Goal: Entertainment & Leisure: Browse casually

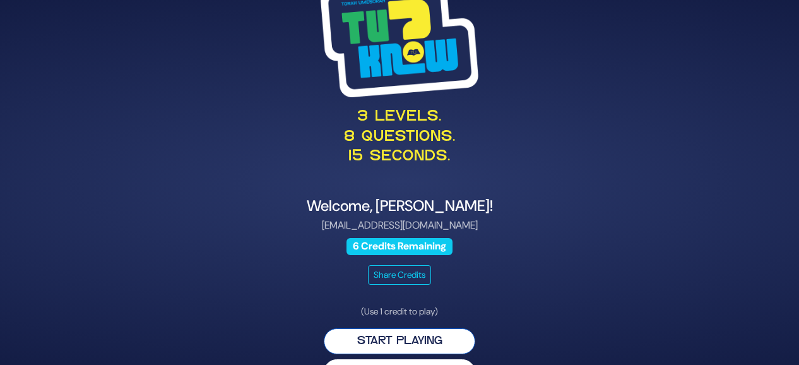
click at [351, 328] on button "Start Playing" at bounding box center [399, 341] width 151 height 26
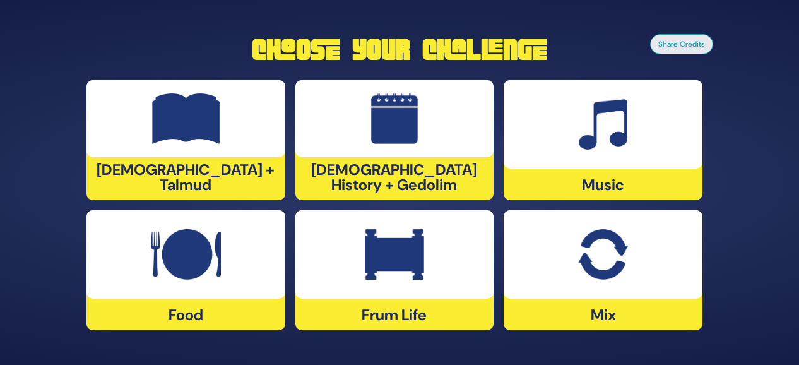
click at [212, 151] on div at bounding box center [185, 118] width 199 height 77
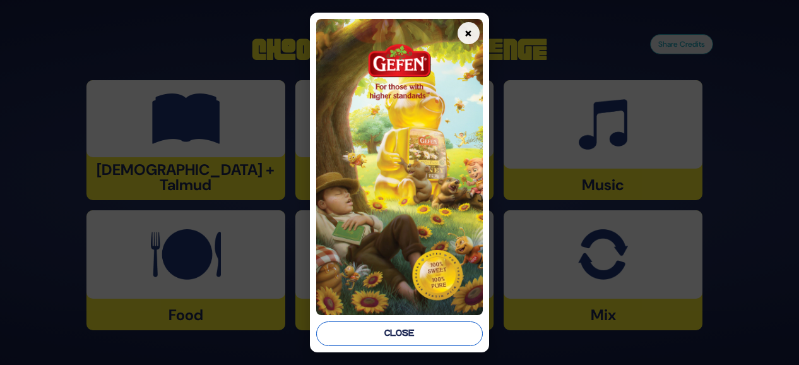
click at [381, 328] on button "Close" at bounding box center [399, 333] width 167 height 25
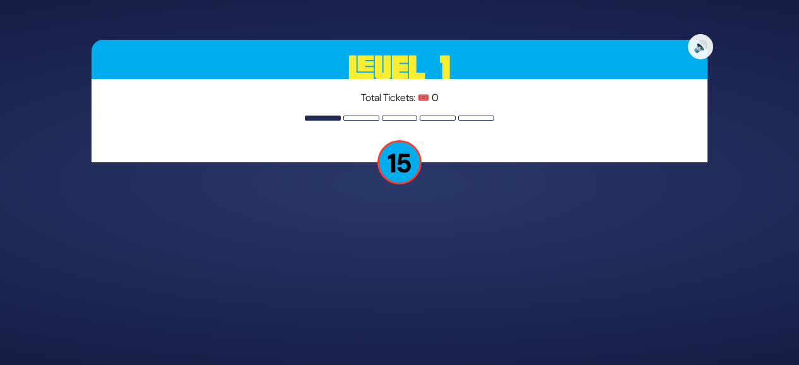
click at [400, 146] on p "15" at bounding box center [399, 162] width 44 height 44
click at [317, 114] on div "Total Tickets: 🎟️ 0" at bounding box center [399, 120] width 616 height 83
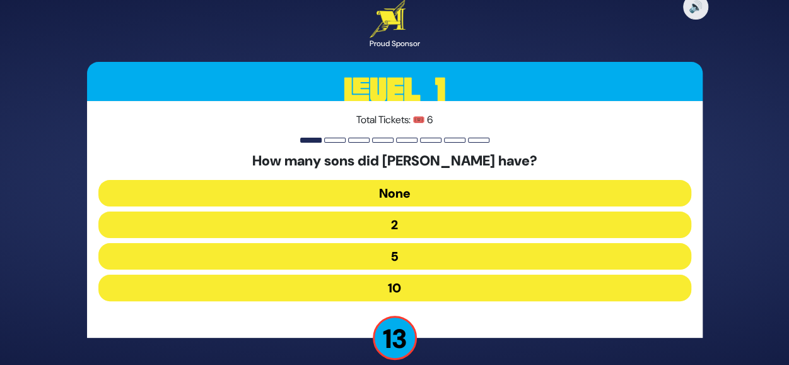
click at [454, 285] on button "10" at bounding box center [394, 287] width 593 height 27
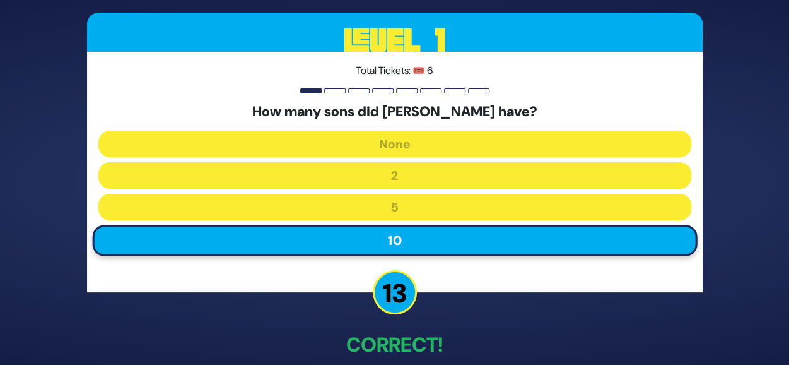
scroll to position [64, 0]
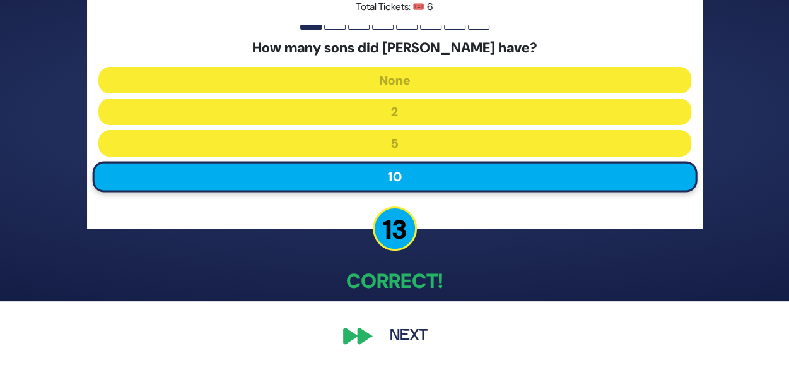
click at [395, 337] on button "Next" at bounding box center [408, 335] width 73 height 29
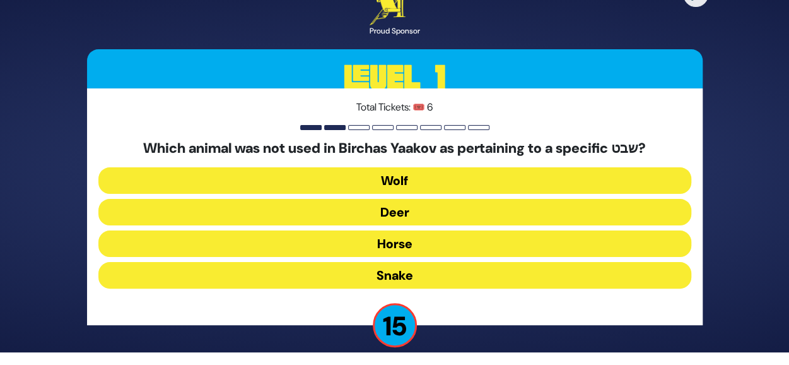
scroll to position [15, 0]
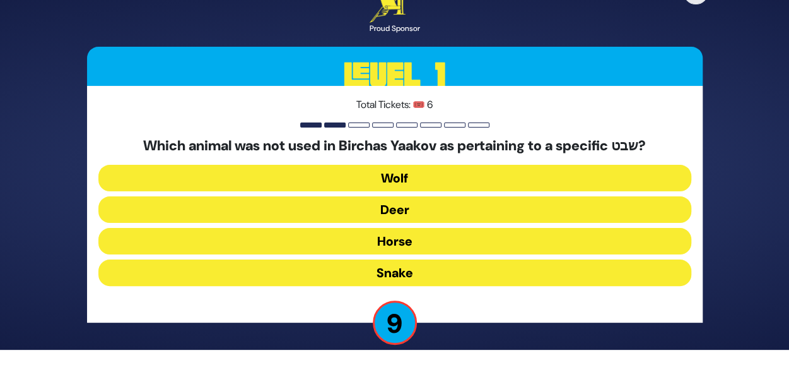
click at [415, 237] on button "Horse" at bounding box center [394, 241] width 593 height 27
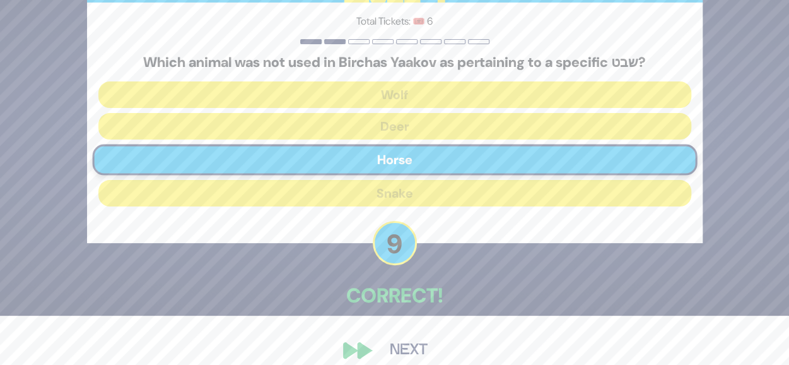
scroll to position [64, 0]
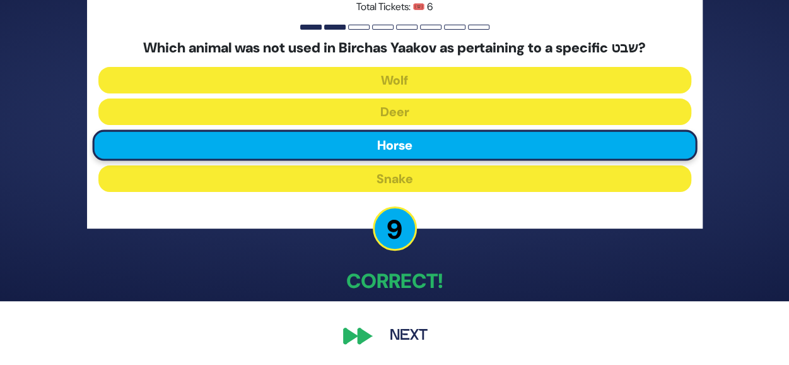
click at [384, 336] on button "Next" at bounding box center [408, 335] width 73 height 29
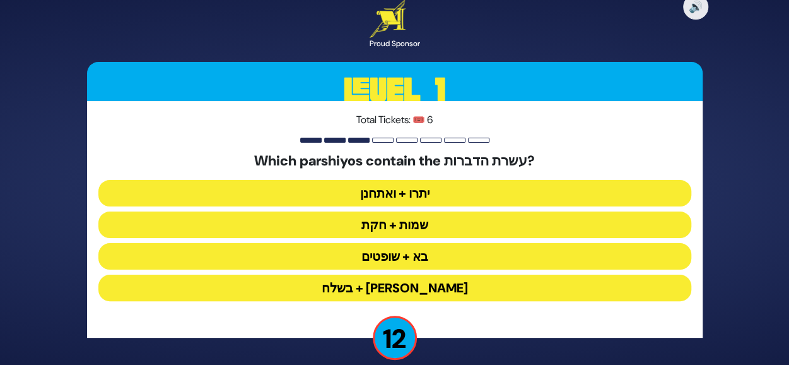
click at [408, 196] on button "יתרו + ואתחנן" at bounding box center [394, 193] width 593 height 27
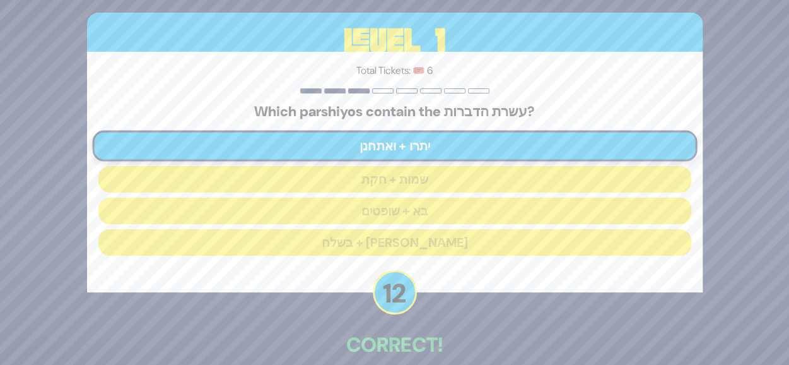
scroll to position [64, 0]
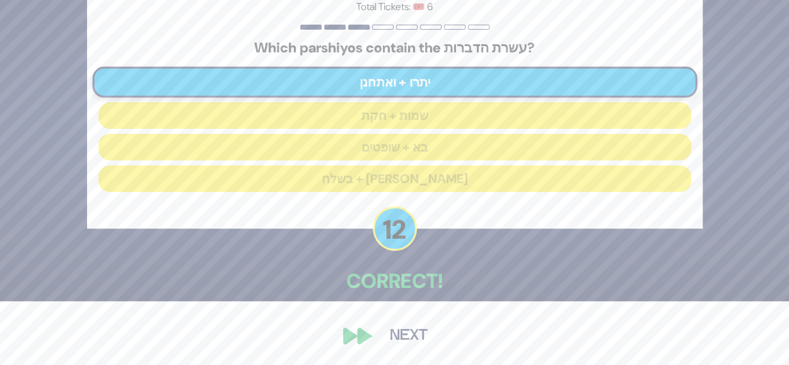
click at [406, 331] on button "Next" at bounding box center [408, 335] width 73 height 29
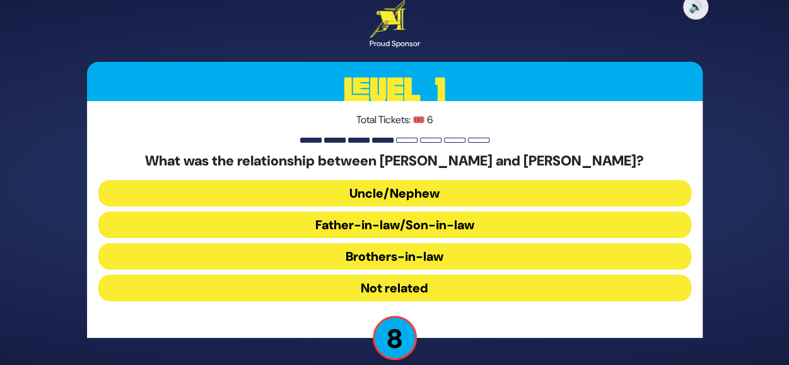
click at [456, 190] on button "Uncle/Nephew" at bounding box center [394, 193] width 593 height 27
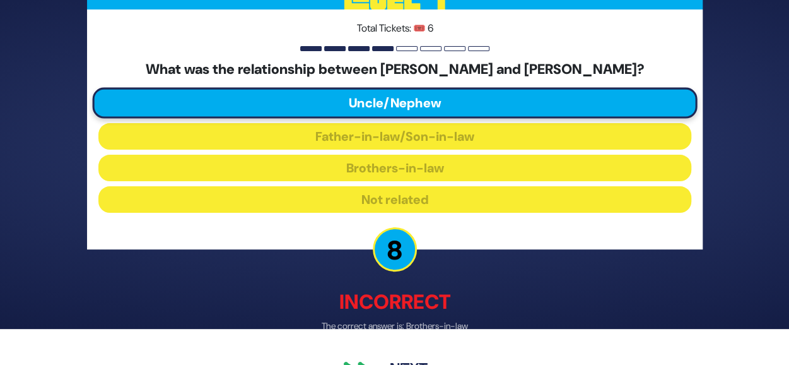
scroll to position [71, 0]
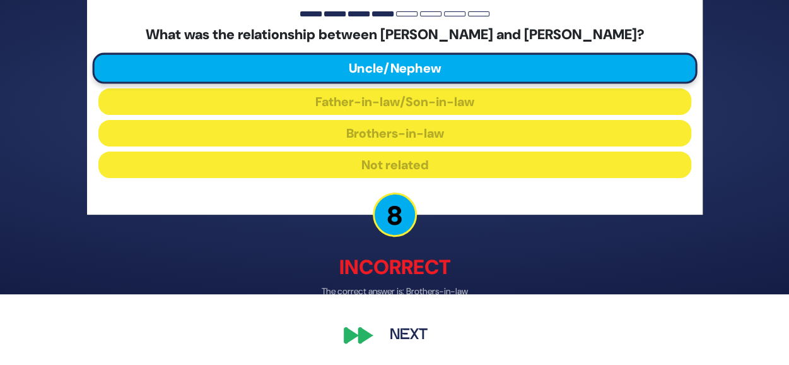
click at [420, 340] on button "Next" at bounding box center [408, 335] width 73 height 29
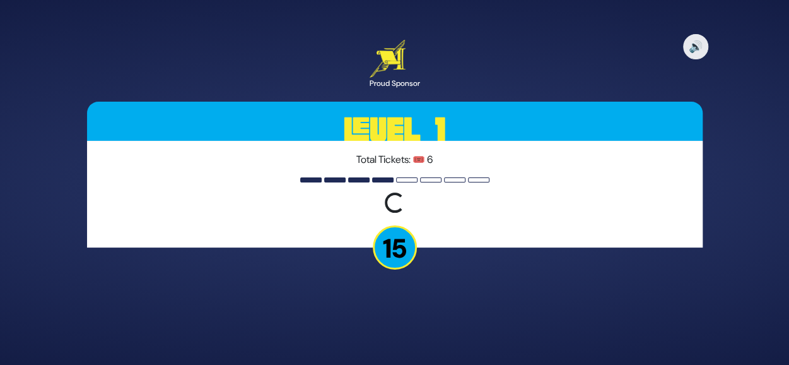
scroll to position [0, 0]
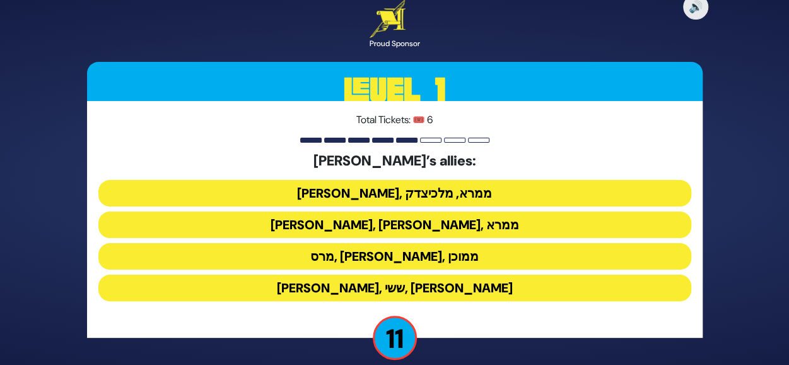
click at [403, 225] on button "ענר, אשכול, ממרא" at bounding box center [394, 224] width 593 height 27
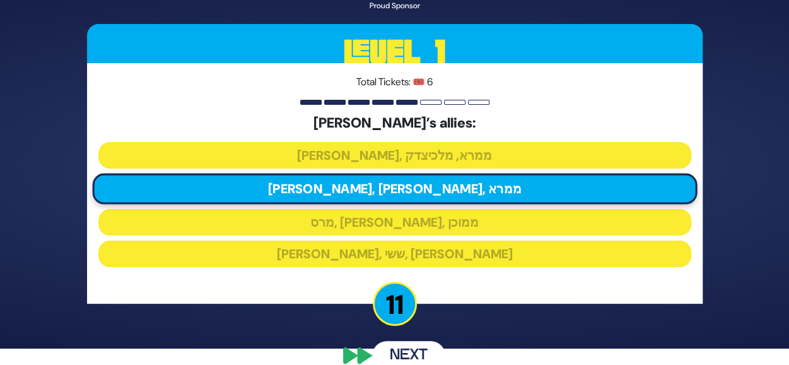
scroll to position [36, 0]
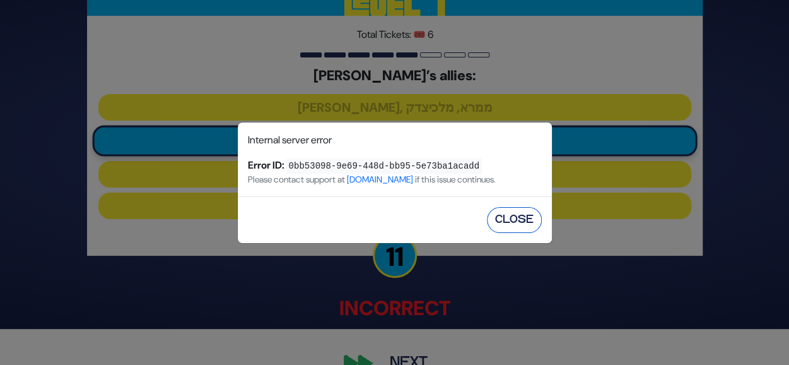
click at [517, 225] on button "Close" at bounding box center [514, 220] width 55 height 26
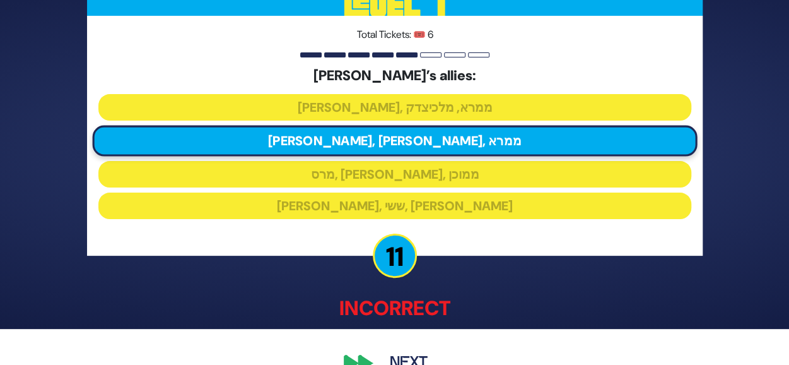
scroll to position [64, 0]
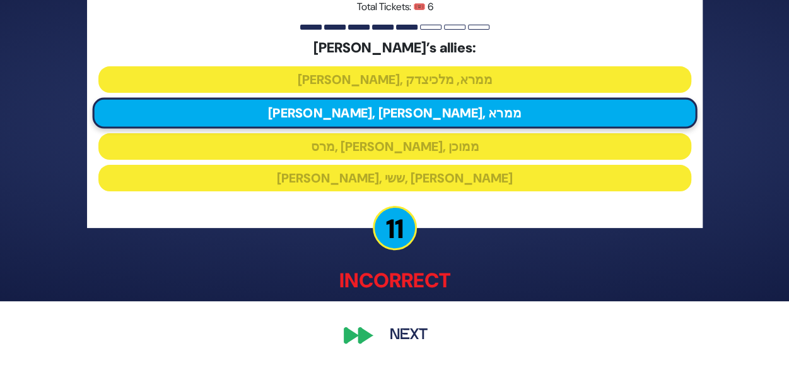
click at [403, 337] on button "Next" at bounding box center [408, 335] width 73 height 29
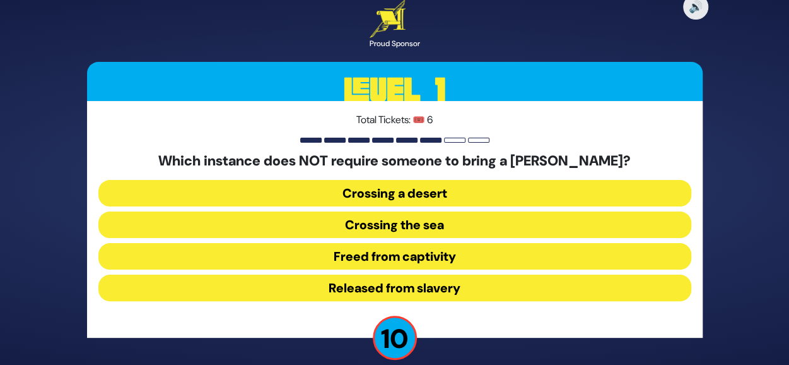
click at [333, 285] on button "Released from slavery" at bounding box center [394, 287] width 593 height 27
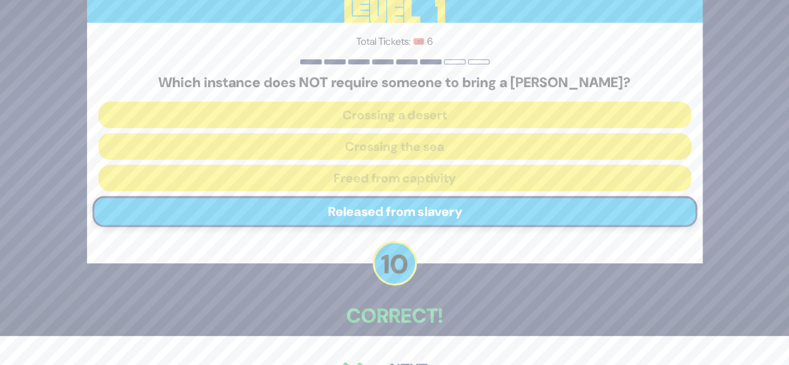
scroll to position [64, 0]
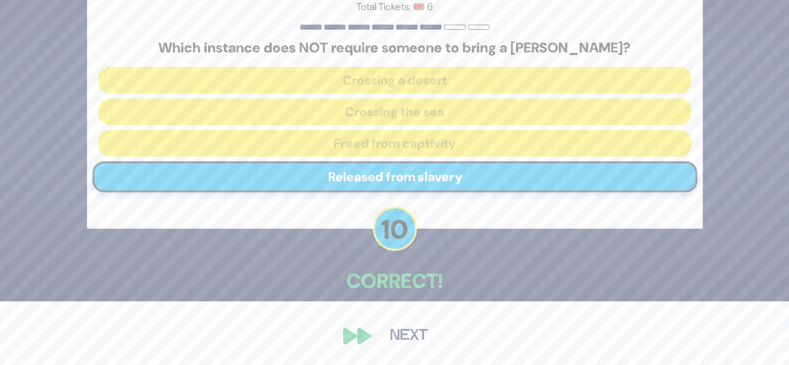
click at [398, 348] on button "Next" at bounding box center [408, 335] width 73 height 29
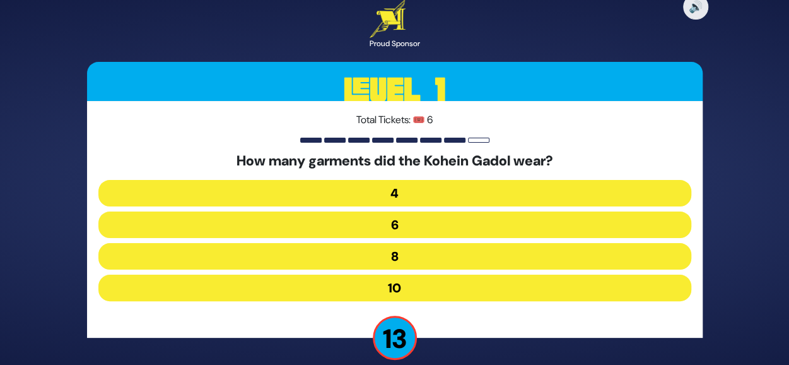
click at [442, 256] on button "8" at bounding box center [394, 256] width 593 height 27
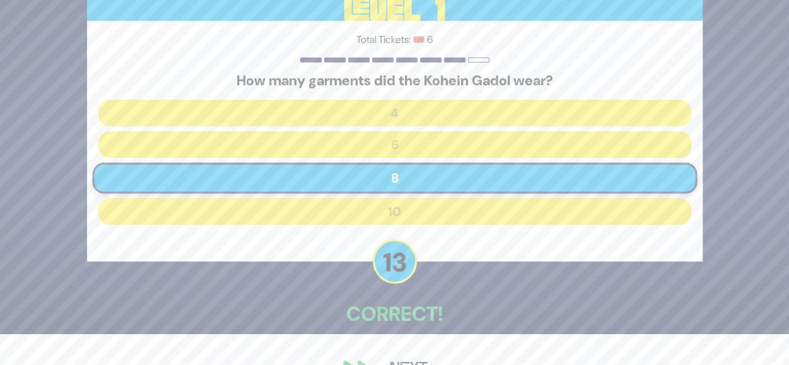
scroll to position [64, 0]
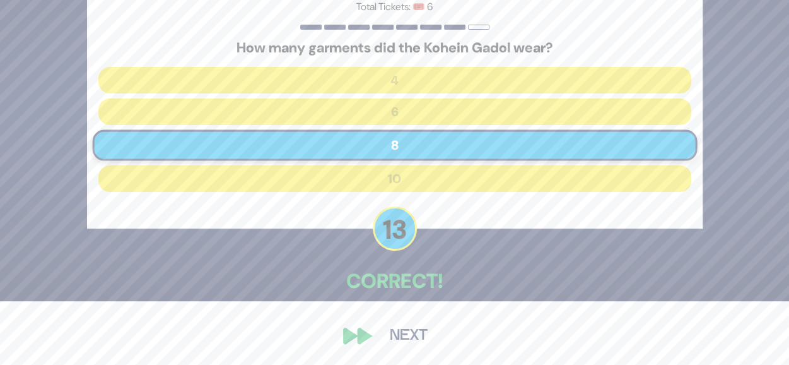
click at [408, 331] on button "Next" at bounding box center [408, 335] width 73 height 29
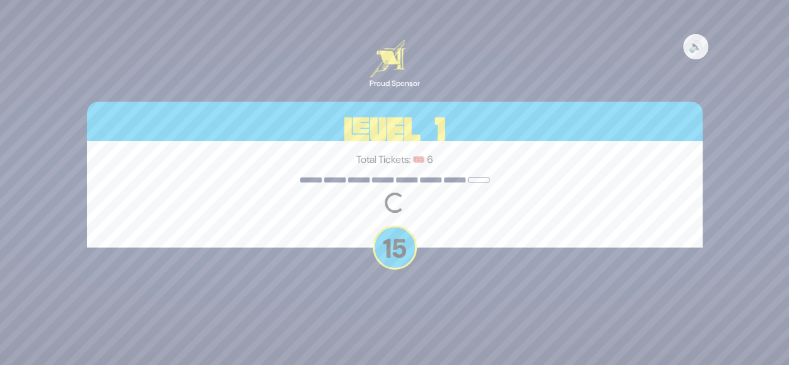
scroll to position [0, 0]
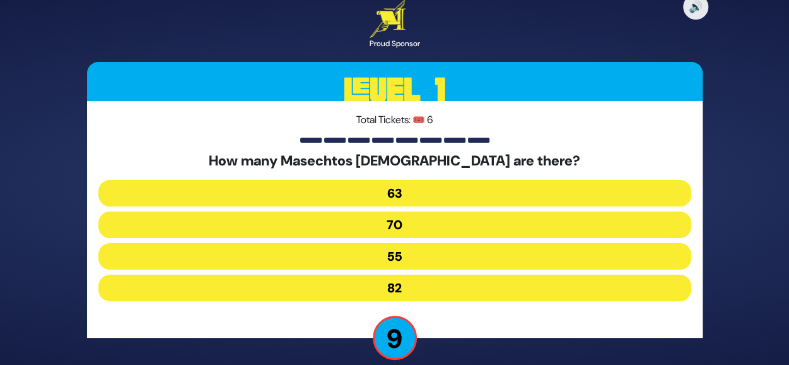
click at [396, 188] on button "63" at bounding box center [394, 193] width 593 height 27
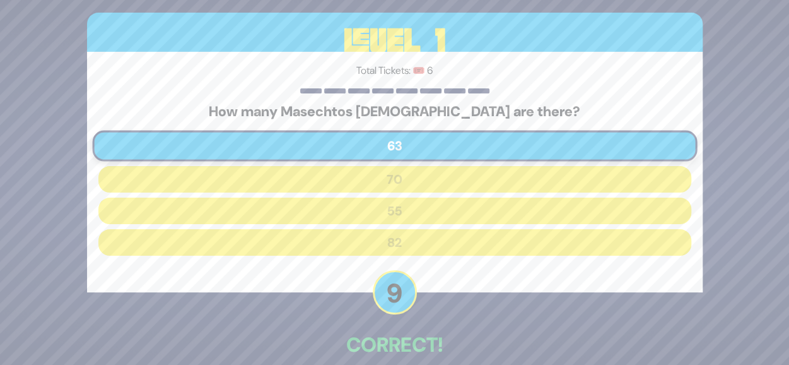
scroll to position [64, 0]
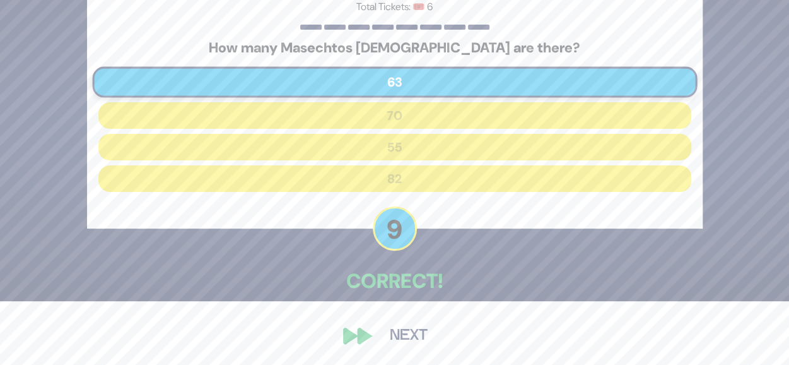
click at [419, 327] on button "Next" at bounding box center [408, 335] width 73 height 29
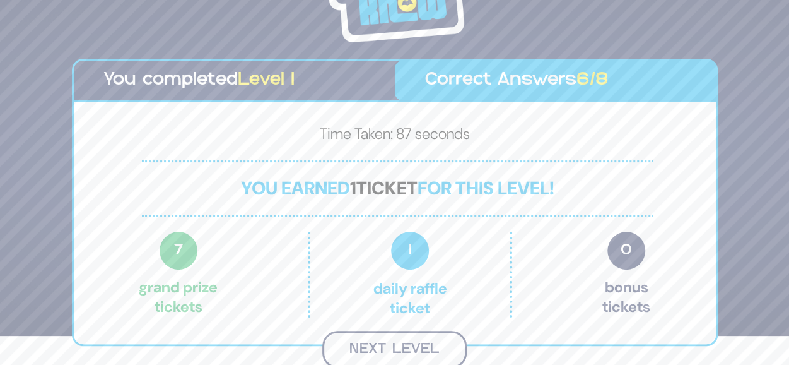
scroll to position [28, 0]
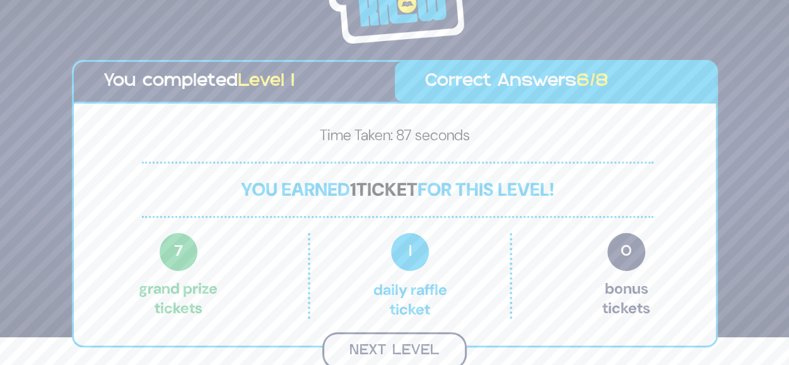
click at [389, 349] on button "Next Level" at bounding box center [394, 350] width 144 height 37
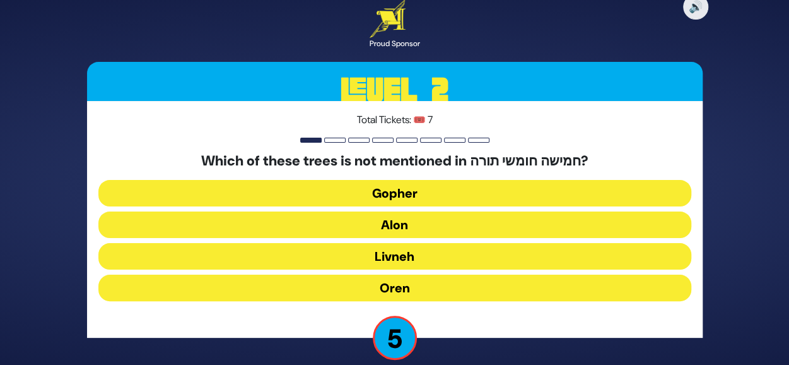
click at [381, 289] on button "Oren" at bounding box center [394, 287] width 593 height 27
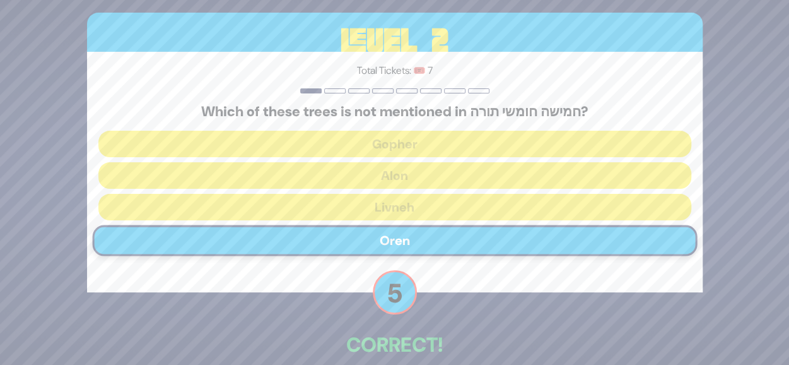
scroll to position [64, 0]
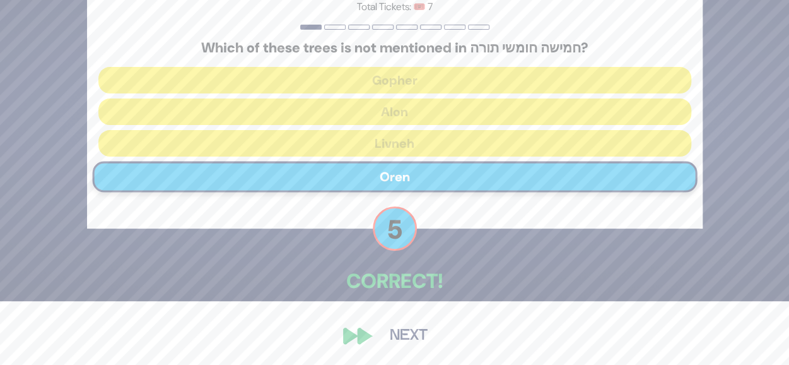
click at [382, 334] on button "Next" at bounding box center [408, 335] width 73 height 29
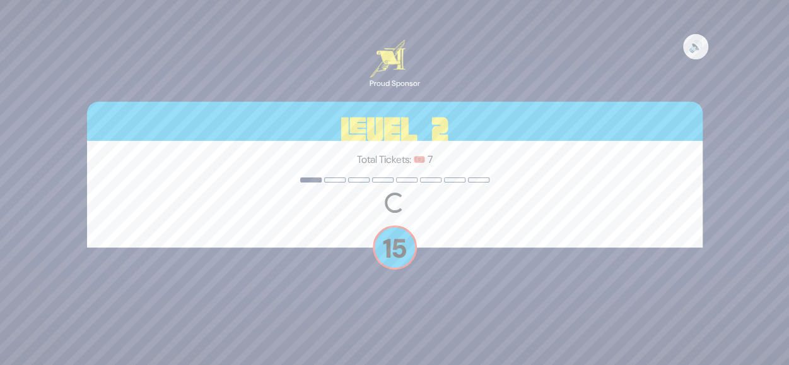
scroll to position [0, 0]
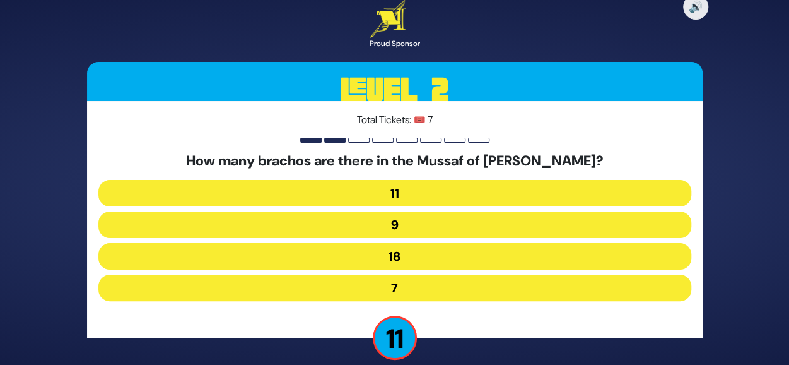
click at [435, 230] on button "9" at bounding box center [394, 224] width 593 height 27
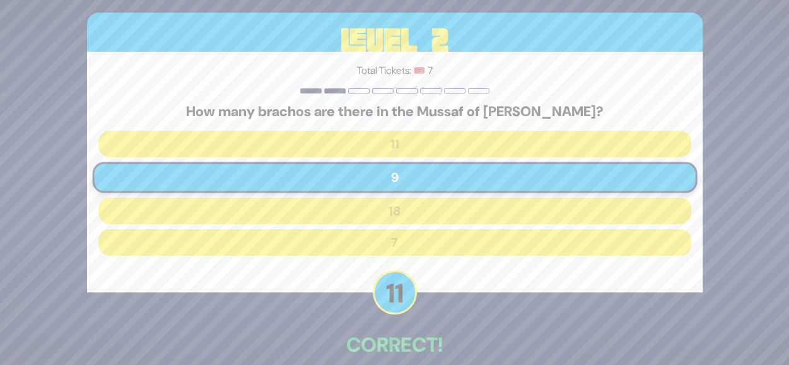
scroll to position [64, 0]
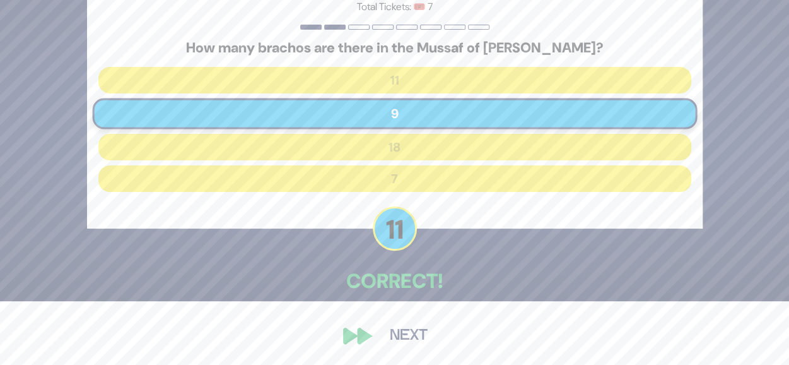
click at [391, 330] on button "Next" at bounding box center [408, 335] width 73 height 29
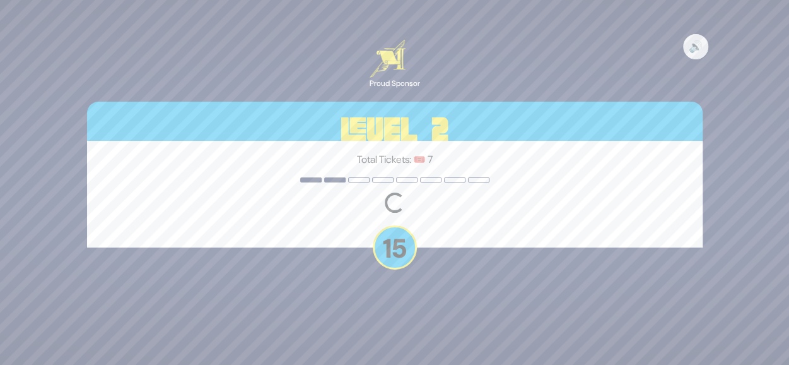
scroll to position [0, 0]
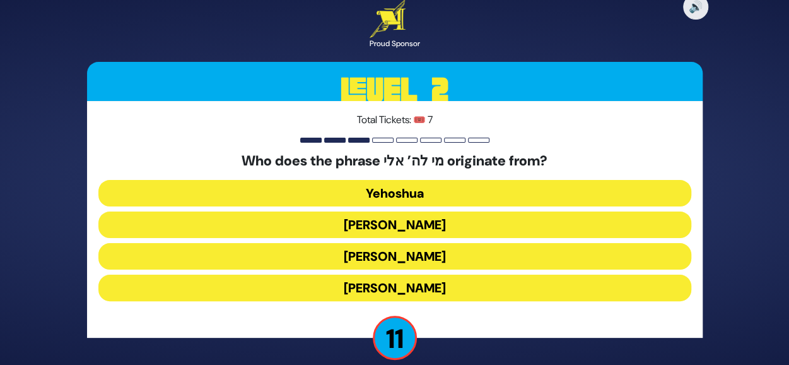
click at [463, 256] on button "Moshe Rabbeinu" at bounding box center [394, 256] width 593 height 27
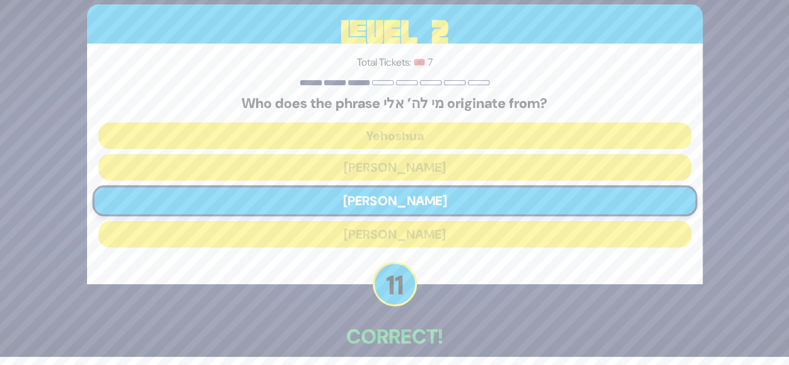
scroll to position [64, 0]
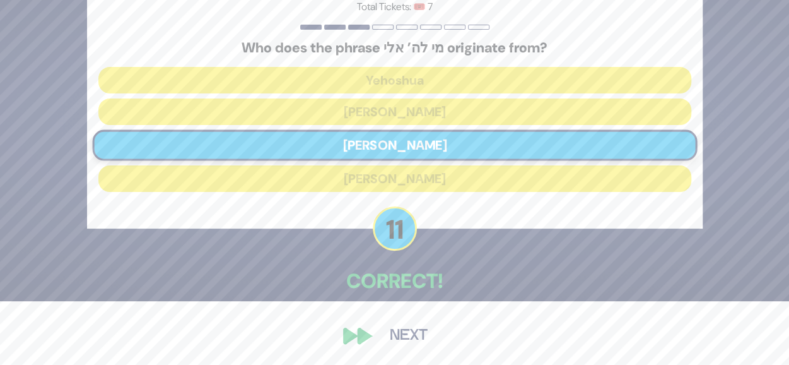
click at [384, 333] on button "Next" at bounding box center [408, 335] width 73 height 29
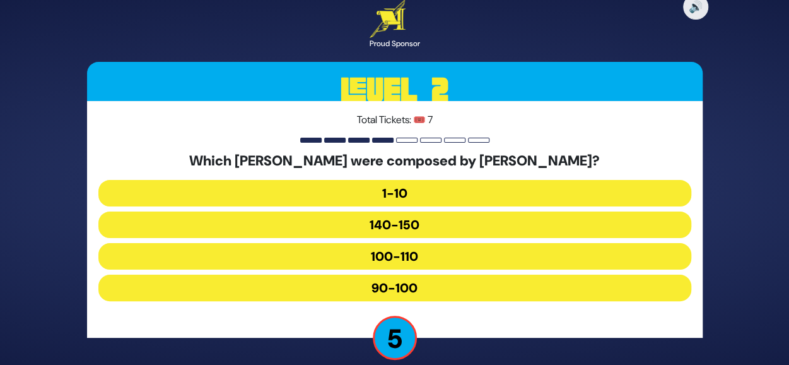
click at [343, 290] on button "90-100" at bounding box center [394, 287] width 593 height 27
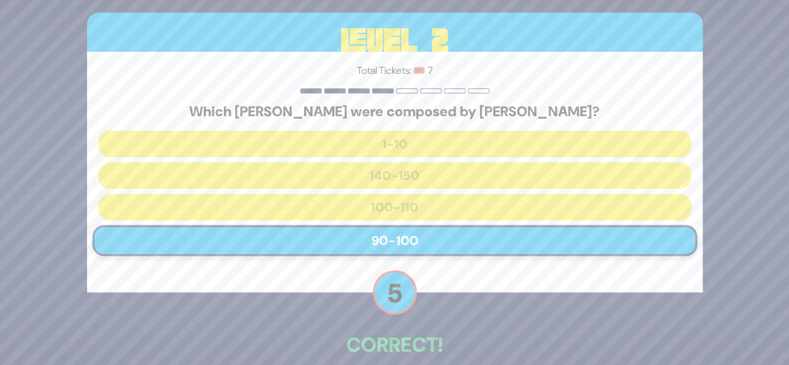
scroll to position [64, 0]
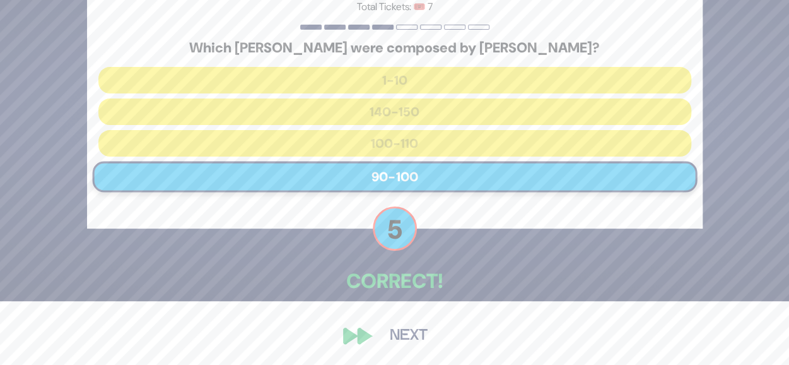
drag, startPoint x: 395, startPoint y: 330, endPoint x: 332, endPoint y: 339, distance: 63.7
click at [332, 339] on div "🔊 Proud Sponsor Level 2 Total Tickets: 🎟️ 7 Which Mizmorei Tehillim were compos…" at bounding box center [395, 118] width 646 height 493
click at [390, 337] on button "Next" at bounding box center [408, 335] width 73 height 29
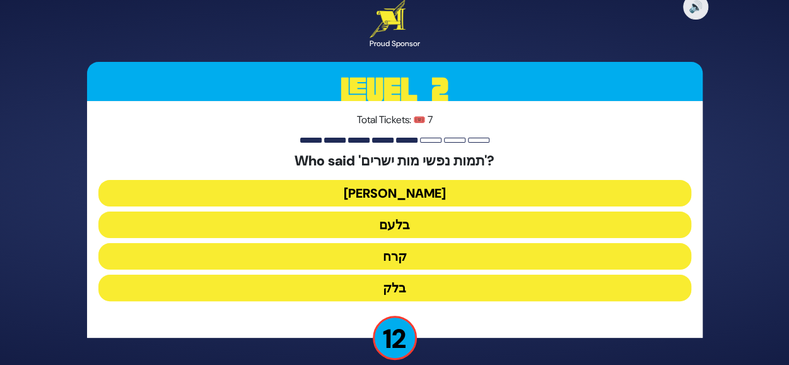
scroll to position [15, 0]
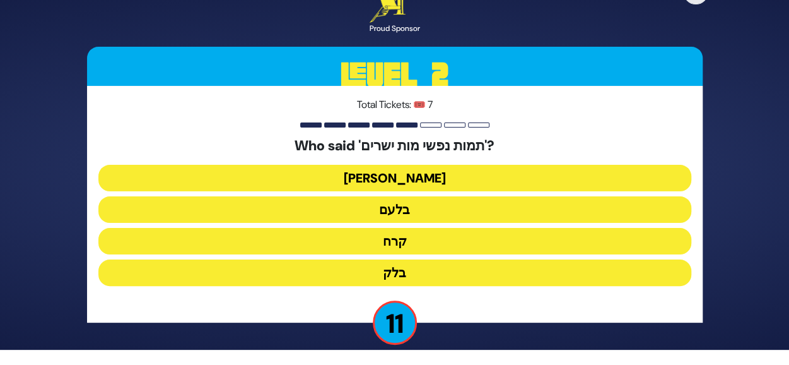
click at [347, 271] on button "בלק" at bounding box center [394, 272] width 593 height 27
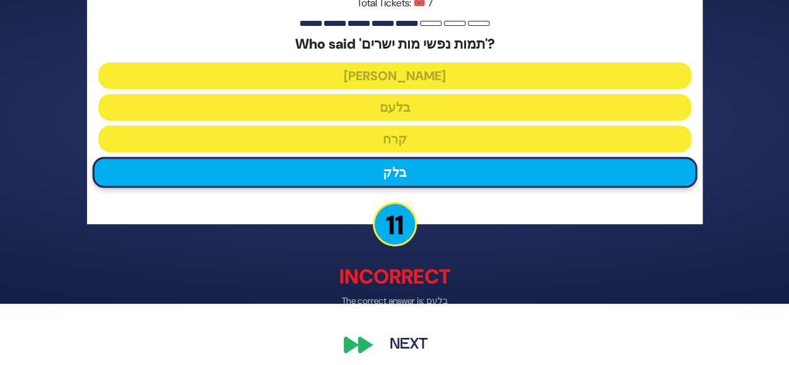
scroll to position [61, 0]
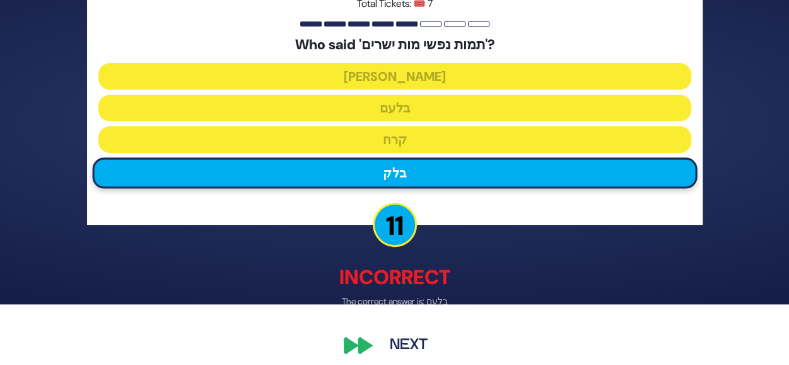
click at [392, 332] on button "Next" at bounding box center [408, 345] width 73 height 29
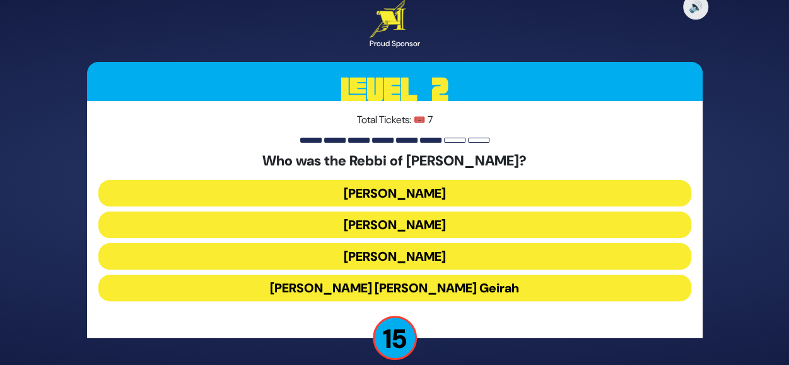
scroll to position [15, 0]
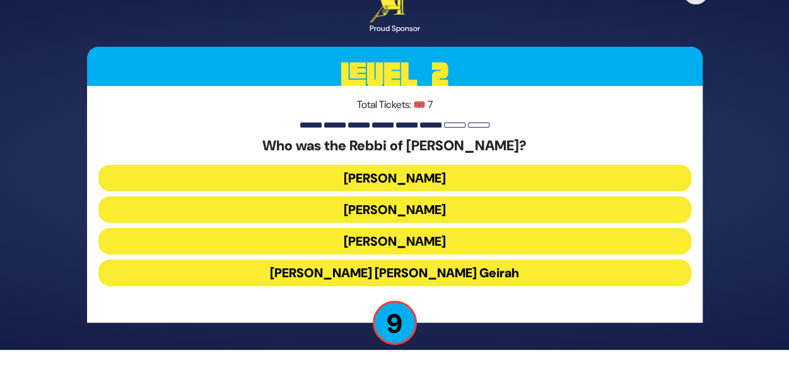
click at [410, 209] on button "Achiya Hashiloni" at bounding box center [394, 209] width 593 height 27
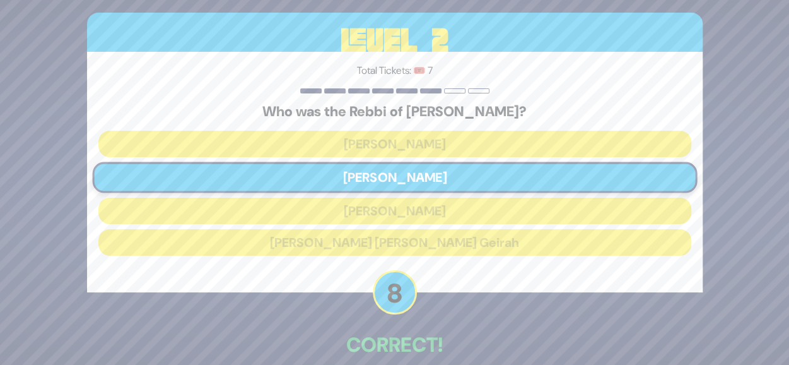
scroll to position [64, 0]
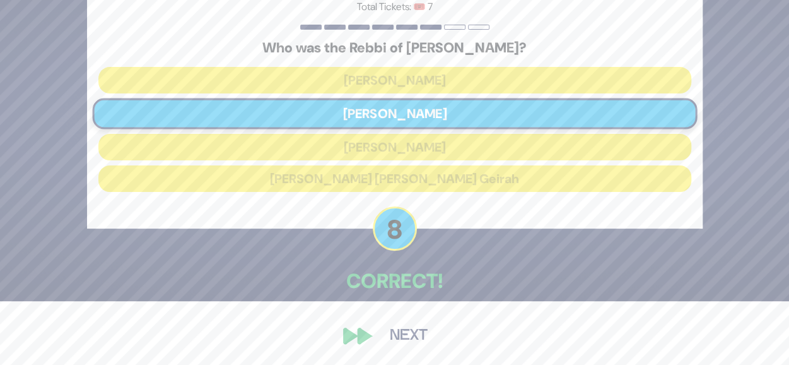
click at [413, 329] on button "Next" at bounding box center [408, 335] width 73 height 29
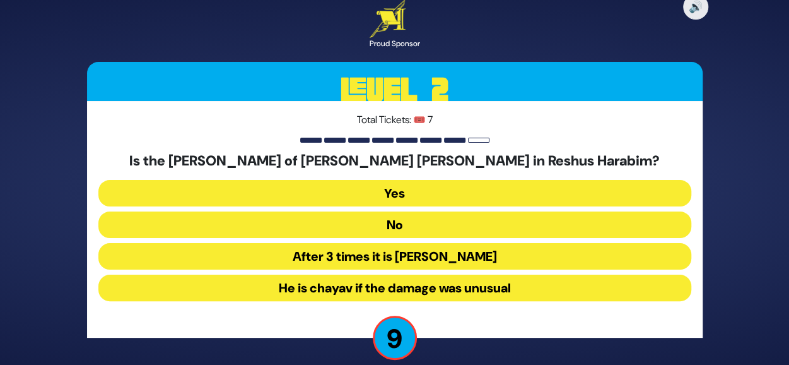
click at [383, 225] on button "No" at bounding box center [394, 224] width 593 height 27
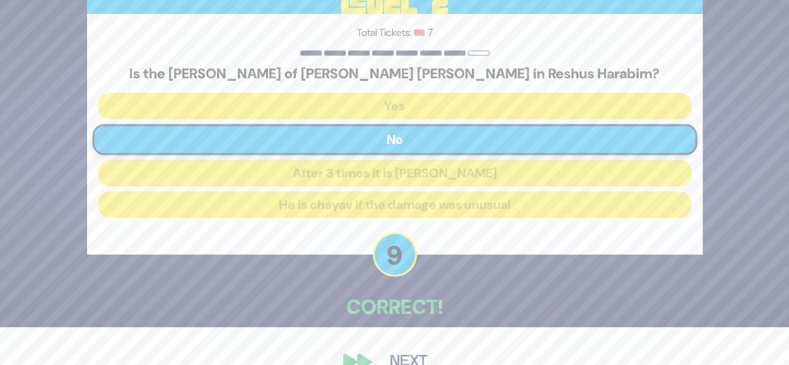
scroll to position [64, 0]
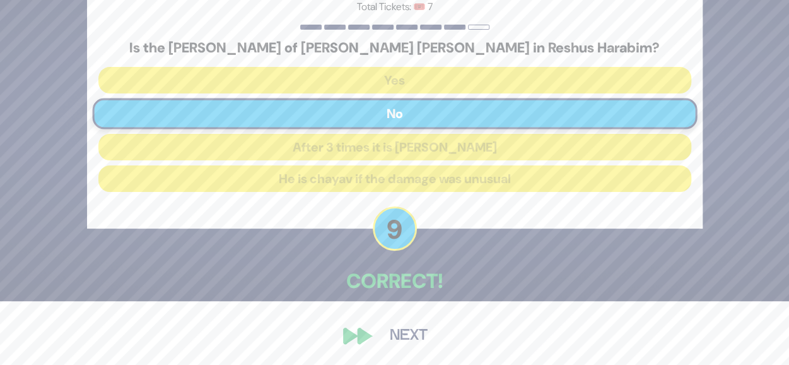
click at [399, 321] on button "Next" at bounding box center [408, 335] width 73 height 29
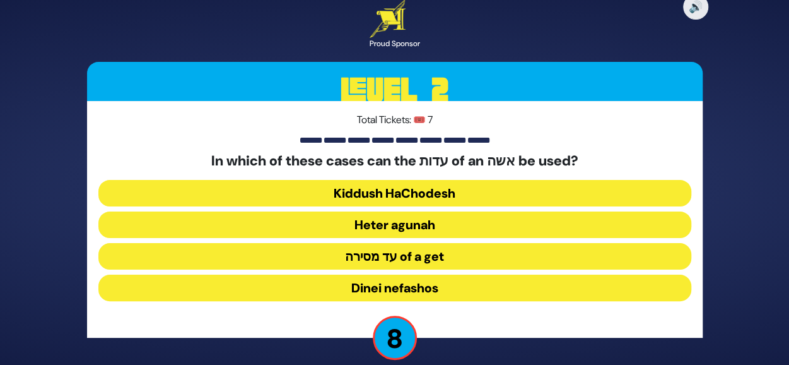
click at [413, 218] on button "Heter agunah" at bounding box center [394, 224] width 593 height 27
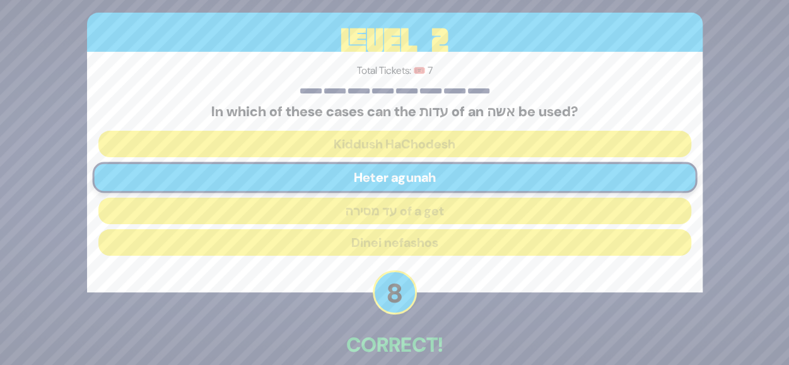
scroll to position [64, 0]
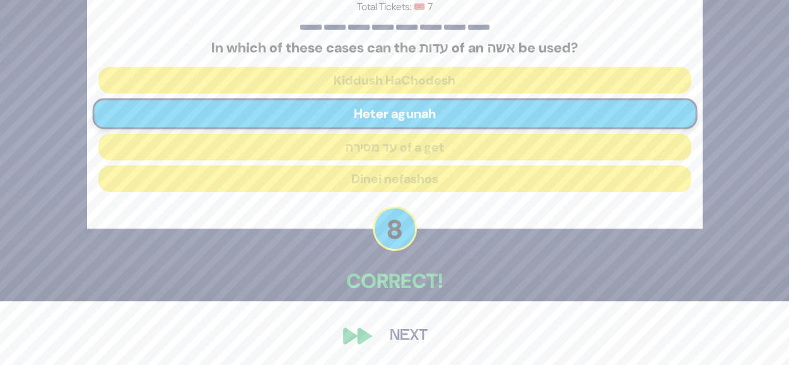
click at [400, 340] on button "Next" at bounding box center [408, 335] width 73 height 29
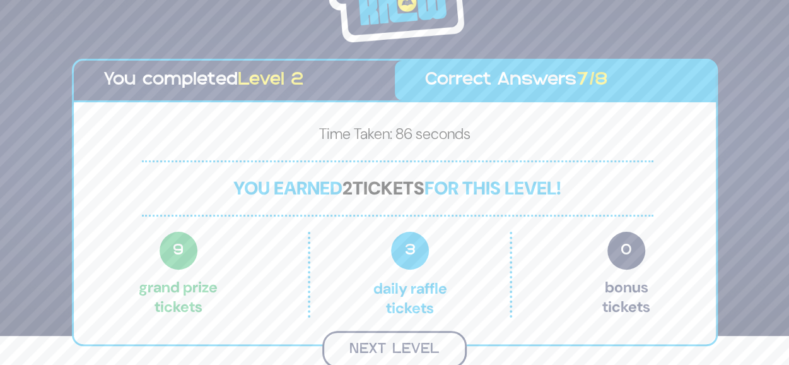
scroll to position [28, 0]
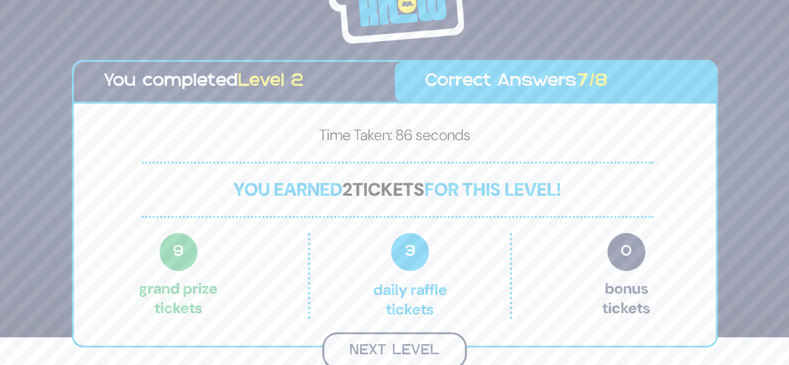
click at [431, 337] on button "Next Level" at bounding box center [394, 350] width 144 height 37
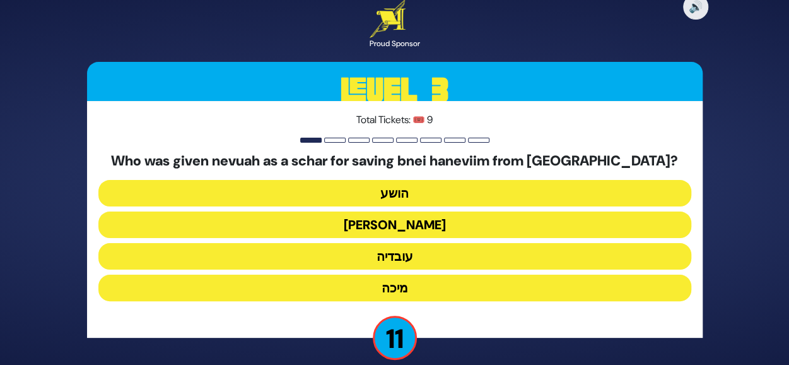
scroll to position [15, 0]
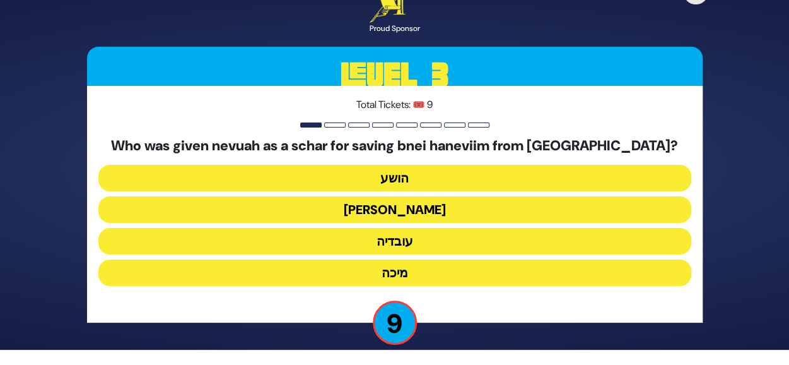
click at [374, 239] on button "עובדיה" at bounding box center [394, 241] width 593 height 27
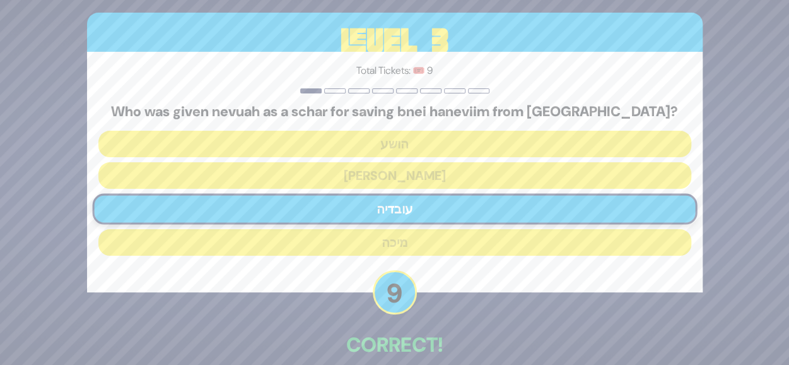
scroll to position [64, 0]
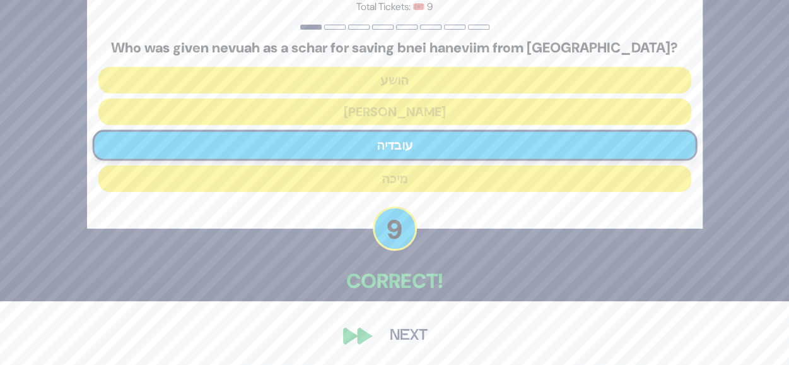
click at [386, 333] on button "Next" at bounding box center [408, 335] width 73 height 29
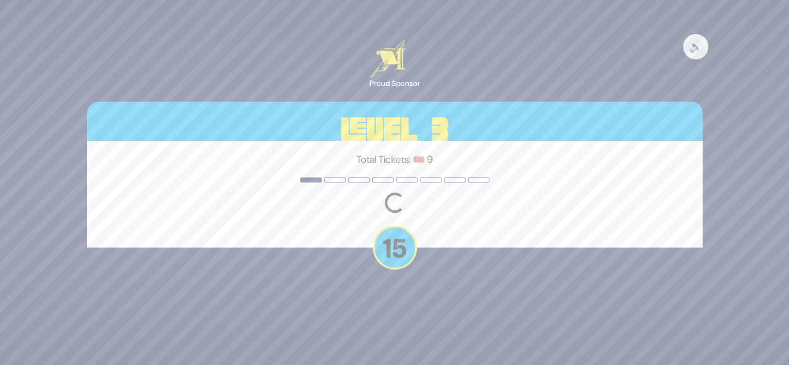
scroll to position [0, 0]
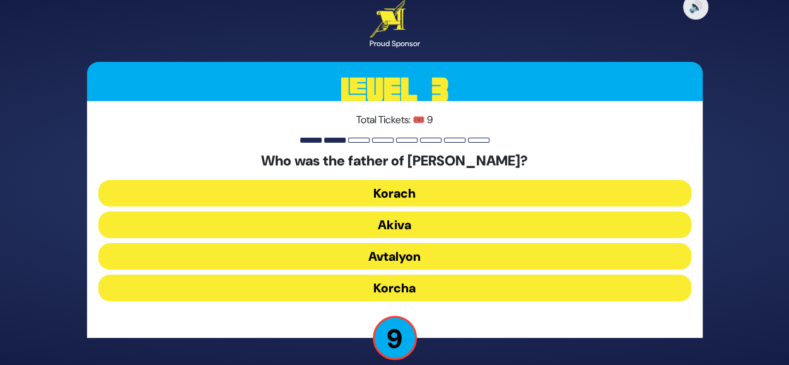
click at [425, 223] on button "Akiva" at bounding box center [394, 224] width 593 height 27
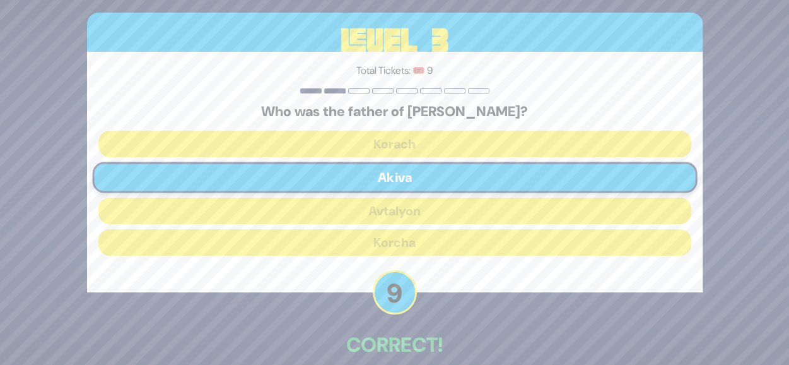
scroll to position [64, 0]
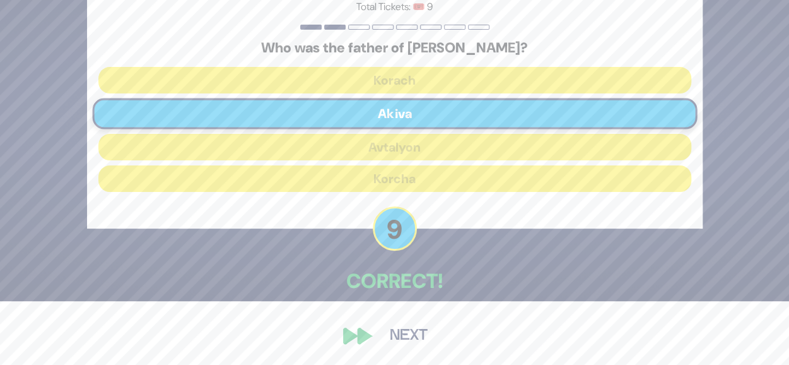
click at [393, 333] on button "Next" at bounding box center [408, 335] width 73 height 29
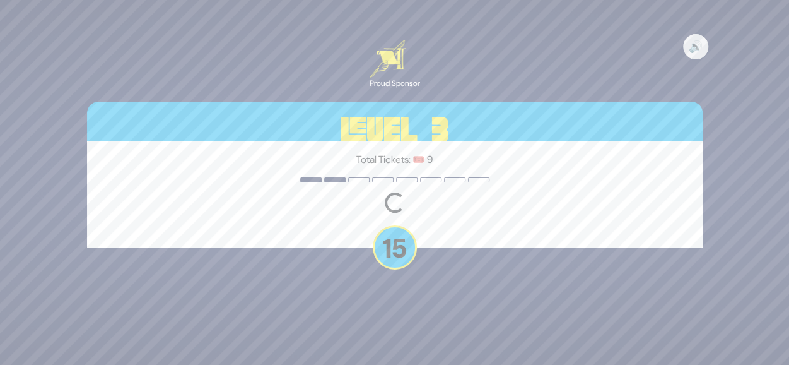
scroll to position [0, 0]
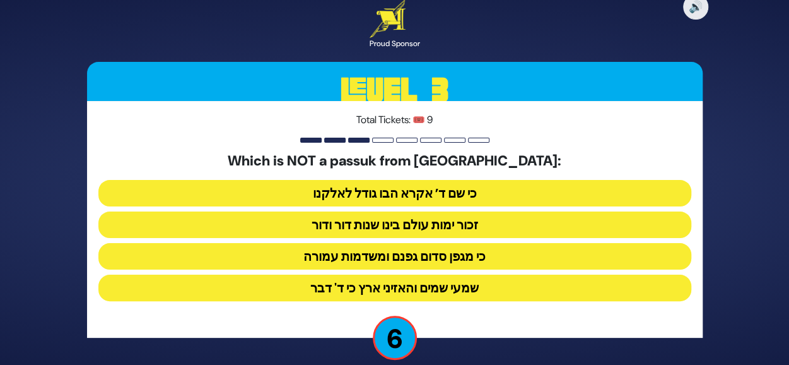
click at [472, 292] on button "שמעי שמים והאזיני ארץ כי ד' דבר" at bounding box center [394, 287] width 593 height 27
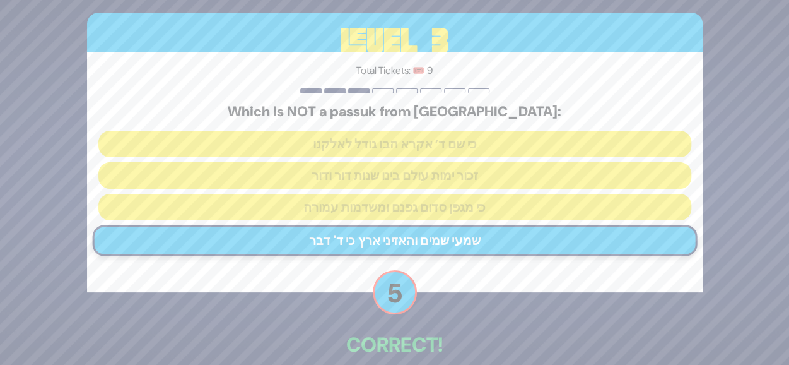
scroll to position [64, 0]
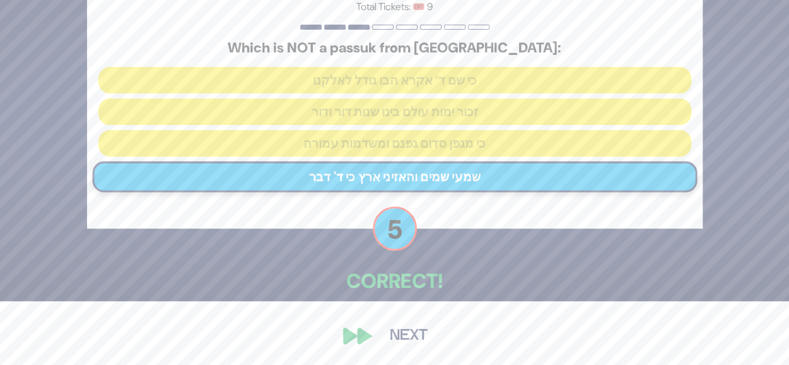
click at [411, 330] on button "Next" at bounding box center [408, 335] width 73 height 29
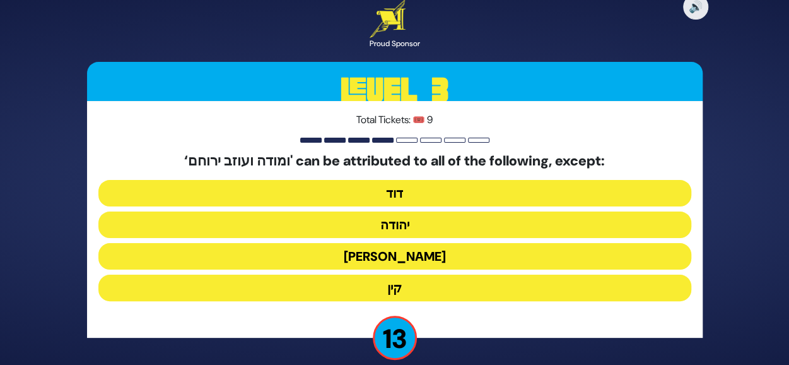
scroll to position [15, 0]
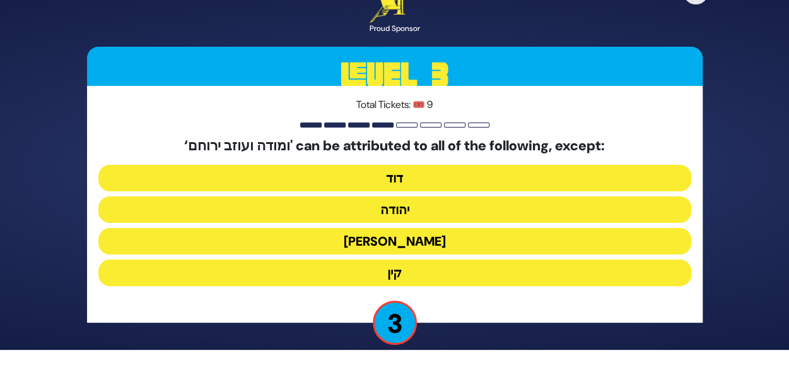
click at [423, 267] on button "קין" at bounding box center [394, 272] width 593 height 27
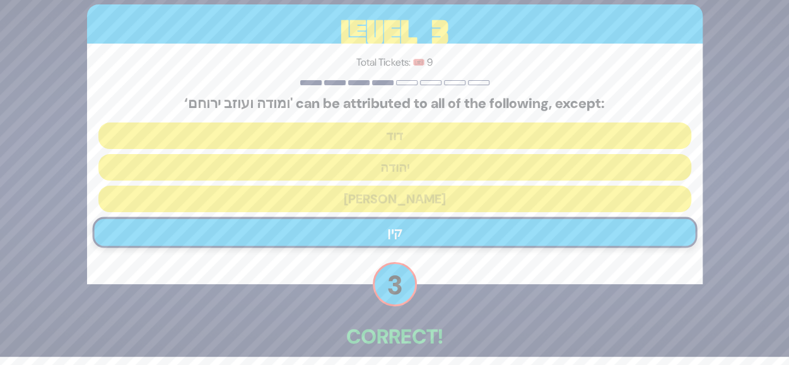
scroll to position [64, 0]
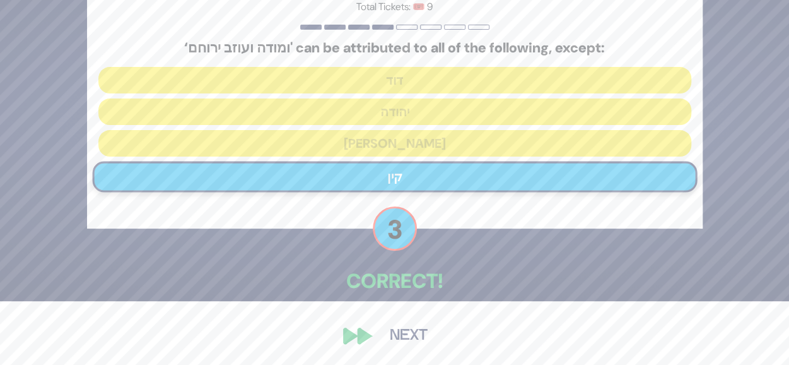
click at [406, 323] on button "Next" at bounding box center [408, 335] width 73 height 29
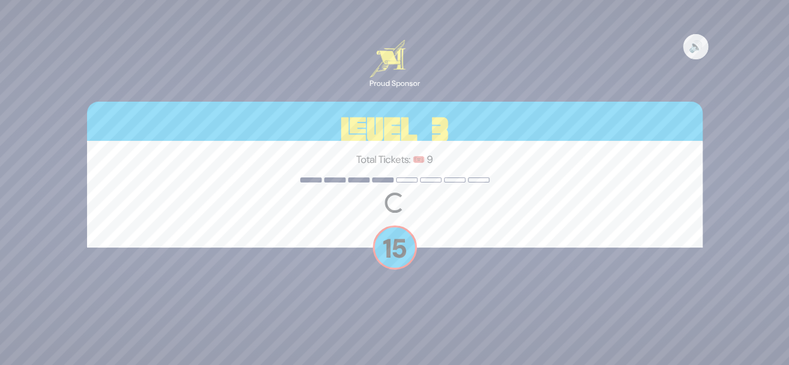
scroll to position [0, 0]
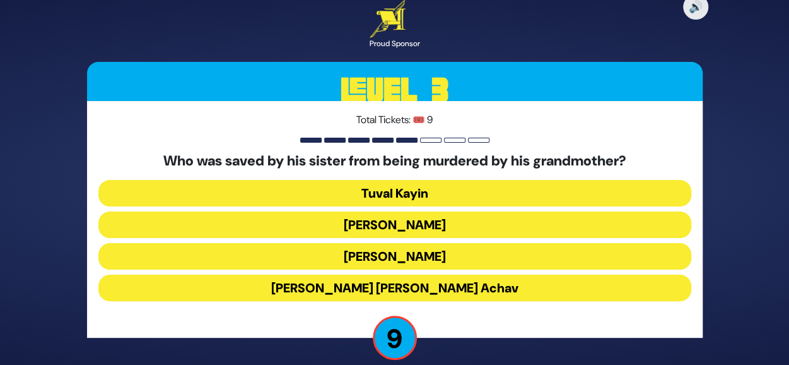
click at [407, 225] on button "King Yehoash" at bounding box center [394, 224] width 593 height 27
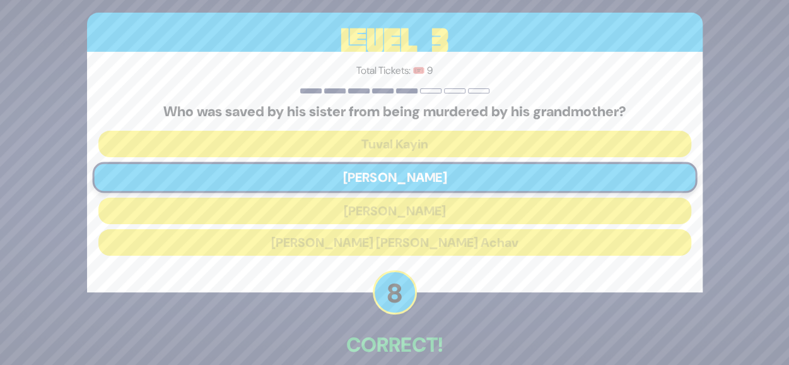
scroll to position [64, 0]
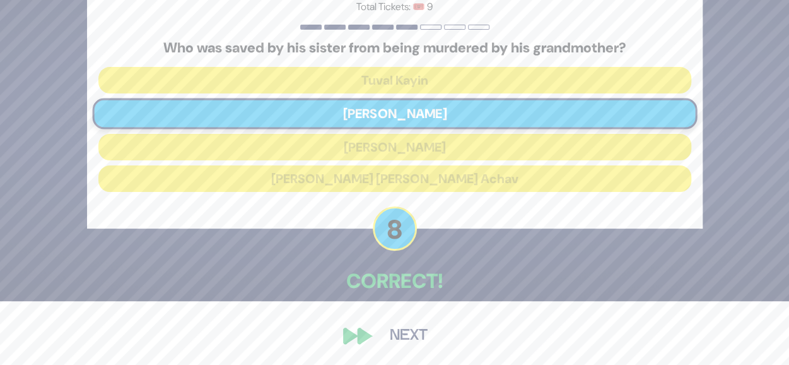
click at [389, 333] on button "Next" at bounding box center [408, 335] width 73 height 29
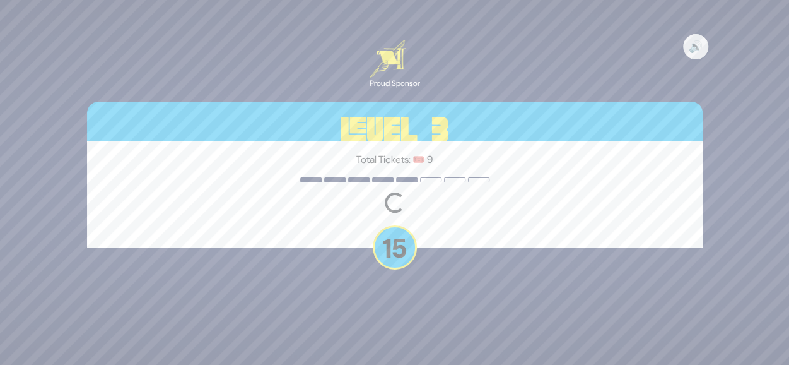
scroll to position [0, 0]
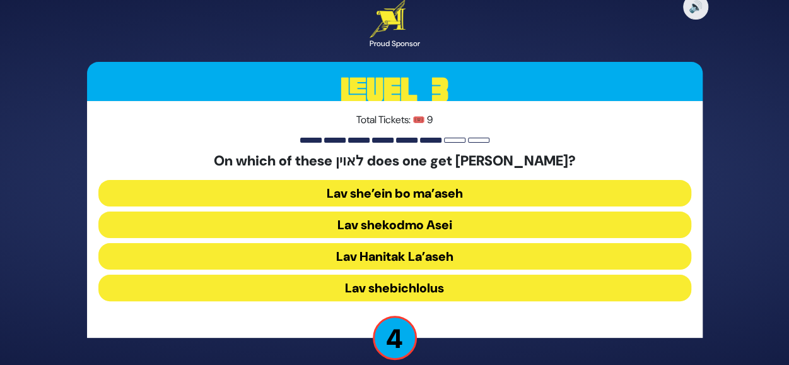
click at [456, 213] on button "Lav shekodmo Asei" at bounding box center [394, 224] width 593 height 27
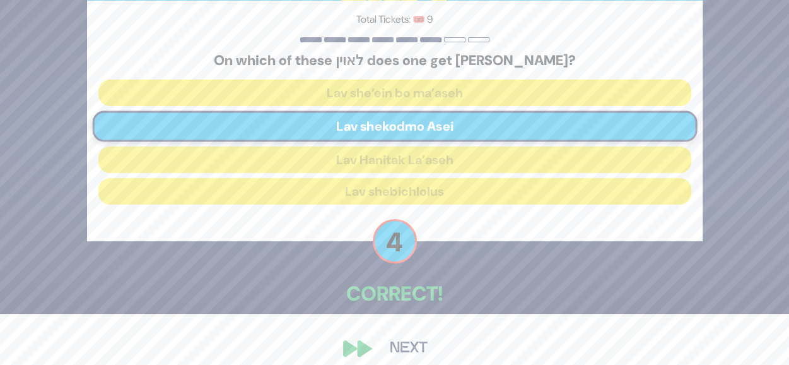
scroll to position [64, 0]
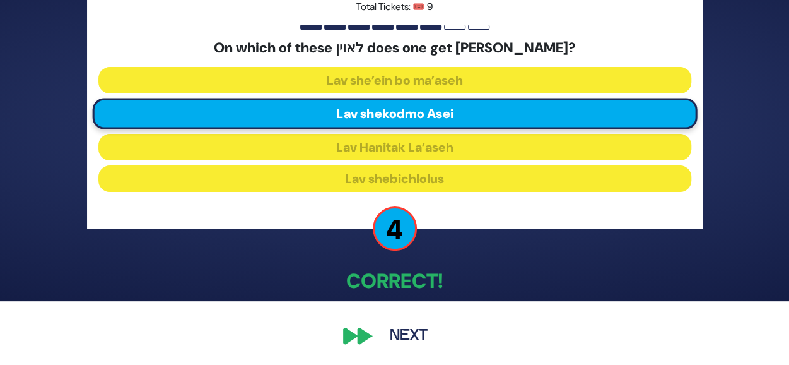
click at [406, 334] on button "Next" at bounding box center [408, 335] width 73 height 29
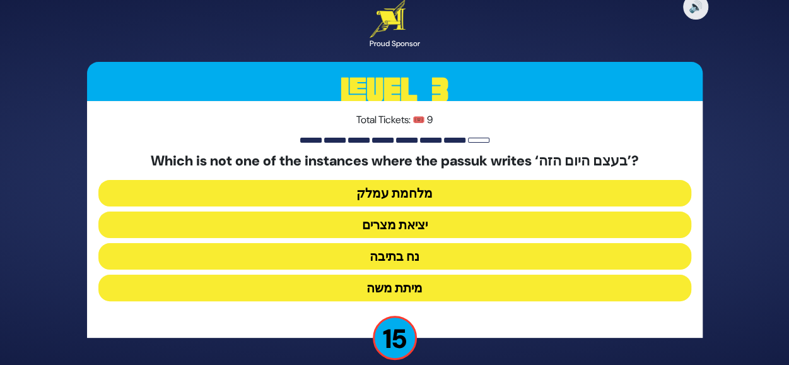
scroll to position [15, 0]
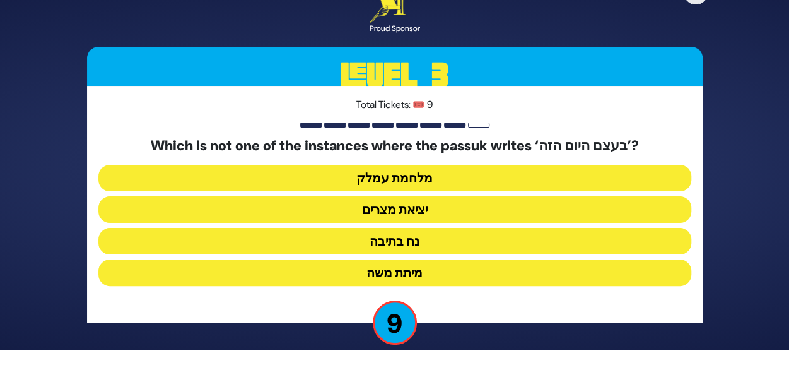
click at [420, 174] on button "מלחמת עמלק" at bounding box center [394, 178] width 593 height 27
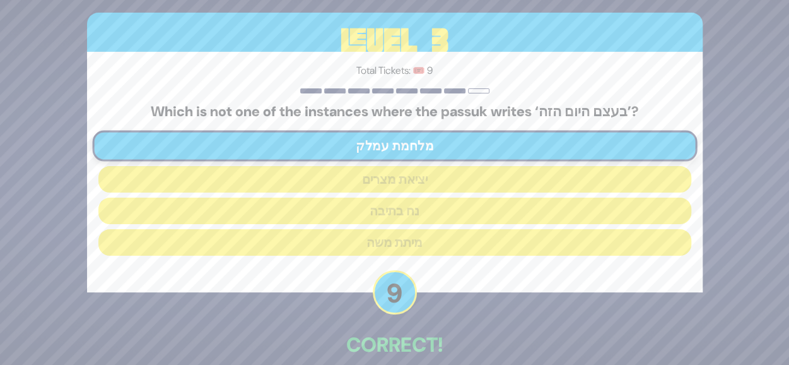
scroll to position [64, 0]
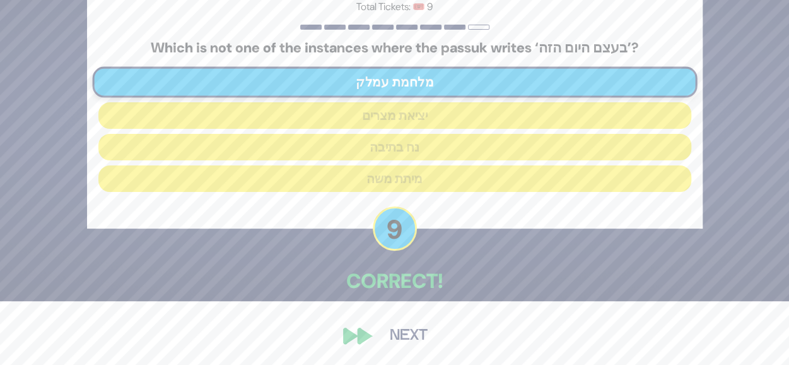
click at [390, 333] on button "Next" at bounding box center [408, 335] width 73 height 29
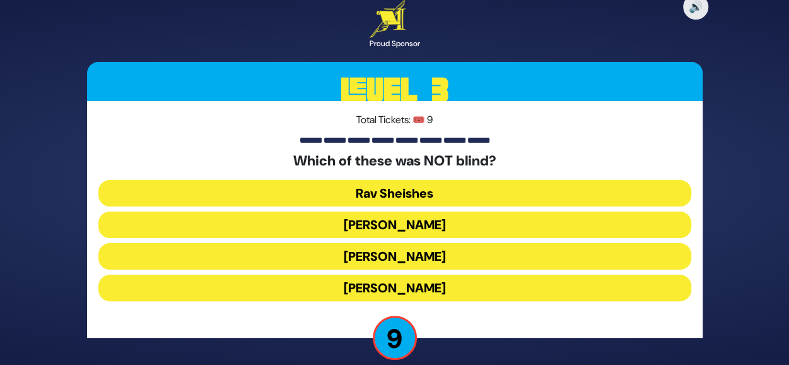
click at [421, 230] on button "Eli Hakohen" at bounding box center [394, 224] width 593 height 27
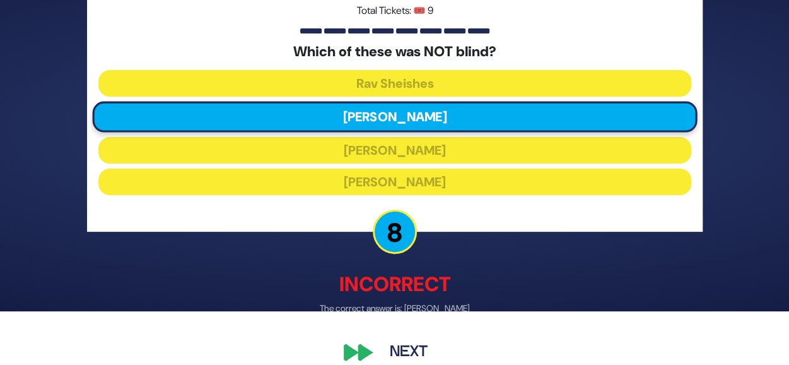
scroll to position [54, 0]
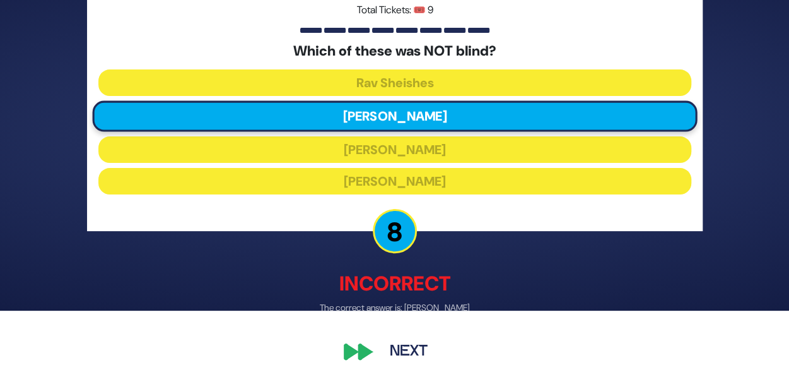
click at [409, 341] on button "Next" at bounding box center [408, 351] width 73 height 29
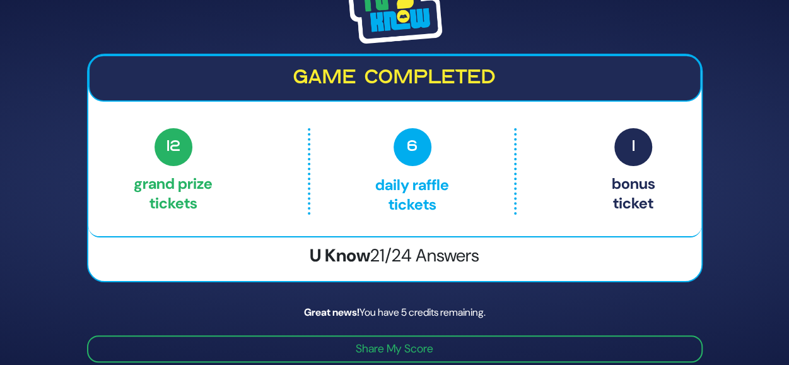
scroll to position [42, 0]
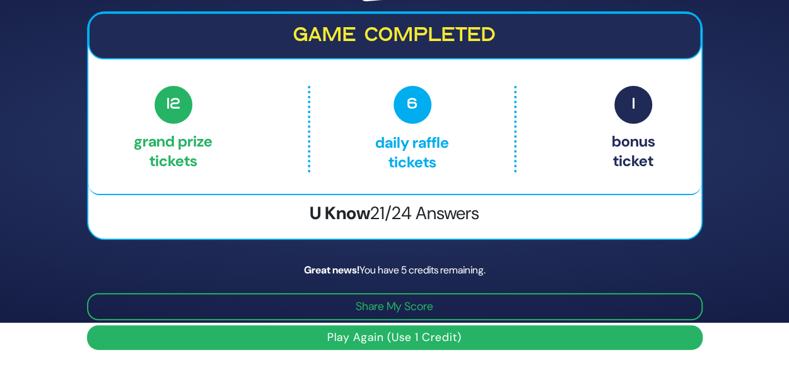
click at [345, 339] on button "Play Again (Use 1 Credit)" at bounding box center [395, 337] width 616 height 25
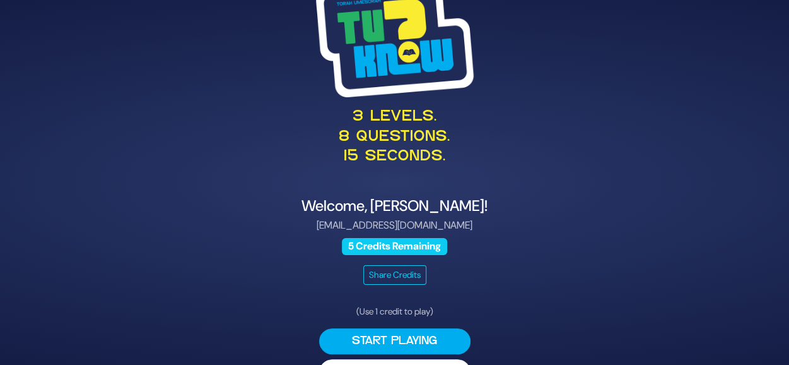
scroll to position [34, 0]
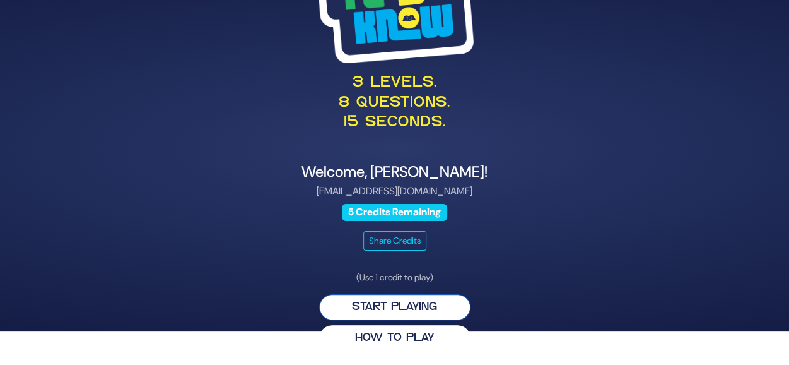
click at [360, 302] on button "Start Playing" at bounding box center [394, 307] width 151 height 26
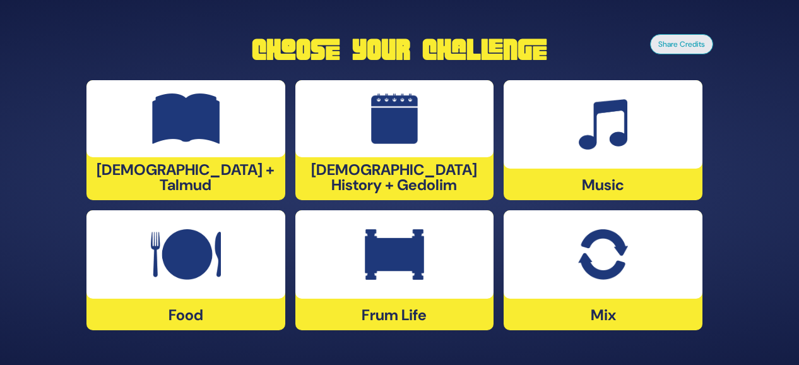
click at [423, 170] on div "[DEMOGRAPHIC_DATA] History + Gedolim" at bounding box center [394, 140] width 199 height 120
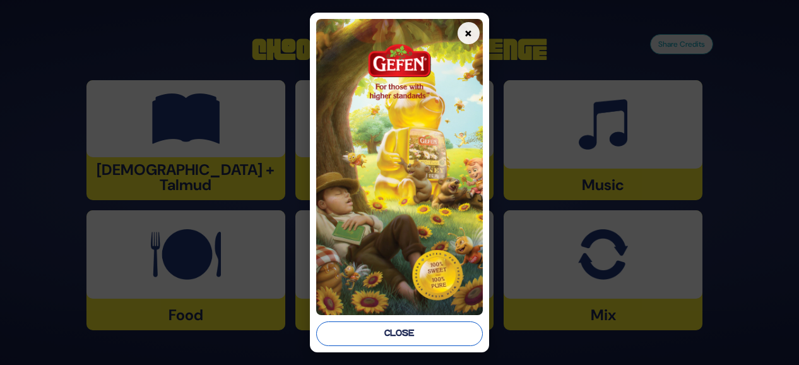
click at [416, 334] on button "Close" at bounding box center [399, 333] width 167 height 25
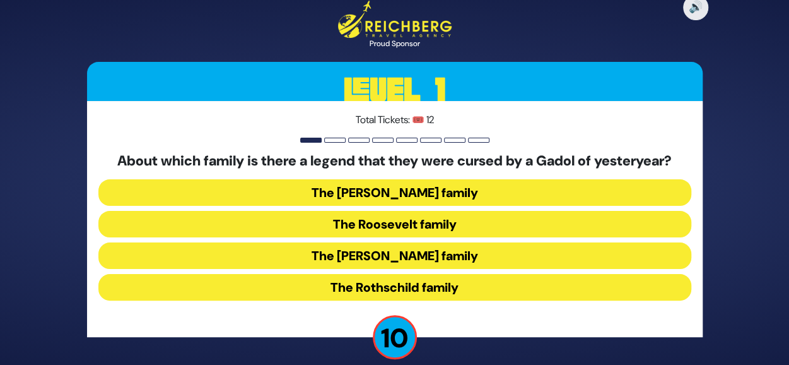
click at [377, 250] on button "The [PERSON_NAME] family" at bounding box center [394, 255] width 593 height 27
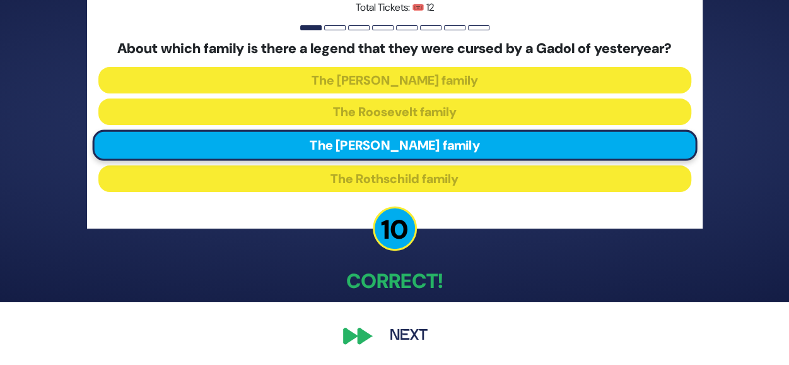
scroll to position [62, 0]
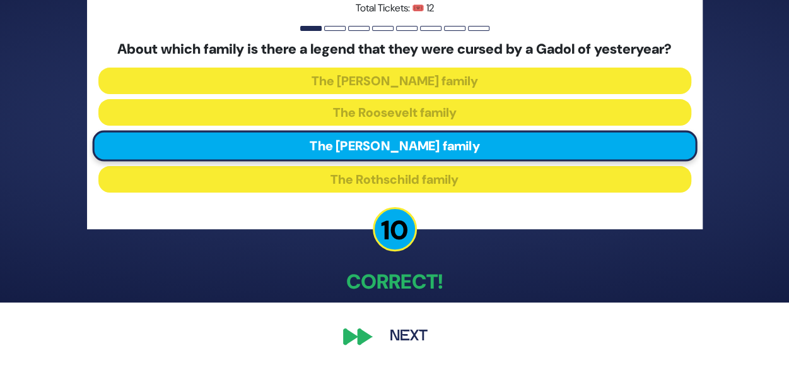
click at [395, 345] on button "Next" at bounding box center [408, 336] width 73 height 29
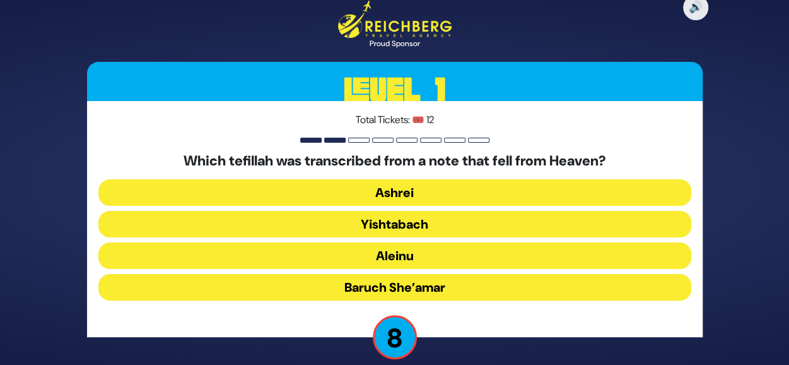
click at [456, 286] on button "Baruch She’amar" at bounding box center [394, 287] width 593 height 27
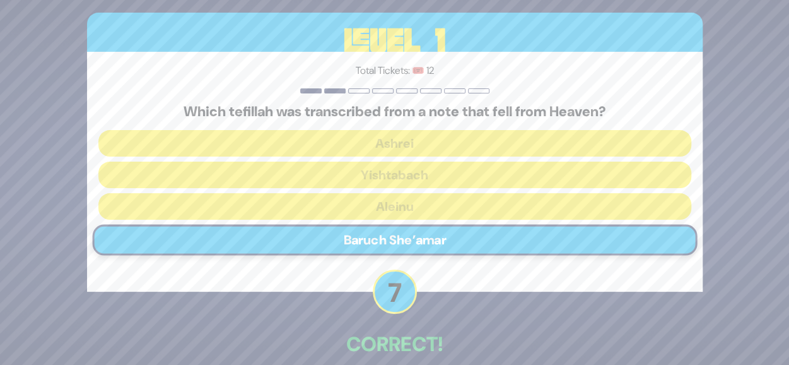
scroll to position [64, 0]
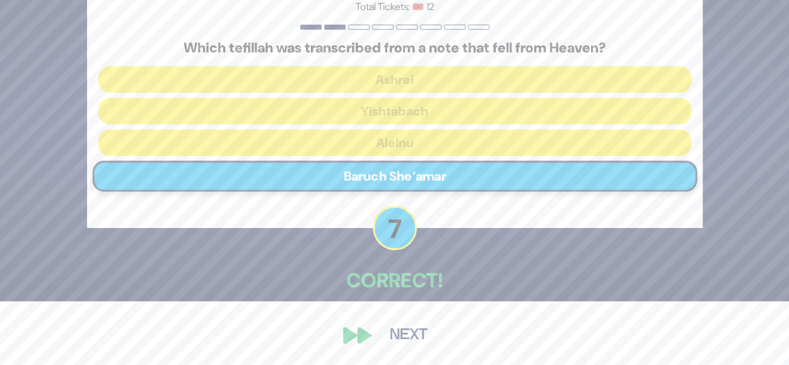
click at [398, 332] on button "Next" at bounding box center [408, 335] width 73 height 29
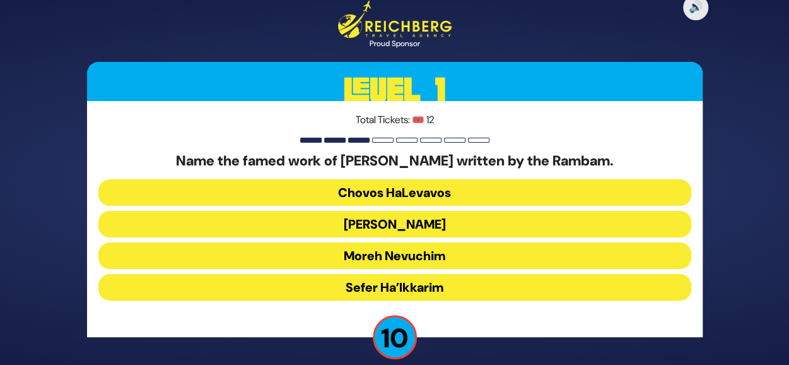
click at [386, 252] on button "Moreh Nevuchim" at bounding box center [394, 255] width 593 height 27
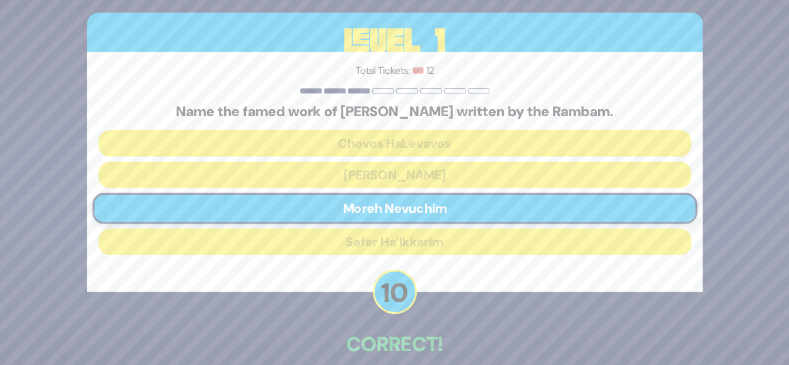
scroll to position [64, 0]
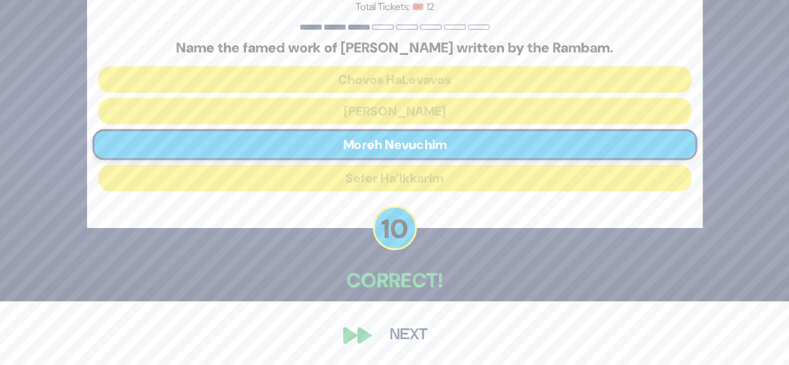
click at [421, 346] on button "Next" at bounding box center [408, 335] width 73 height 29
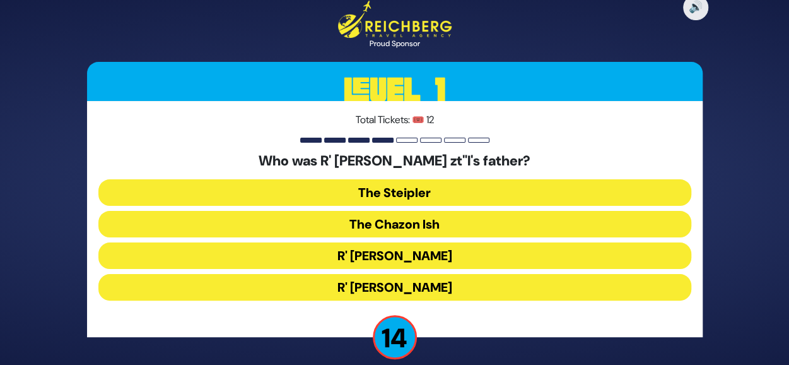
click at [429, 194] on button "The Steipler" at bounding box center [394, 192] width 593 height 27
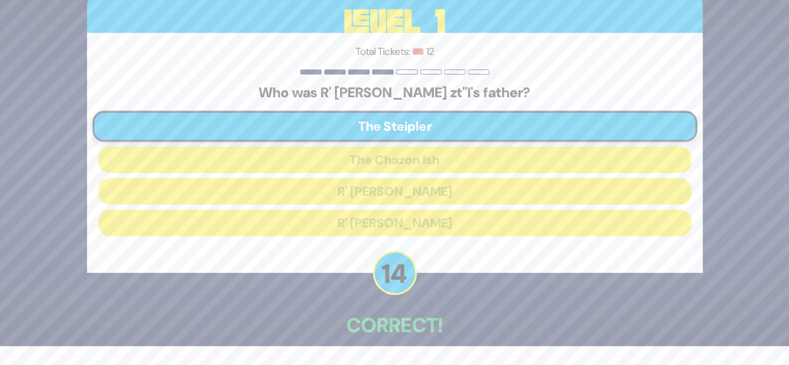
scroll to position [64, 0]
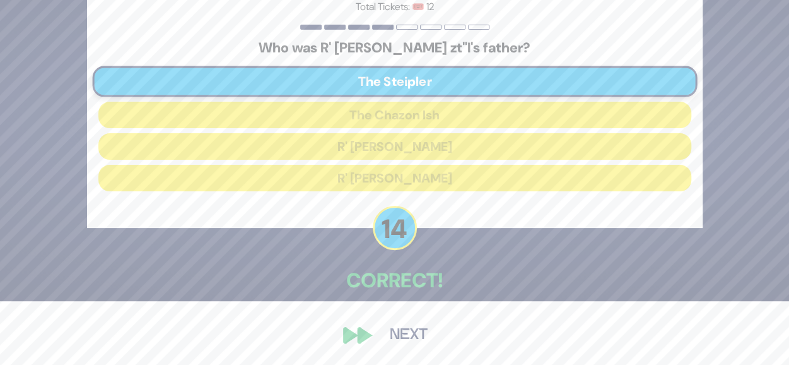
click at [413, 323] on button "Next" at bounding box center [408, 335] width 73 height 29
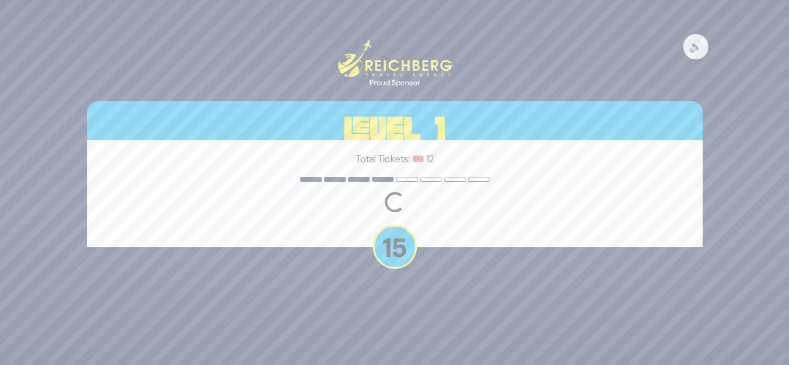
scroll to position [0, 0]
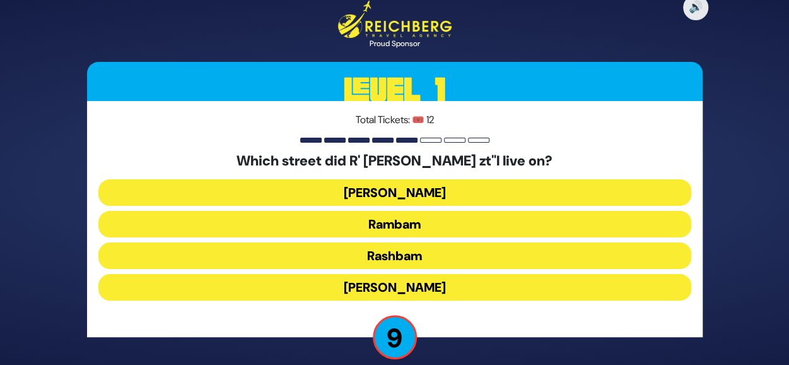
click at [443, 252] on button "Rashbam" at bounding box center [394, 255] width 593 height 27
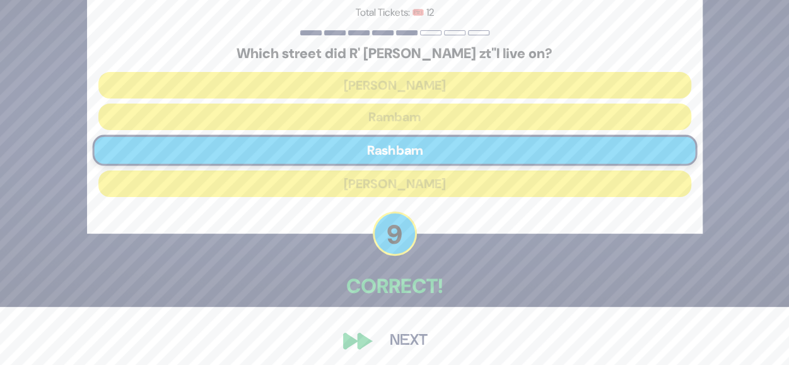
scroll to position [64, 0]
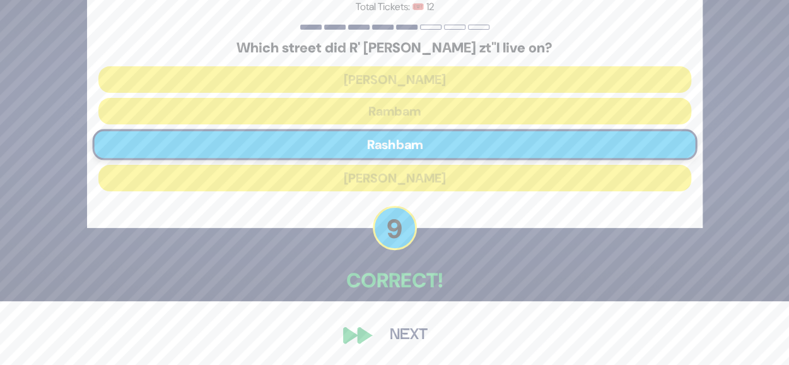
click at [396, 332] on button "Next" at bounding box center [408, 335] width 73 height 29
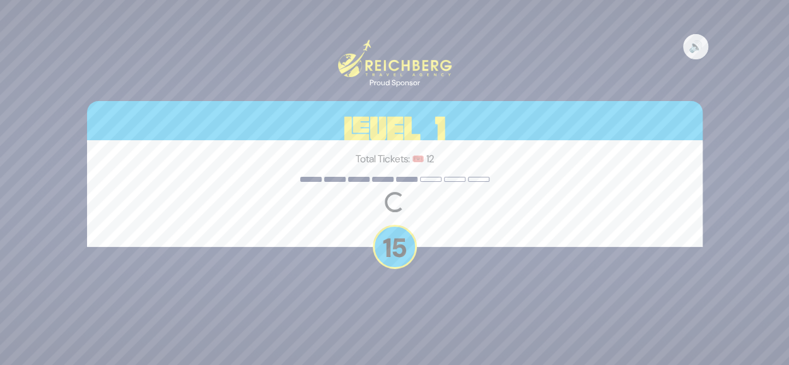
scroll to position [0, 0]
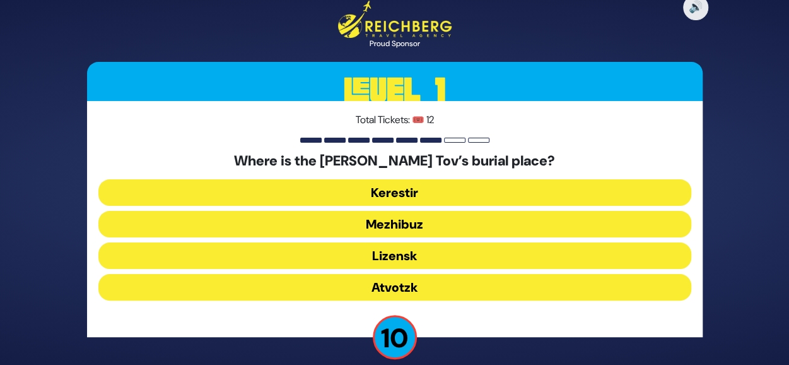
click at [483, 220] on button "Mezhibuz" at bounding box center [394, 224] width 593 height 27
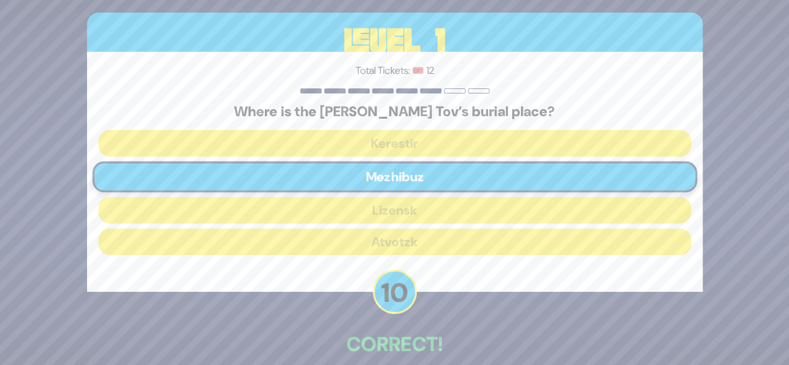
scroll to position [64, 0]
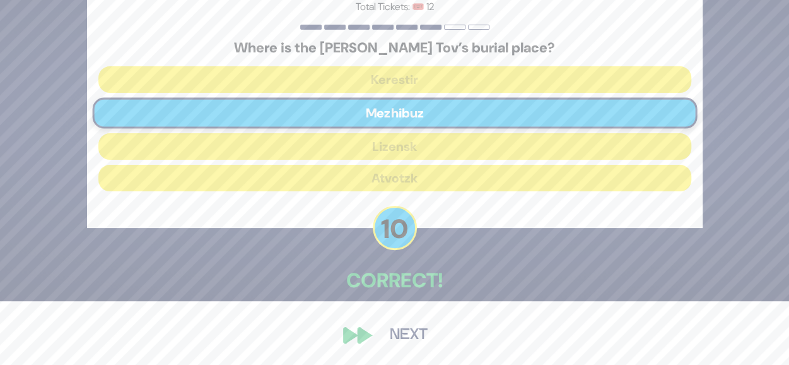
click at [404, 323] on button "Next" at bounding box center [408, 335] width 73 height 29
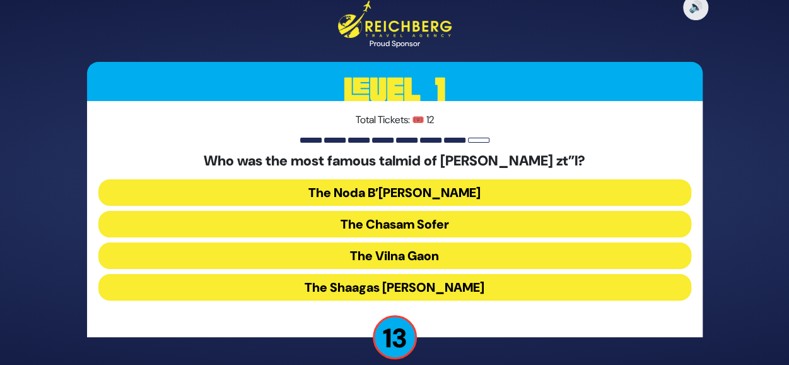
click at [421, 221] on button "The Chasam Sofer" at bounding box center [394, 224] width 593 height 27
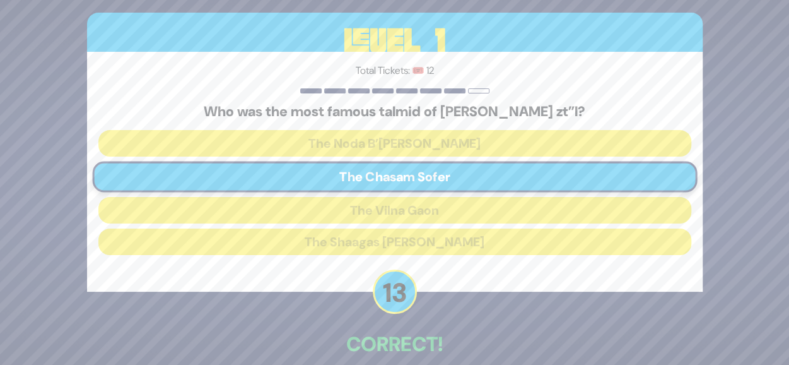
scroll to position [64, 0]
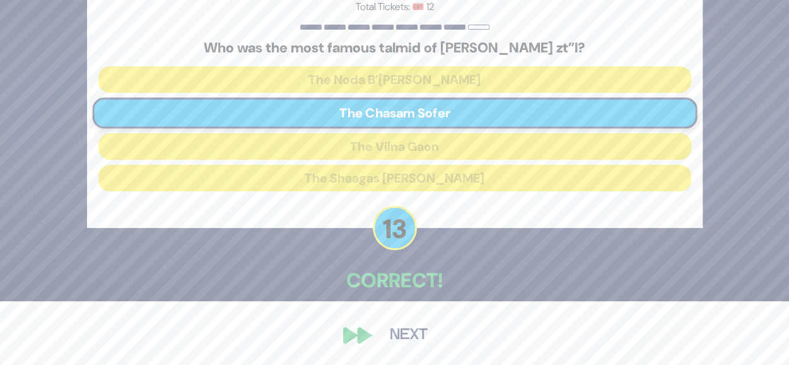
click at [419, 335] on button "Next" at bounding box center [408, 335] width 73 height 29
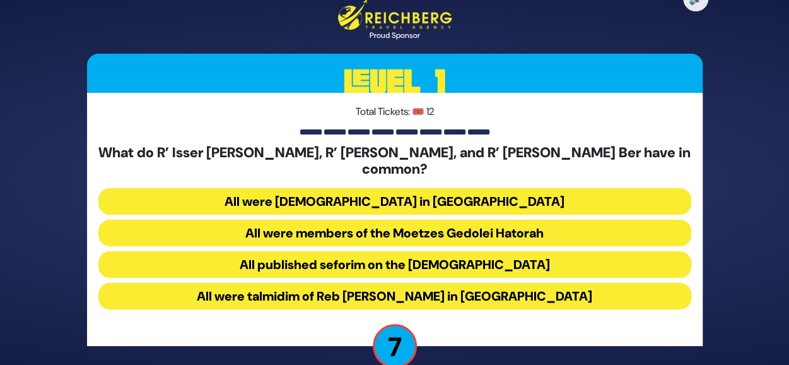
scroll to position [15, 0]
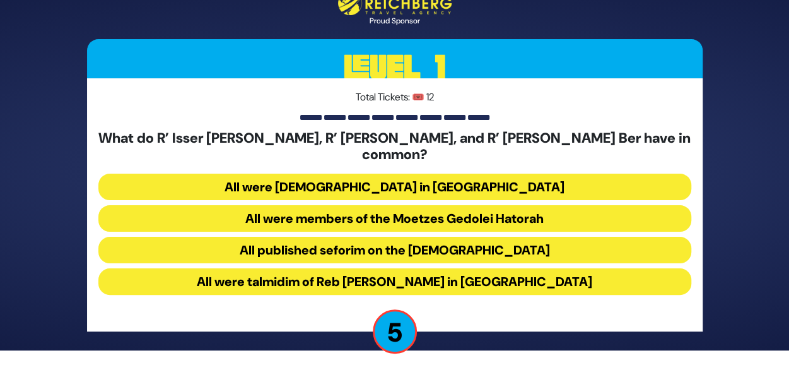
click at [388, 273] on button "All were talmidim of Reb Chaim Brisker in Volozhin" at bounding box center [394, 281] width 593 height 27
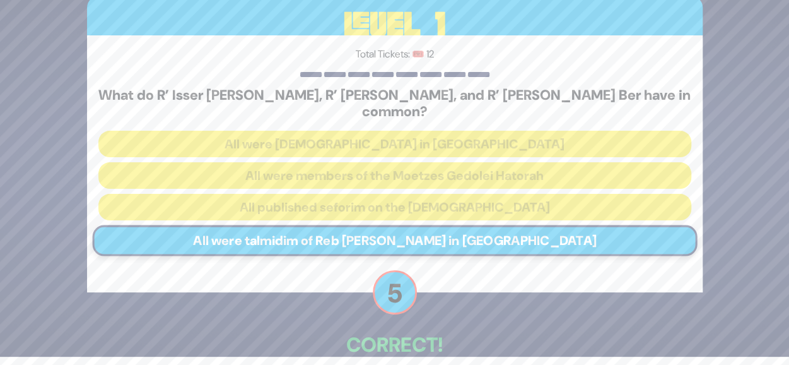
scroll to position [64, 0]
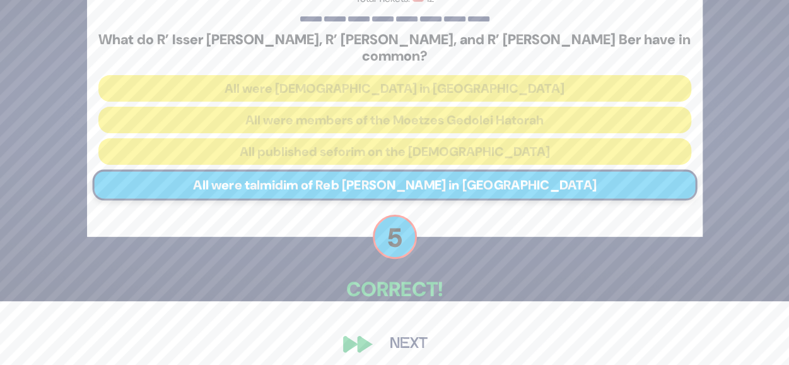
click at [398, 345] on button "Next" at bounding box center [408, 343] width 73 height 29
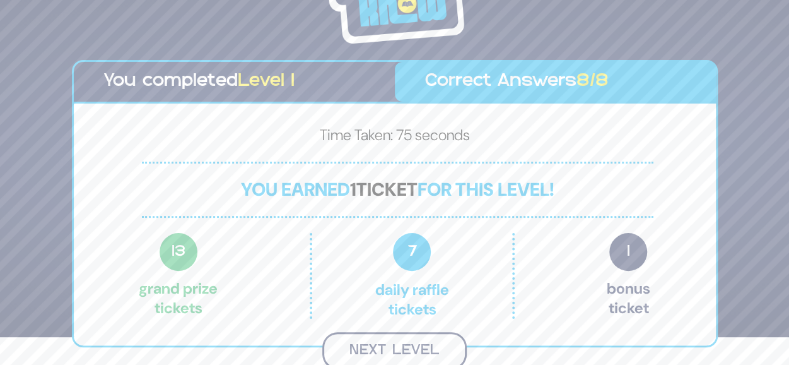
scroll to position [31, 0]
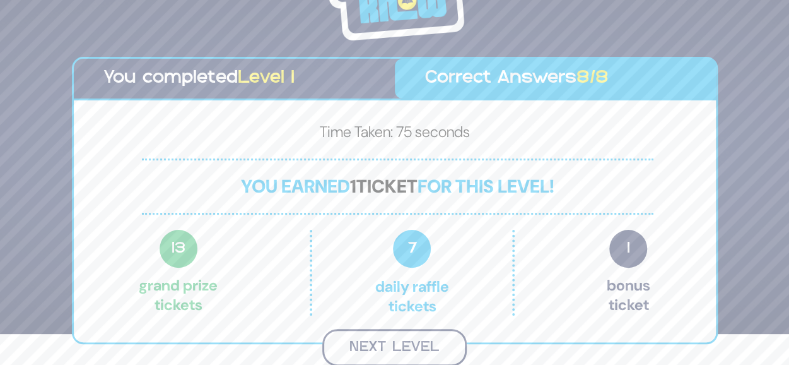
click at [390, 344] on button "Next Level" at bounding box center [394, 347] width 144 height 37
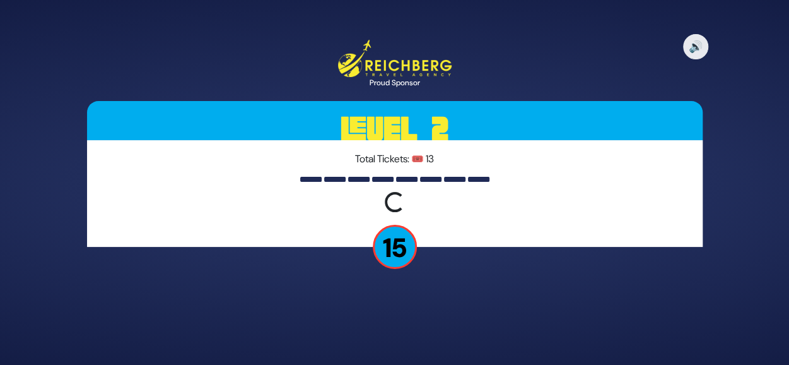
scroll to position [0, 0]
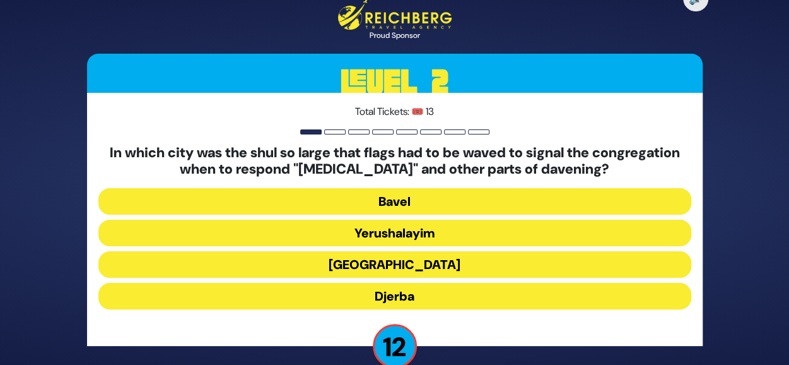
click at [402, 271] on button "Alexandria" at bounding box center [394, 264] width 593 height 27
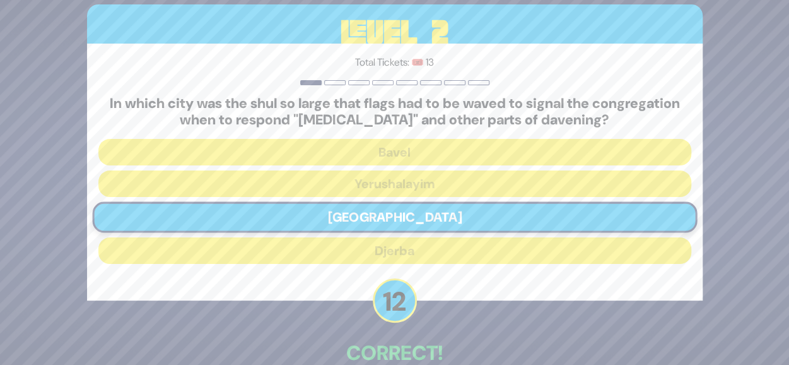
scroll to position [72, 0]
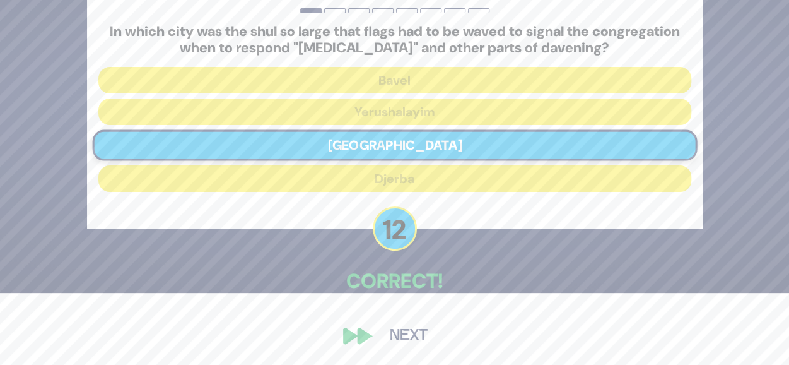
click at [412, 336] on button "Next" at bounding box center [408, 335] width 73 height 29
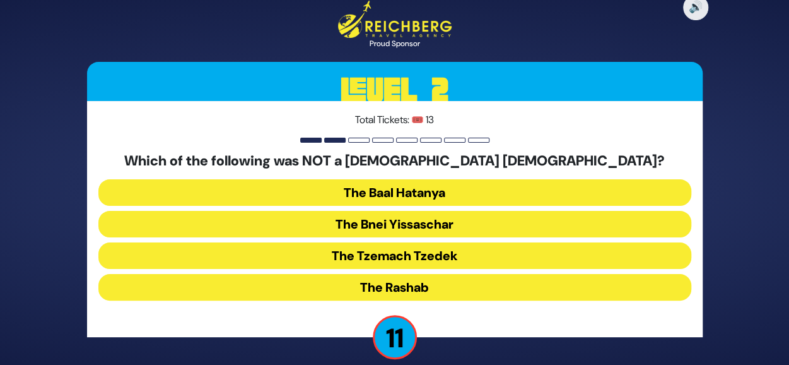
click at [389, 218] on button "The Bnei Yissaschar" at bounding box center [394, 224] width 593 height 27
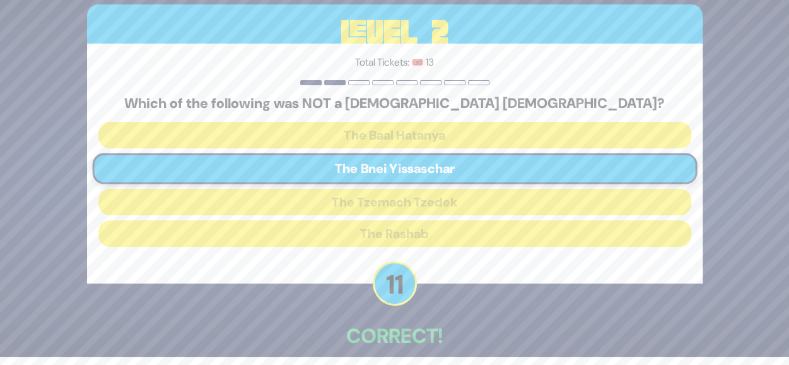
scroll to position [64, 0]
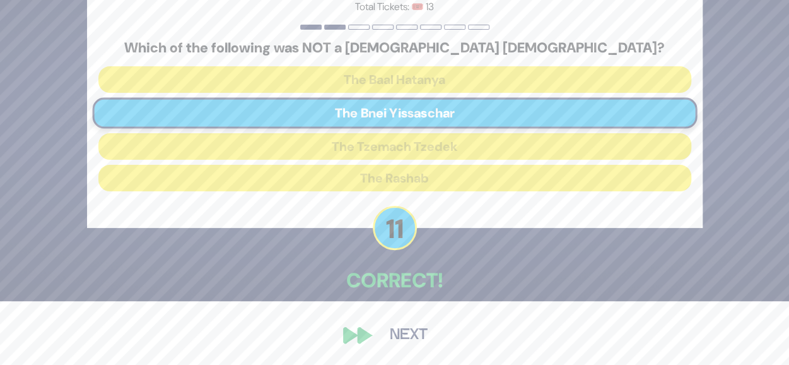
click at [388, 334] on button "Next" at bounding box center [408, 335] width 73 height 29
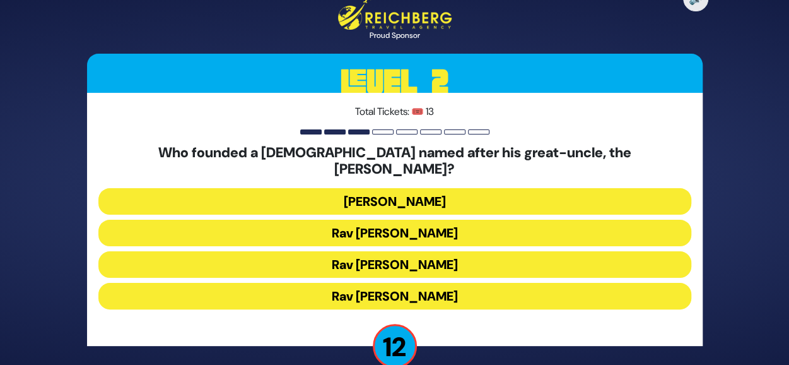
click at [398, 290] on button "Rav Mendel Zaks" at bounding box center [394, 296] width 593 height 27
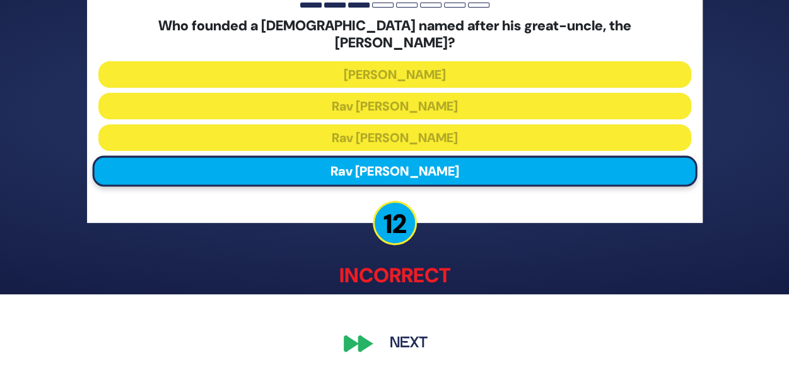
scroll to position [70, 0]
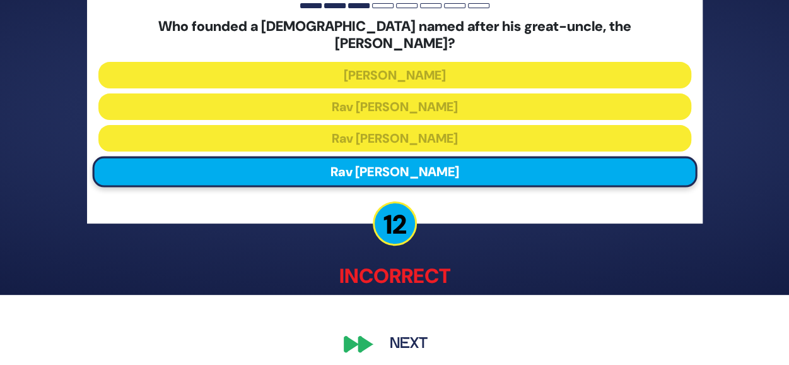
click at [411, 341] on button "Next" at bounding box center [408, 343] width 73 height 29
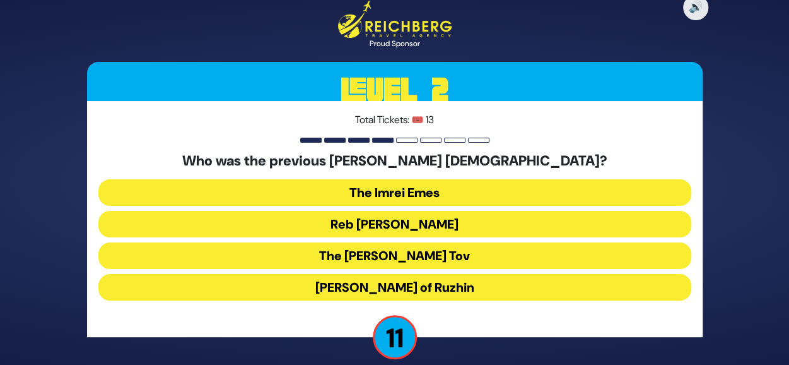
click at [408, 225] on button "Reb Ahron Rokeach" at bounding box center [394, 224] width 593 height 27
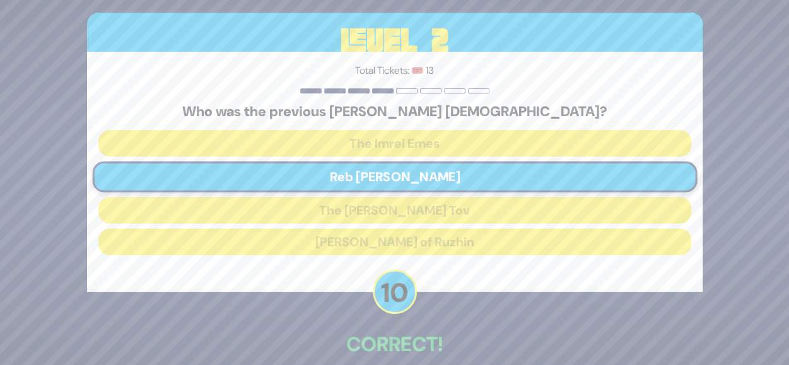
scroll to position [64, 0]
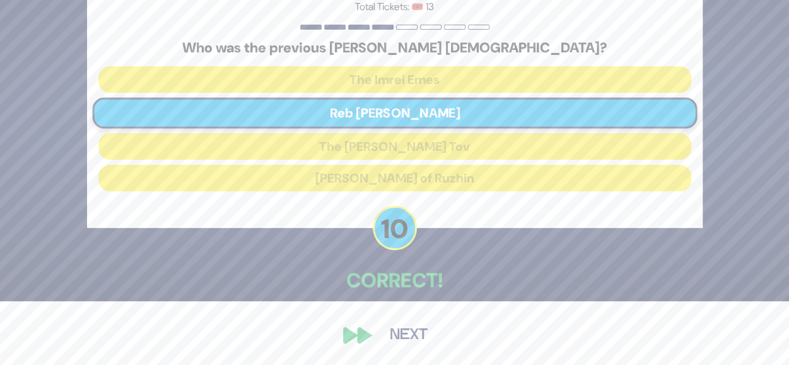
click at [408, 344] on button "Next" at bounding box center [408, 335] width 73 height 29
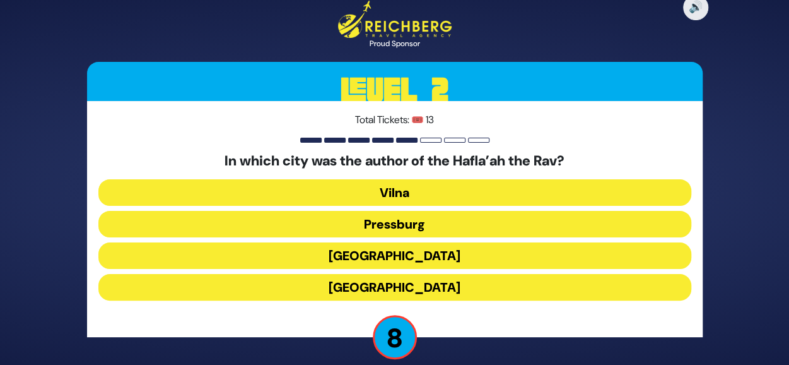
click at [397, 260] on button "Frankfurt" at bounding box center [394, 255] width 593 height 27
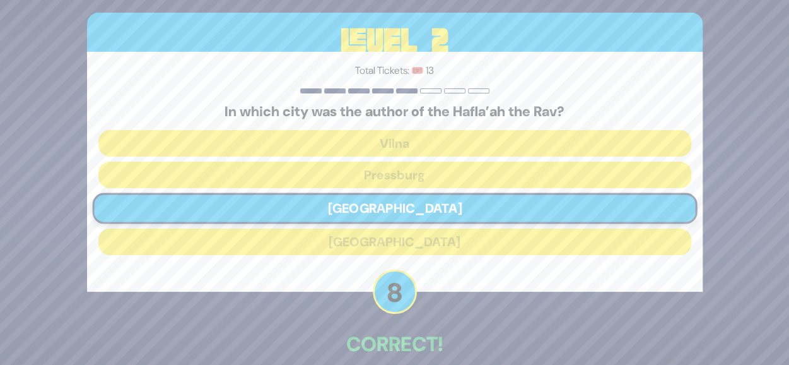
scroll to position [64, 0]
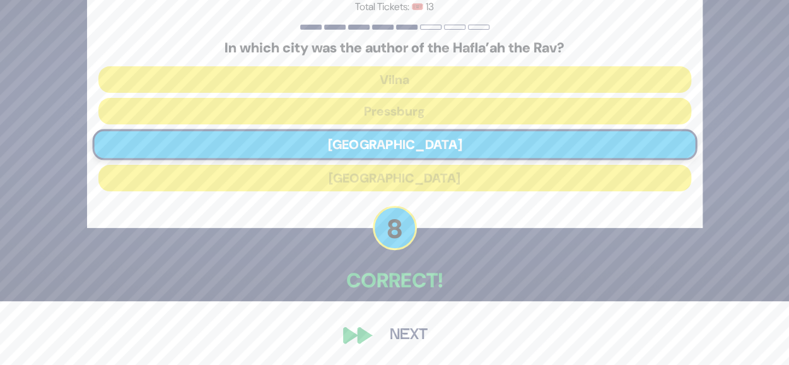
click at [379, 321] on div "🔊 Proud Sponsor Level 2 Total Tickets: 🎟️ 13 In which city was the author of th…" at bounding box center [395, 119] width 646 height 493
click at [384, 329] on button "Next" at bounding box center [408, 335] width 73 height 29
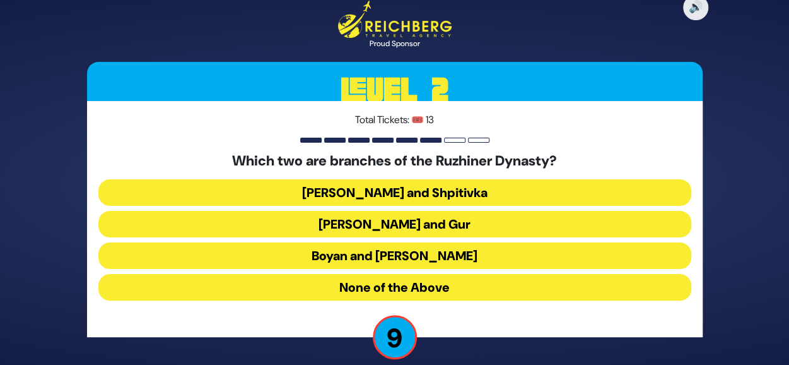
click at [414, 194] on button "Koritz and Shpitivka" at bounding box center [394, 192] width 593 height 27
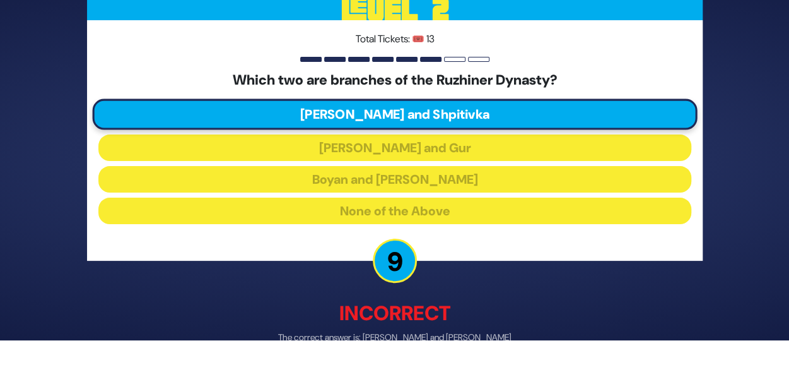
scroll to position [70, 0]
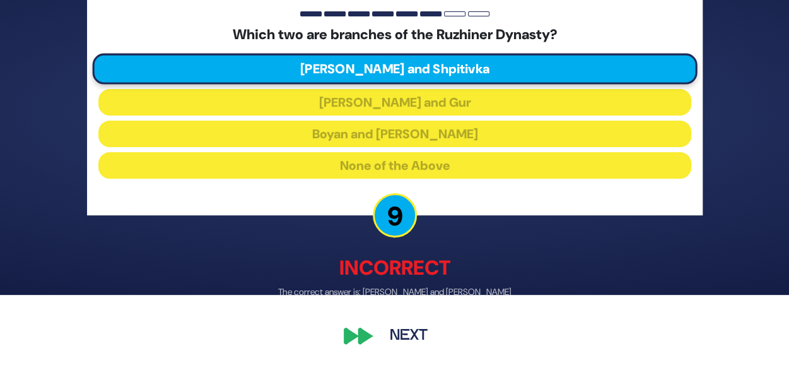
click at [408, 322] on button "Next" at bounding box center [408, 335] width 73 height 29
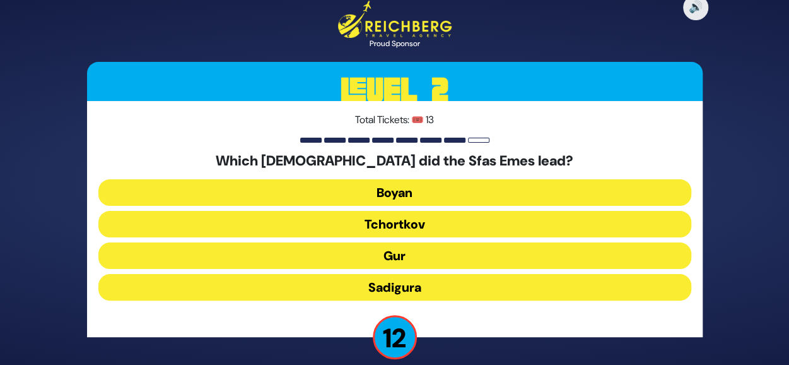
click at [428, 256] on button "Gur" at bounding box center [394, 255] width 593 height 27
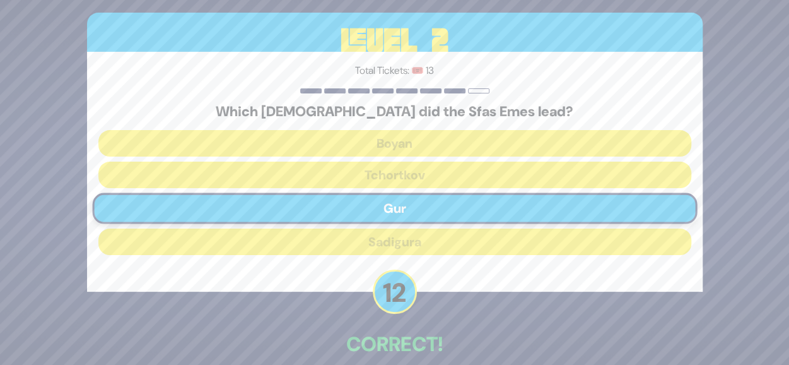
scroll to position [64, 0]
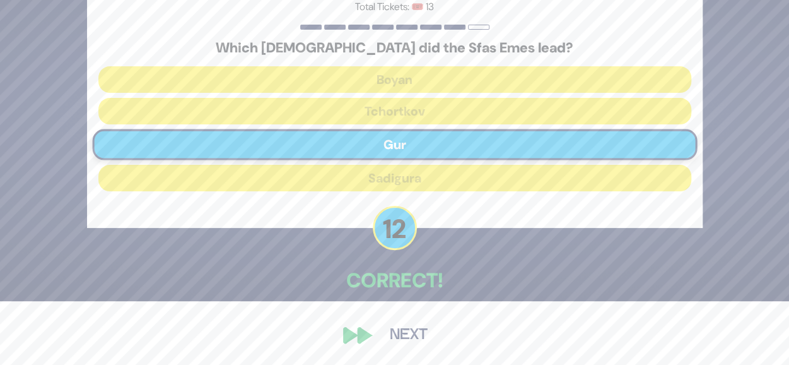
click at [413, 319] on div "🔊 Proud Sponsor Level 2 Total Tickets: 🎟️ 13 Which chassidus did the Sfas Emes …" at bounding box center [395, 119] width 646 height 493
click at [412, 328] on button "Next" at bounding box center [408, 335] width 73 height 29
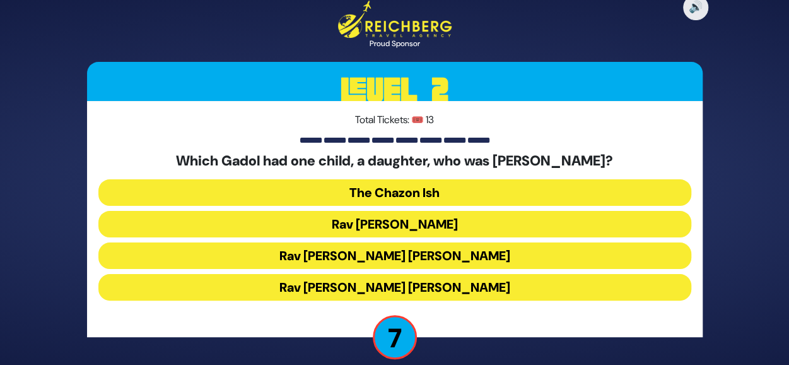
click at [435, 262] on button "Rav Chaim Ozer Grodzinski" at bounding box center [394, 255] width 593 height 27
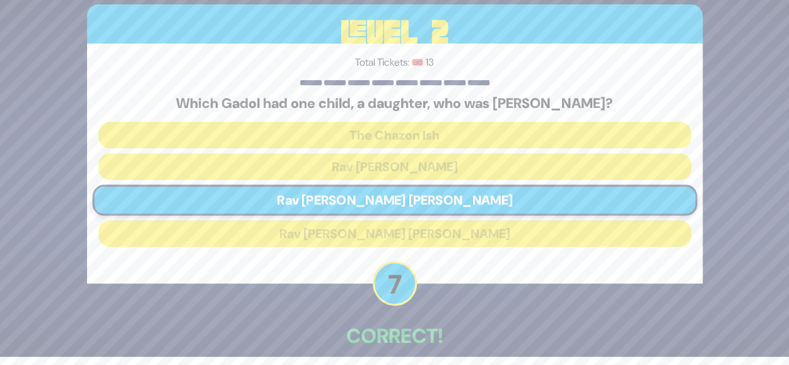
scroll to position [64, 0]
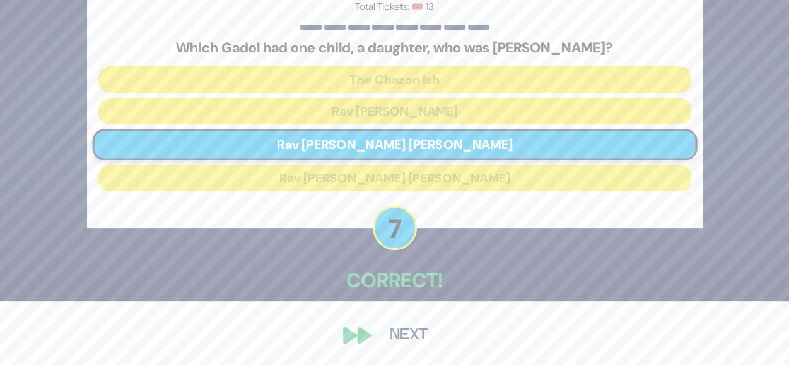
click at [413, 338] on button "Next" at bounding box center [408, 335] width 73 height 29
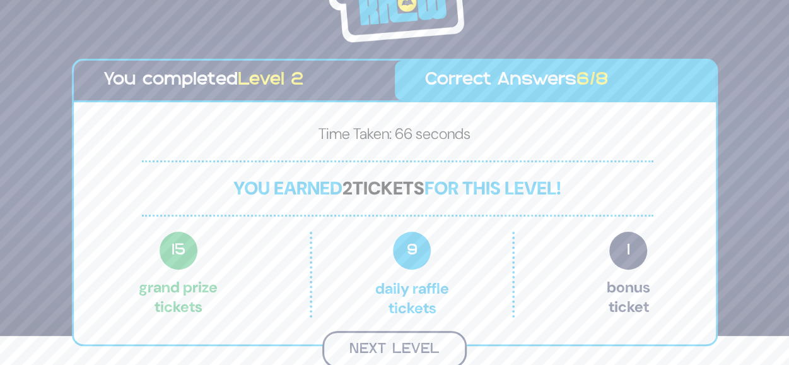
scroll to position [28, 0]
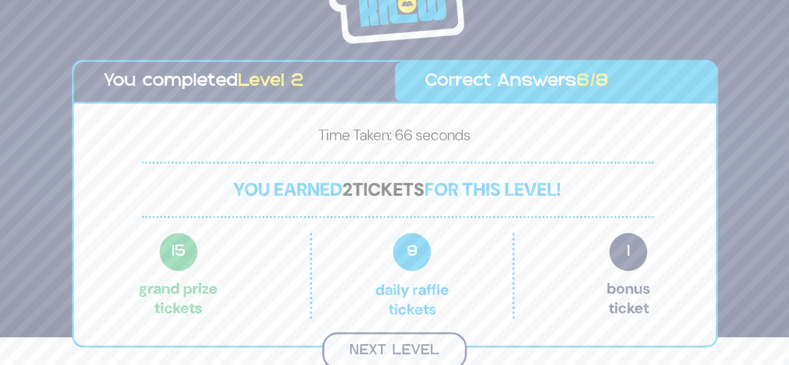
click at [432, 333] on button "Next Level" at bounding box center [394, 350] width 144 height 37
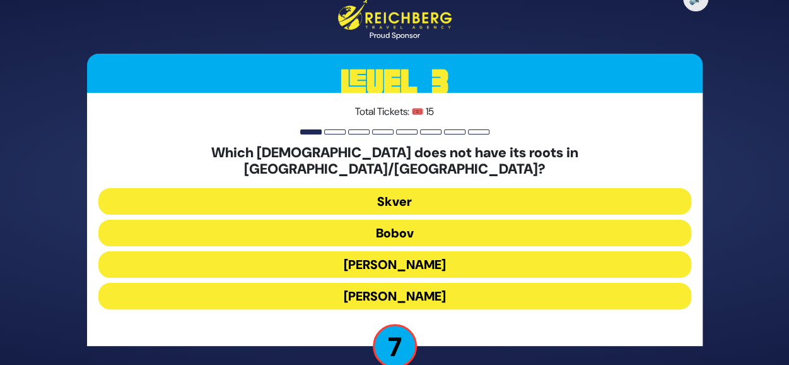
click at [424, 292] on button "Aleksander" at bounding box center [394, 296] width 593 height 27
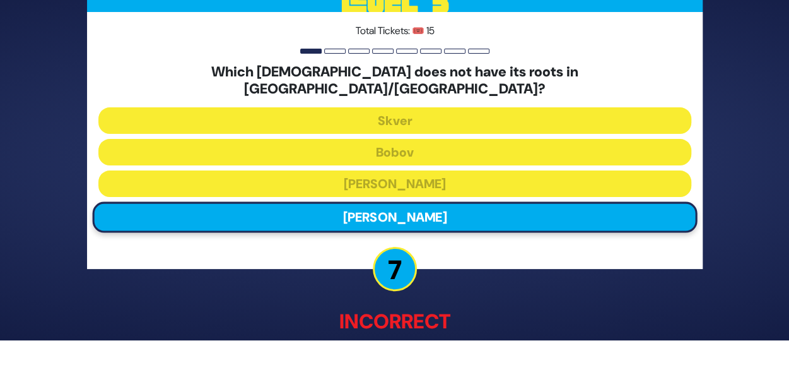
scroll to position [70, 0]
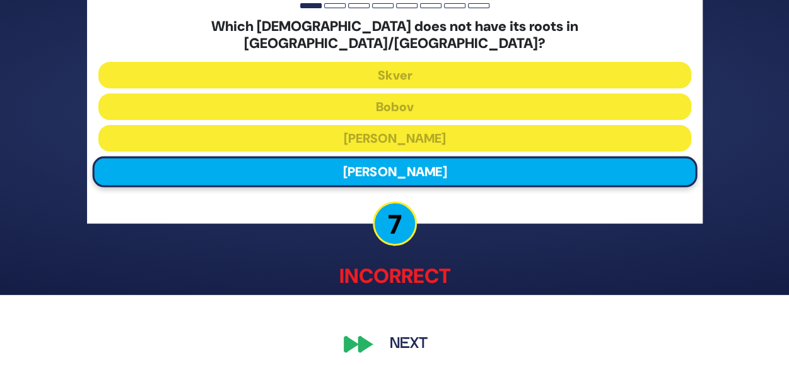
click at [416, 329] on button "Next" at bounding box center [408, 343] width 73 height 29
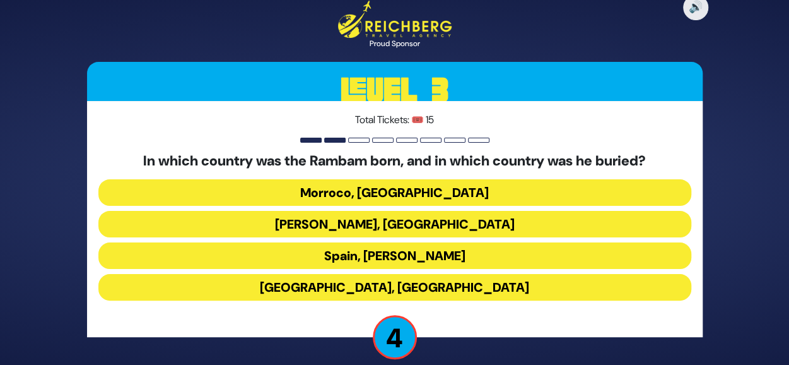
click at [381, 247] on button "Spain, Eretz Yisroel" at bounding box center [394, 255] width 593 height 27
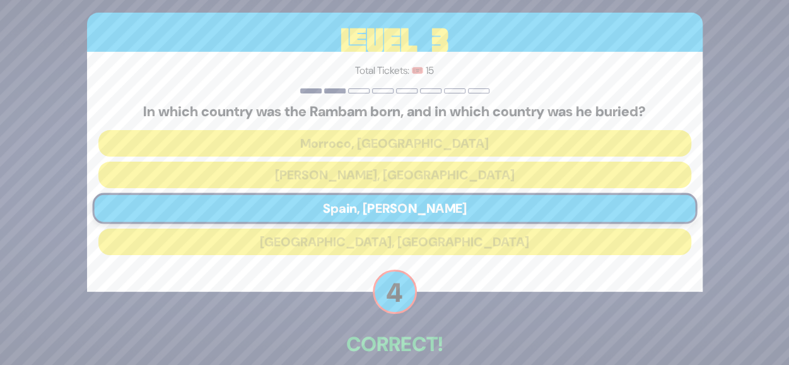
scroll to position [64, 0]
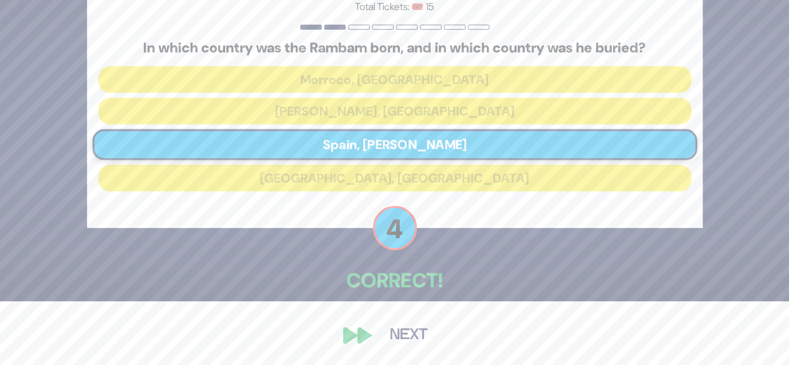
click at [387, 333] on button "Next" at bounding box center [408, 335] width 73 height 29
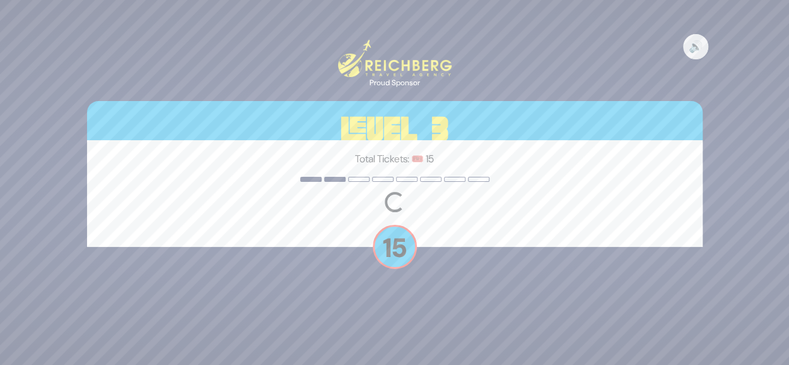
scroll to position [0, 0]
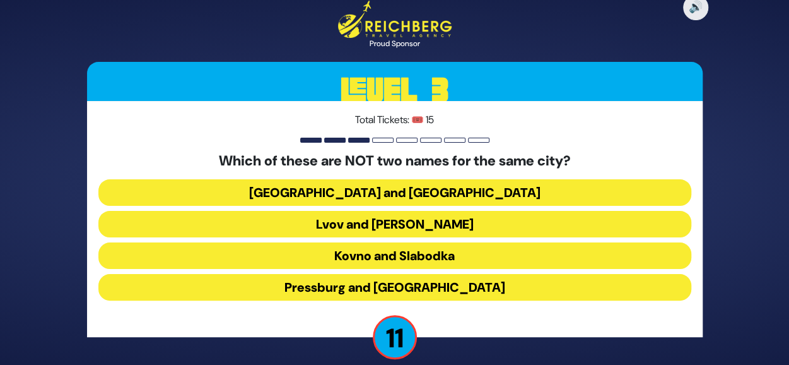
click at [394, 184] on button "Istanbul and Constantinople" at bounding box center [394, 192] width 593 height 27
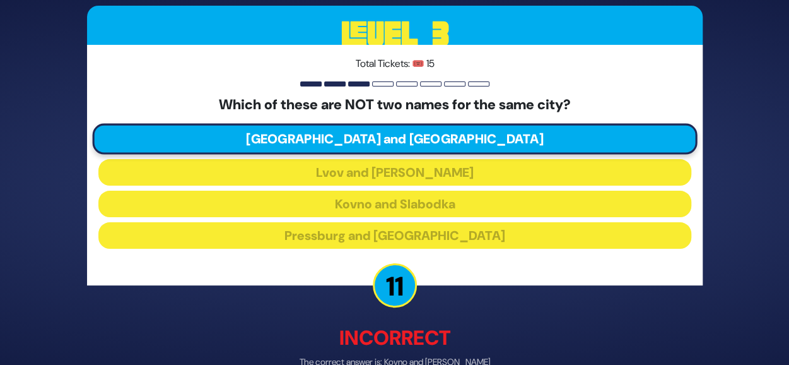
scroll to position [70, 0]
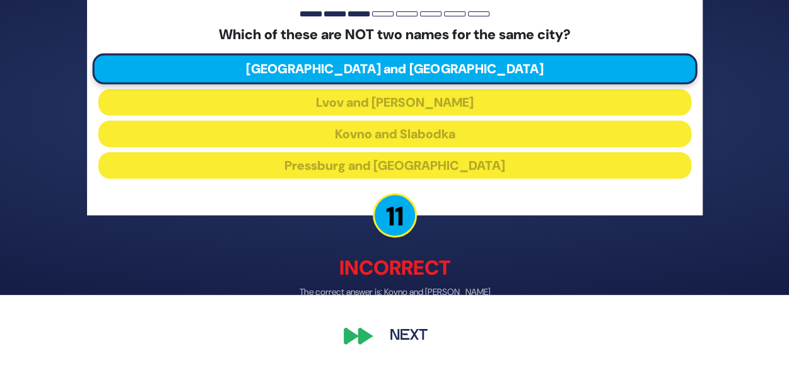
click at [404, 330] on button "Next" at bounding box center [408, 335] width 73 height 29
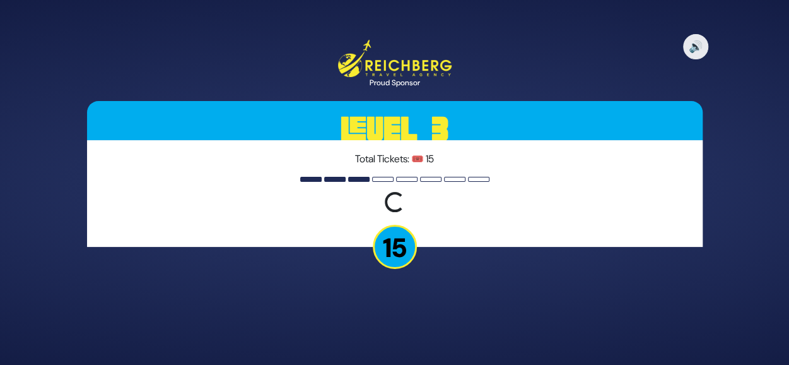
scroll to position [0, 0]
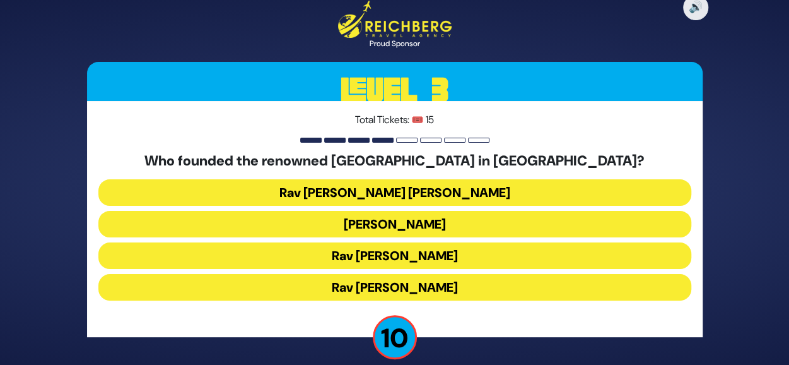
click at [403, 288] on button "Rav Ezriel Hildesheimer" at bounding box center [394, 287] width 593 height 27
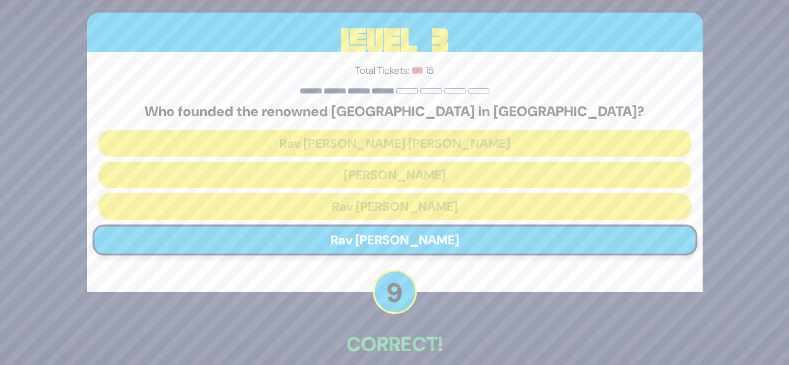
scroll to position [64, 0]
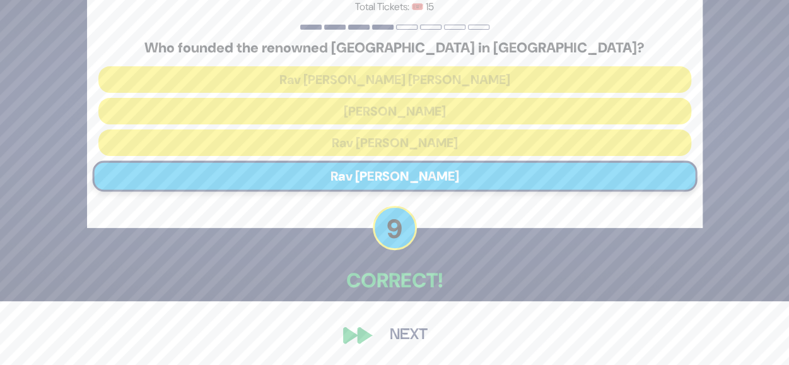
click at [399, 332] on button "Next" at bounding box center [408, 335] width 73 height 29
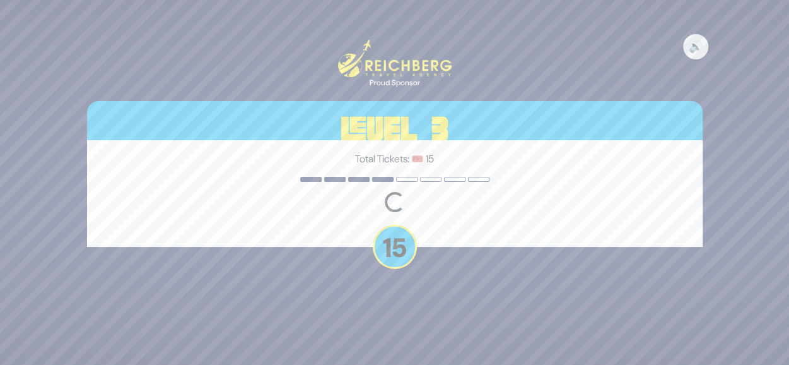
scroll to position [0, 0]
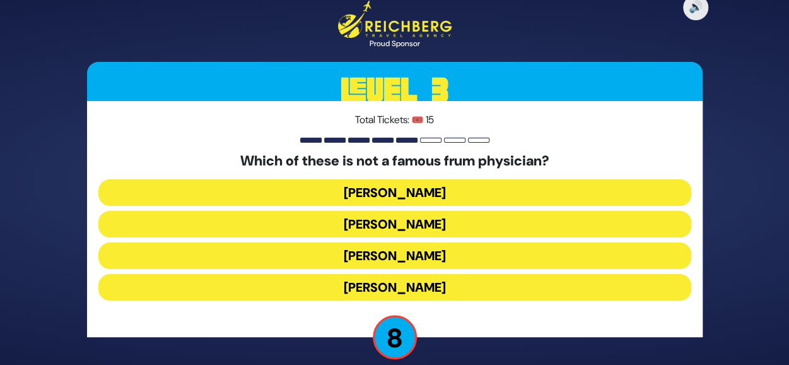
click at [429, 197] on button "Dr. Moller" at bounding box center [394, 192] width 593 height 27
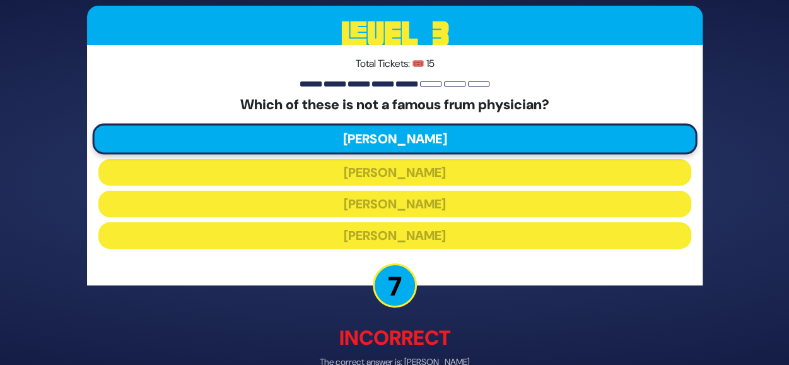
scroll to position [70, 0]
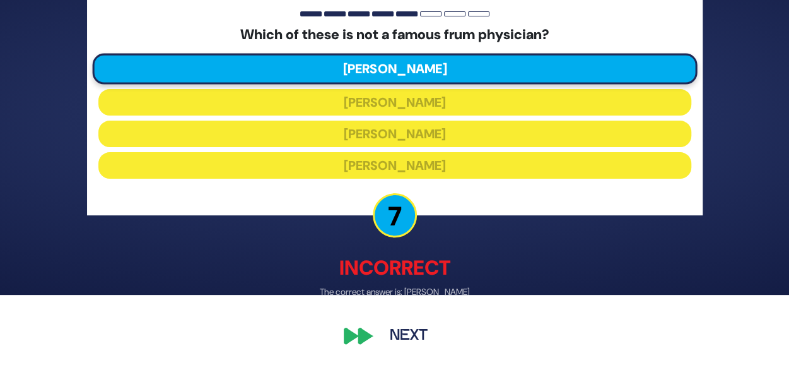
click at [394, 327] on button "Next" at bounding box center [408, 335] width 73 height 29
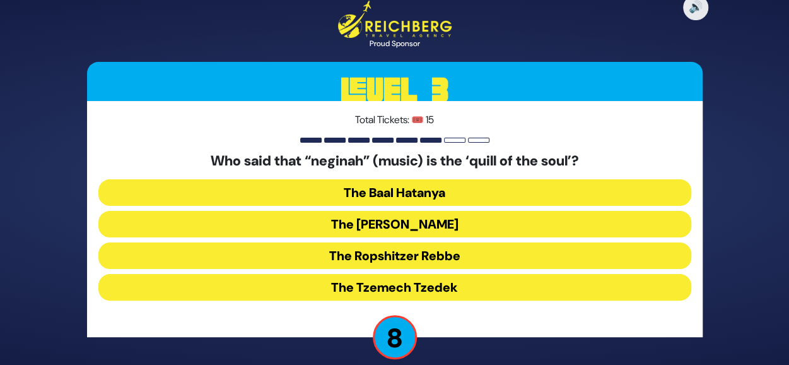
click at [472, 224] on button "The Noam Elimelech" at bounding box center [394, 224] width 593 height 27
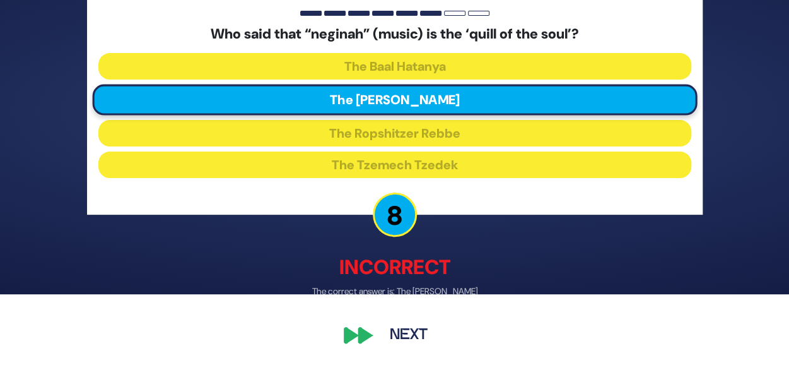
scroll to position [70, 0]
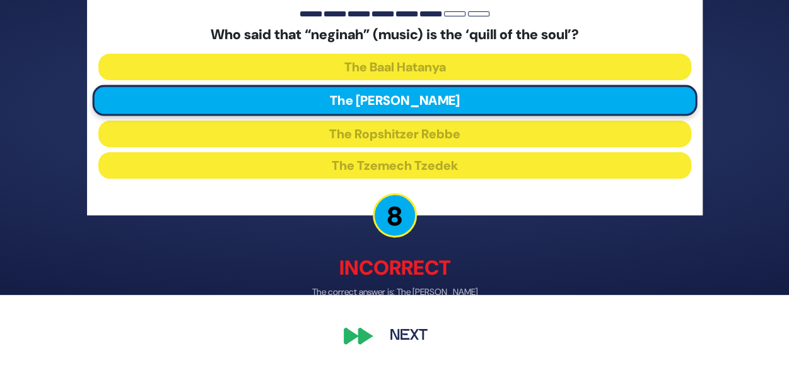
click at [381, 338] on button "Next" at bounding box center [408, 335] width 73 height 29
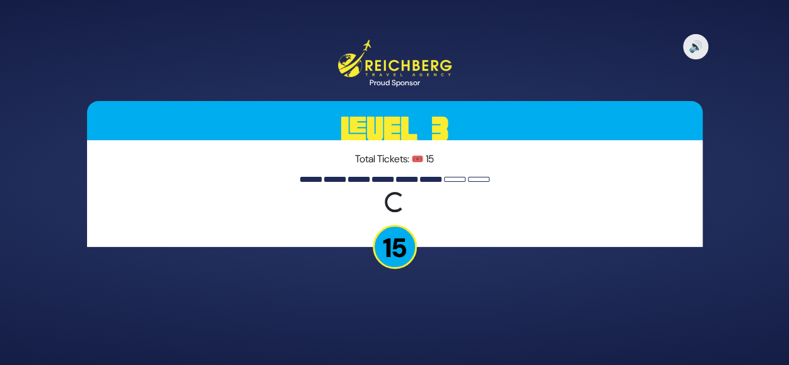
scroll to position [0, 0]
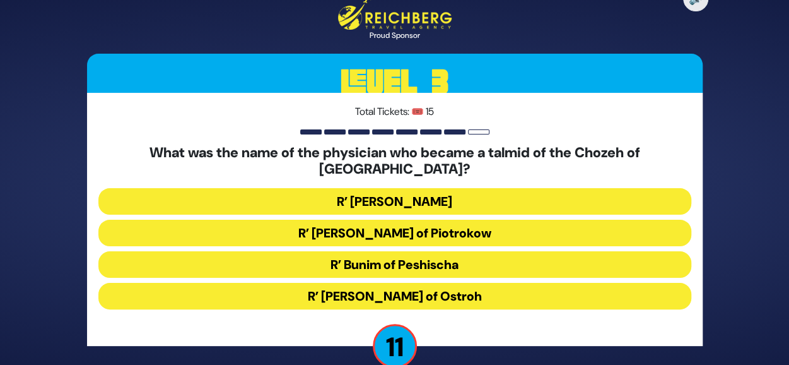
click at [383, 189] on button "R’ Moshe Wallach" at bounding box center [394, 201] width 593 height 27
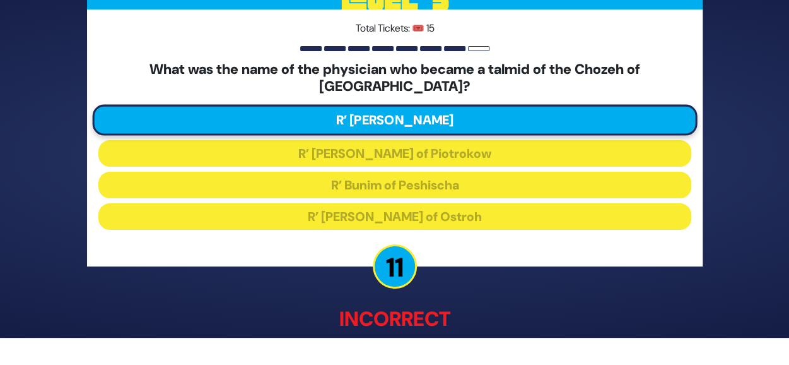
scroll to position [70, 0]
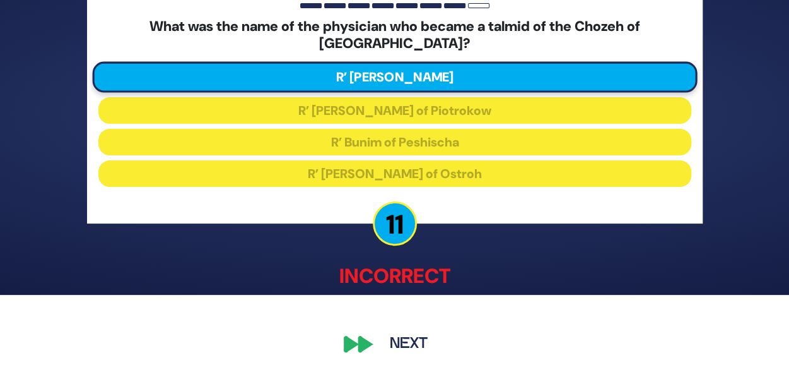
click at [398, 329] on button "Next" at bounding box center [408, 343] width 73 height 29
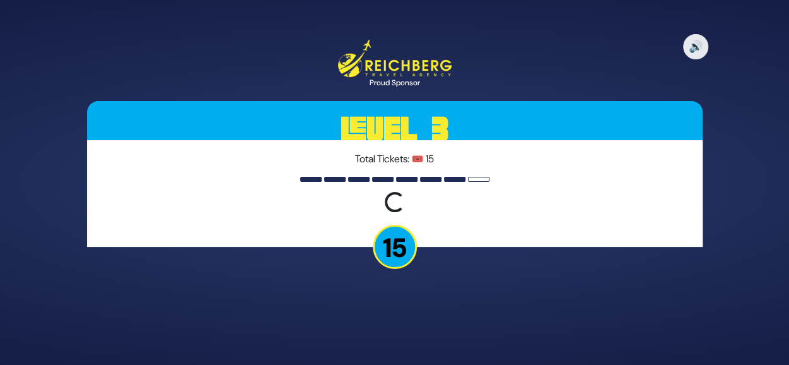
scroll to position [0, 0]
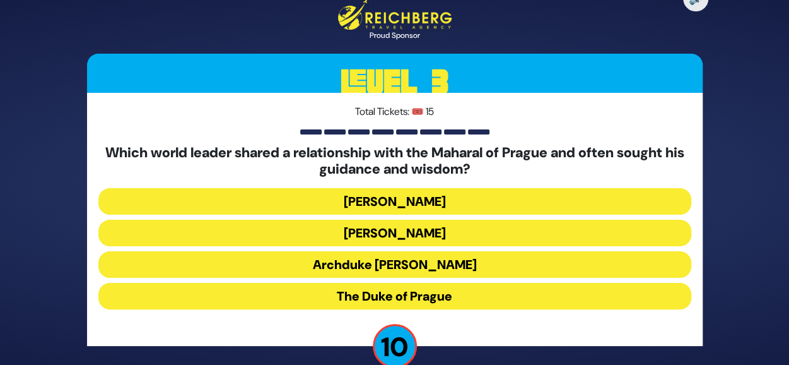
click at [427, 234] on button "Kaiser Rudolph II" at bounding box center [394, 233] width 593 height 27
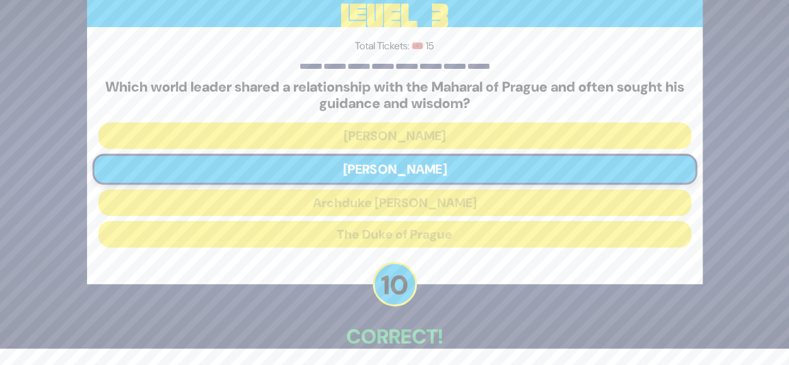
scroll to position [72, 0]
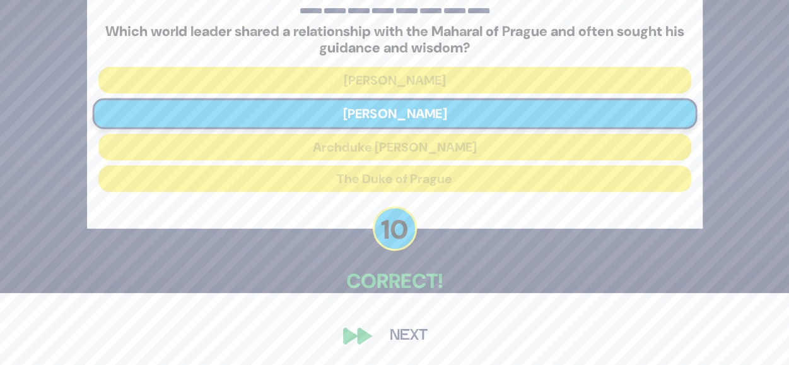
click at [397, 321] on button "Next" at bounding box center [408, 335] width 73 height 29
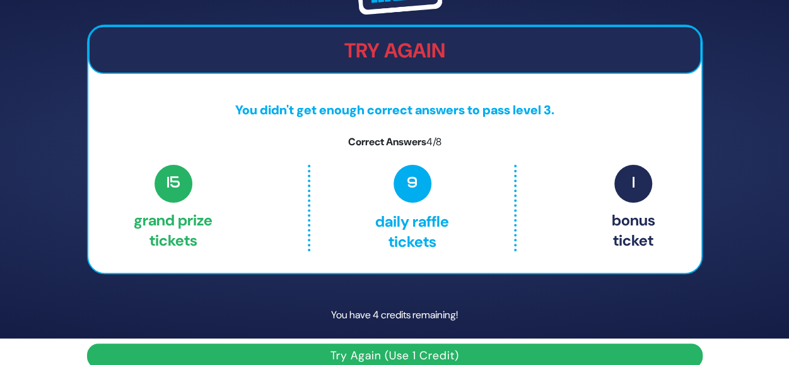
scroll to position [44, 0]
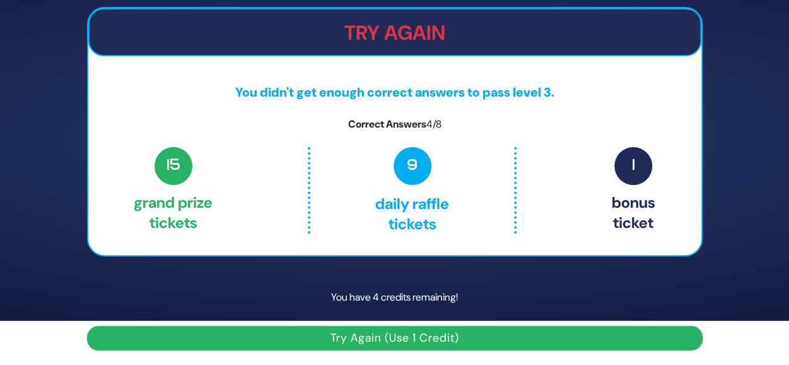
click at [399, 338] on button "Try Again (Use 1 Credit)" at bounding box center [395, 338] width 616 height 25
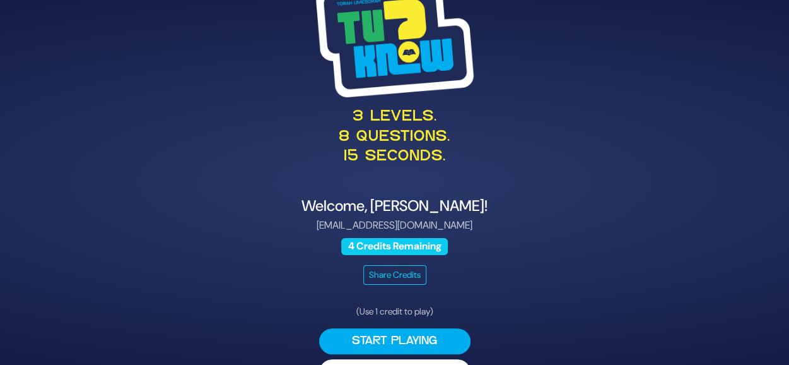
scroll to position [34, 0]
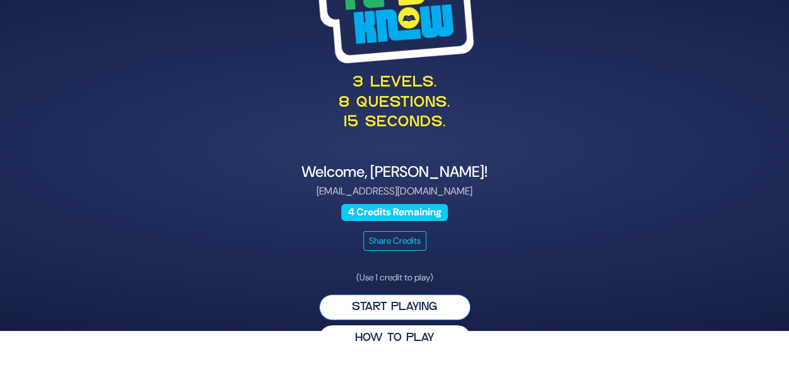
click at [432, 305] on button "Start Playing" at bounding box center [394, 307] width 151 height 26
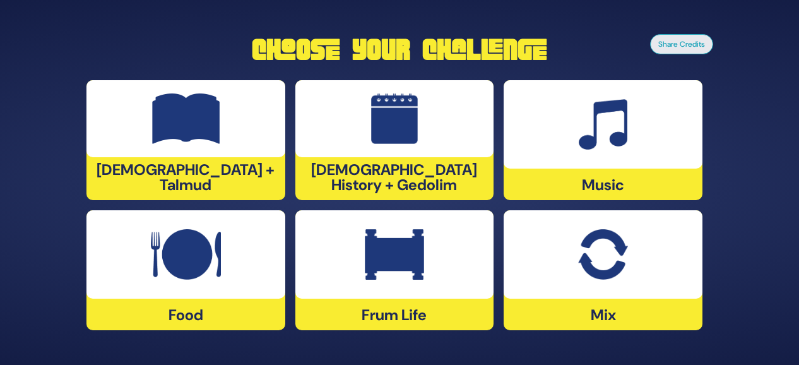
click at [606, 151] on div at bounding box center [603, 124] width 199 height 88
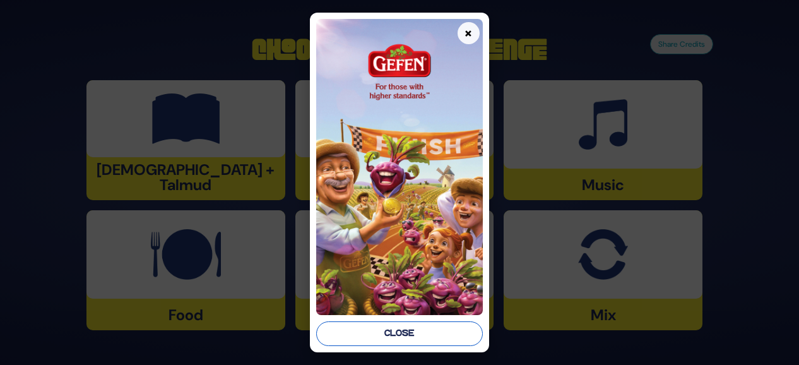
click at [424, 322] on button "Close" at bounding box center [399, 333] width 167 height 25
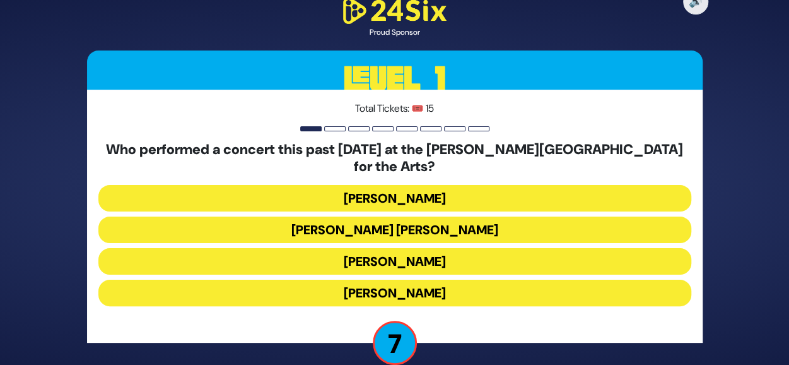
click at [472, 286] on button "Ishay Ribo" at bounding box center [394, 293] width 593 height 27
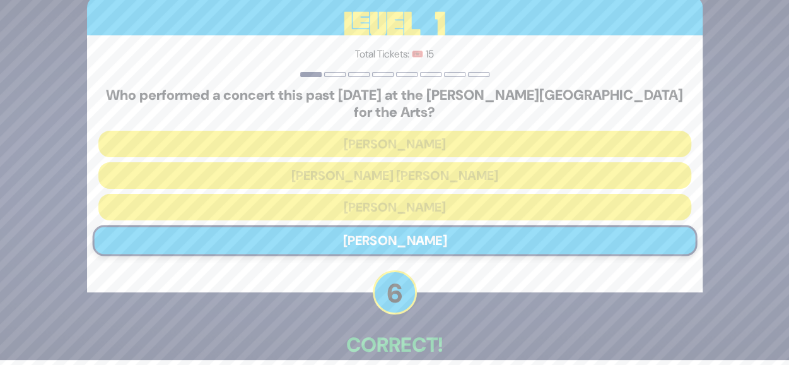
scroll to position [61, 0]
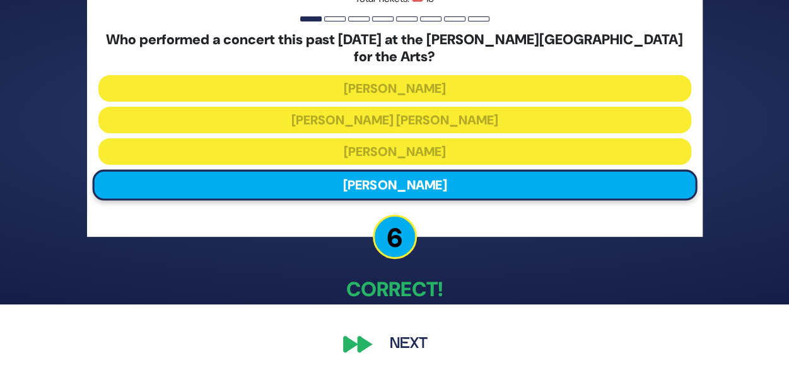
click at [391, 336] on button "Next" at bounding box center [408, 343] width 73 height 29
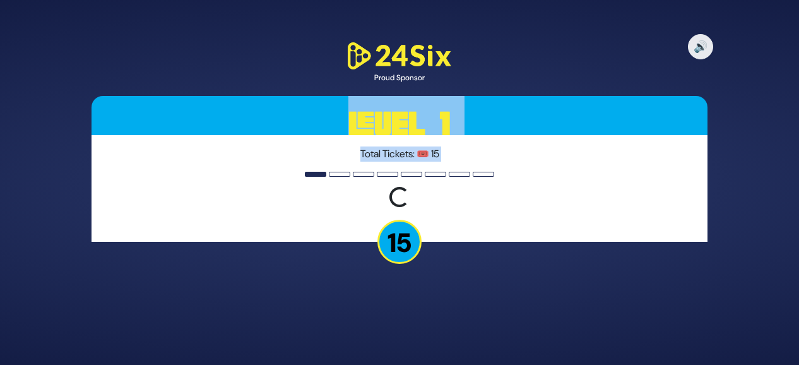
drag, startPoint x: 391, startPoint y: 336, endPoint x: 465, endPoint y: 79, distance: 268.0
click at [465, 79] on div "🔊 Proud Sponsor Level 1 Total Tickets: 🎟️ 15 Loading question... 15" at bounding box center [399, 182] width 646 height 315
click at [572, 143] on div "Total Tickets: 🎟️ 15 Loading question..." at bounding box center [399, 188] width 616 height 107
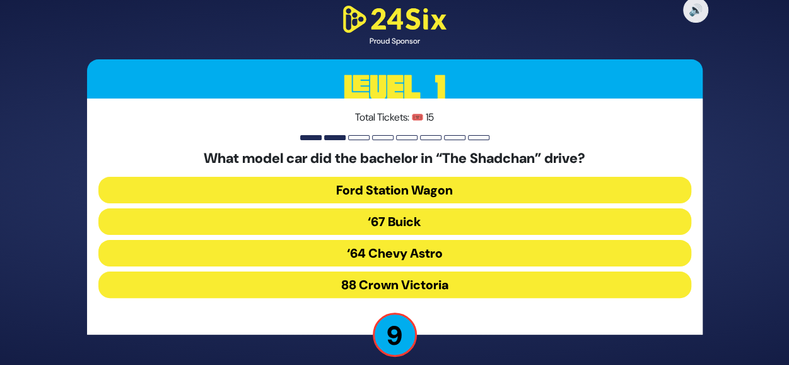
click at [522, 223] on button "‘67 Buick" at bounding box center [394, 221] width 593 height 27
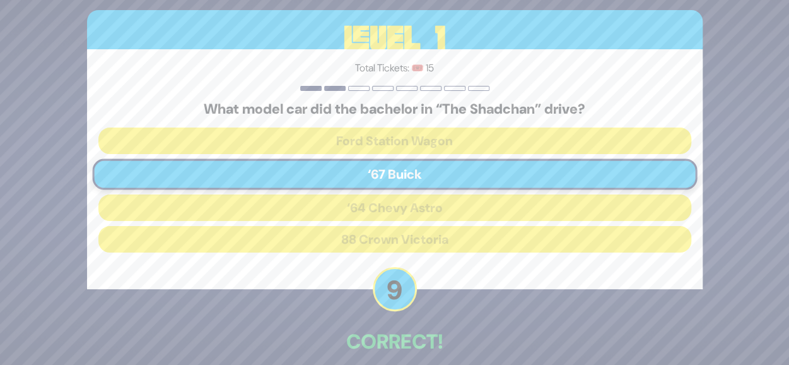
scroll to position [61, 0]
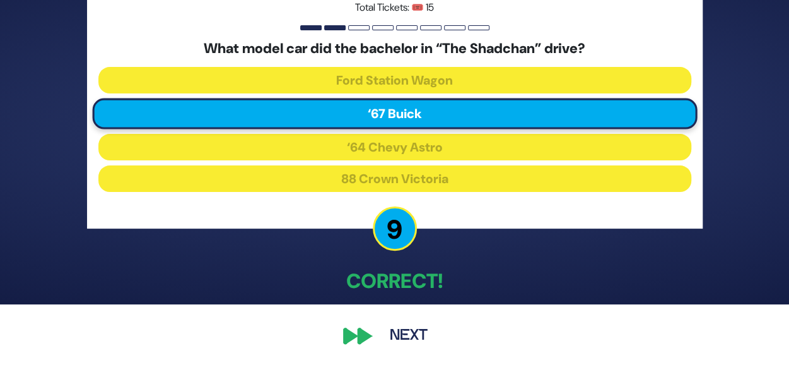
click at [406, 336] on button "Next" at bounding box center [408, 335] width 73 height 29
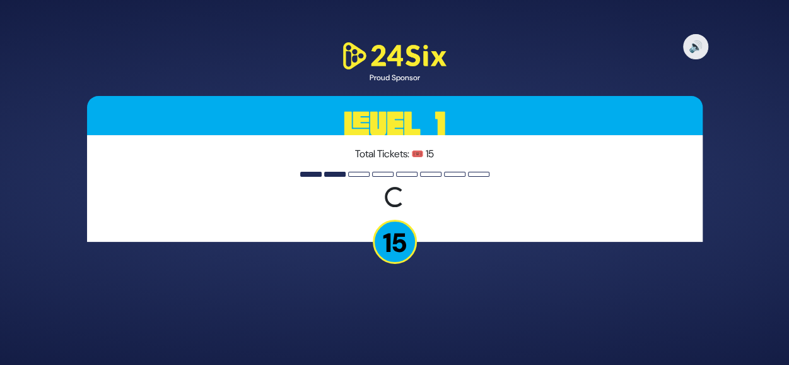
scroll to position [0, 0]
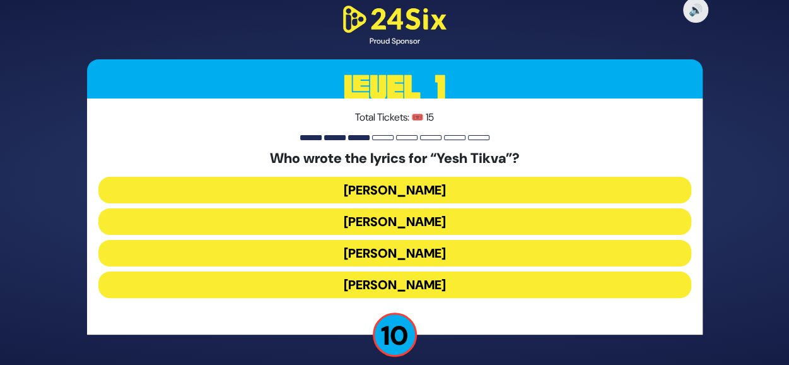
click at [474, 219] on button "Miriam Israeli" at bounding box center [394, 221] width 593 height 27
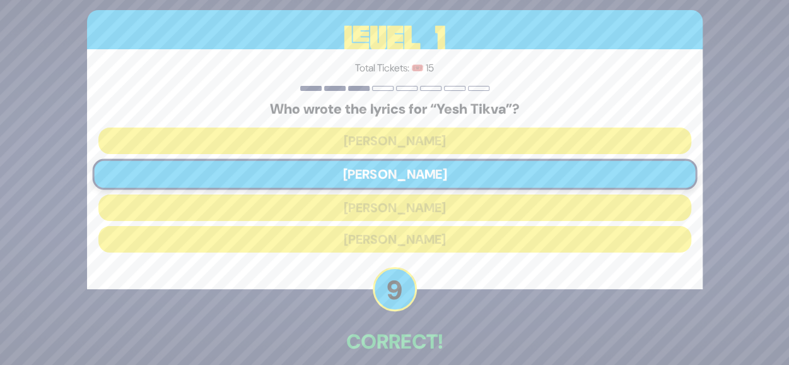
scroll to position [61, 0]
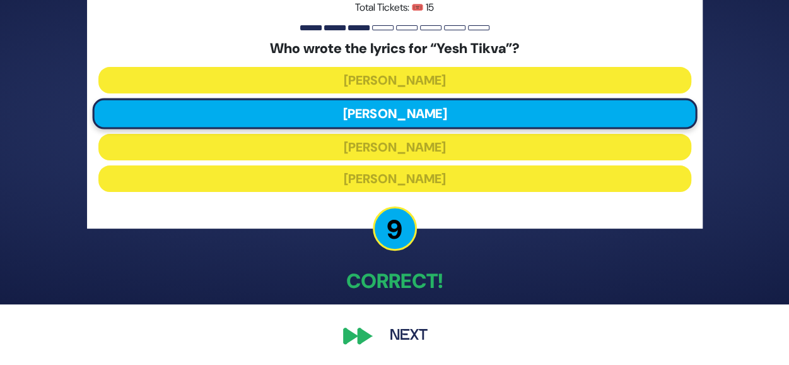
click at [428, 328] on button "Next" at bounding box center [408, 335] width 73 height 29
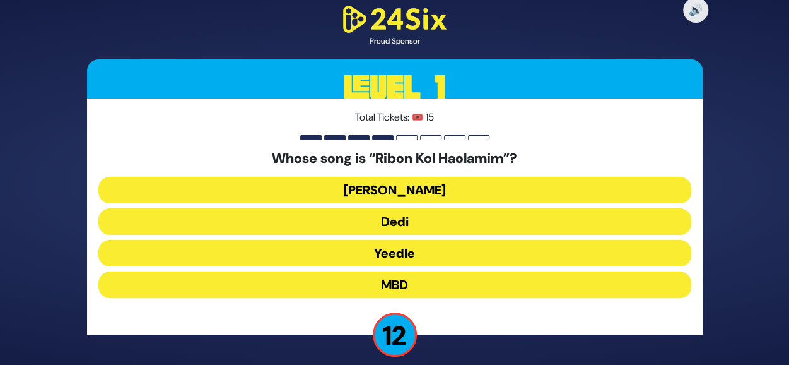
click at [466, 182] on button "Beri Weber" at bounding box center [394, 190] width 593 height 27
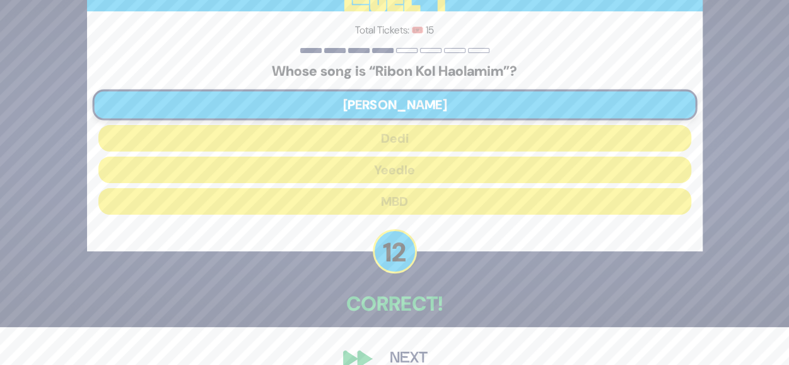
scroll to position [38, 0]
click at [392, 345] on button "Next" at bounding box center [408, 357] width 73 height 29
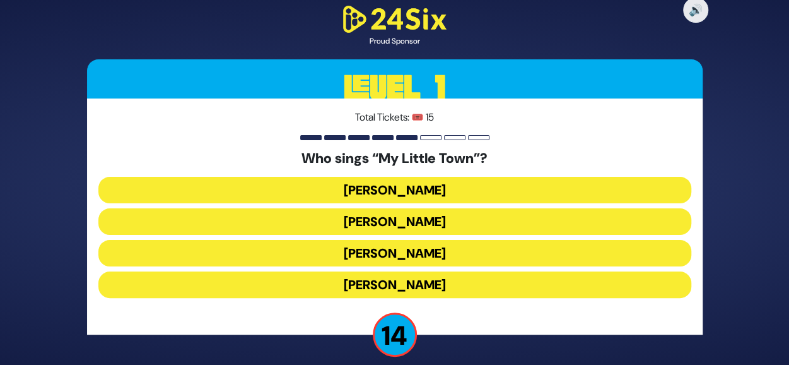
click at [461, 251] on button "Shulem Lemmer" at bounding box center [394, 253] width 593 height 27
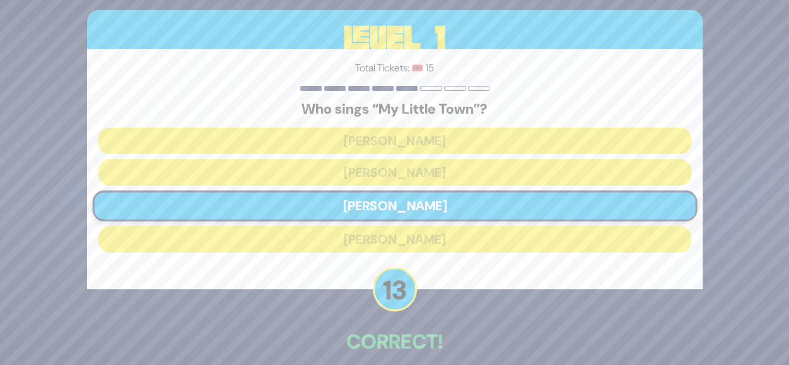
scroll to position [61, 0]
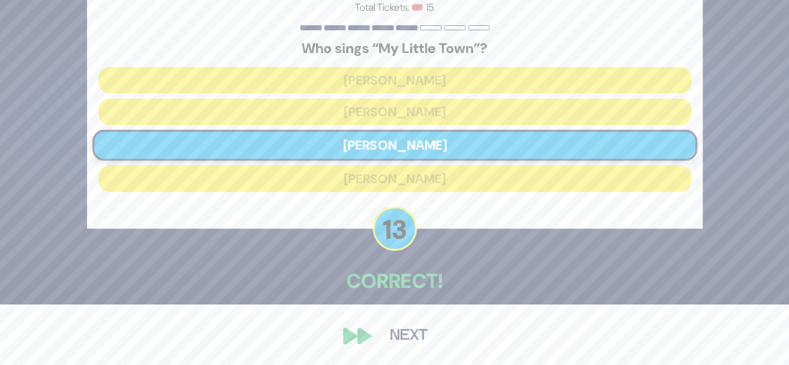
click at [416, 321] on button "Next" at bounding box center [408, 335] width 73 height 29
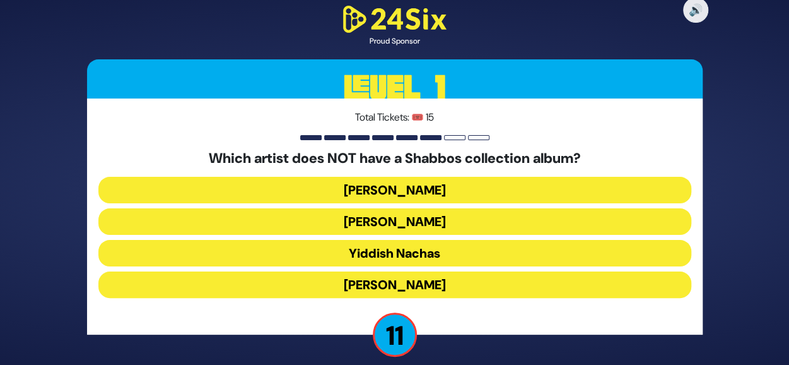
click at [478, 281] on button "Yaakov Shwekey" at bounding box center [394, 284] width 593 height 27
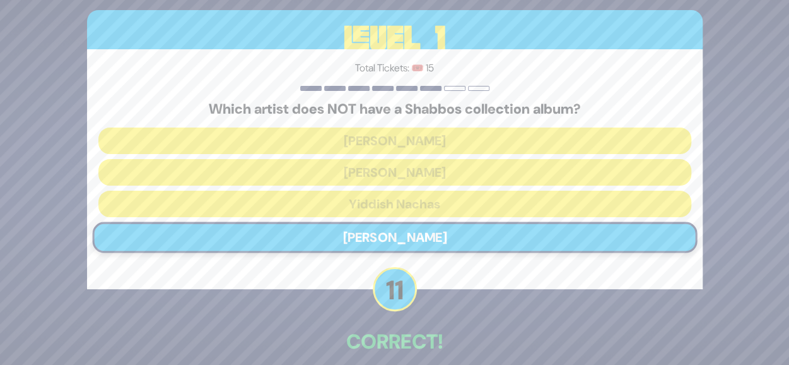
scroll to position [61, 0]
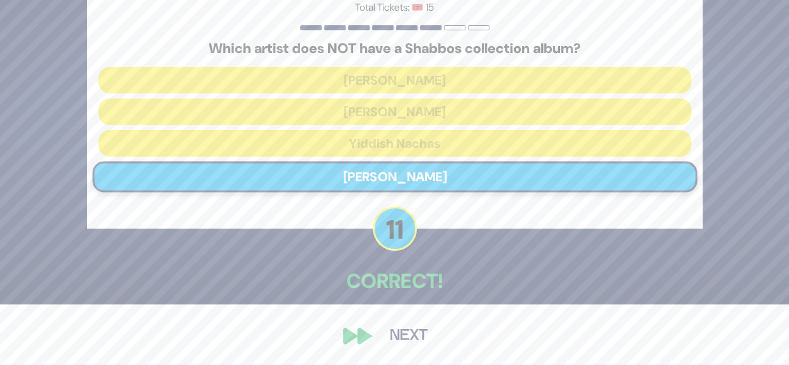
click at [402, 329] on button "Next" at bounding box center [408, 335] width 73 height 29
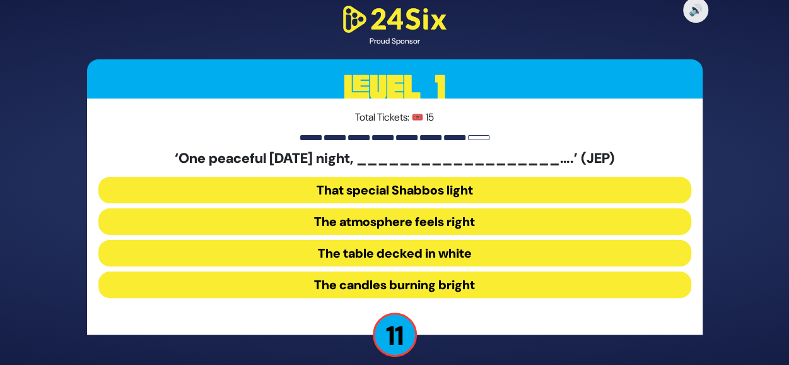
click at [452, 249] on button "The table decked in white" at bounding box center [394, 253] width 593 height 27
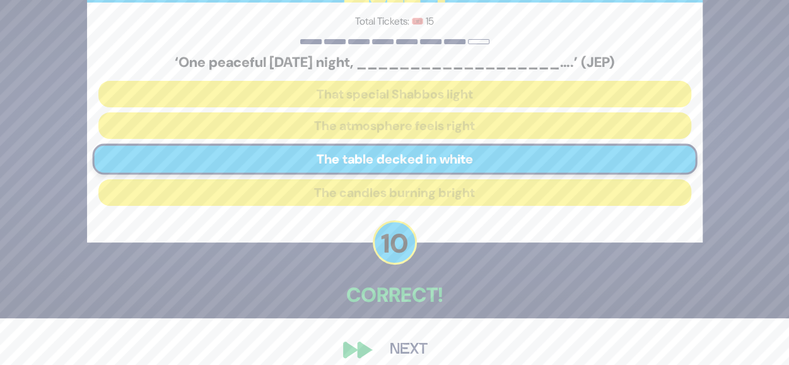
scroll to position [58, 0]
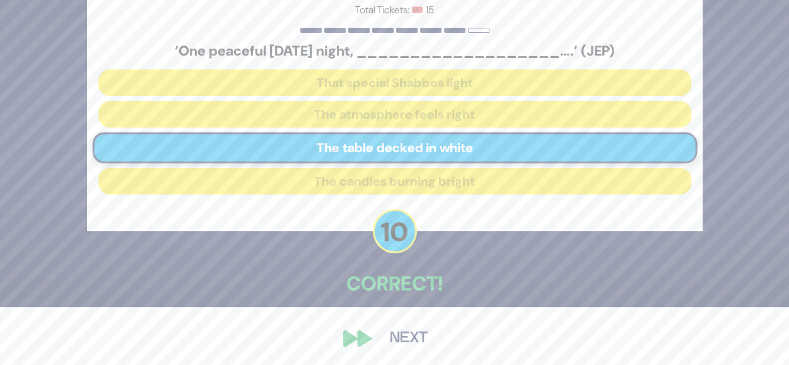
click at [400, 341] on button "Next" at bounding box center [408, 338] width 73 height 29
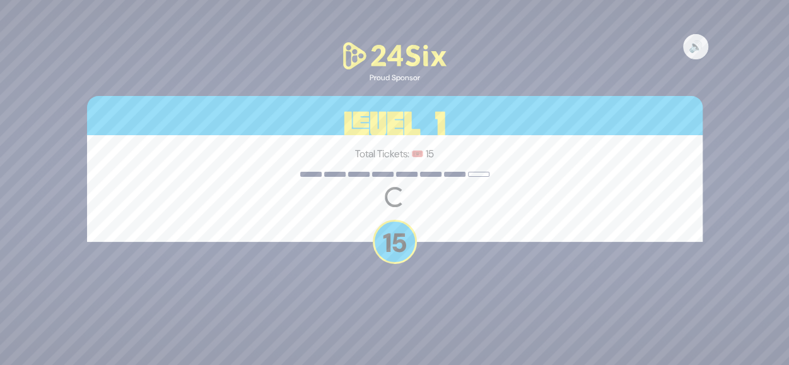
scroll to position [0, 0]
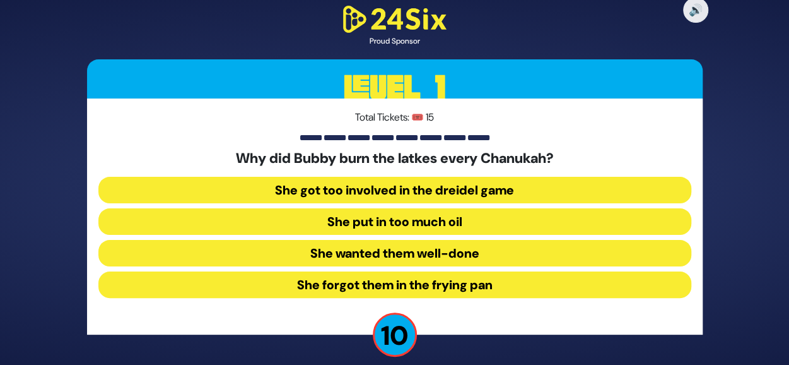
click at [416, 278] on button "She forgot them in the frying pan" at bounding box center [394, 284] width 593 height 27
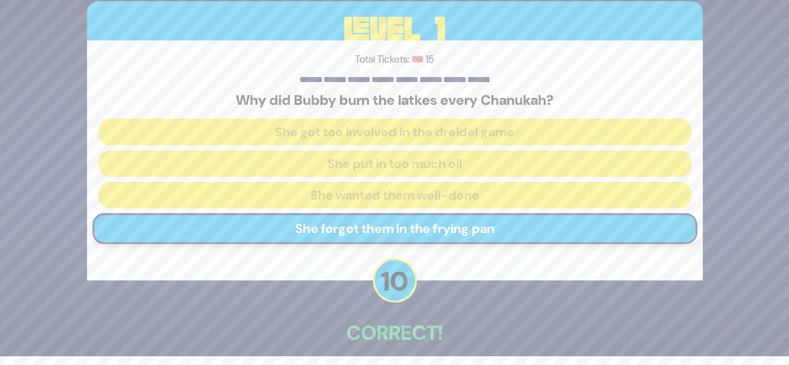
scroll to position [61, 0]
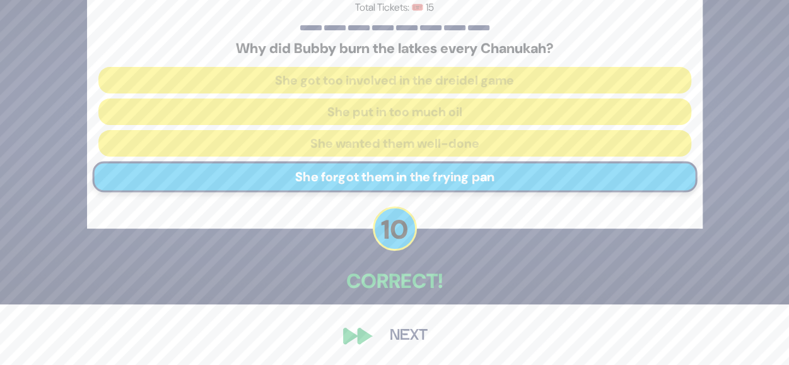
click at [396, 336] on button "Next" at bounding box center [408, 335] width 73 height 29
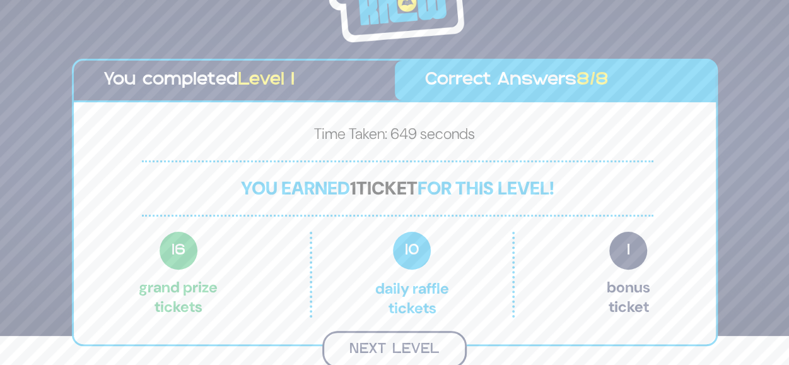
scroll to position [28, 0]
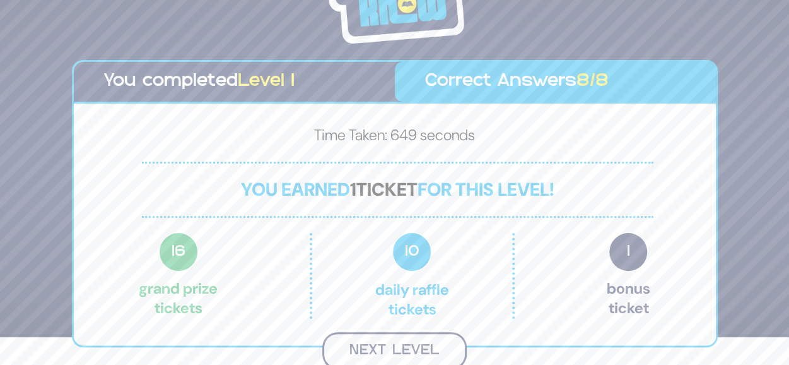
click at [396, 344] on button "Next Level" at bounding box center [394, 350] width 144 height 37
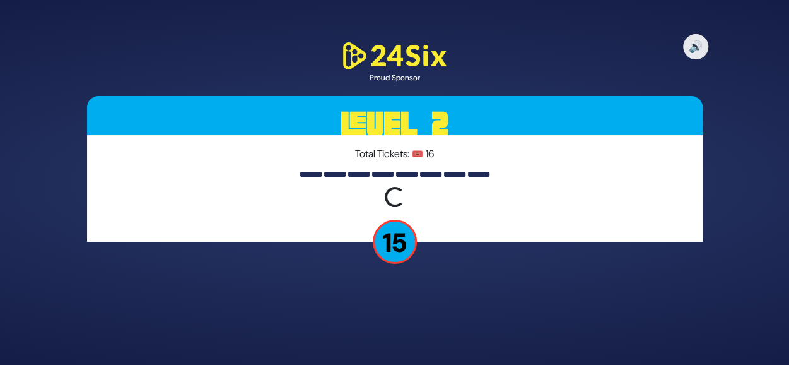
scroll to position [0, 0]
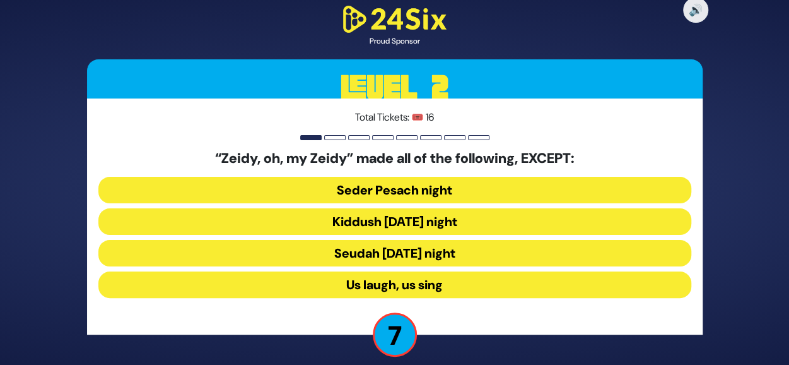
click at [434, 253] on button "Seudah Friday night" at bounding box center [394, 253] width 593 height 27
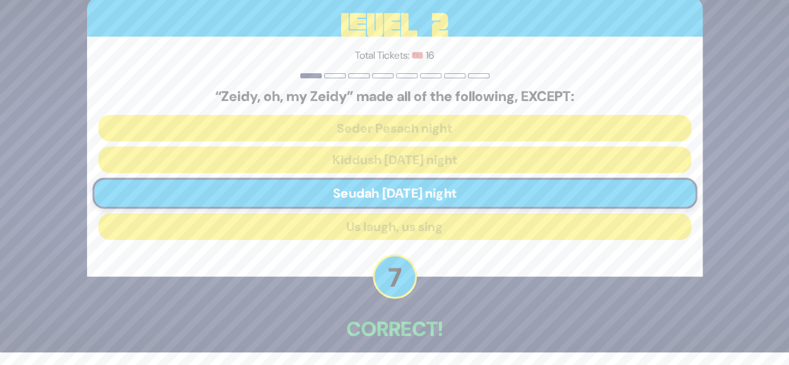
scroll to position [61, 0]
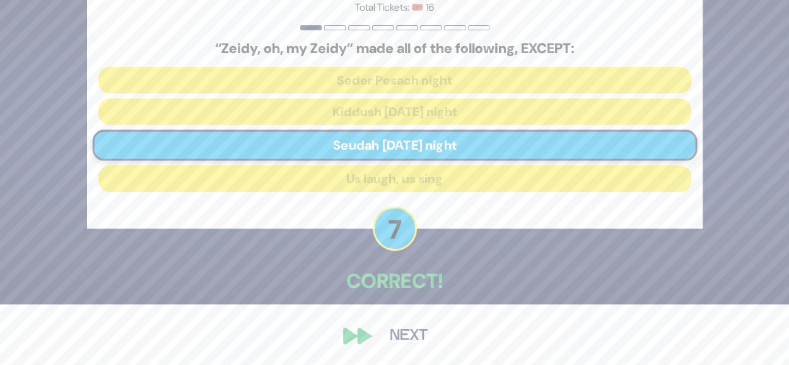
click at [421, 331] on button "Next" at bounding box center [408, 335] width 73 height 29
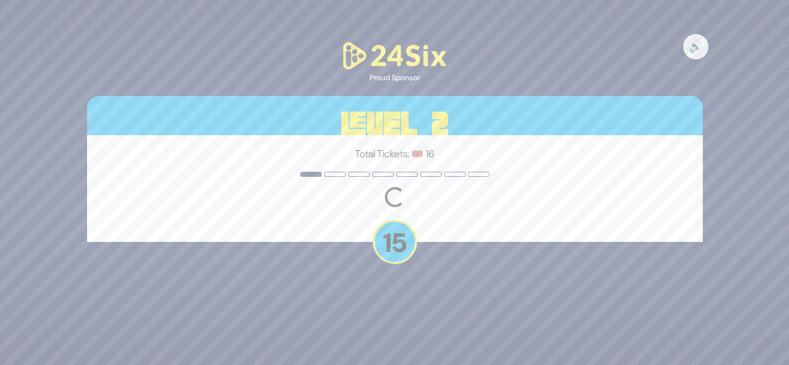
scroll to position [0, 0]
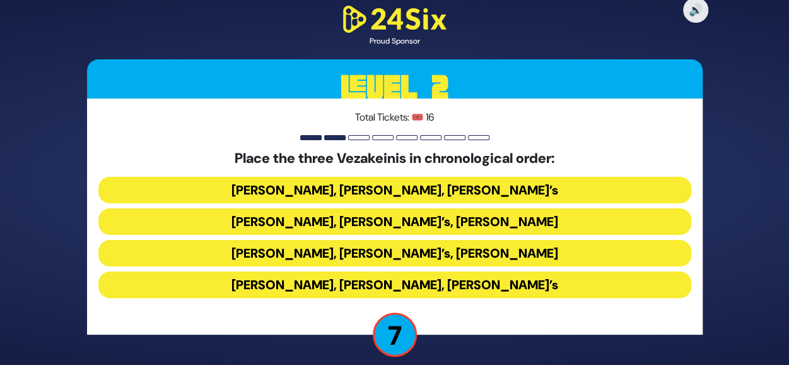
click at [445, 291] on button "Avraham Fried’s, Baruch Levine’s, Bonei Olam’s" at bounding box center [394, 284] width 593 height 27
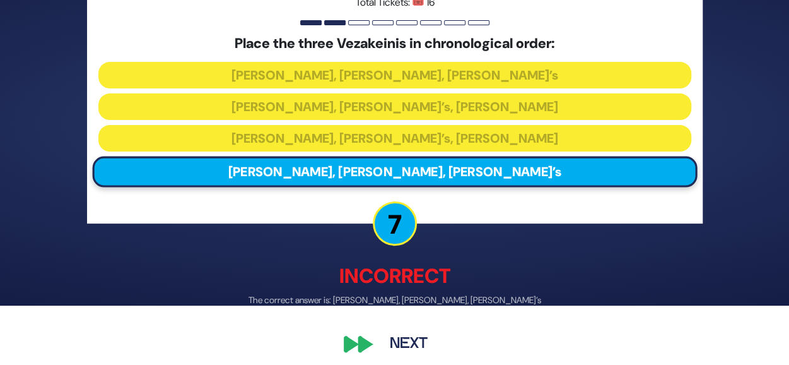
scroll to position [68, 0]
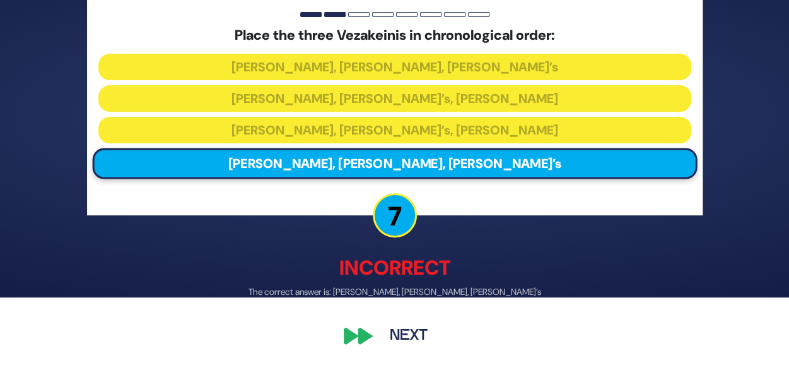
click at [394, 327] on button "Next" at bounding box center [408, 335] width 73 height 29
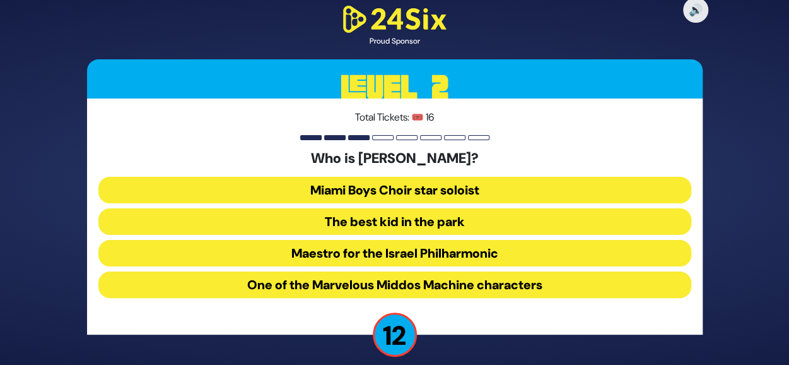
click at [439, 221] on button "The best kid in the park" at bounding box center [394, 221] width 593 height 27
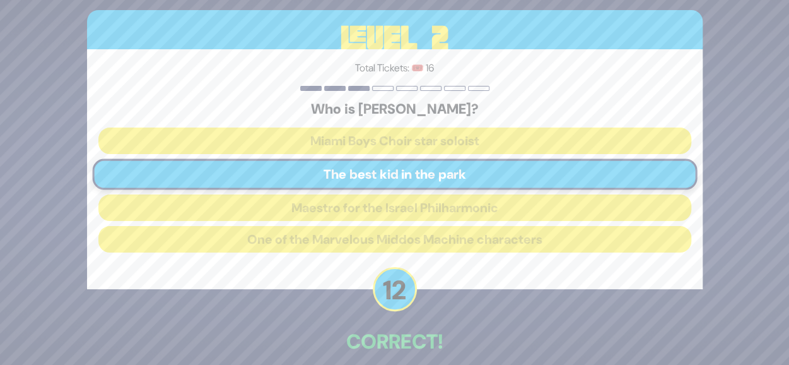
scroll to position [61, 0]
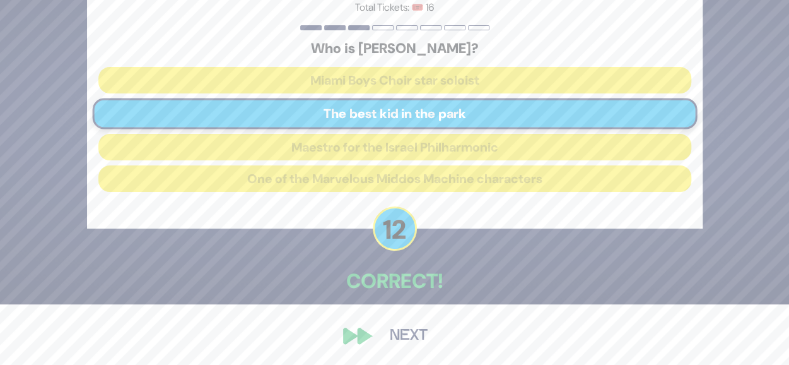
click at [394, 343] on button "Next" at bounding box center [408, 335] width 73 height 29
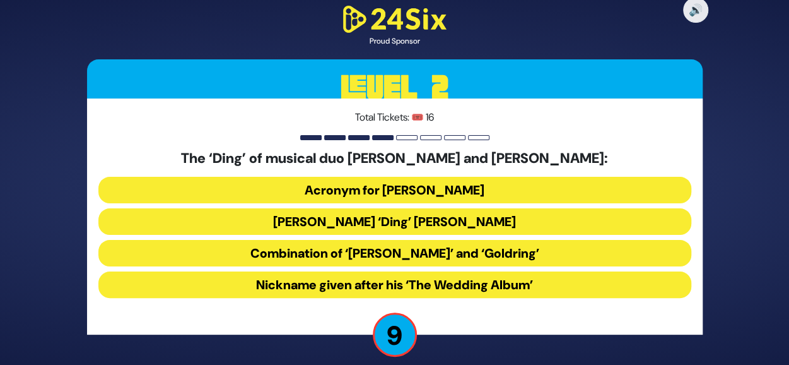
click at [412, 194] on button "Acronym for Dovid Nachman Golding" at bounding box center [394, 190] width 593 height 27
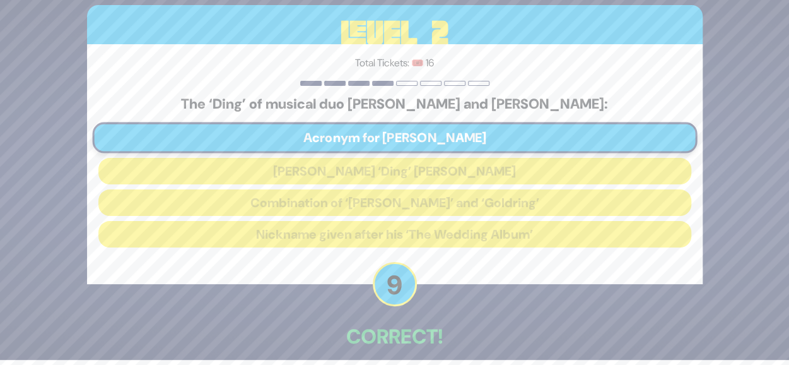
scroll to position [61, 0]
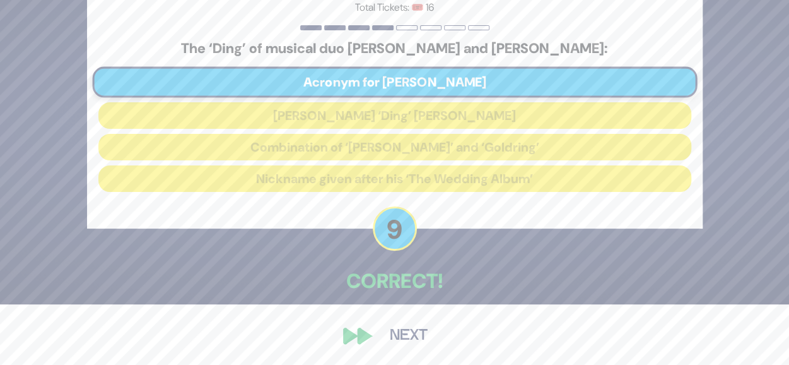
click at [407, 336] on button "Next" at bounding box center [408, 335] width 73 height 29
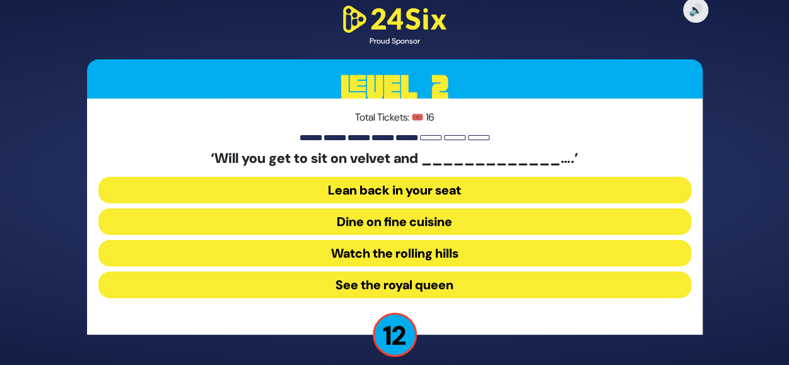
click at [410, 216] on button "Dine on fine cuisine" at bounding box center [394, 221] width 593 height 27
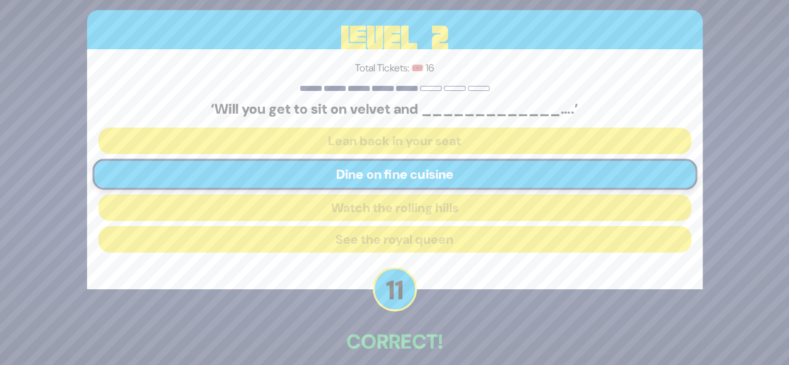
scroll to position [61, 0]
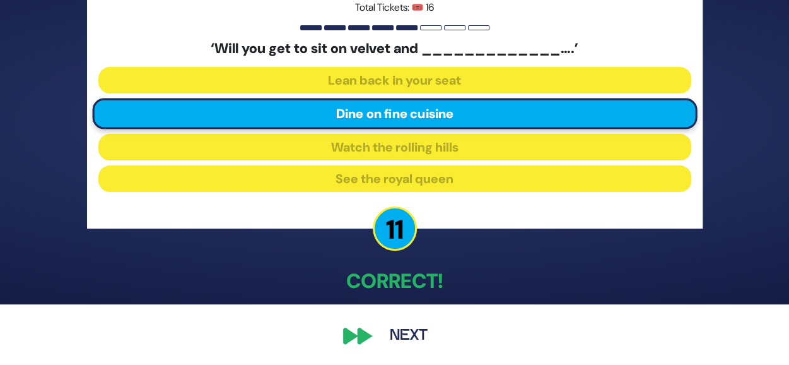
click at [404, 336] on button "Next" at bounding box center [408, 335] width 73 height 29
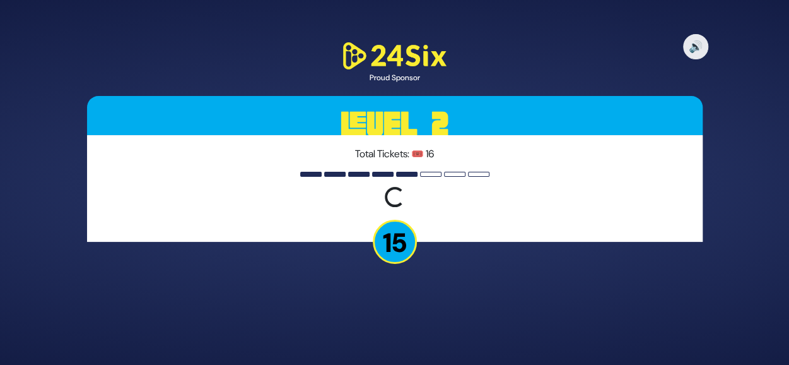
scroll to position [0, 0]
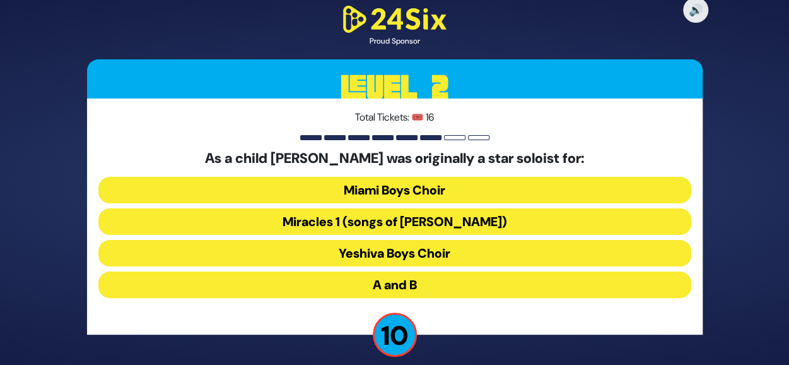
click at [445, 283] on button "A and B" at bounding box center [394, 284] width 593 height 27
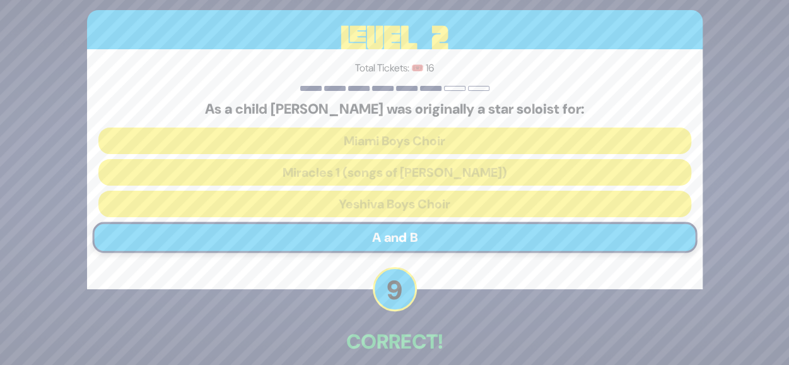
scroll to position [61, 0]
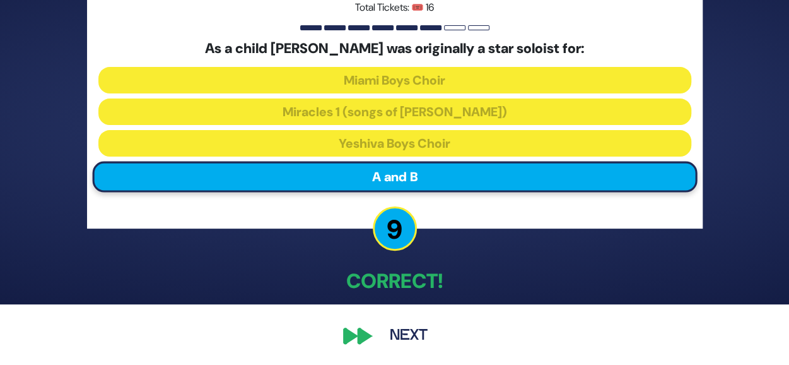
click at [413, 330] on button "Next" at bounding box center [408, 335] width 73 height 29
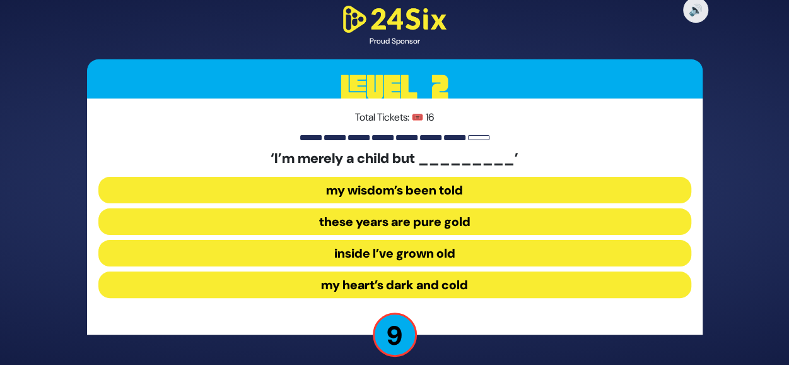
click at [493, 256] on button "inside I’ve grown old" at bounding box center [394, 253] width 593 height 27
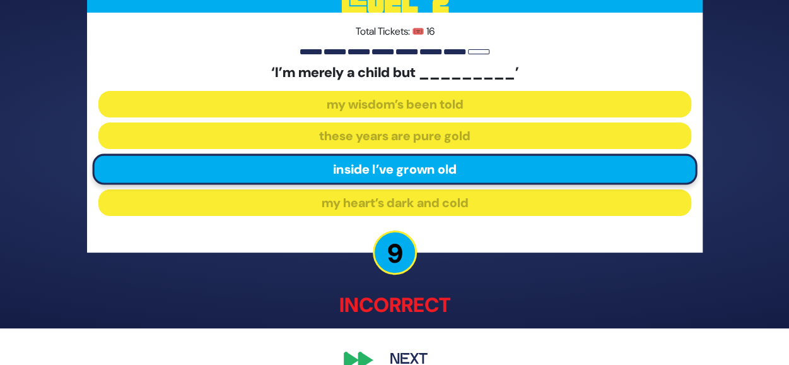
scroll to position [61, 0]
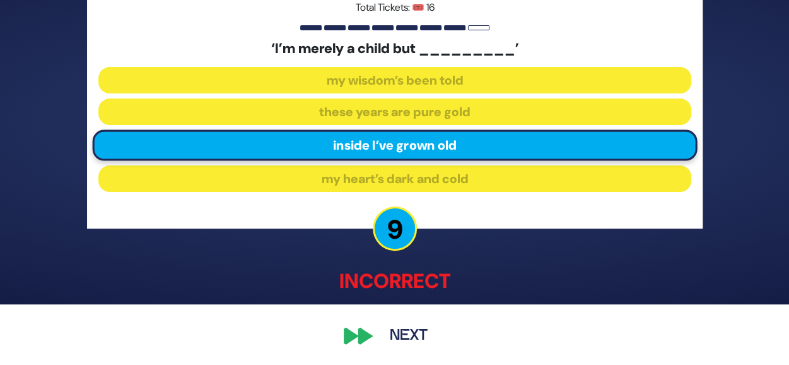
click at [417, 327] on button "Next" at bounding box center [408, 335] width 73 height 29
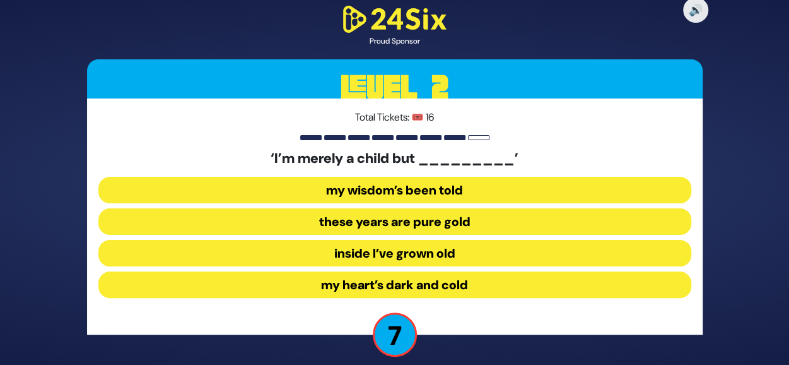
click at [482, 254] on button "inside I’ve grown old" at bounding box center [394, 253] width 593 height 27
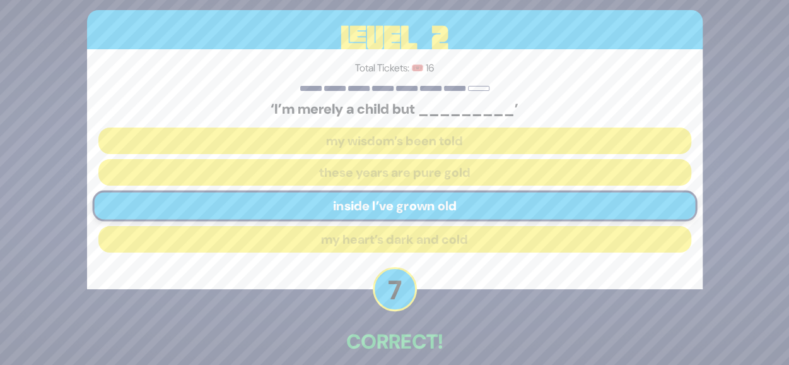
scroll to position [61, 0]
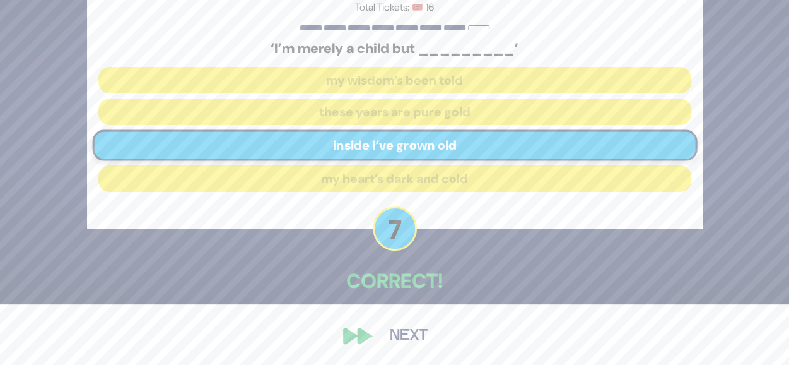
click at [421, 326] on button "Next" at bounding box center [408, 335] width 73 height 29
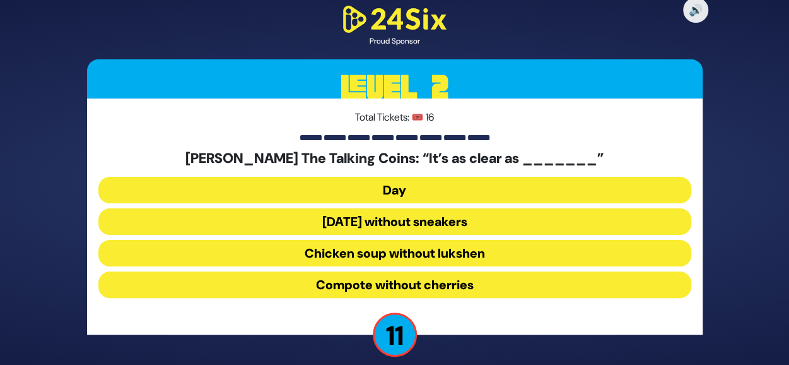
click at [438, 254] on button "Chicken soup without lukshen" at bounding box center [394, 253] width 593 height 27
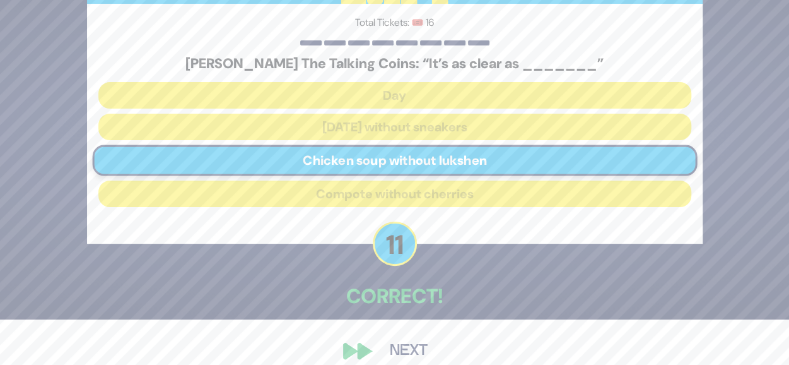
scroll to position [61, 0]
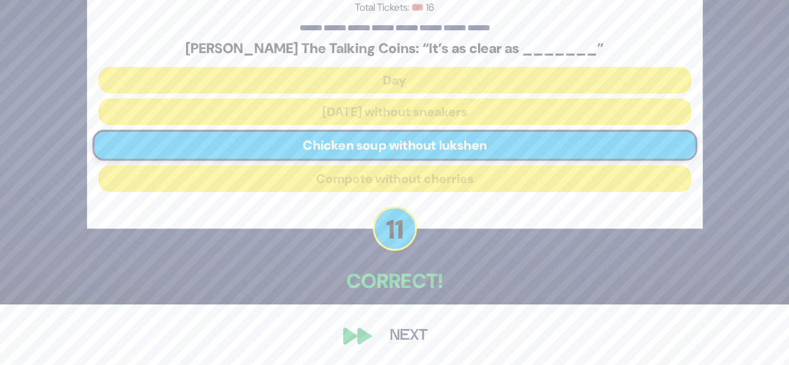
click at [415, 328] on button "Next" at bounding box center [408, 335] width 73 height 29
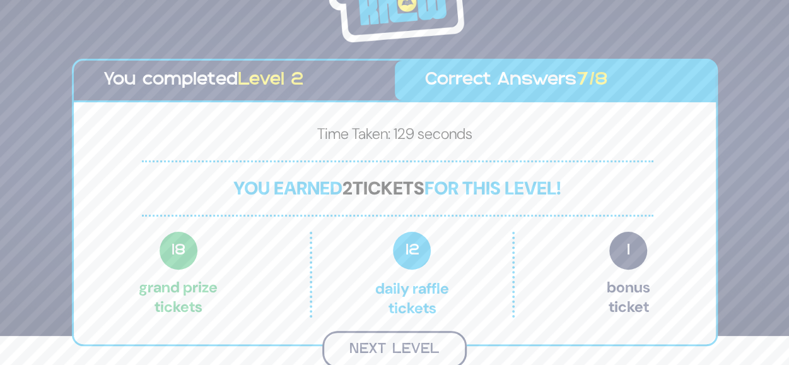
scroll to position [28, 0]
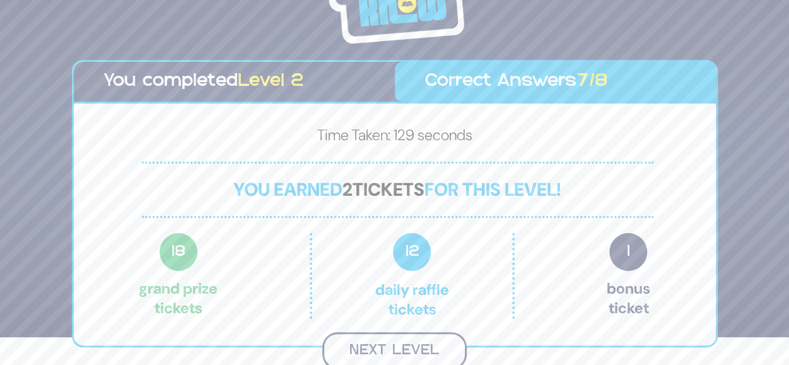
click at [416, 340] on button "Next Level" at bounding box center [394, 350] width 144 height 37
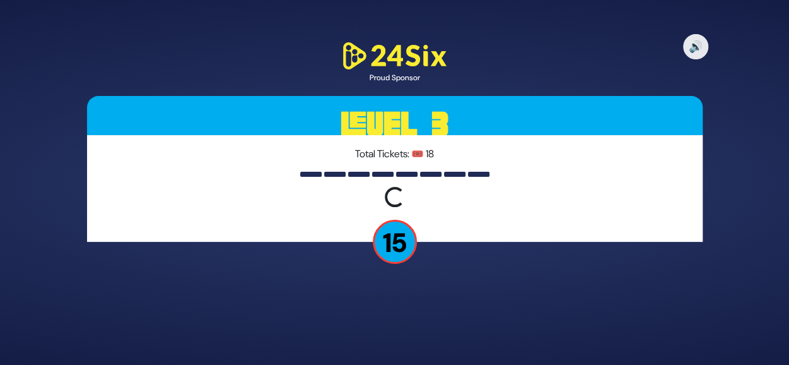
scroll to position [0, 0]
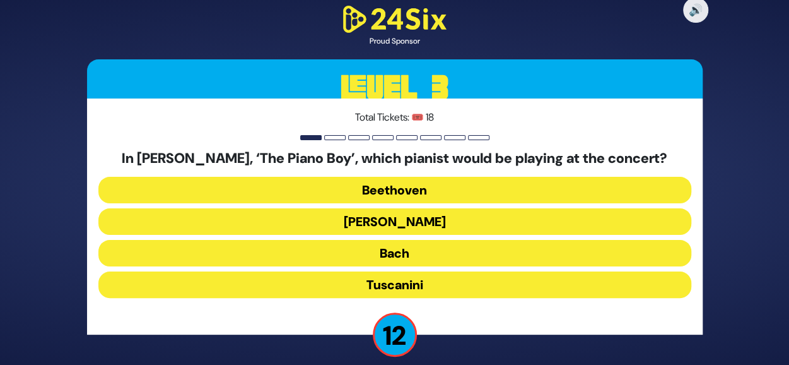
click at [425, 219] on button "Paderewski" at bounding box center [394, 221] width 593 height 27
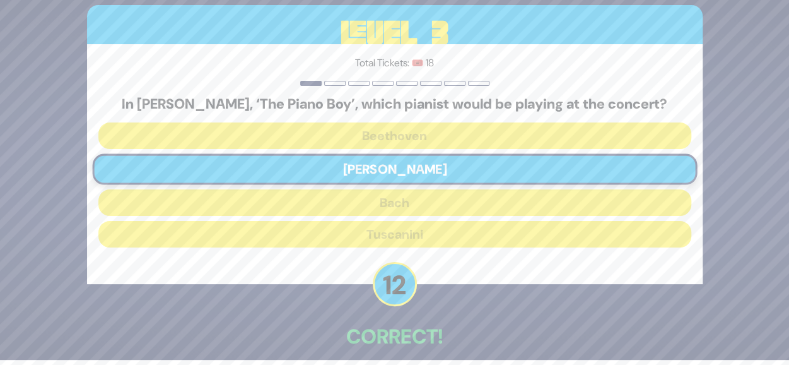
scroll to position [61, 0]
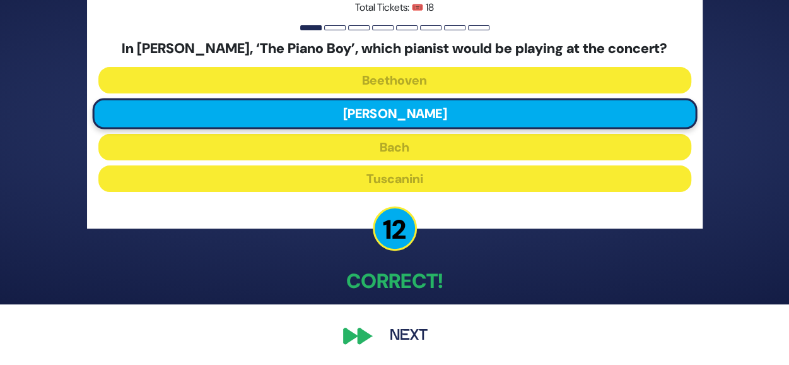
click at [401, 343] on button "Next" at bounding box center [408, 335] width 73 height 29
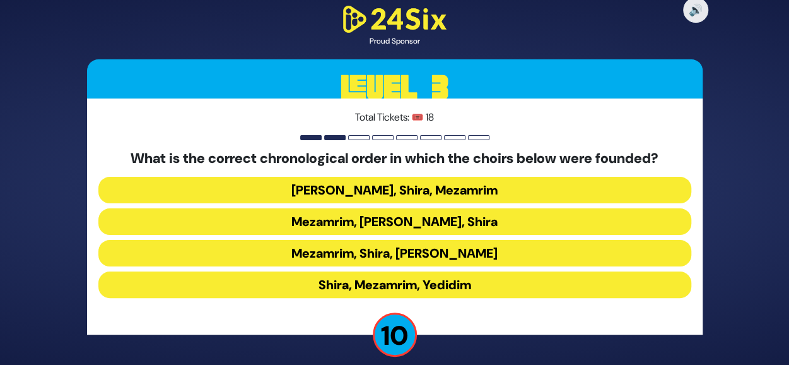
click at [378, 280] on button "Shira, Mezamrim, Yedidim" at bounding box center [394, 284] width 593 height 27
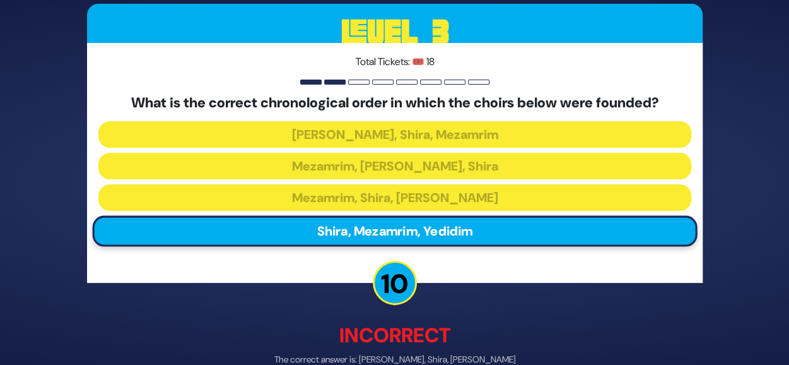
scroll to position [68, 0]
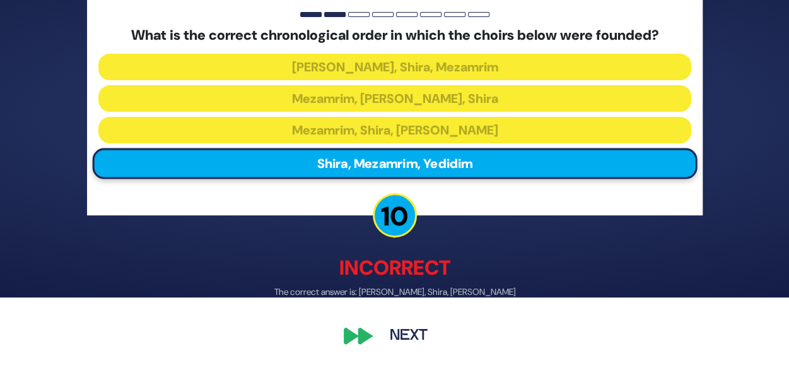
click at [405, 329] on button "Next" at bounding box center [408, 335] width 73 height 29
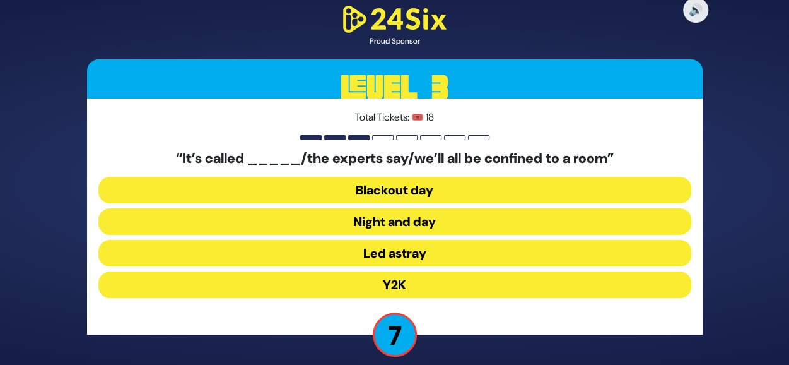
click at [435, 285] on button "Y2K" at bounding box center [394, 284] width 593 height 27
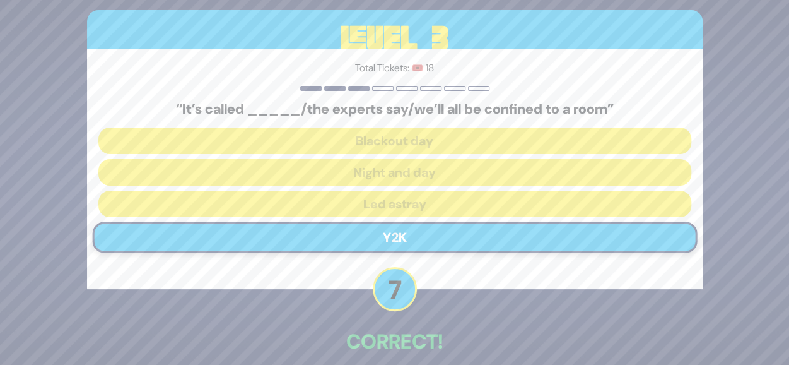
scroll to position [61, 0]
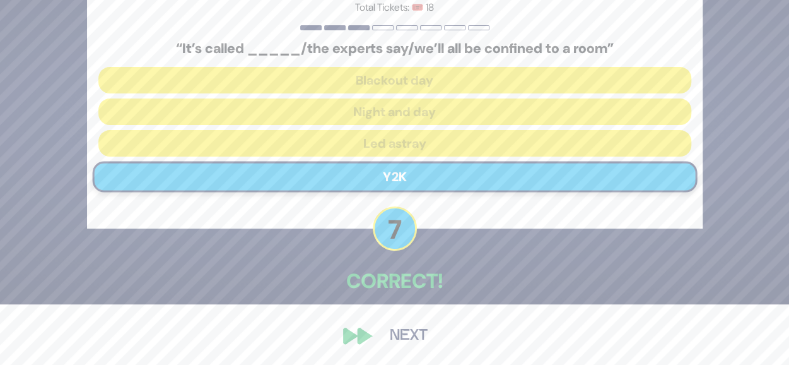
click at [400, 338] on button "Next" at bounding box center [408, 335] width 73 height 29
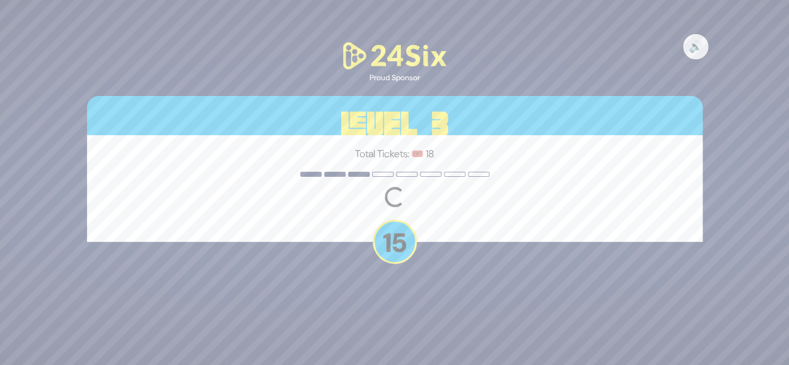
scroll to position [0, 0]
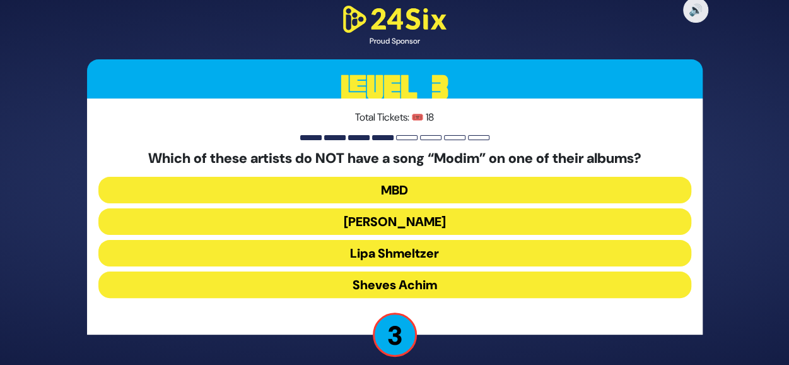
click at [497, 193] on button "MBD" at bounding box center [394, 190] width 593 height 27
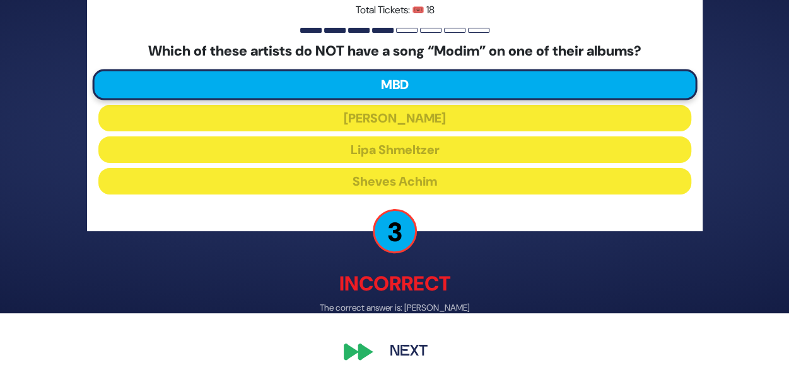
scroll to position [68, 0]
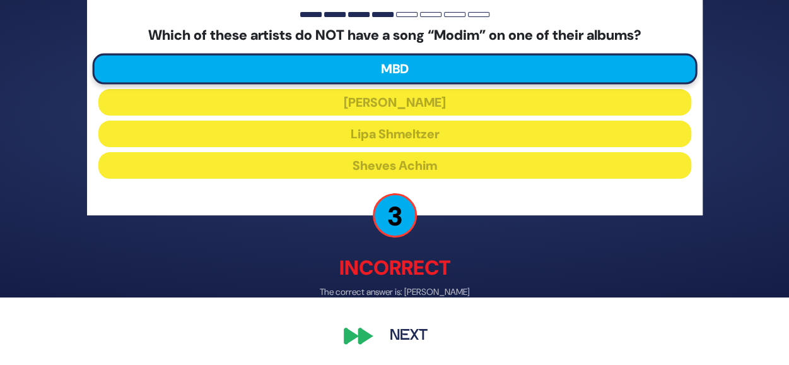
click at [404, 339] on button "Next" at bounding box center [408, 335] width 73 height 29
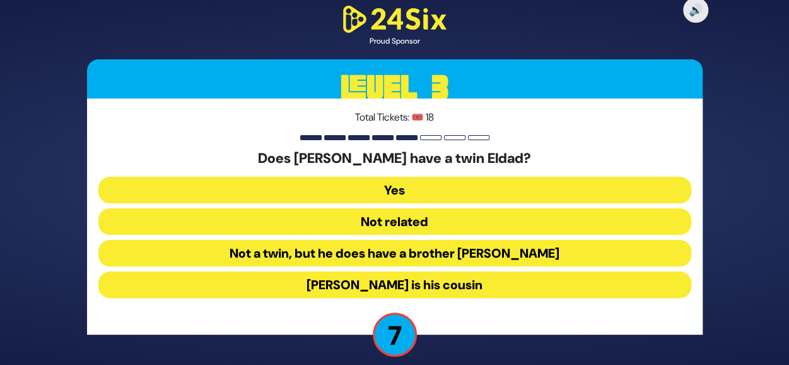
click at [444, 227] on button "Not related" at bounding box center [394, 221] width 593 height 27
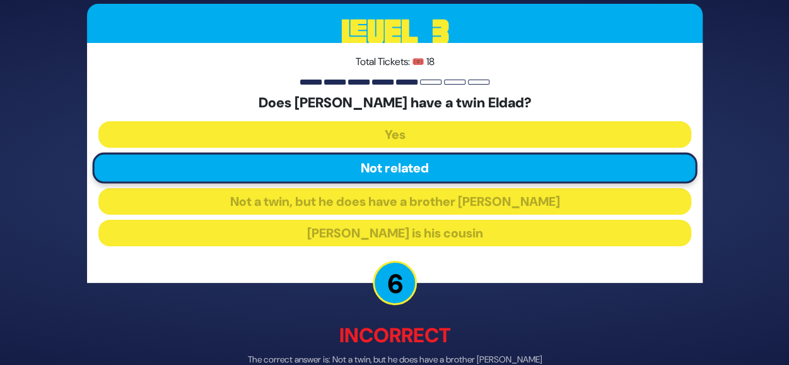
scroll to position [68, 0]
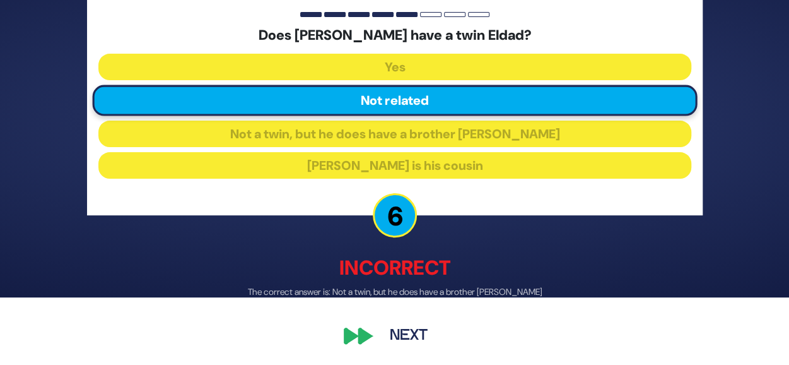
click at [361, 332] on div "🔊 Proud Sponsor Level 3 Total Tickets: 🎟️ 18 Does Meydad Tasa have a twin Eldad…" at bounding box center [395, 115] width 646 height 500
click at [379, 334] on button "Next" at bounding box center [408, 335] width 73 height 29
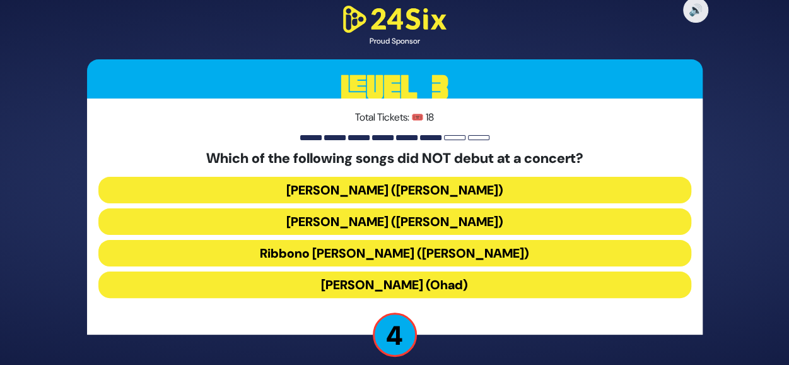
click at [550, 192] on button "Lo Yisa Goy (Yaakov Shwekey)" at bounding box center [394, 190] width 593 height 27
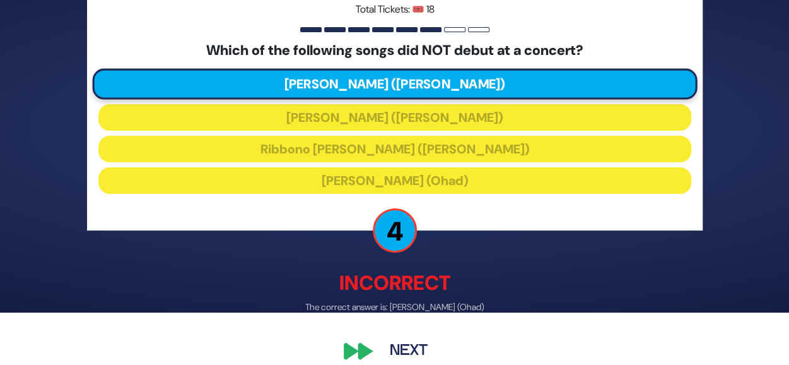
scroll to position [68, 0]
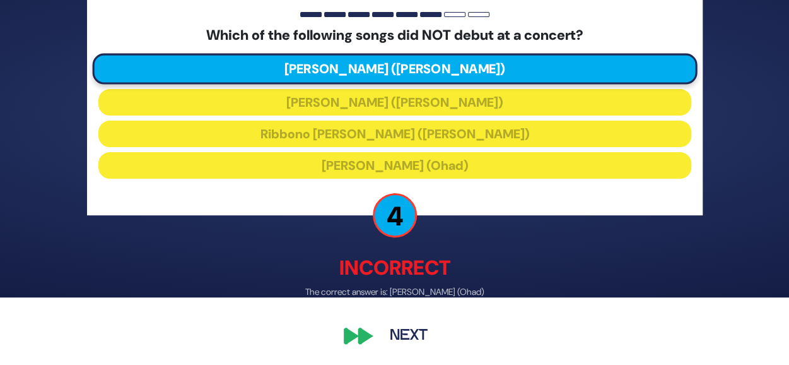
click at [428, 334] on button "Next" at bounding box center [408, 335] width 73 height 29
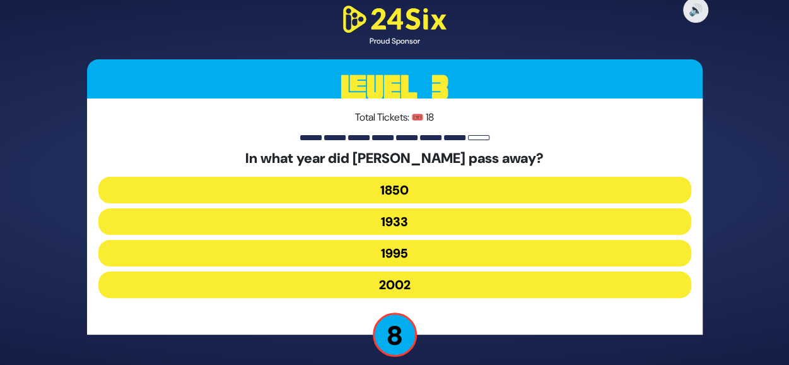
click at [500, 224] on button "1933" at bounding box center [394, 221] width 593 height 27
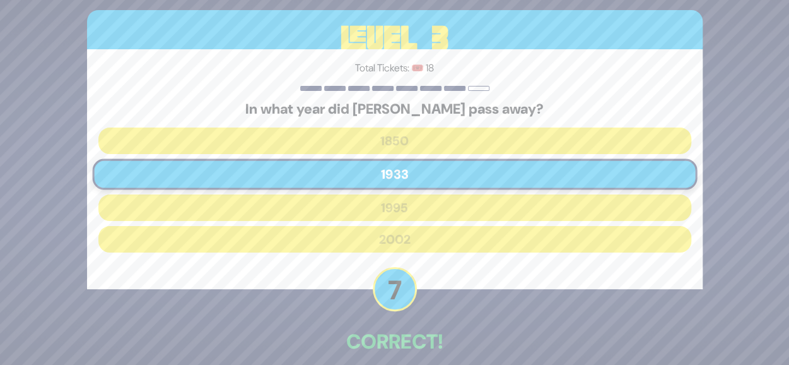
scroll to position [61, 0]
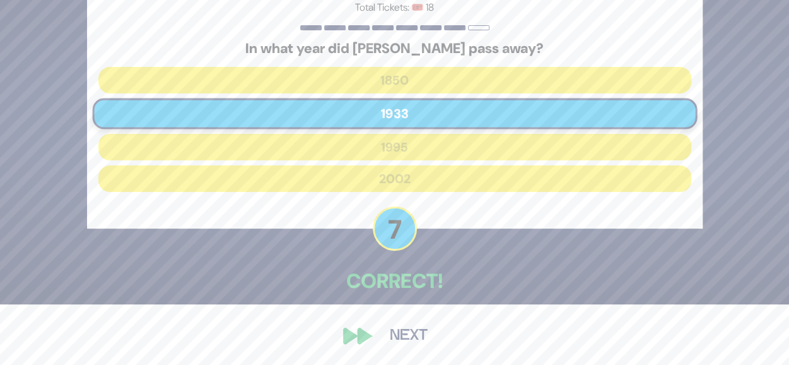
click at [387, 338] on button "Next" at bounding box center [408, 335] width 73 height 29
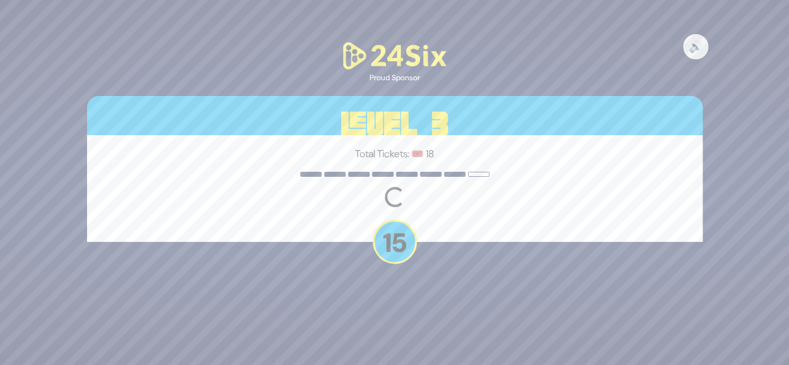
scroll to position [0, 0]
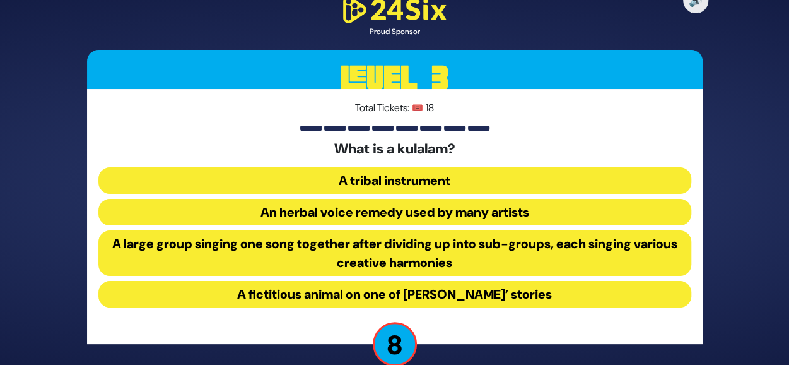
click at [476, 243] on button "A large group singing one song together after dividing up into sub-groups, each…" at bounding box center [394, 252] width 593 height 45
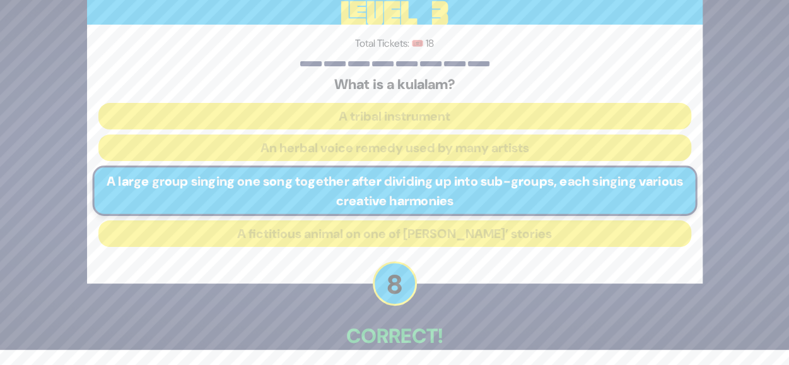
scroll to position [57, 0]
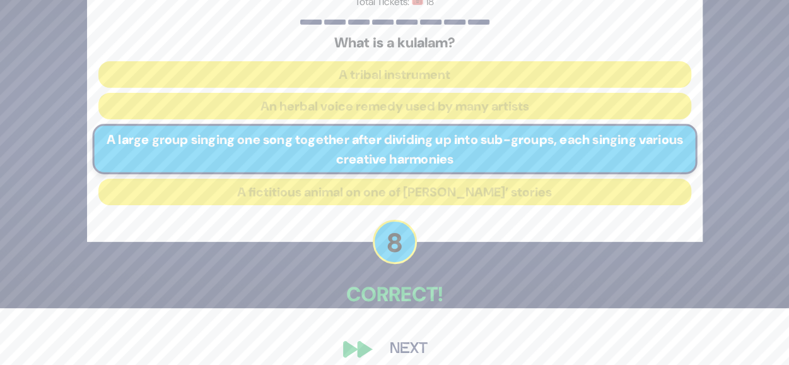
click at [413, 338] on button "Next" at bounding box center [408, 348] width 73 height 29
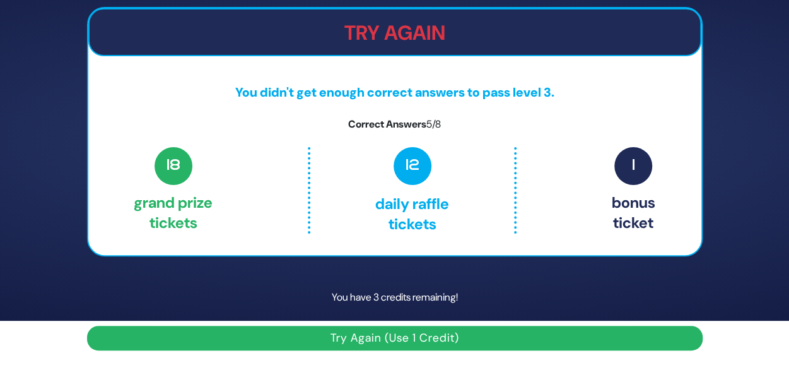
click at [406, 333] on button "Try Again (Use 1 Credit)" at bounding box center [395, 338] width 616 height 25
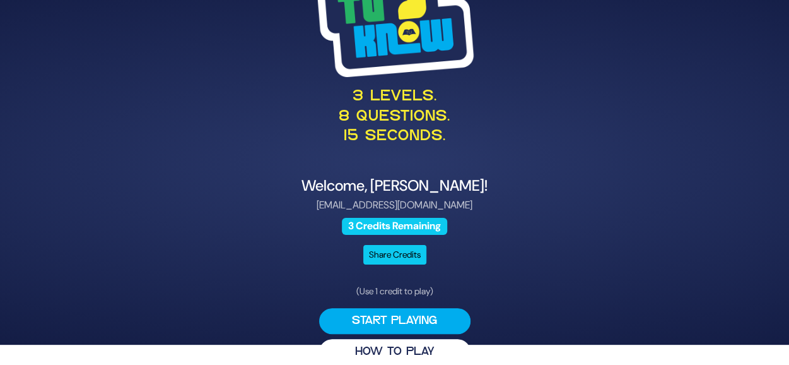
scroll to position [19, 0]
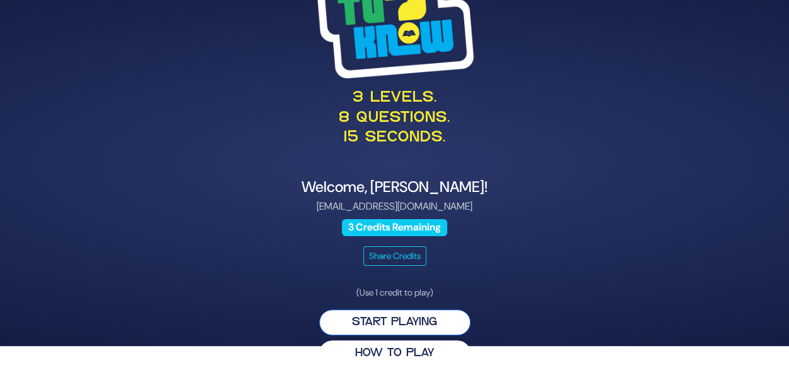
click at [399, 316] on button "Start Playing" at bounding box center [394, 322] width 151 height 26
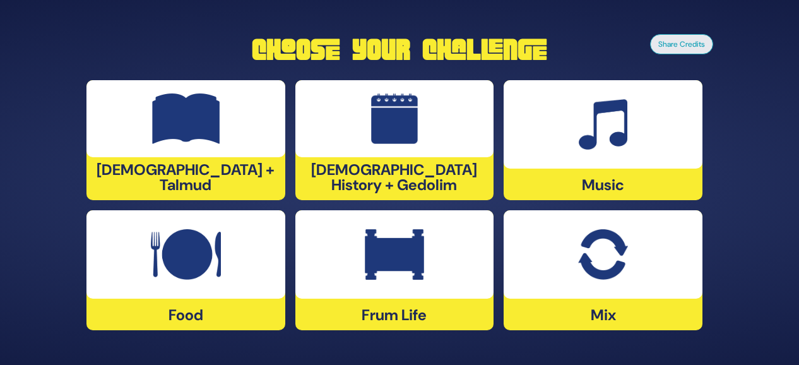
click at [189, 293] on div at bounding box center [185, 254] width 199 height 88
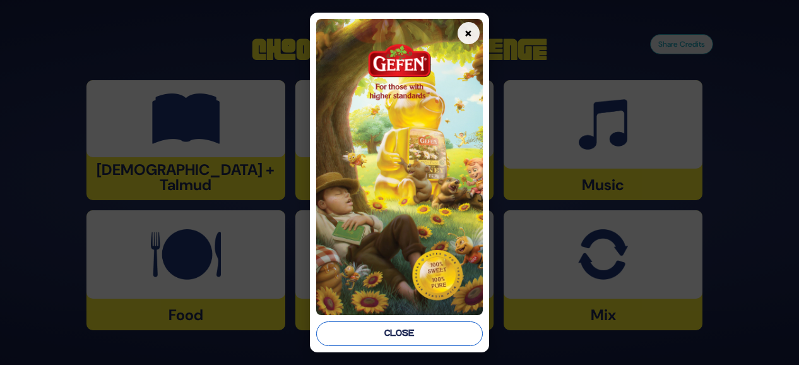
click at [372, 324] on button "Close" at bounding box center [399, 333] width 167 height 25
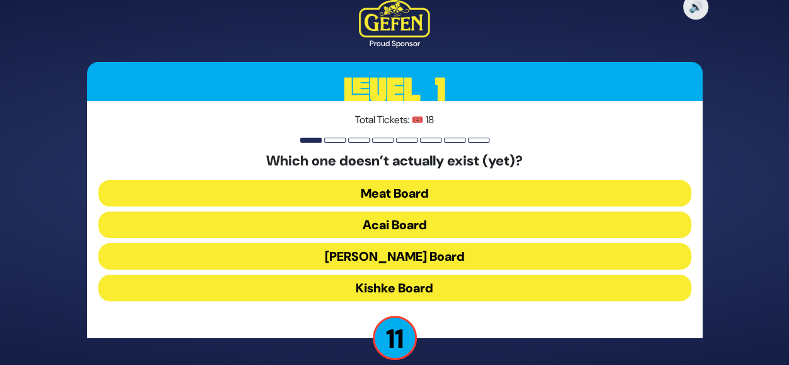
click at [437, 215] on button "Acai Board" at bounding box center [394, 224] width 593 height 27
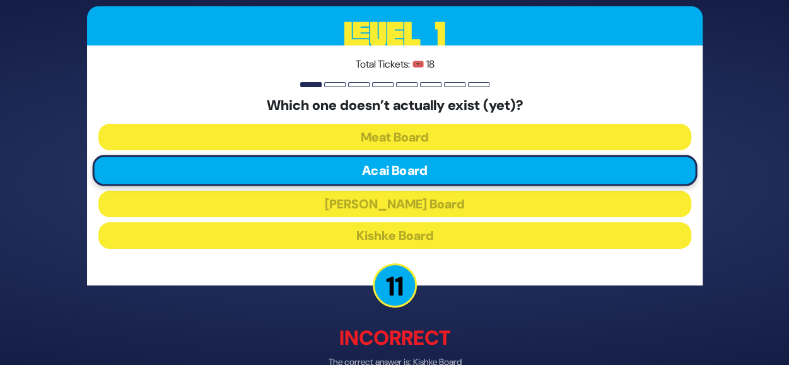
scroll to position [71, 0]
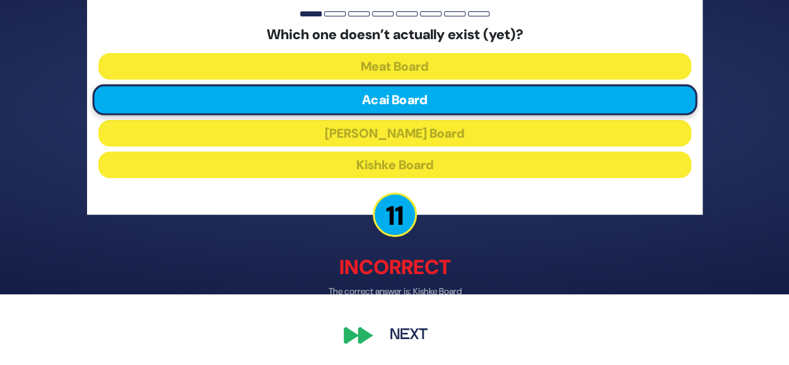
click at [414, 339] on button "Next" at bounding box center [408, 335] width 73 height 29
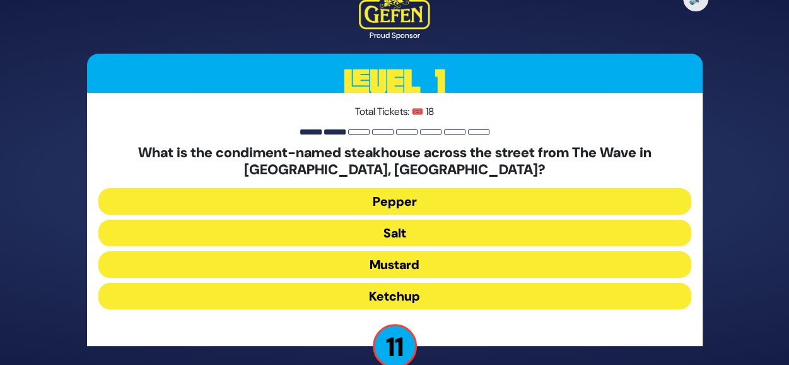
click at [444, 237] on button "Salt" at bounding box center [394, 233] width 593 height 27
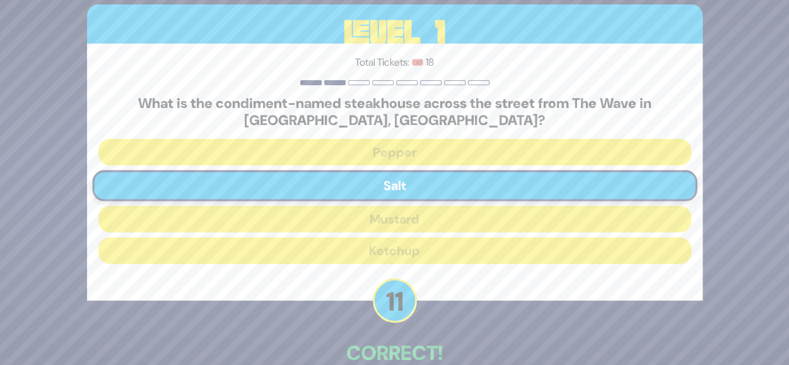
scroll to position [72, 0]
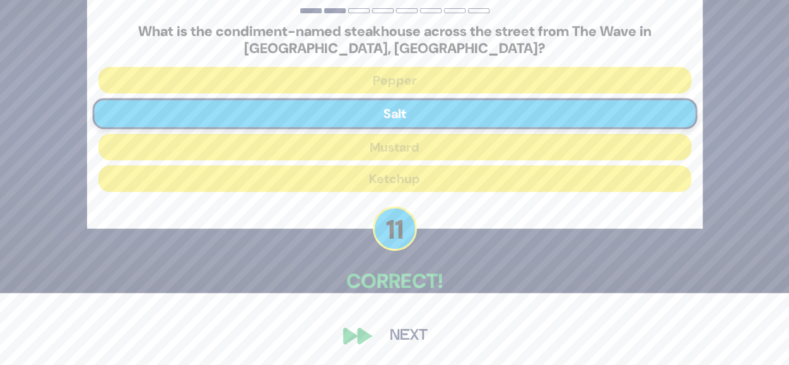
click at [403, 334] on button "Next" at bounding box center [408, 335] width 73 height 29
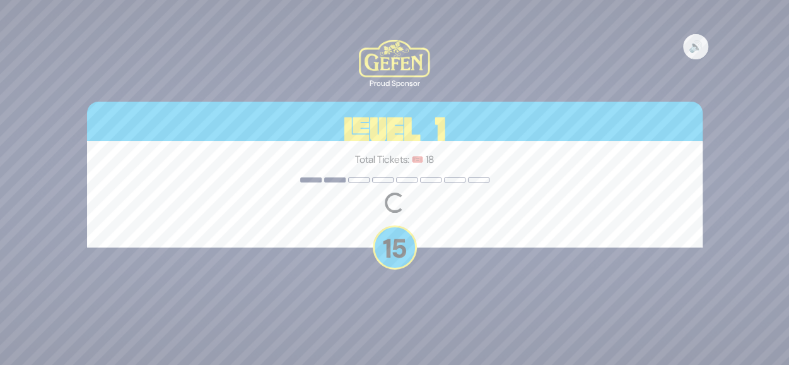
scroll to position [0, 0]
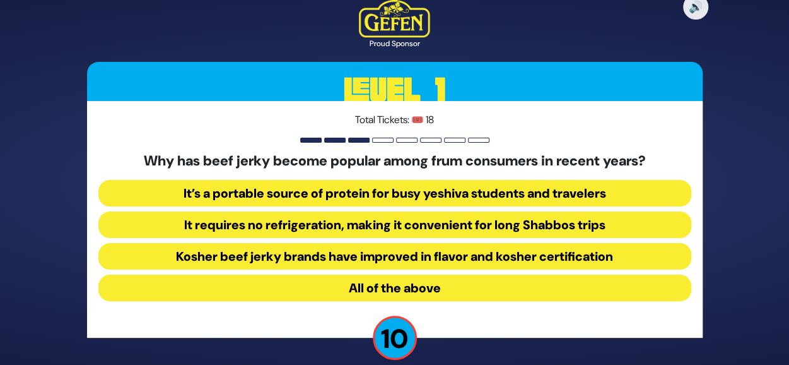
click at [452, 292] on button "All of the above" at bounding box center [394, 287] width 593 height 27
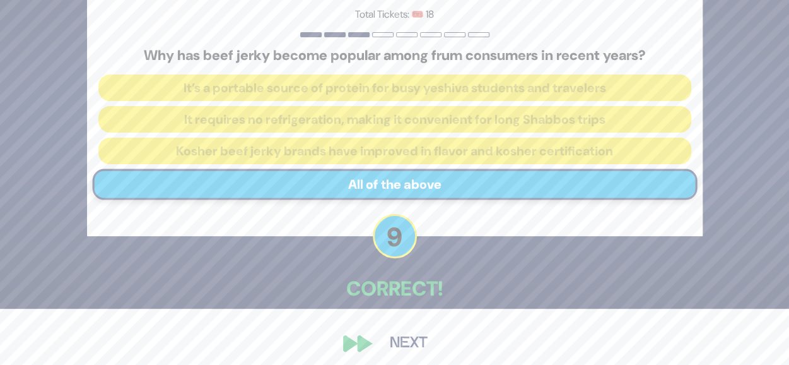
scroll to position [64, 0]
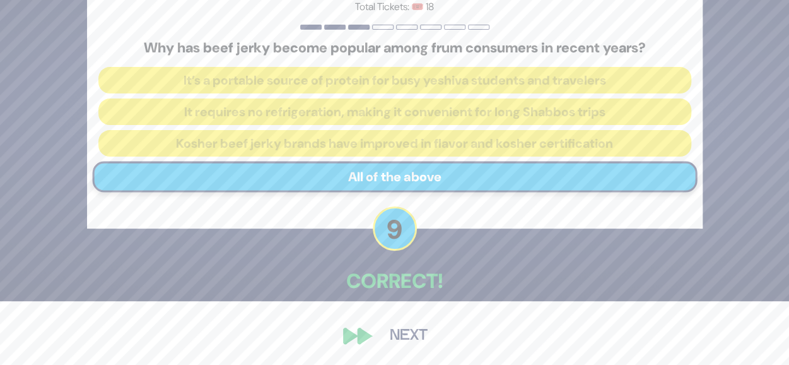
click at [421, 327] on button "Next" at bounding box center [408, 335] width 73 height 29
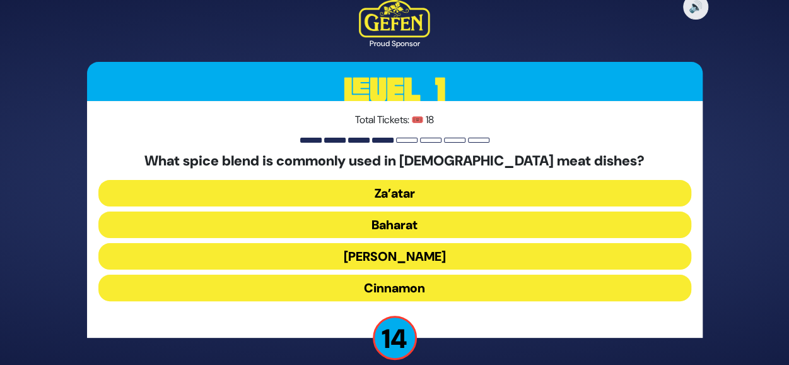
scroll to position [15, 0]
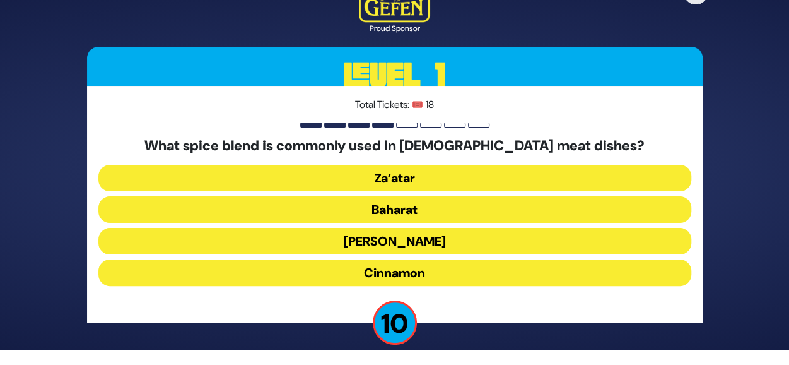
click at [496, 172] on button "Za’atar" at bounding box center [394, 178] width 593 height 27
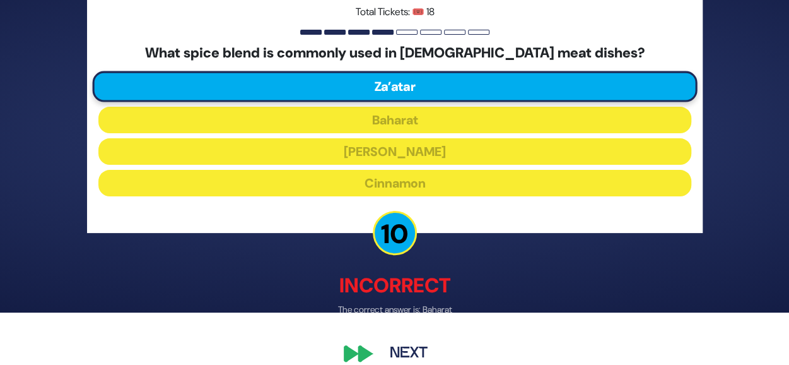
scroll to position [55, 0]
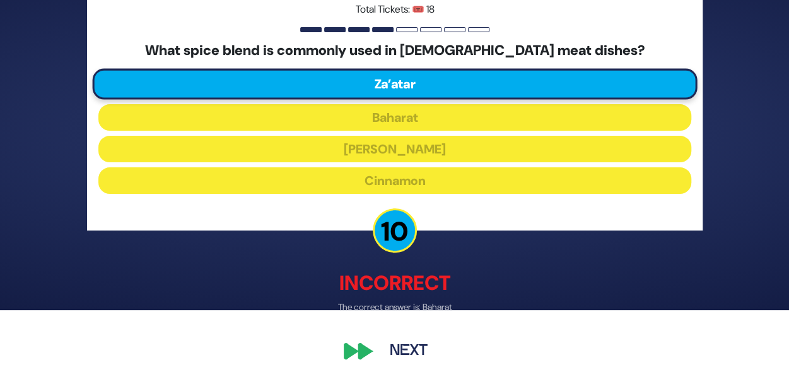
click at [418, 336] on button "Next" at bounding box center [408, 350] width 73 height 29
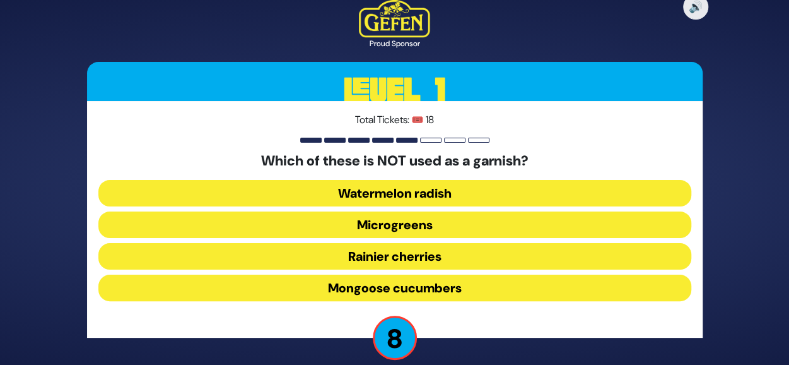
click at [443, 248] on button "Rainier cherries" at bounding box center [394, 256] width 593 height 27
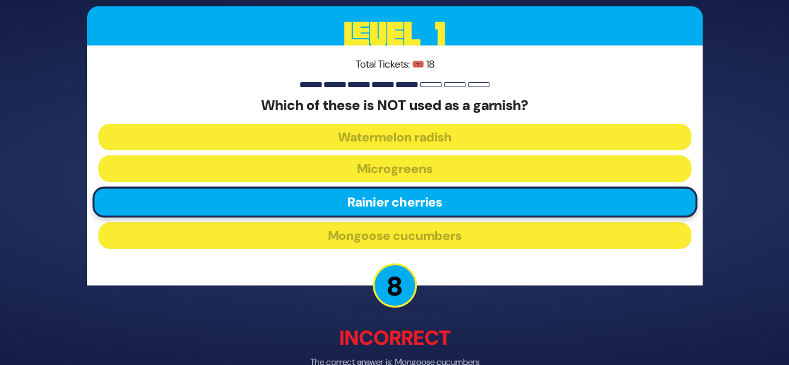
scroll to position [71, 0]
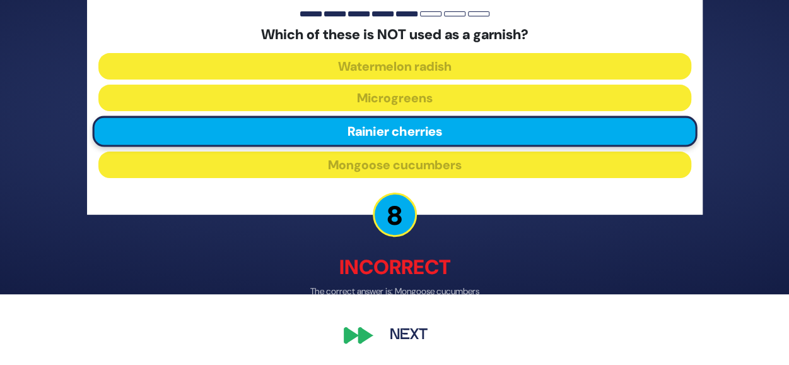
click at [415, 329] on button "Next" at bounding box center [408, 335] width 73 height 29
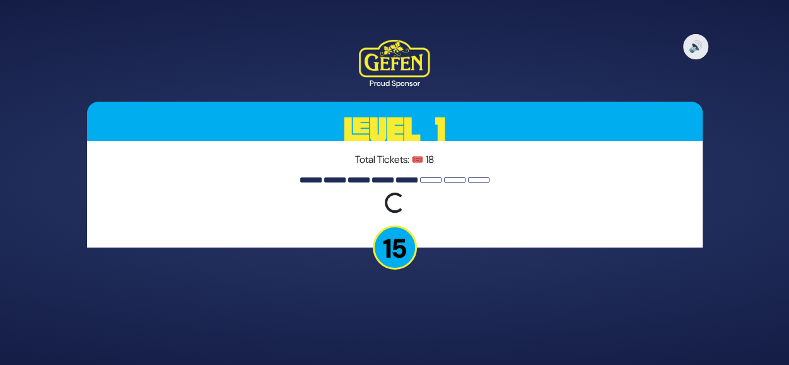
scroll to position [0, 0]
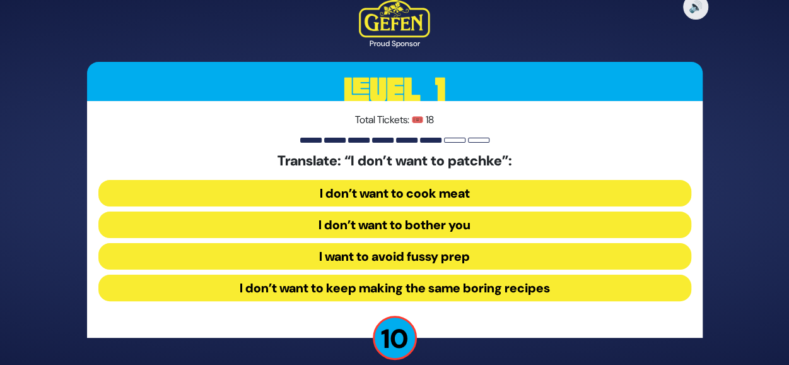
click at [477, 256] on button "I want to avoid fussy prep" at bounding box center [394, 256] width 593 height 27
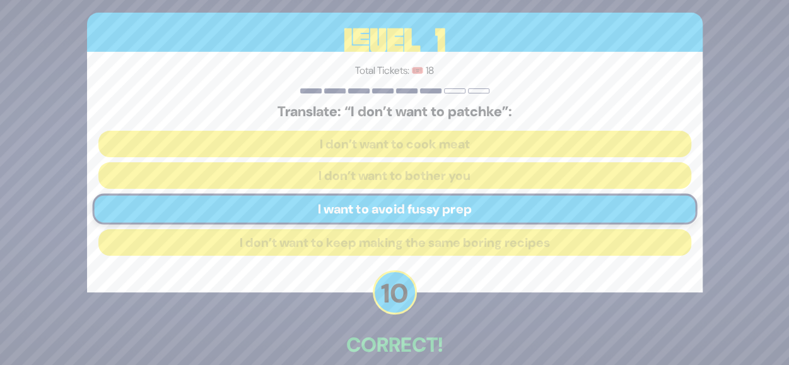
scroll to position [64, 0]
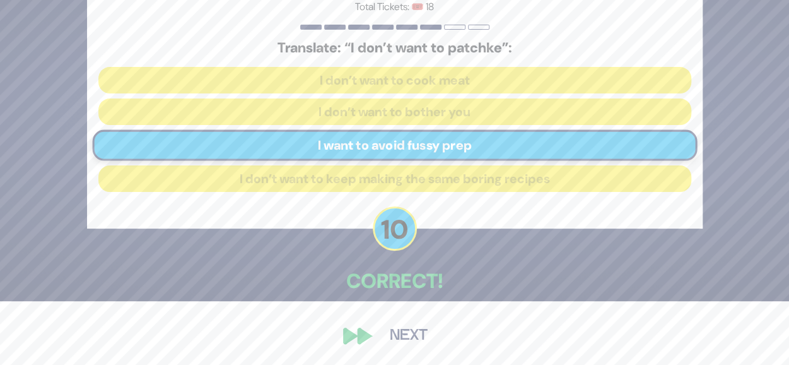
click at [401, 338] on button "Next" at bounding box center [408, 335] width 73 height 29
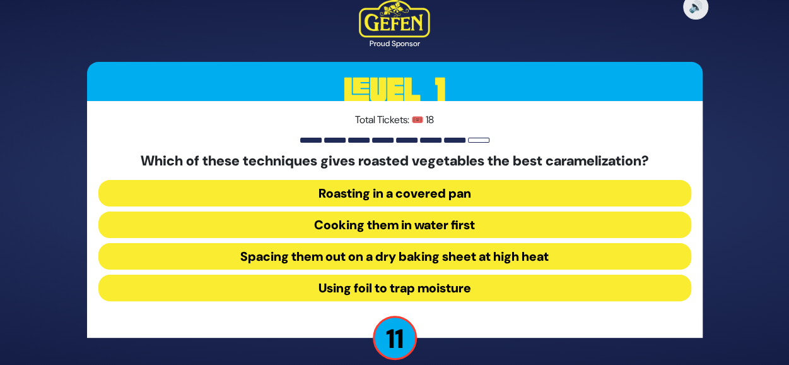
click at [447, 254] on button "Spacing them out on a dry baking sheet at high heat" at bounding box center [394, 256] width 593 height 27
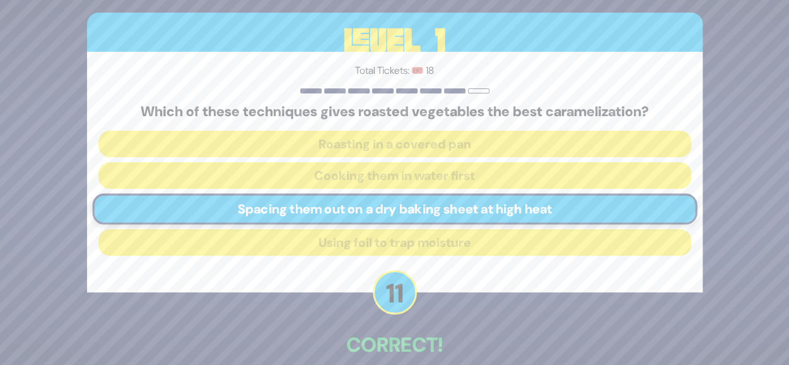
scroll to position [64, 0]
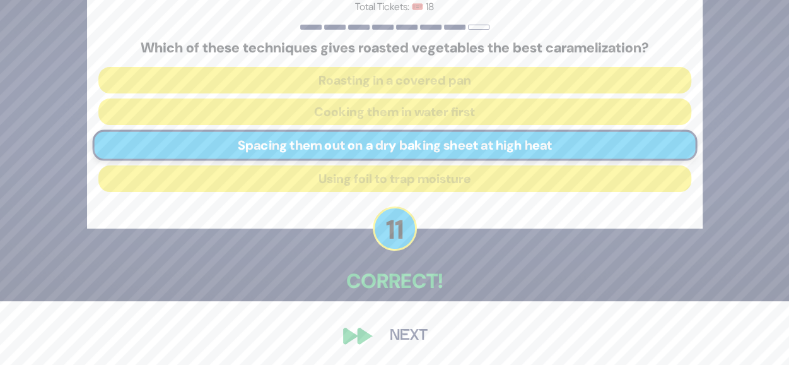
click at [408, 321] on button "Next" at bounding box center [408, 335] width 73 height 29
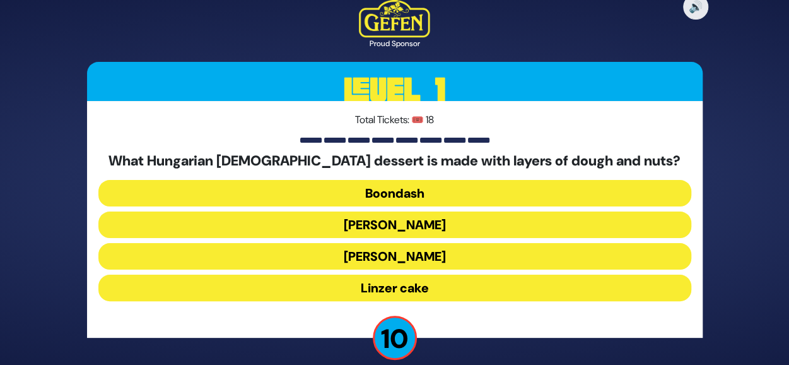
click at [440, 227] on button "Dobosh" at bounding box center [394, 224] width 593 height 27
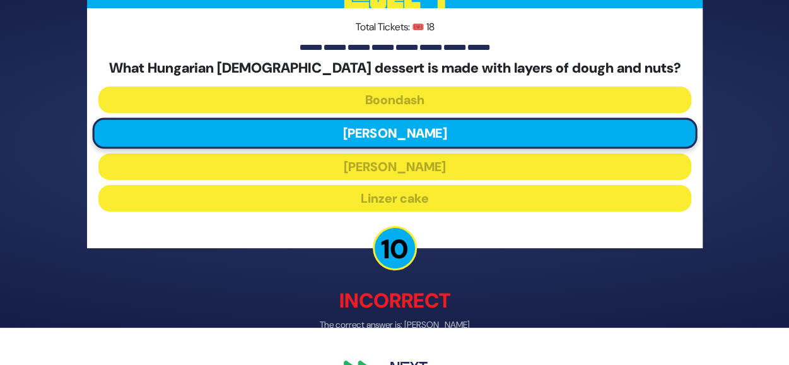
scroll to position [71, 0]
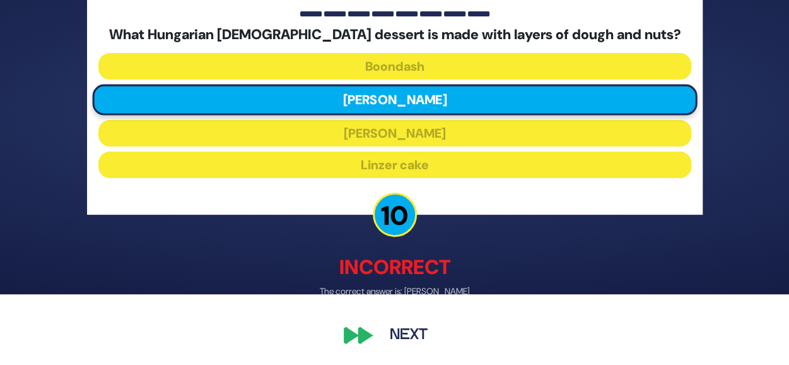
click at [401, 340] on button "Next" at bounding box center [408, 335] width 73 height 29
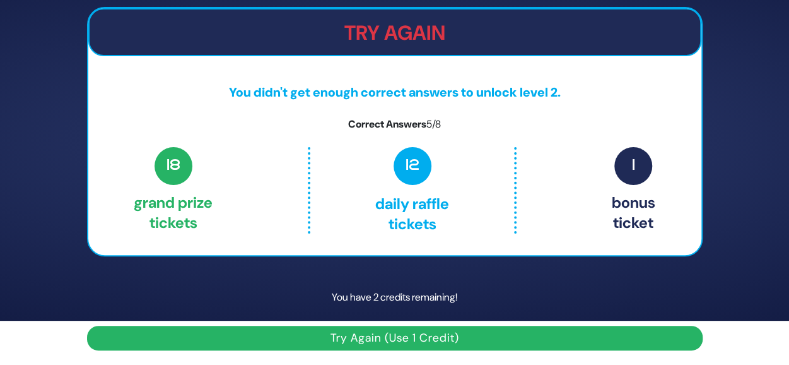
click at [392, 333] on button "Try Again (Use 1 Credit)" at bounding box center [395, 338] width 616 height 25
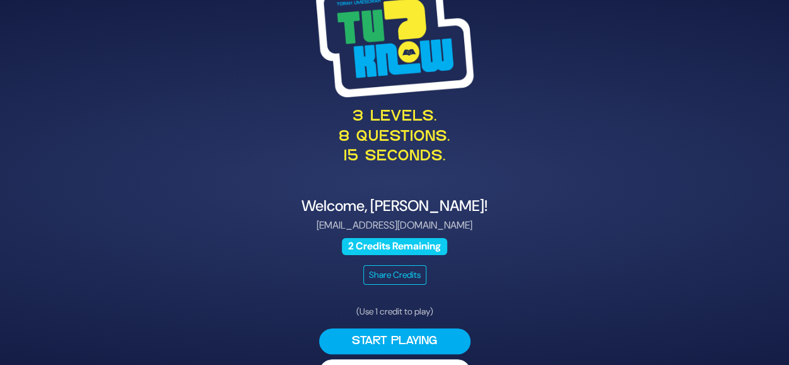
scroll to position [34, 0]
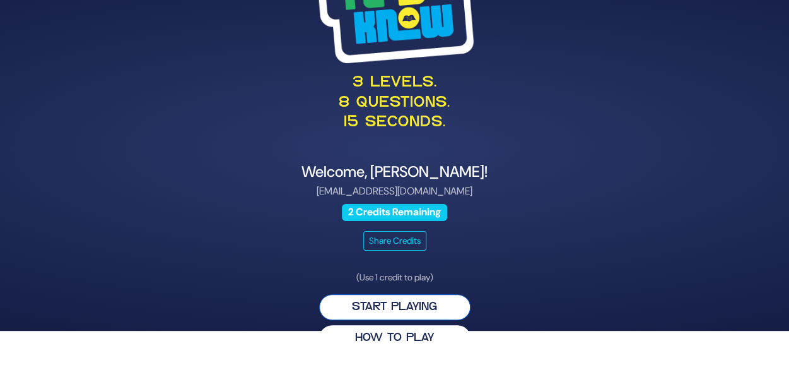
click at [430, 307] on button "Start Playing" at bounding box center [394, 307] width 151 height 26
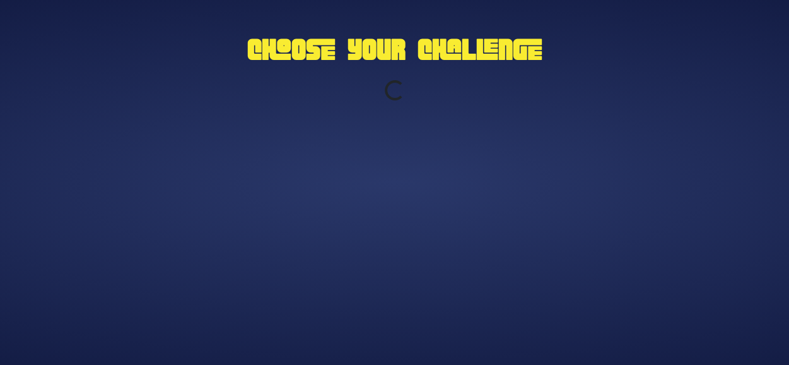
scroll to position [0, 0]
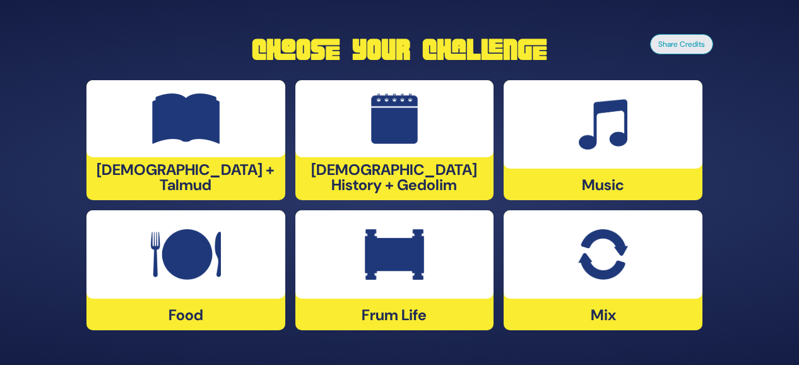
click at [440, 309] on div "Frum Life" at bounding box center [394, 270] width 199 height 120
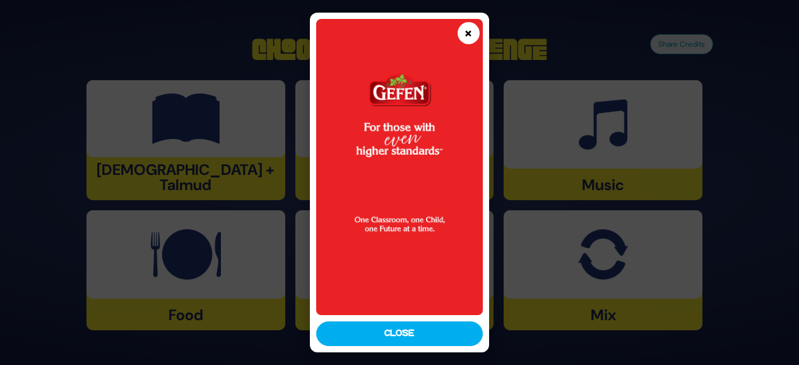
click at [464, 43] on button "×" at bounding box center [468, 33] width 22 height 22
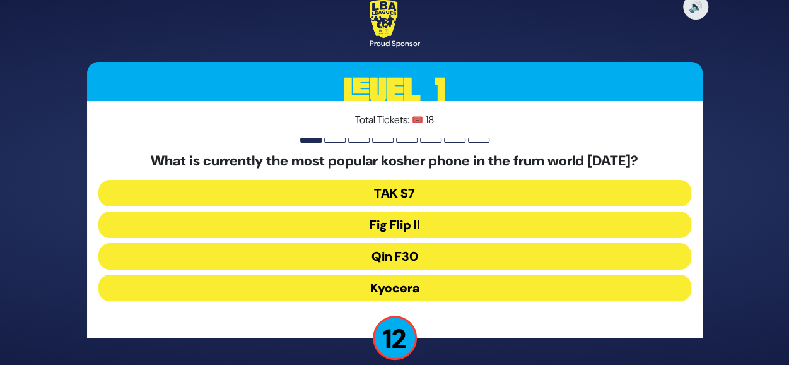
click at [461, 216] on button "Fig Flip II" at bounding box center [394, 224] width 593 height 27
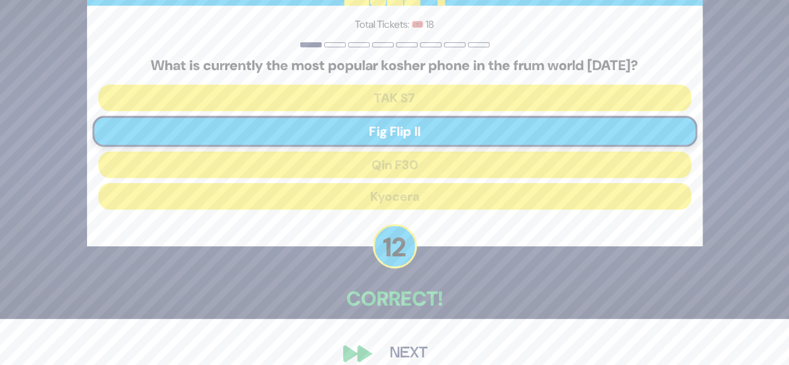
scroll to position [64, 0]
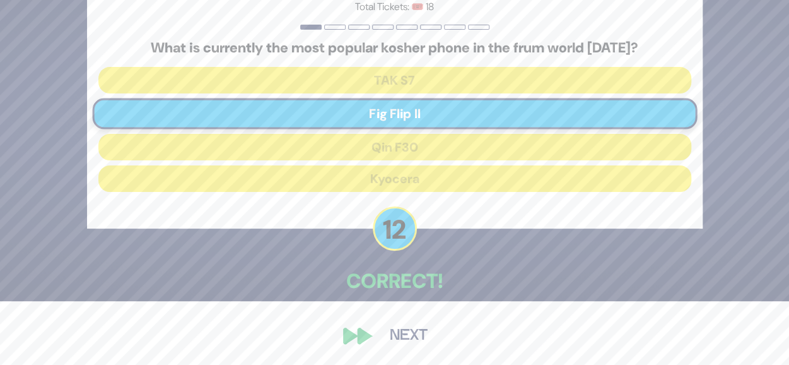
click at [418, 339] on button "Next" at bounding box center [408, 335] width 73 height 29
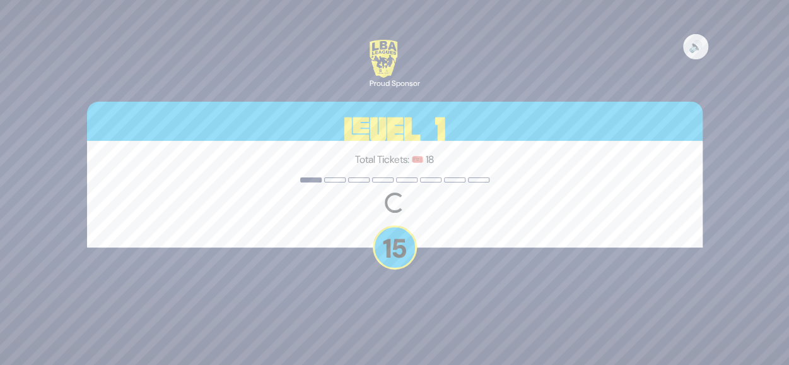
scroll to position [0, 0]
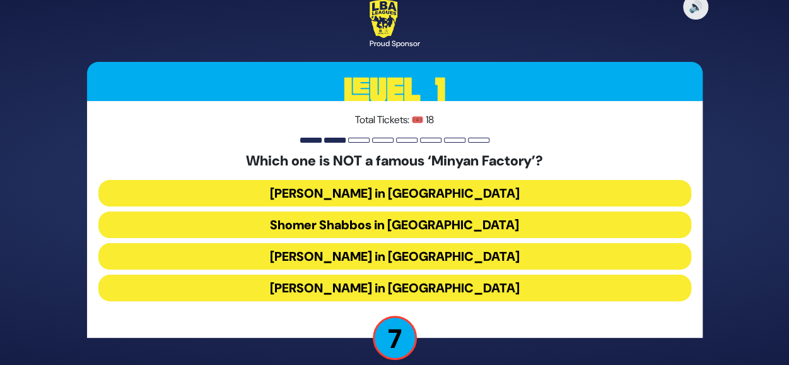
click at [500, 290] on button "Bais Dovid in Lakewood" at bounding box center [394, 287] width 593 height 27
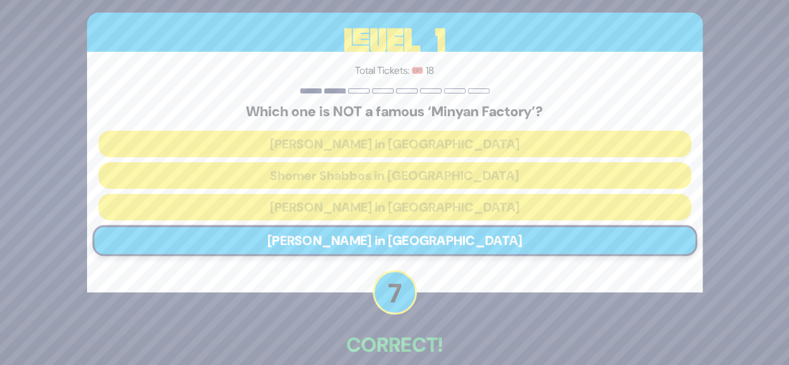
scroll to position [64, 0]
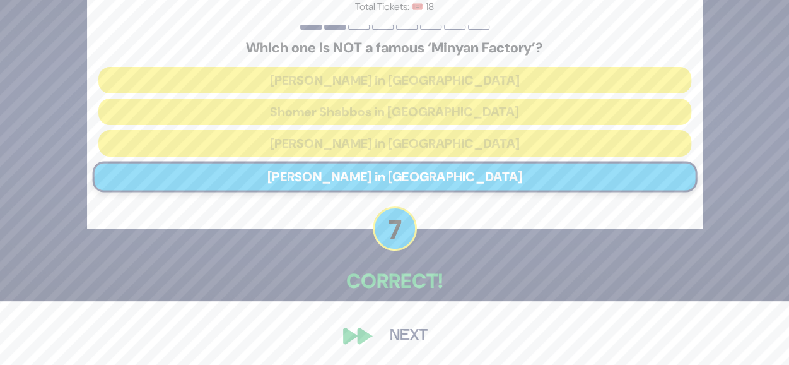
click at [389, 329] on button "Next" at bounding box center [408, 335] width 73 height 29
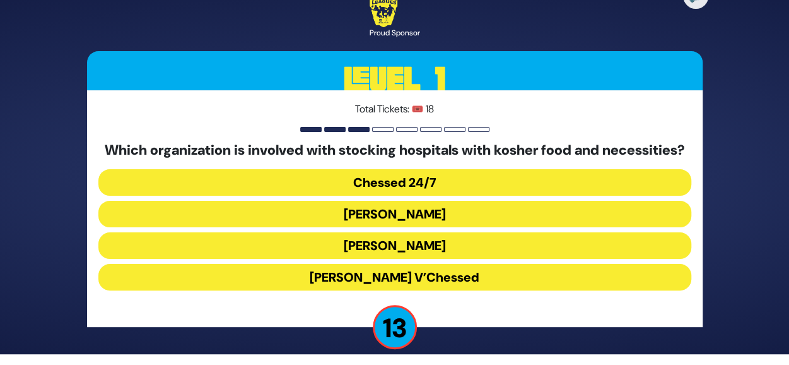
scroll to position [11, 0]
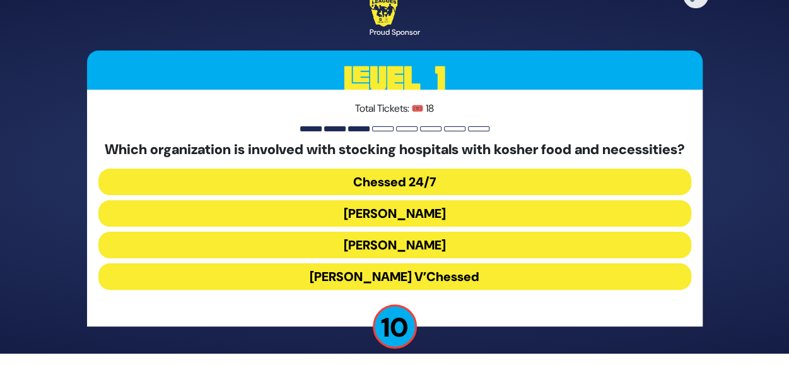
click at [497, 194] on button "Chessed 24/7" at bounding box center [394, 181] width 593 height 27
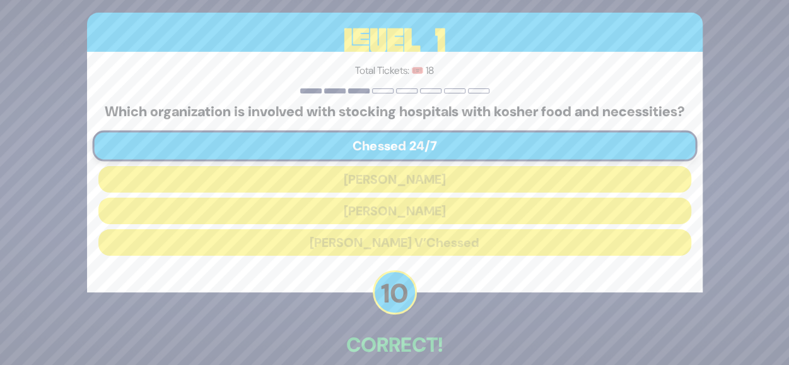
scroll to position [72, 0]
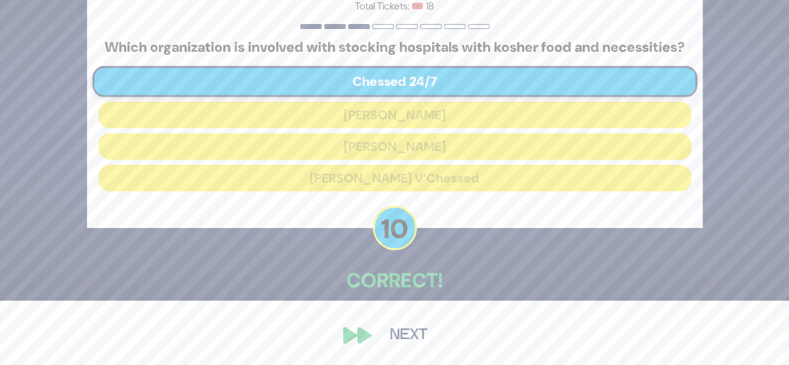
click at [409, 326] on button "Next" at bounding box center [408, 335] width 73 height 29
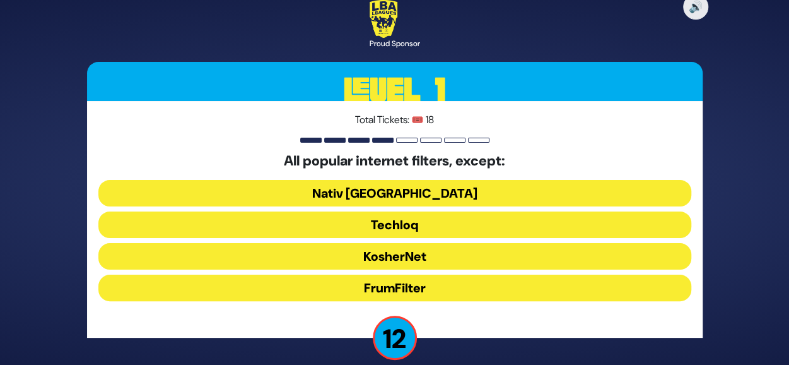
click at [422, 287] on button "FrumFilter" at bounding box center [394, 287] width 593 height 27
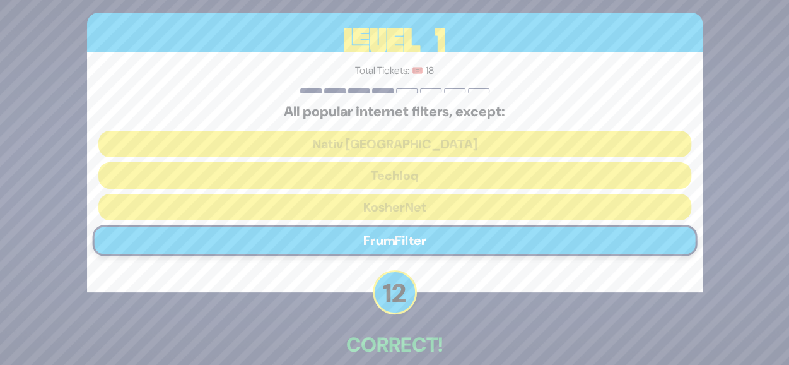
scroll to position [64, 0]
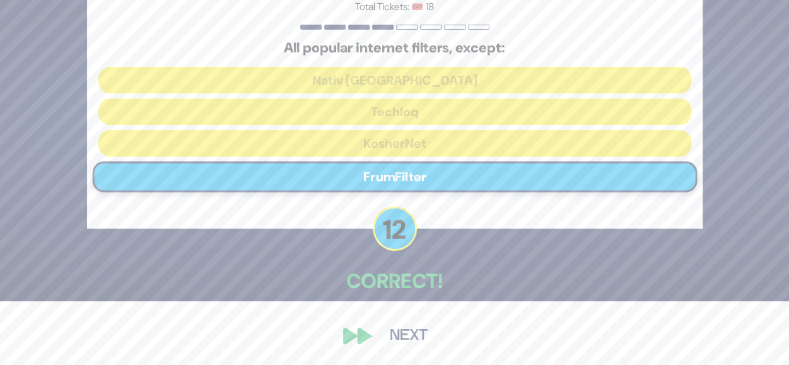
click at [413, 340] on button "Next" at bounding box center [408, 335] width 73 height 29
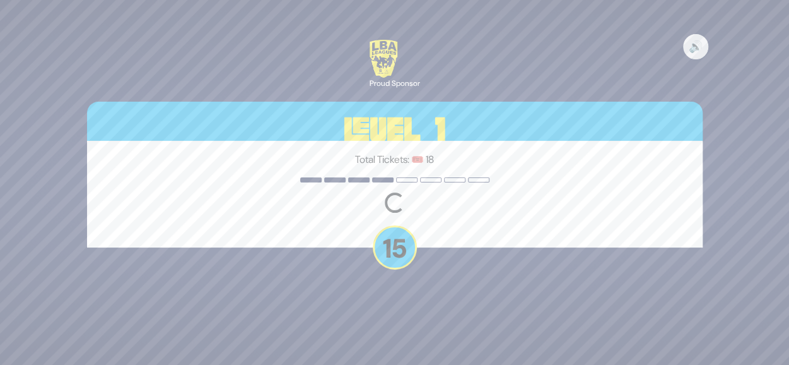
scroll to position [0, 0]
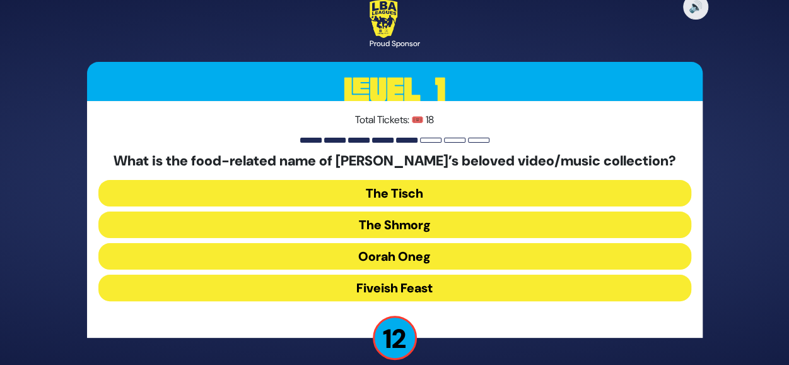
click at [466, 220] on button "The Shmorg" at bounding box center [394, 224] width 593 height 27
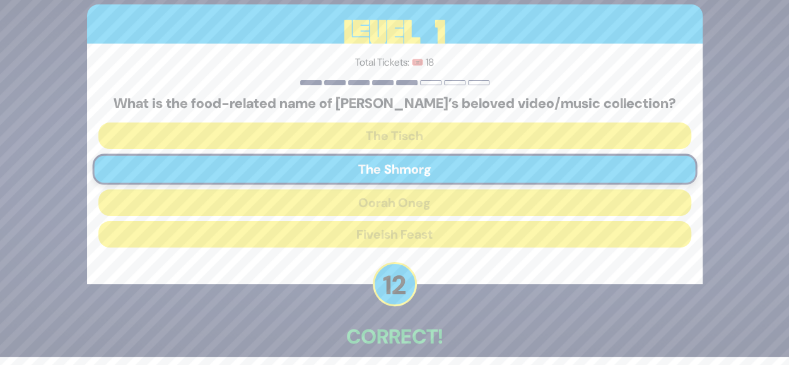
scroll to position [64, 0]
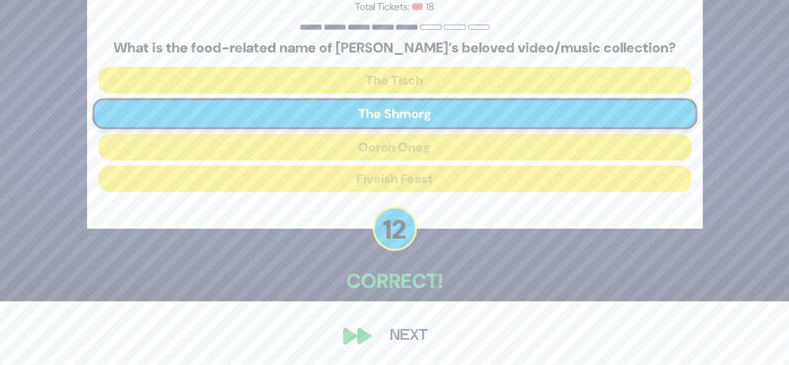
click at [403, 331] on button "Next" at bounding box center [408, 335] width 73 height 29
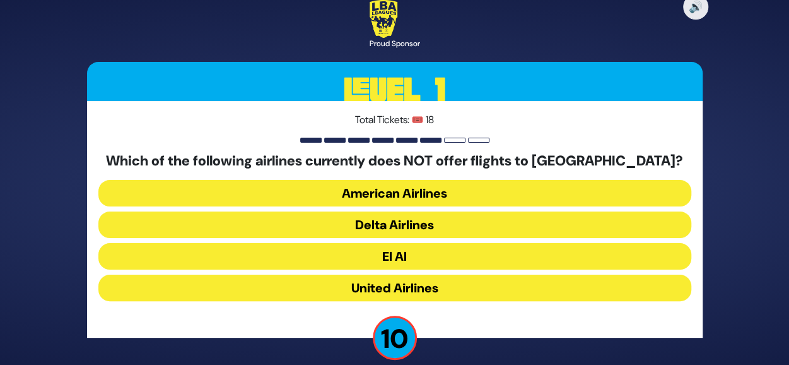
click at [511, 197] on button "American Airlines" at bounding box center [394, 193] width 593 height 27
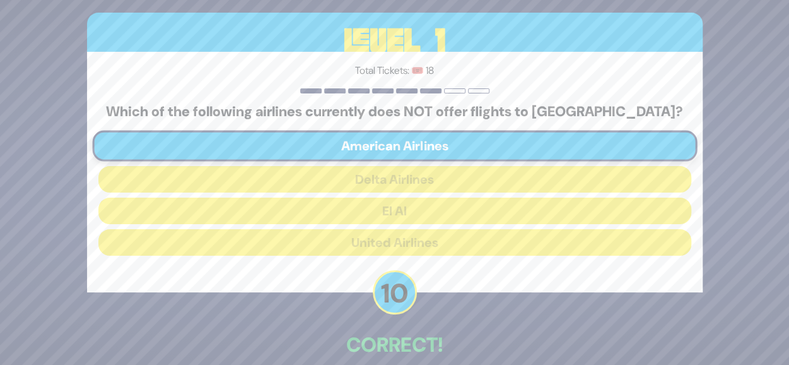
scroll to position [64, 0]
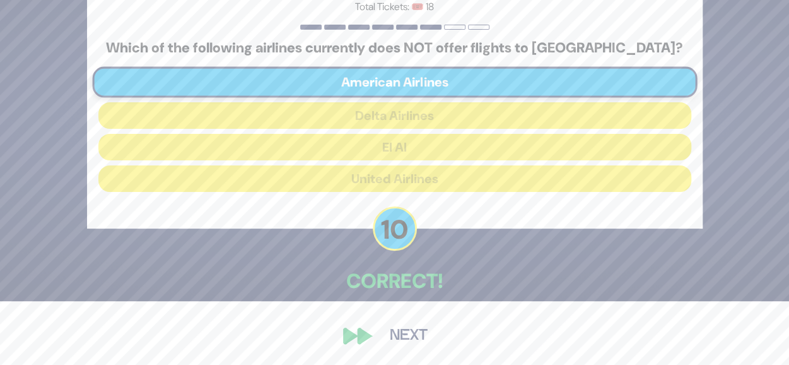
click at [378, 327] on button "Next" at bounding box center [408, 335] width 73 height 29
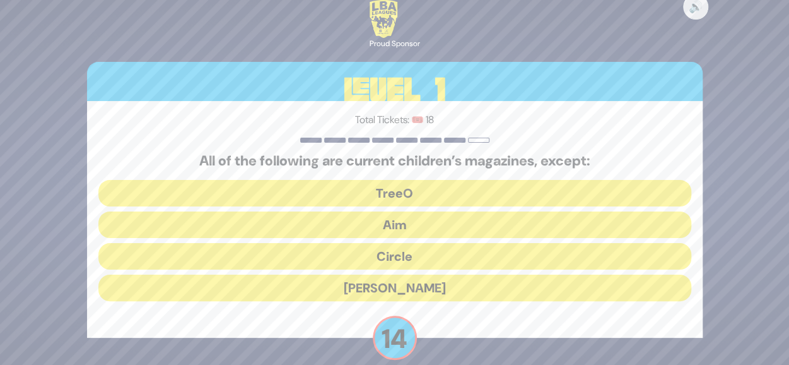
click at [399, 297] on button "Mishpacha Jr." at bounding box center [394, 287] width 593 height 27
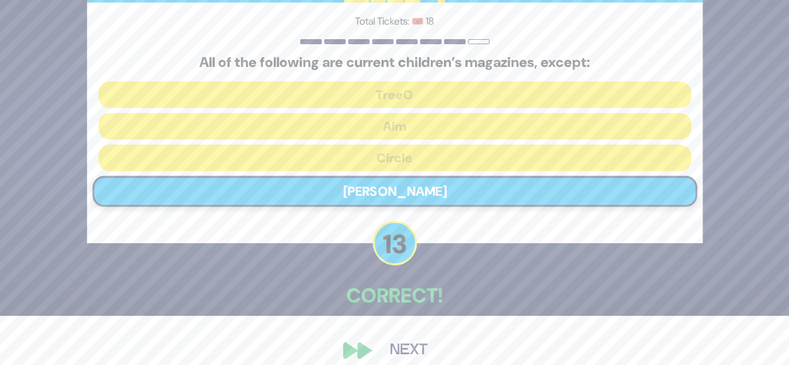
scroll to position [64, 0]
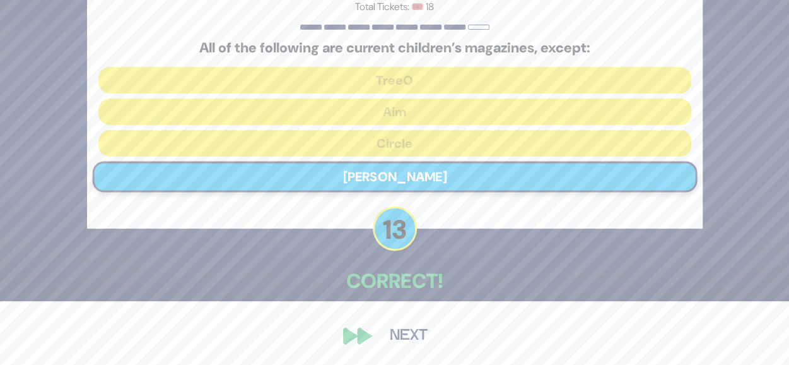
click at [403, 329] on button "Next" at bounding box center [408, 335] width 73 height 29
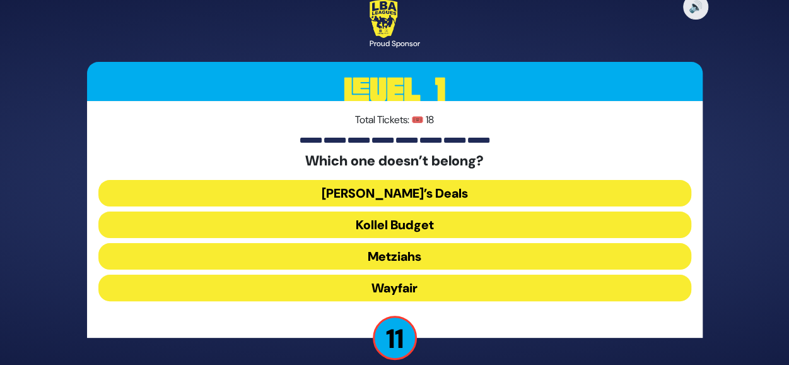
click at [413, 287] on button "Wayfair" at bounding box center [394, 287] width 593 height 27
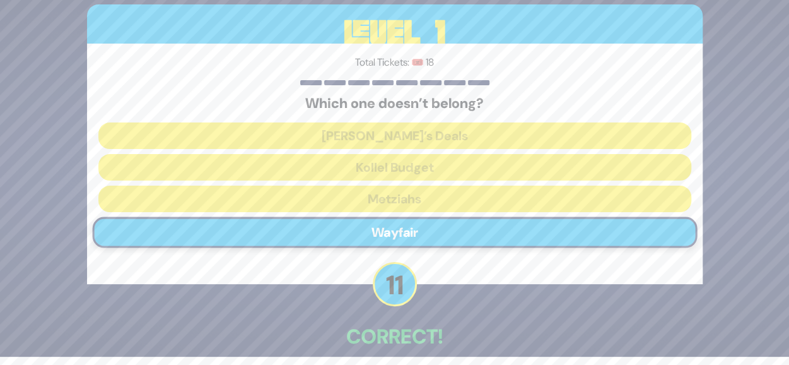
scroll to position [64, 0]
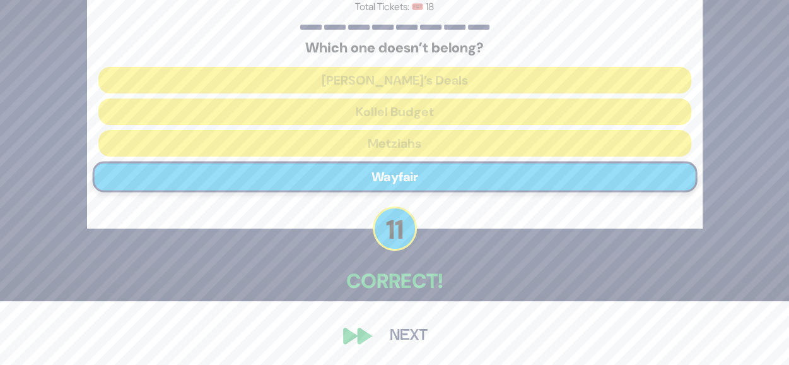
click at [398, 337] on button "Next" at bounding box center [408, 335] width 73 height 29
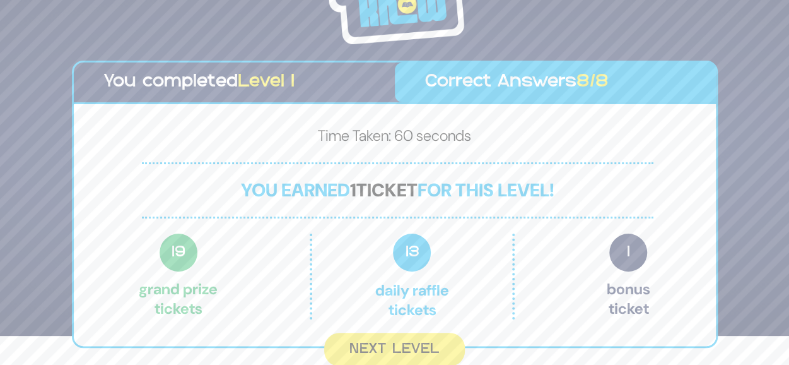
scroll to position [28, 0]
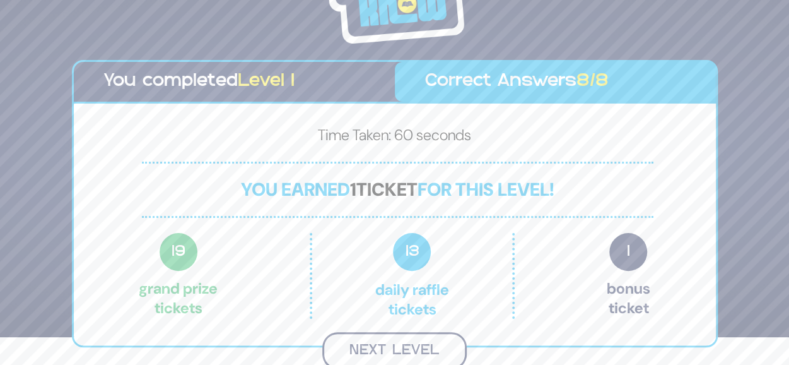
click at [396, 345] on button "Next Level" at bounding box center [394, 350] width 144 height 37
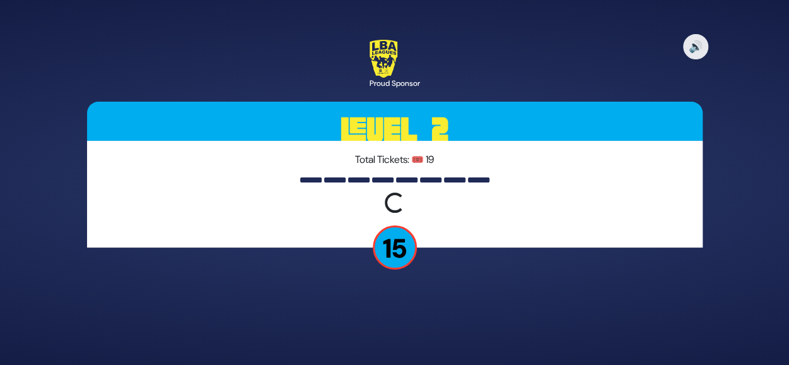
scroll to position [0, 0]
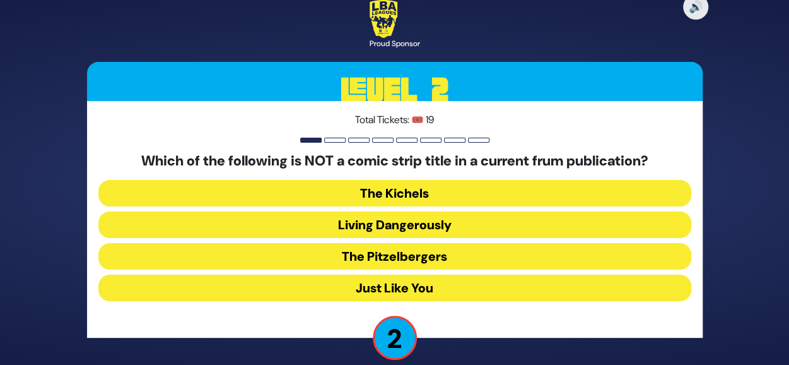
click at [482, 224] on button "Living Dangerously" at bounding box center [394, 224] width 593 height 27
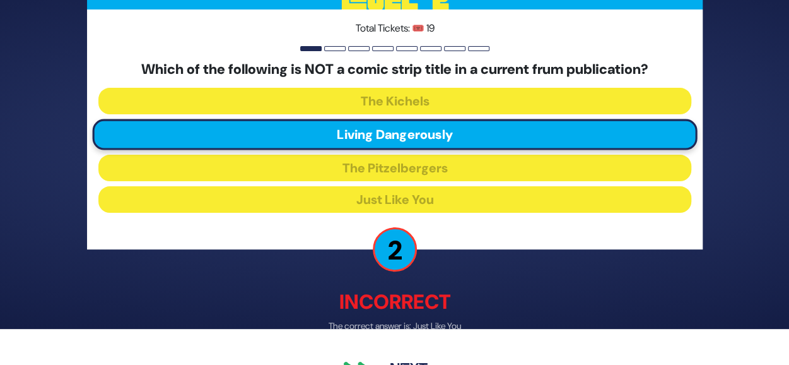
scroll to position [71, 0]
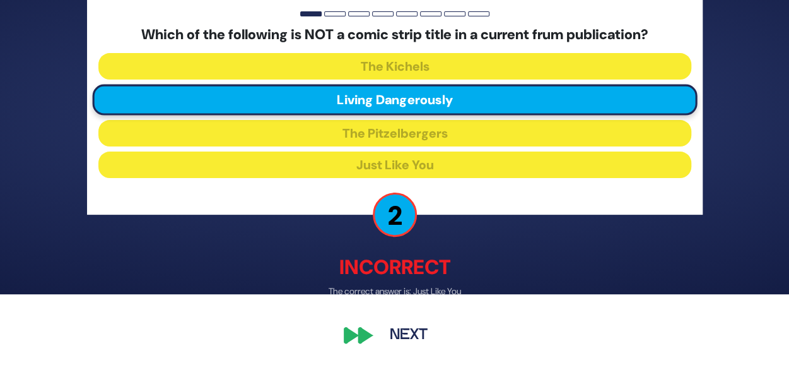
click at [387, 334] on button "Next" at bounding box center [408, 335] width 73 height 29
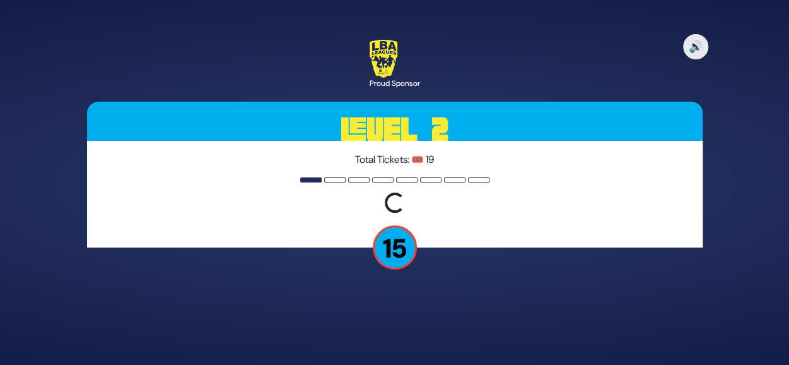
scroll to position [0, 0]
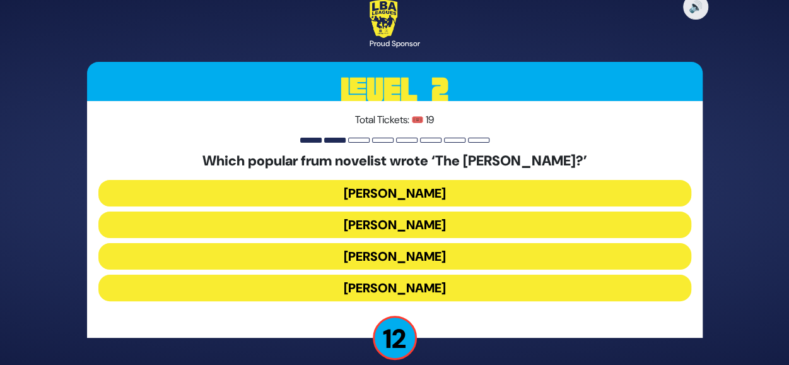
click at [437, 256] on button "Yair Weinstock" at bounding box center [394, 256] width 593 height 27
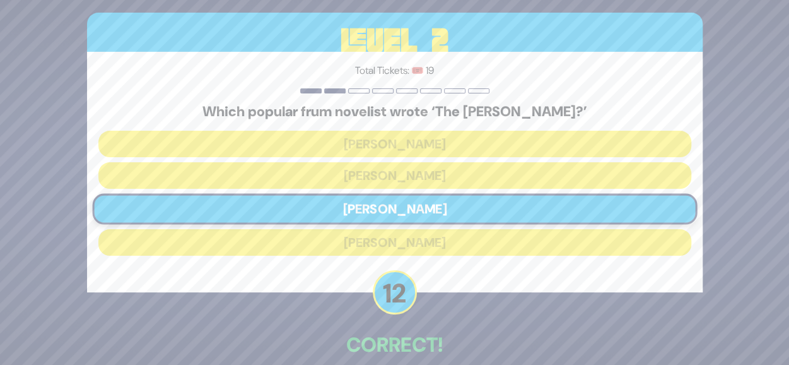
scroll to position [64, 0]
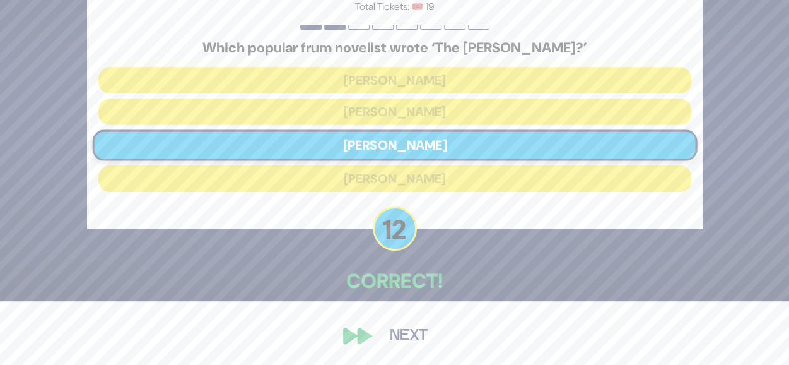
click at [396, 337] on button "Next" at bounding box center [408, 335] width 73 height 29
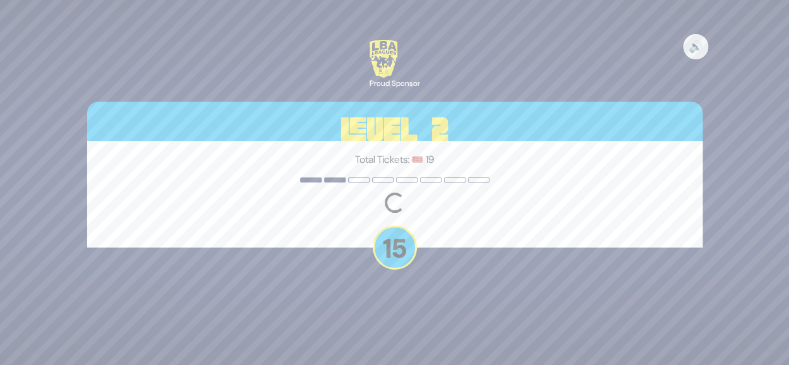
scroll to position [0, 0]
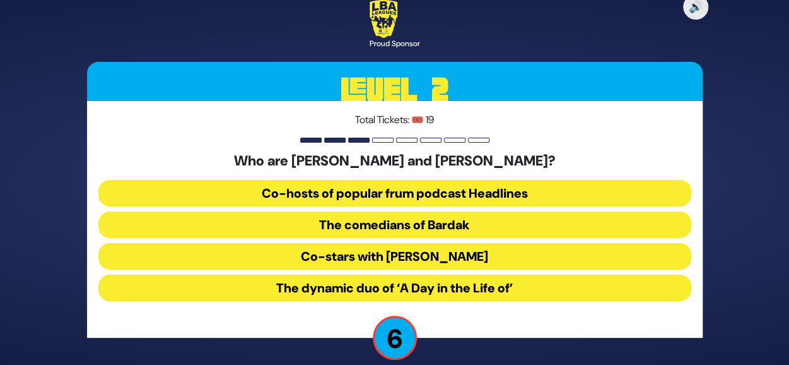
click at [456, 222] on button "The comedians of Bardak" at bounding box center [394, 224] width 593 height 27
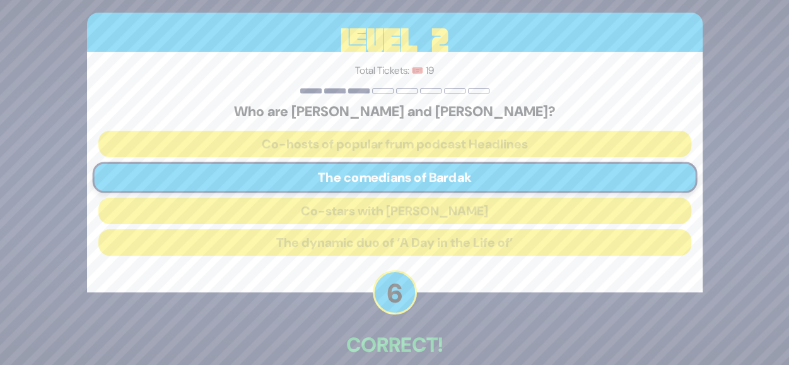
scroll to position [64, 0]
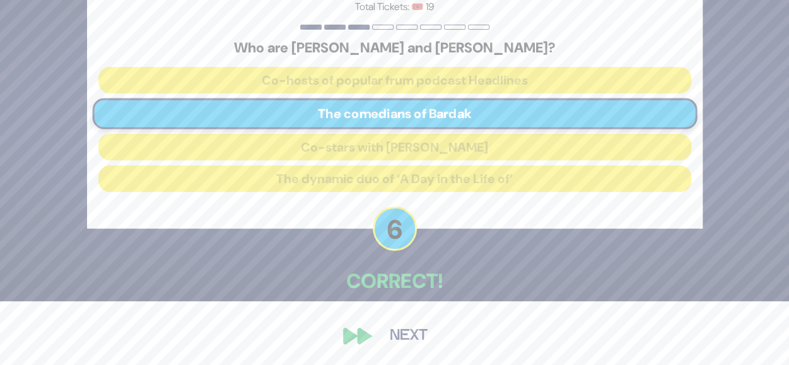
click at [416, 327] on button "Next" at bounding box center [408, 335] width 73 height 29
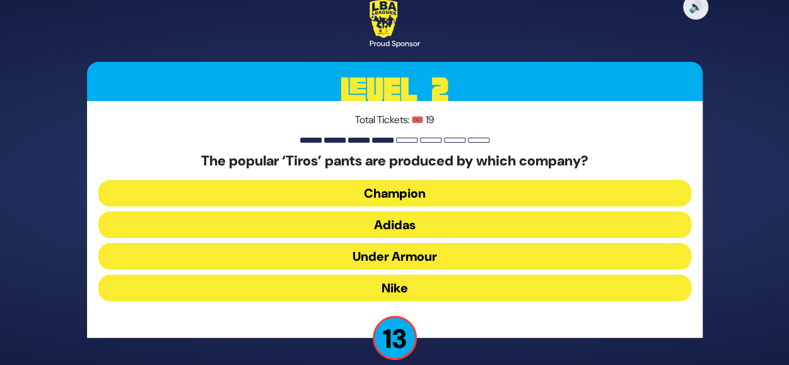
click at [435, 219] on button "Adidas" at bounding box center [394, 224] width 593 height 27
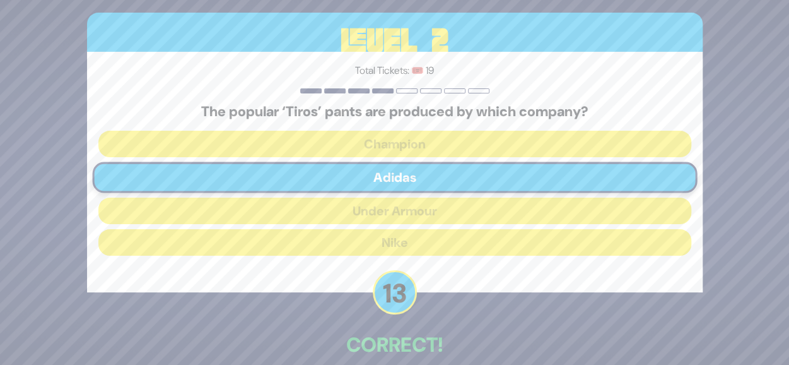
scroll to position [64, 0]
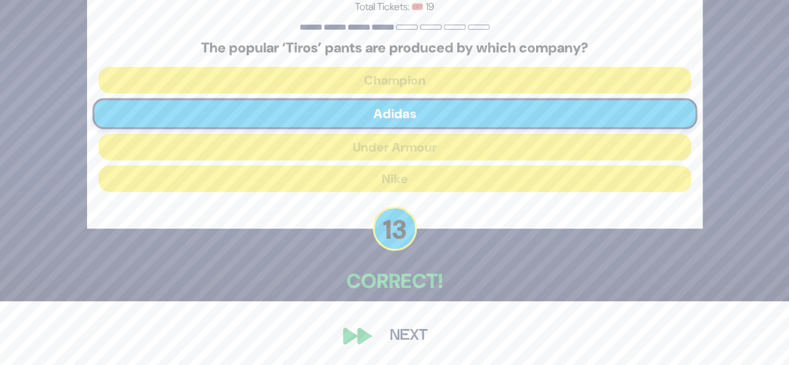
click at [409, 333] on button "Next" at bounding box center [408, 335] width 73 height 29
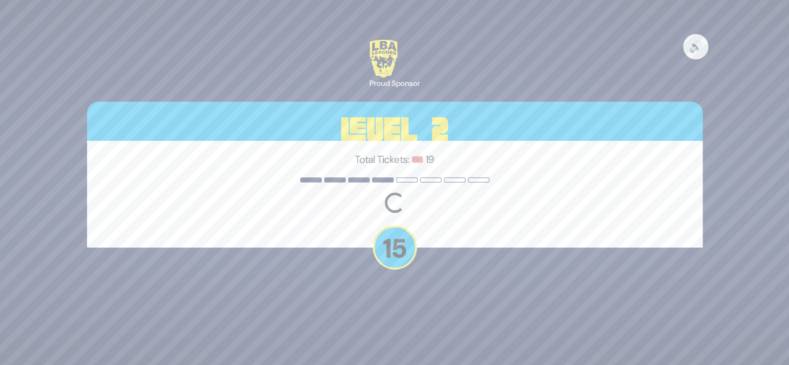
scroll to position [0, 0]
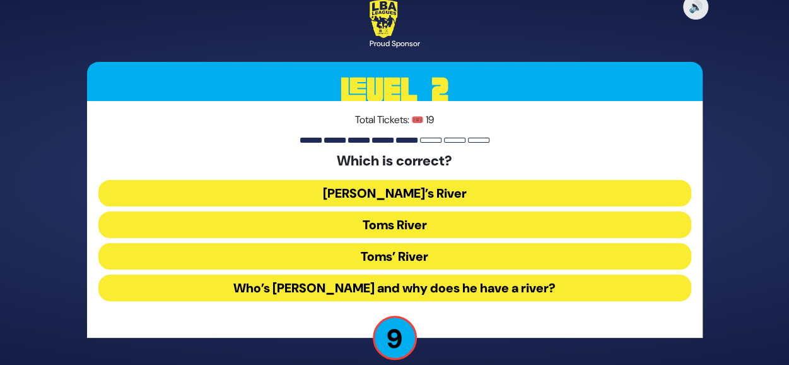
click at [467, 223] on button "Toms River" at bounding box center [394, 224] width 593 height 27
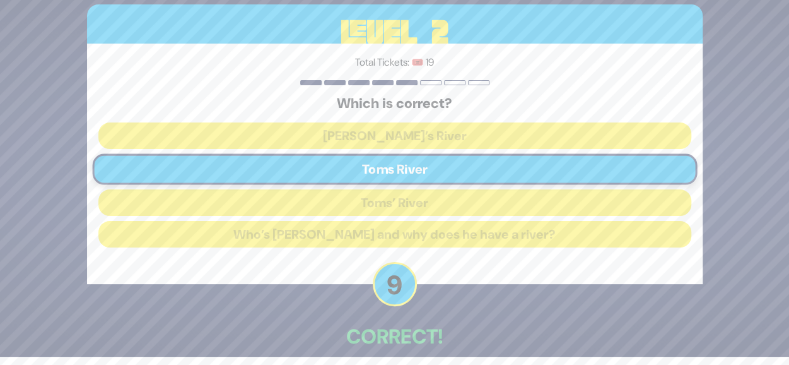
scroll to position [64, 0]
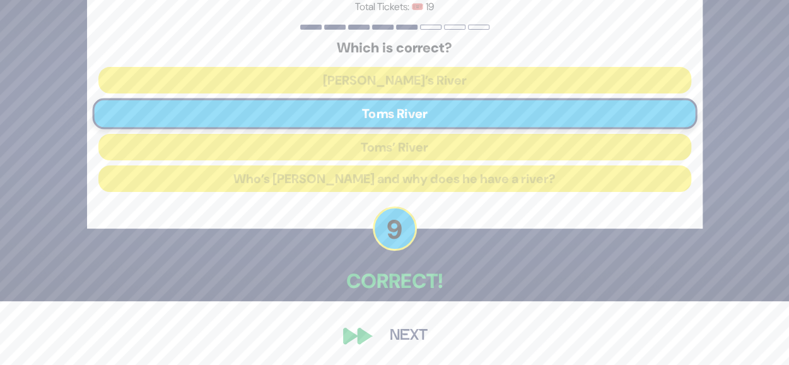
click at [409, 331] on button "Next" at bounding box center [408, 335] width 73 height 29
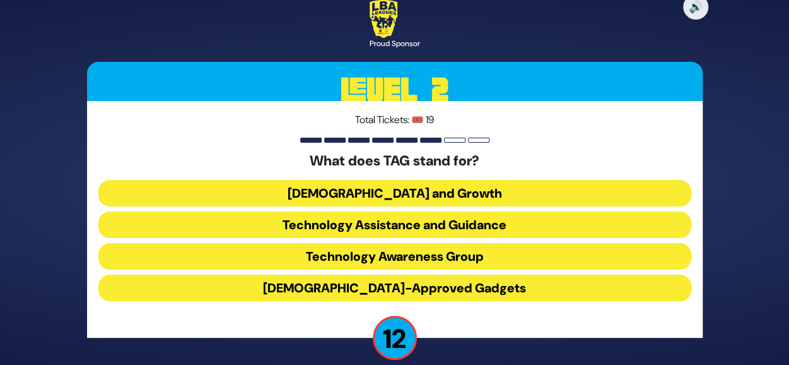
click at [433, 251] on button "Technology Awareness Group" at bounding box center [394, 256] width 593 height 27
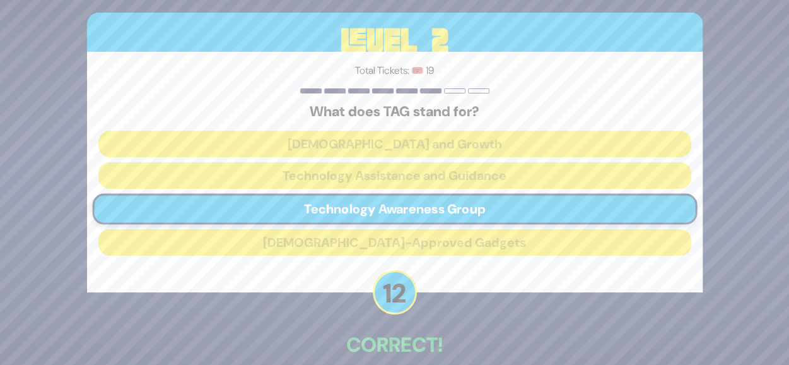
scroll to position [64, 0]
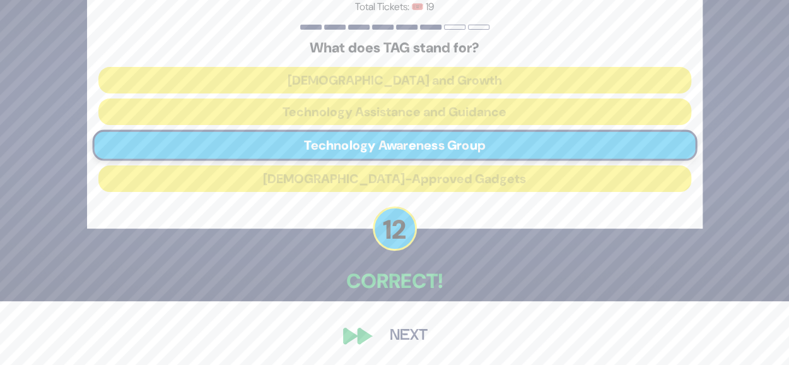
click at [401, 341] on button "Next" at bounding box center [408, 335] width 73 height 29
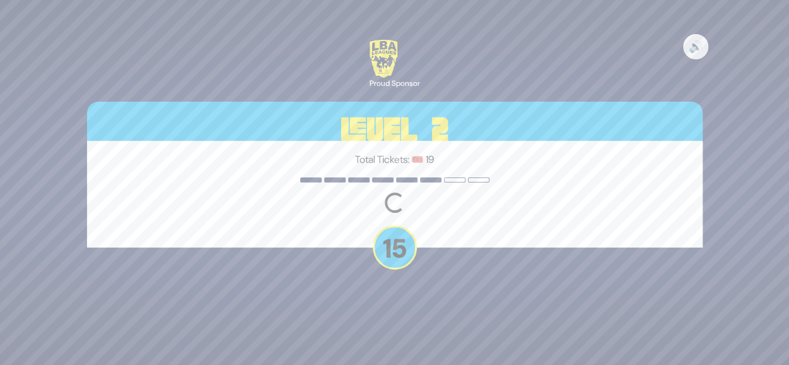
scroll to position [0, 0]
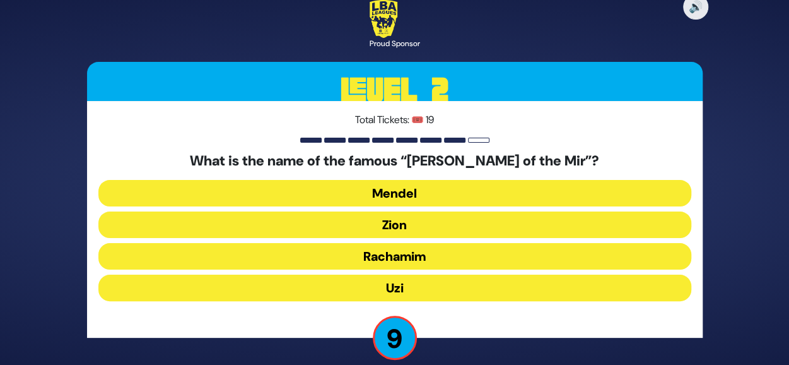
click at [442, 282] on button "Uzi" at bounding box center [394, 287] width 593 height 27
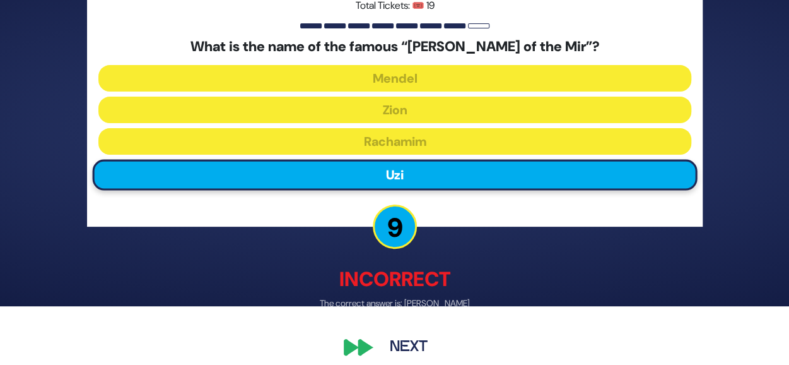
scroll to position [63, 0]
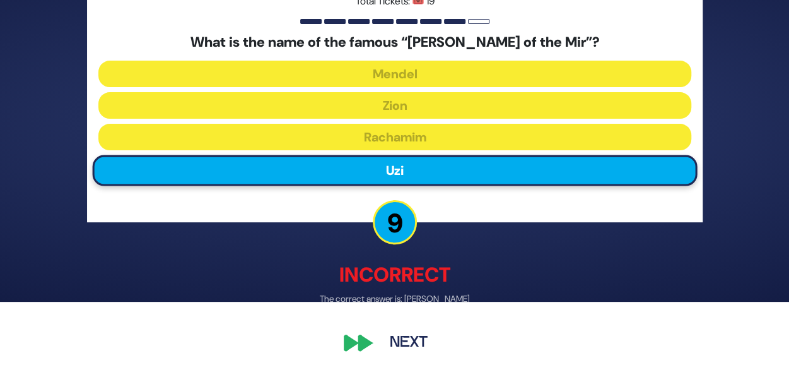
click at [404, 340] on button "Next" at bounding box center [408, 342] width 73 height 29
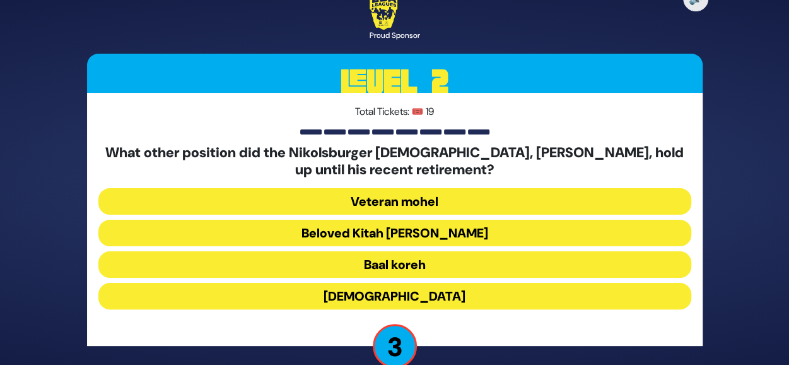
click at [488, 228] on button "Beloved Kitah Aleph Rebbi" at bounding box center [394, 233] width 593 height 27
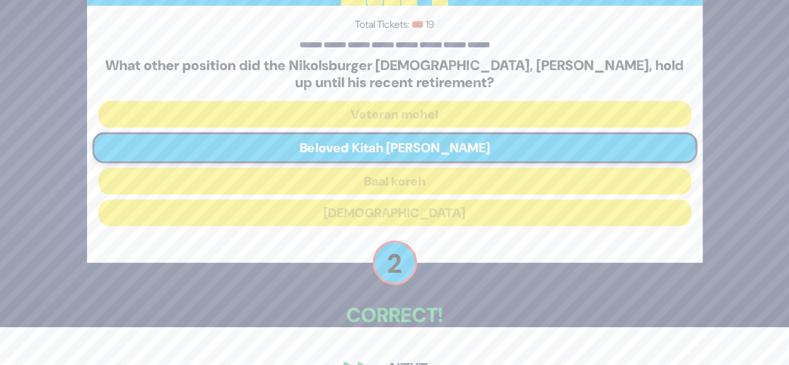
scroll to position [72, 0]
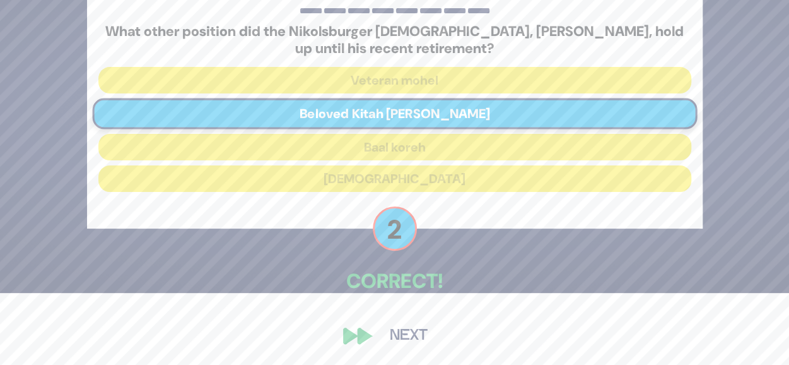
click at [417, 330] on button "Next" at bounding box center [408, 335] width 73 height 29
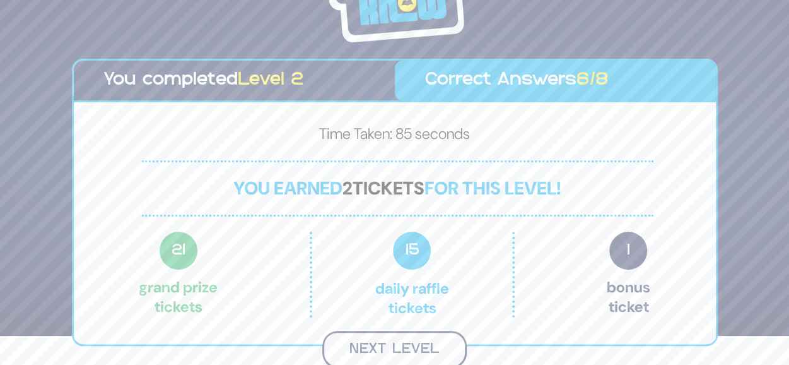
scroll to position [28, 0]
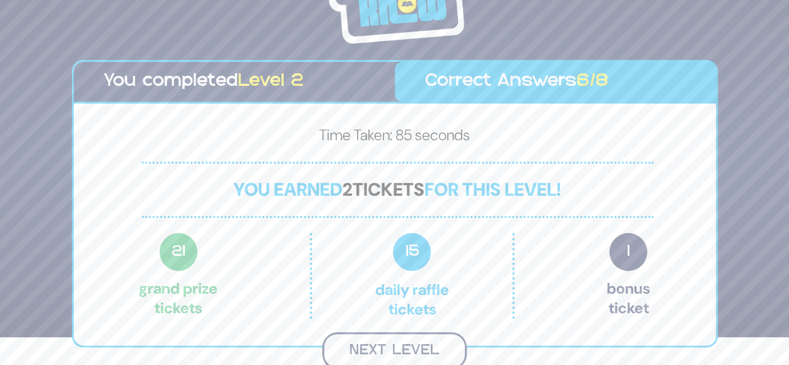
click at [389, 341] on button "Next Level" at bounding box center [394, 350] width 144 height 37
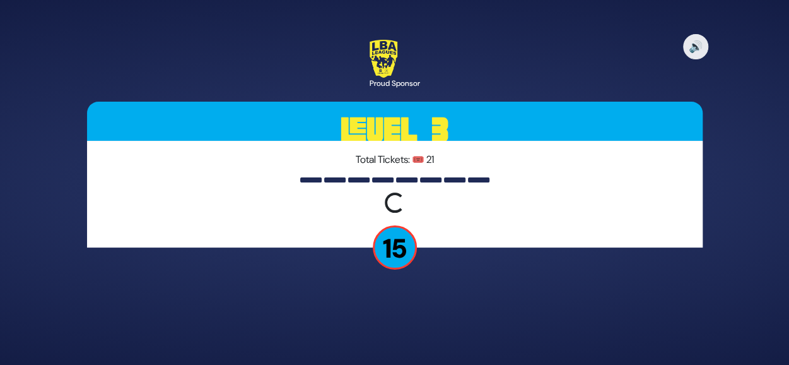
scroll to position [0, 0]
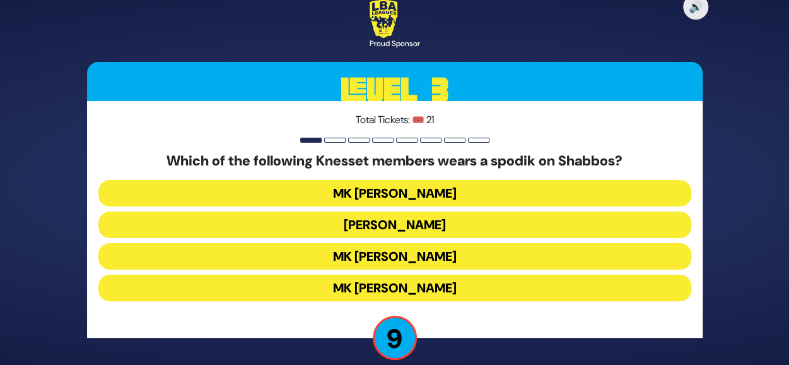
click at [434, 286] on button "MK Moshe Gafni" at bounding box center [394, 287] width 593 height 27
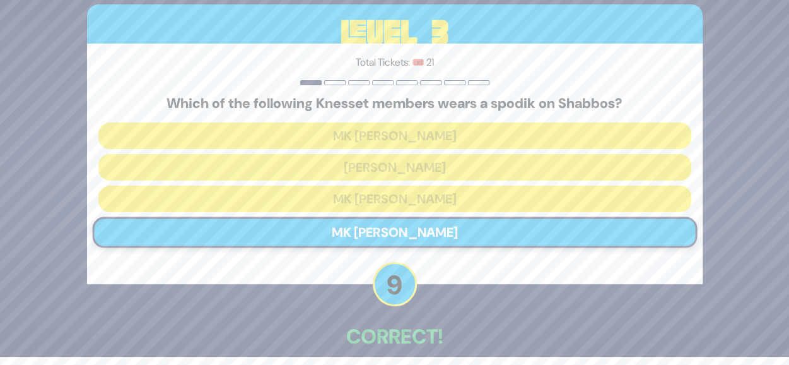
scroll to position [64, 0]
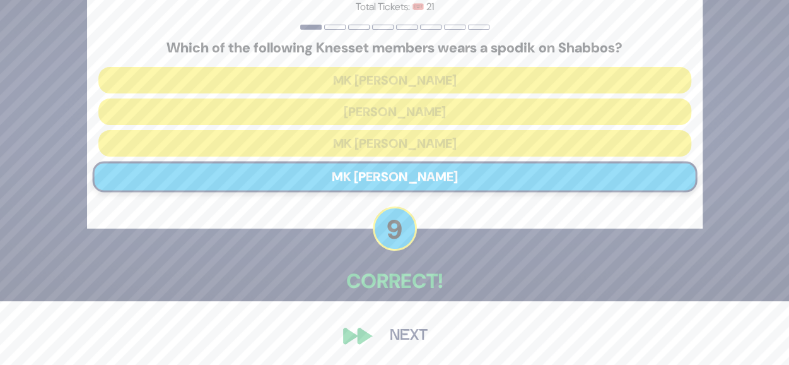
click at [415, 325] on button "Next" at bounding box center [408, 335] width 73 height 29
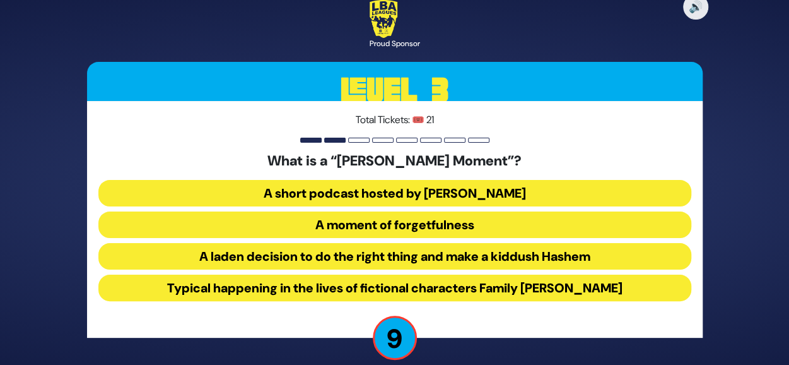
click at [389, 250] on button "A laden decision to do the right thing and make a kiddush Hashem" at bounding box center [394, 256] width 593 height 27
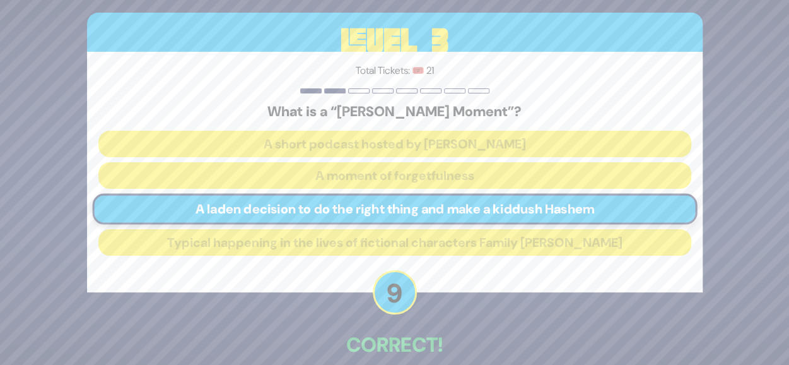
scroll to position [64, 0]
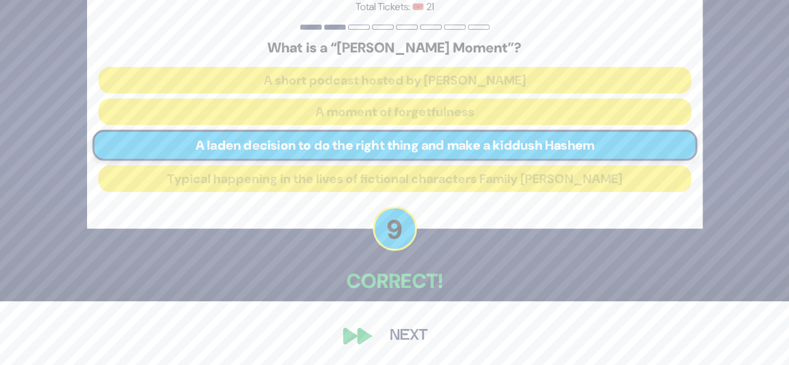
click at [385, 337] on button "Next" at bounding box center [408, 335] width 73 height 29
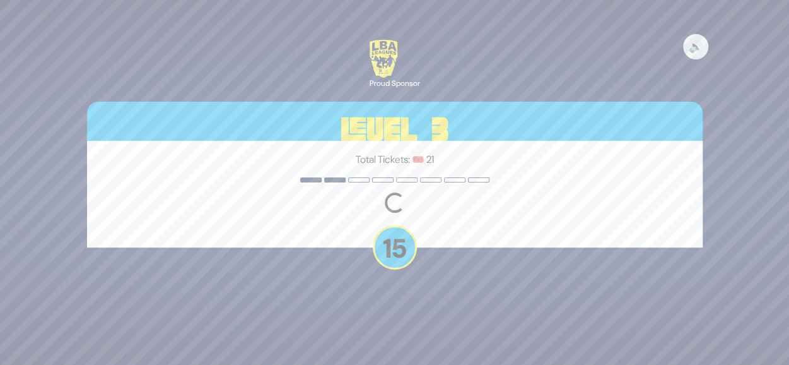
scroll to position [0, 0]
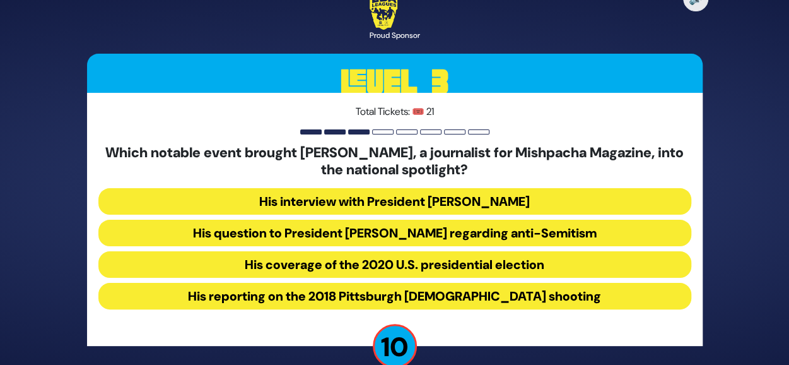
click at [461, 232] on button "His question to President Donald Trump regarding anti-Semitism" at bounding box center [394, 233] width 593 height 27
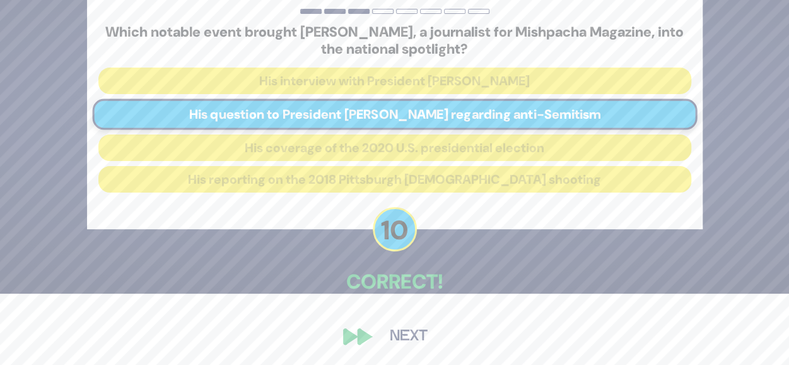
scroll to position [72, 0]
click at [400, 324] on button "Next" at bounding box center [408, 335] width 73 height 29
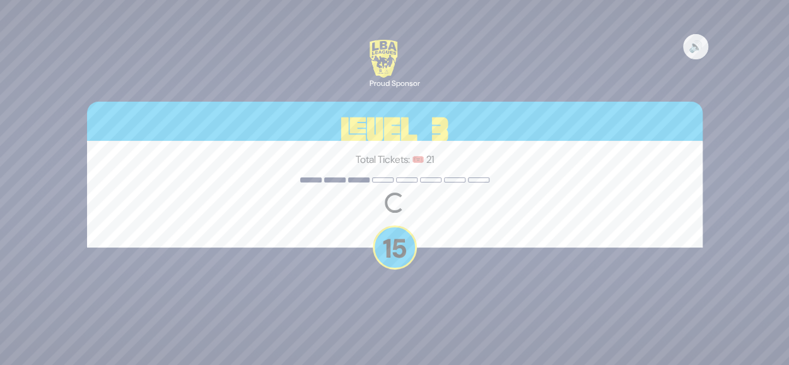
scroll to position [0, 0]
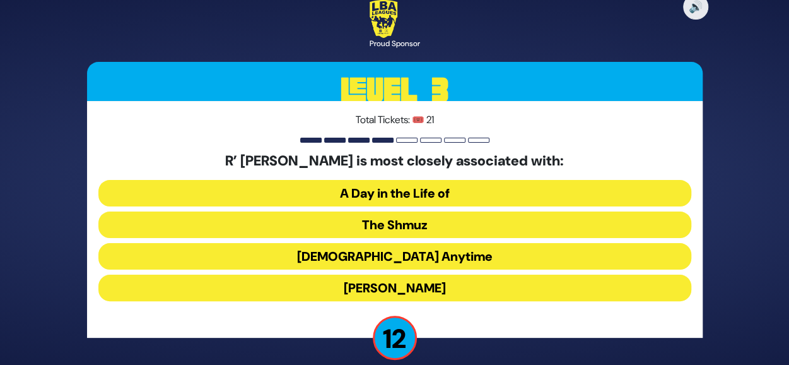
click at [425, 228] on button "The Shmuz" at bounding box center [394, 224] width 593 height 27
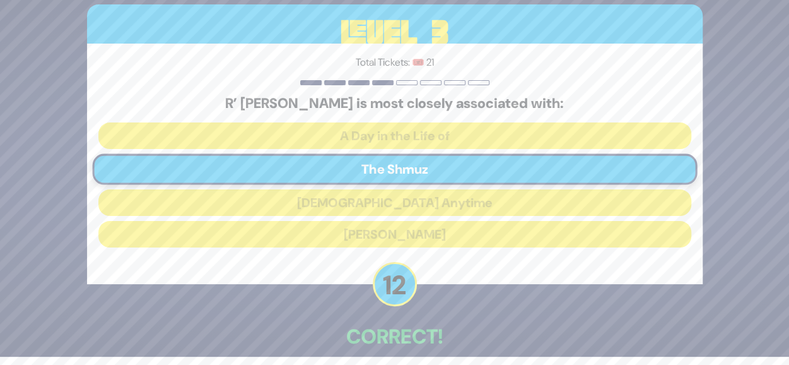
scroll to position [64, 0]
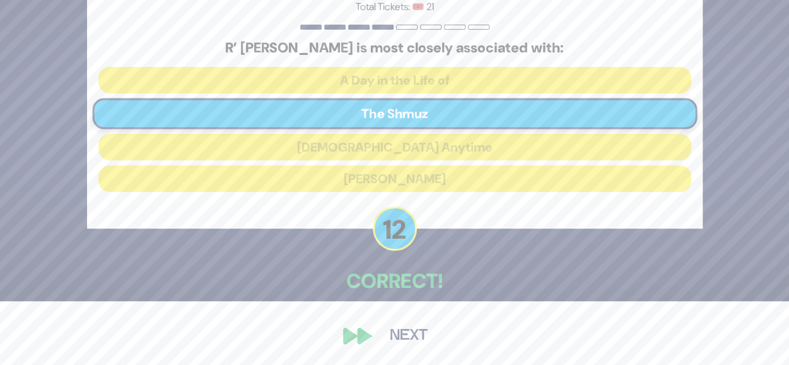
click at [404, 336] on button "Next" at bounding box center [408, 335] width 73 height 29
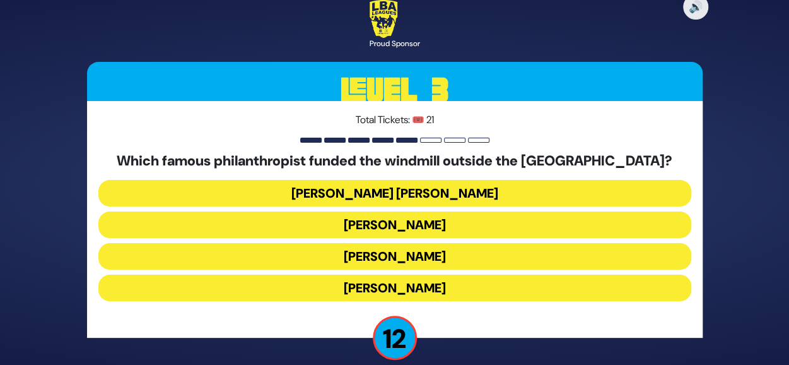
click at [431, 291] on button "Moses Montefiore" at bounding box center [394, 287] width 593 height 27
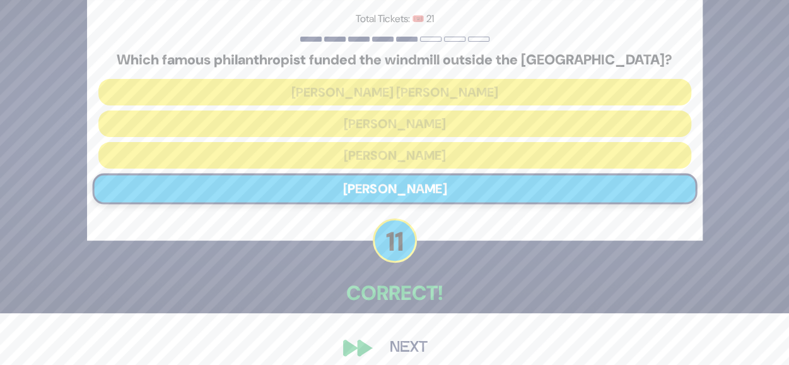
scroll to position [64, 0]
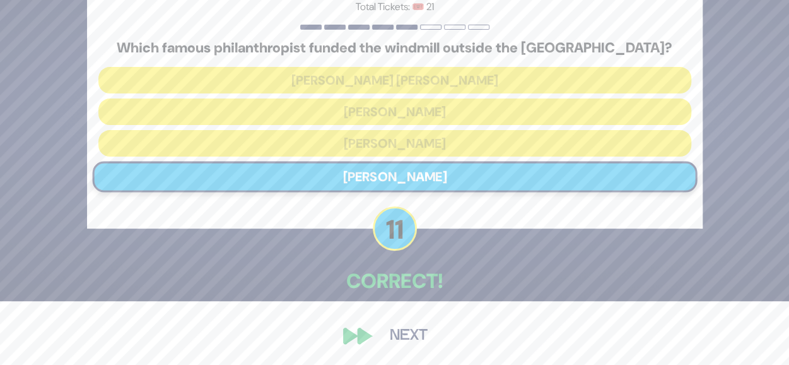
click at [413, 323] on button "Next" at bounding box center [408, 335] width 73 height 29
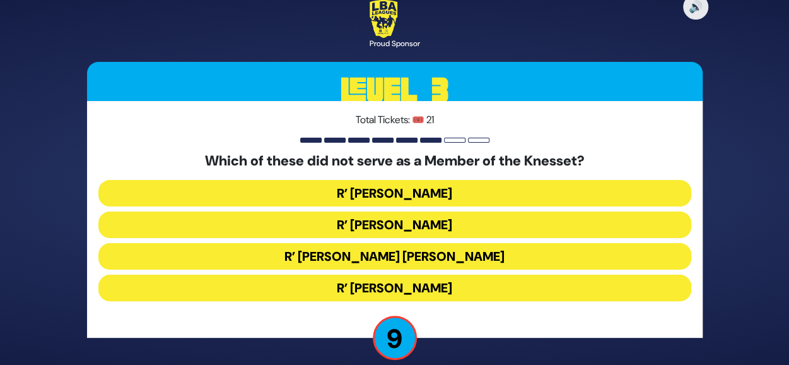
click at [445, 296] on button "R’ Moshe Blau" at bounding box center [394, 287] width 593 height 27
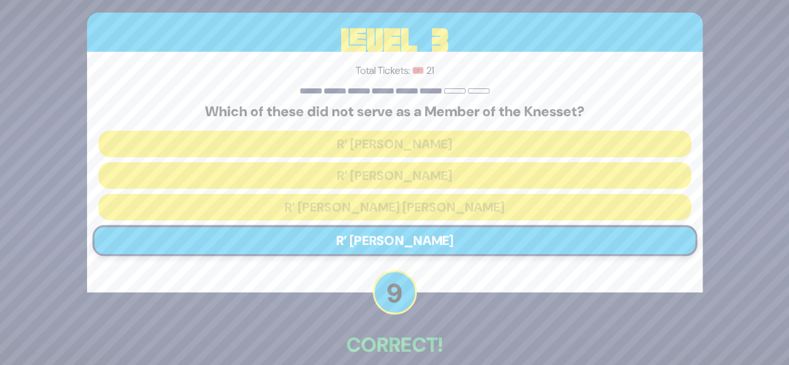
scroll to position [64, 0]
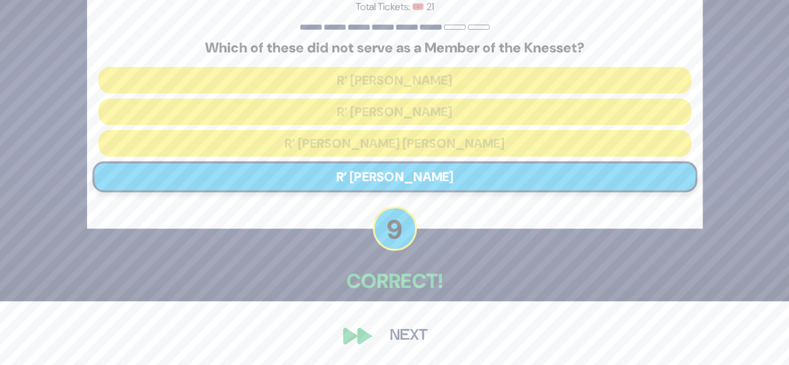
click at [397, 324] on button "Next" at bounding box center [408, 335] width 73 height 29
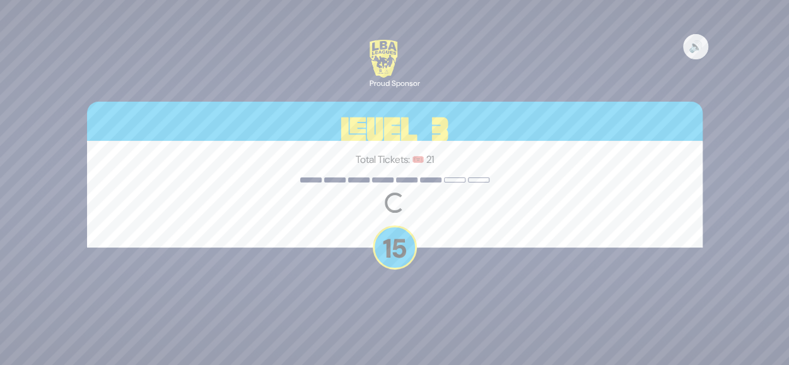
scroll to position [0, 0]
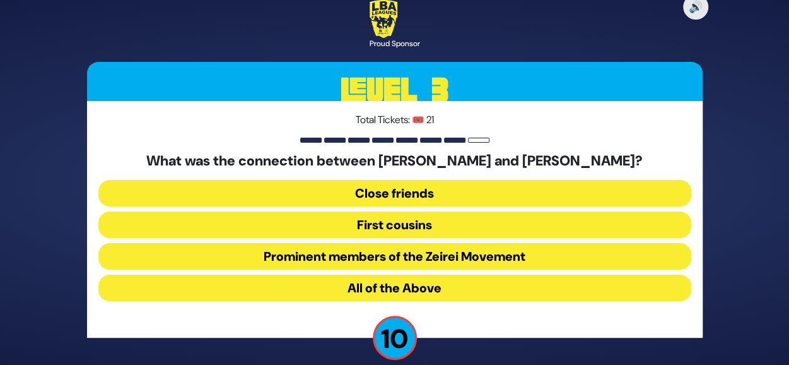
click at [427, 285] on button "All of the Above" at bounding box center [394, 287] width 593 height 27
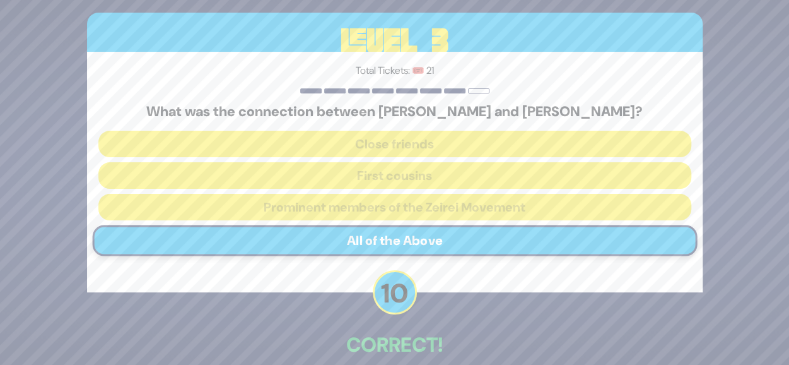
scroll to position [64, 0]
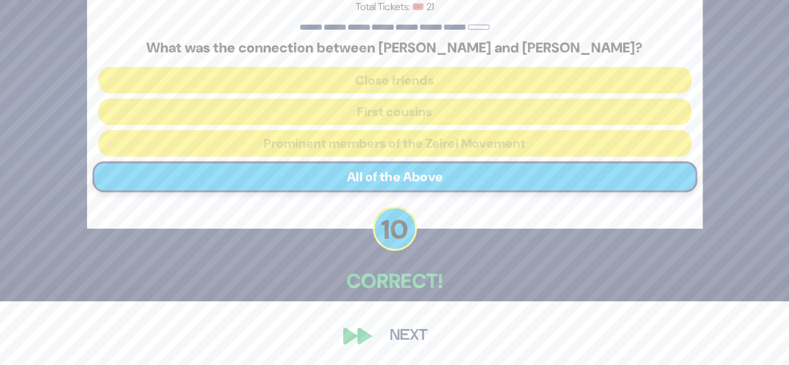
click at [401, 329] on button "Next" at bounding box center [408, 335] width 73 height 29
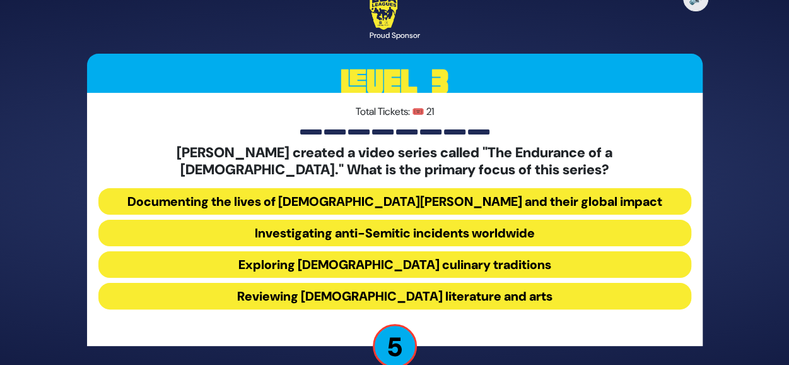
click at [466, 198] on button "Documenting the lives of Chabad Shluchim and their global impact" at bounding box center [394, 201] width 593 height 27
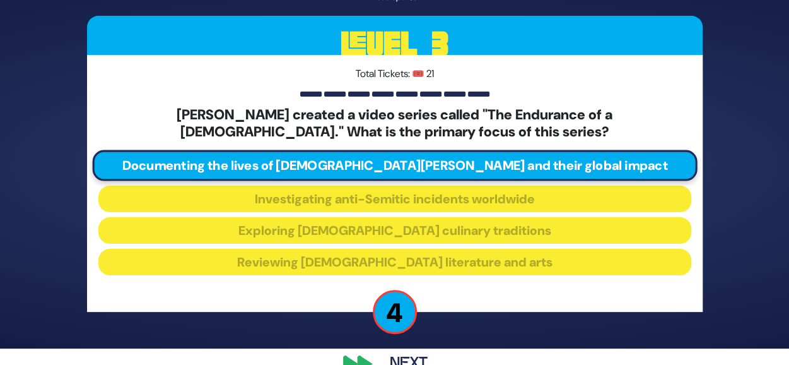
scroll to position [72, 0]
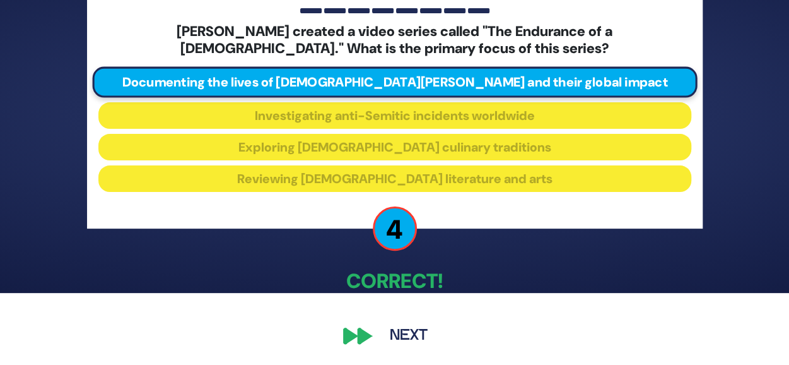
click at [410, 326] on button "Next" at bounding box center [408, 335] width 73 height 29
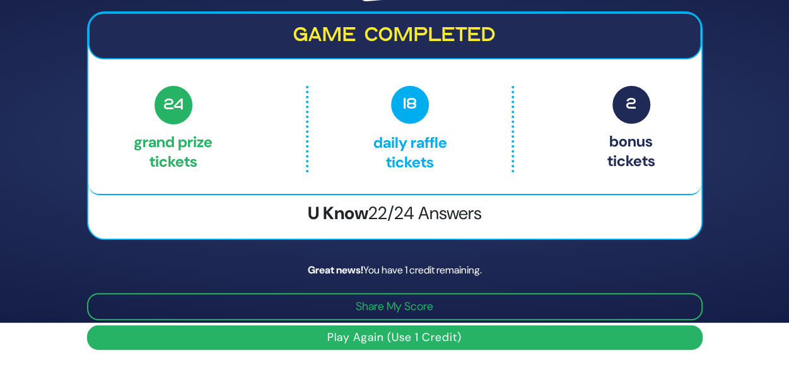
scroll to position [42, 0]
click at [429, 339] on button "Play Again (Use 1 Credit)" at bounding box center [395, 337] width 616 height 25
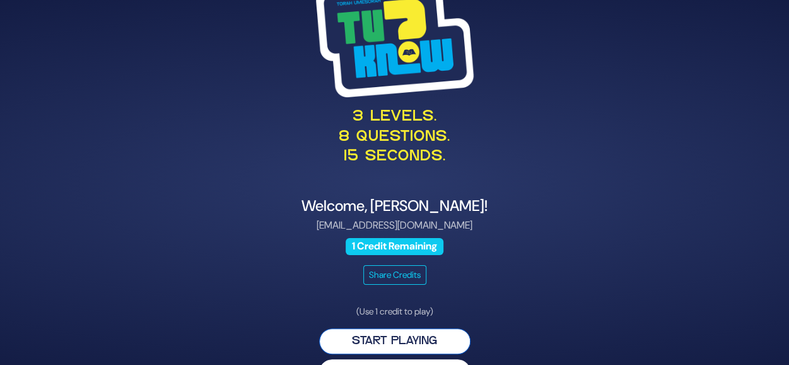
click at [435, 333] on button "Start Playing" at bounding box center [394, 341] width 151 height 26
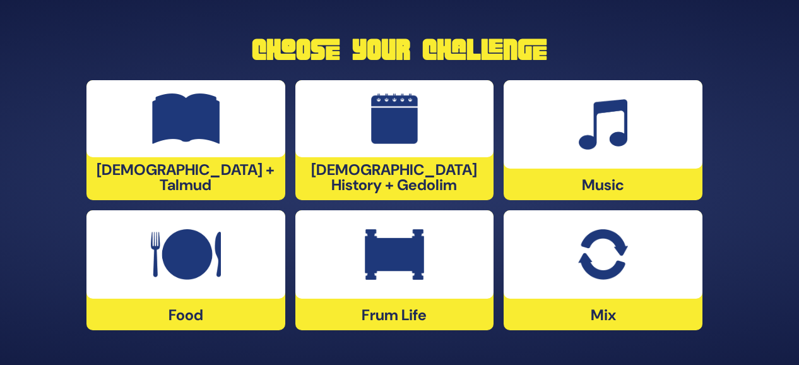
click at [594, 312] on div "Mix" at bounding box center [603, 270] width 199 height 120
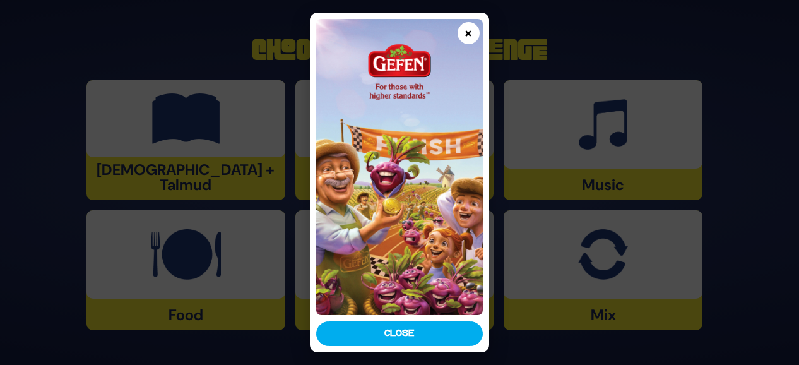
click at [467, 35] on button "×" at bounding box center [468, 33] width 22 height 22
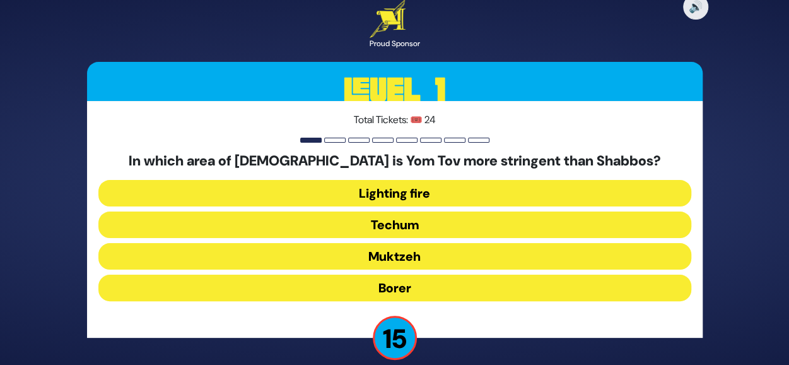
click at [454, 257] on button "Muktzeh" at bounding box center [394, 256] width 593 height 27
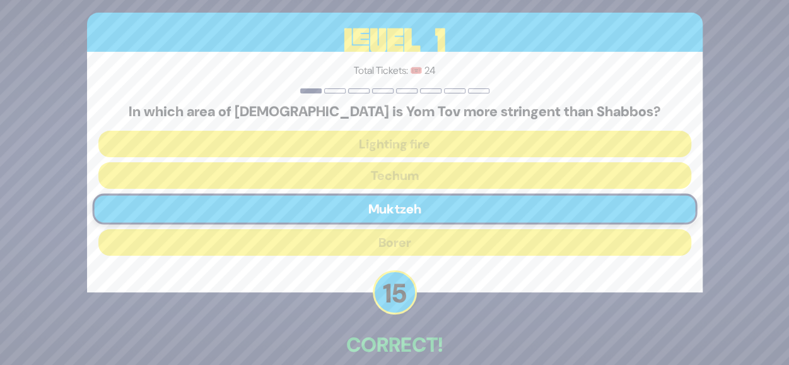
scroll to position [64, 0]
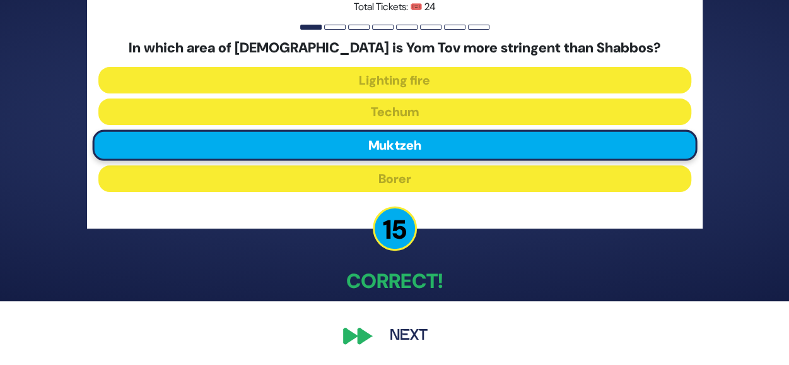
click at [418, 335] on button "Next" at bounding box center [408, 335] width 73 height 29
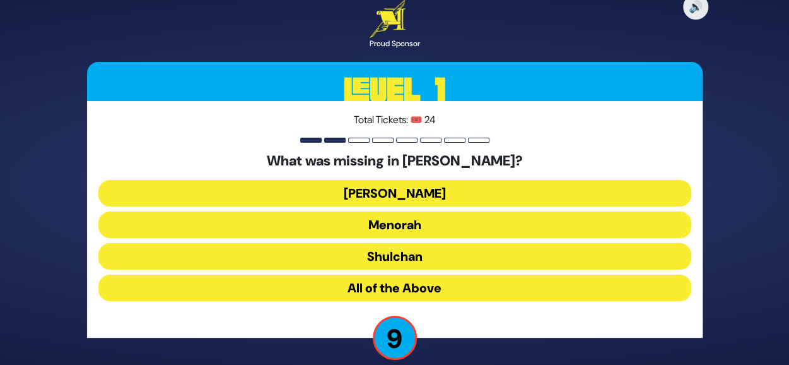
click at [592, 191] on button "[PERSON_NAME]" at bounding box center [394, 193] width 593 height 27
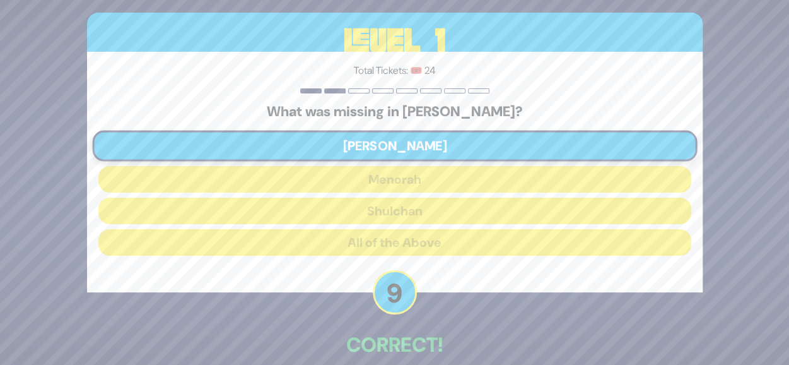
scroll to position [64, 0]
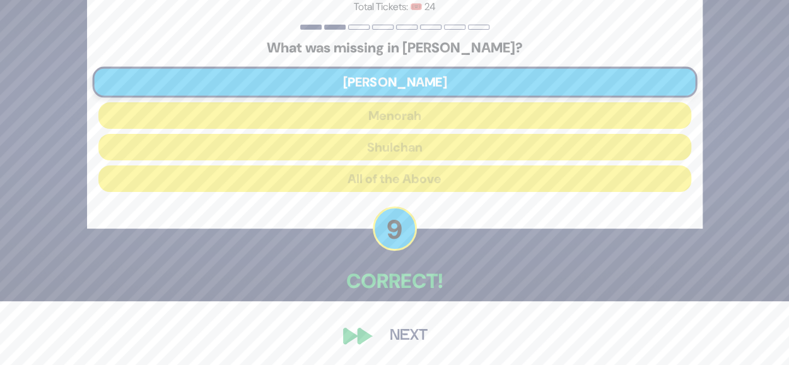
click at [398, 336] on button "Next" at bounding box center [408, 335] width 73 height 29
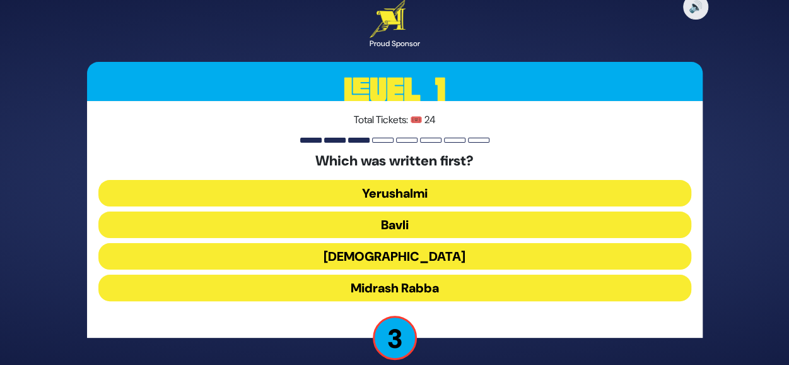
click at [486, 252] on button "[DEMOGRAPHIC_DATA]" at bounding box center [394, 256] width 593 height 27
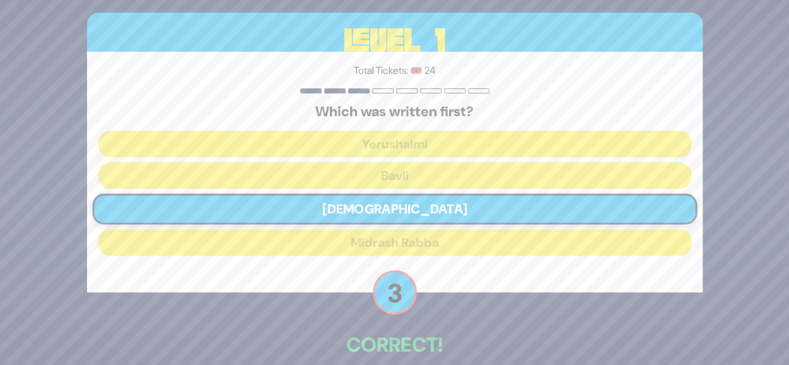
scroll to position [64, 0]
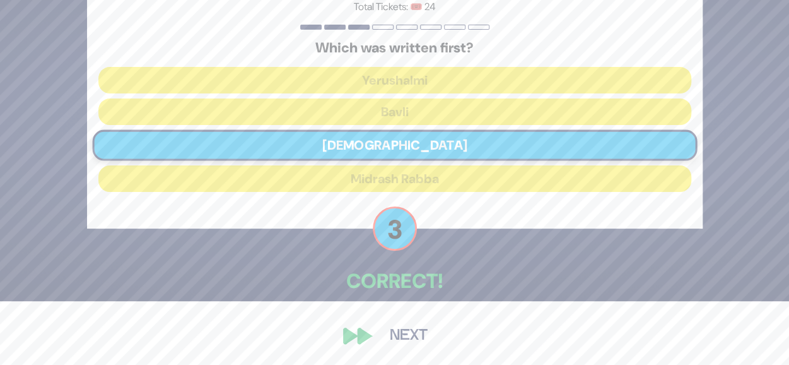
click at [377, 345] on button "Next" at bounding box center [408, 335] width 73 height 29
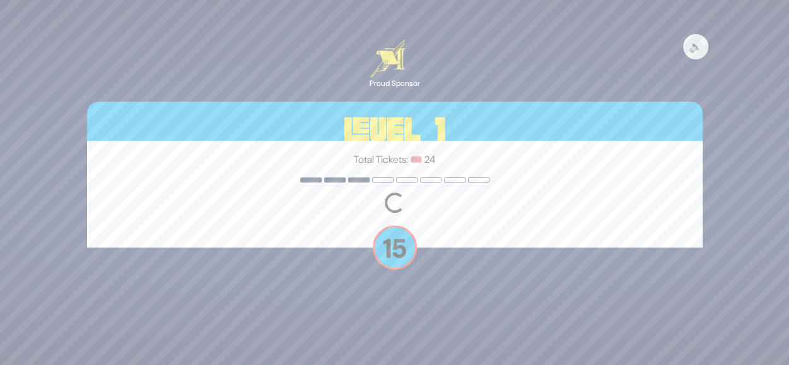
scroll to position [0, 0]
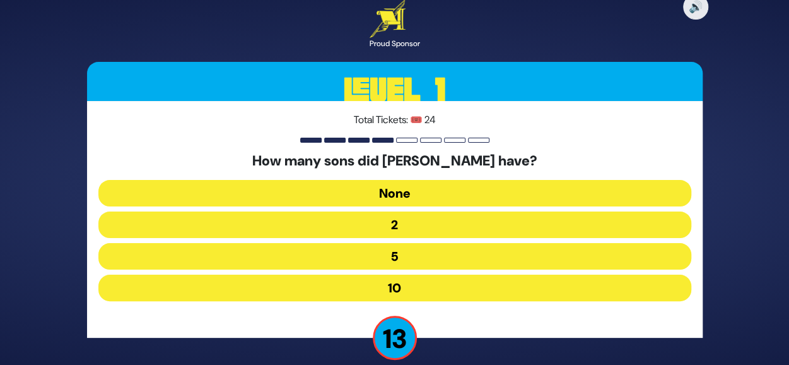
click at [431, 289] on button "10" at bounding box center [394, 287] width 593 height 27
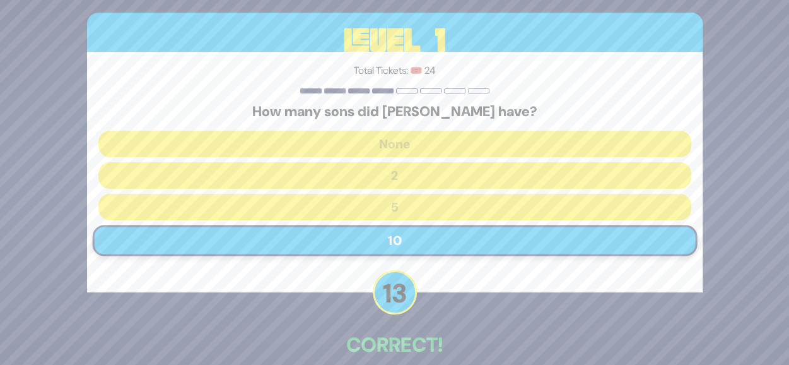
scroll to position [64, 0]
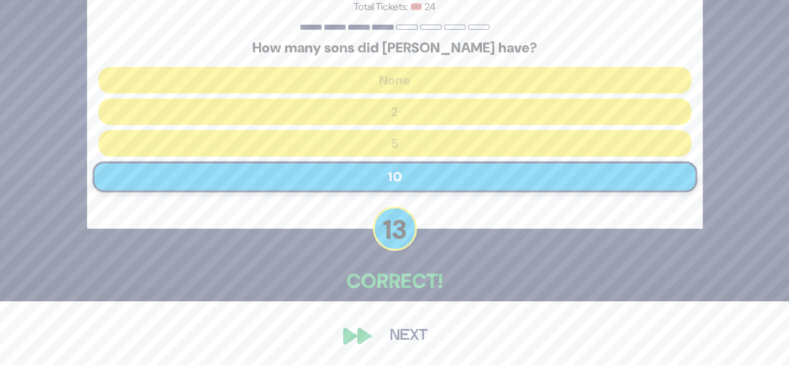
click at [392, 334] on button "Next" at bounding box center [408, 335] width 73 height 29
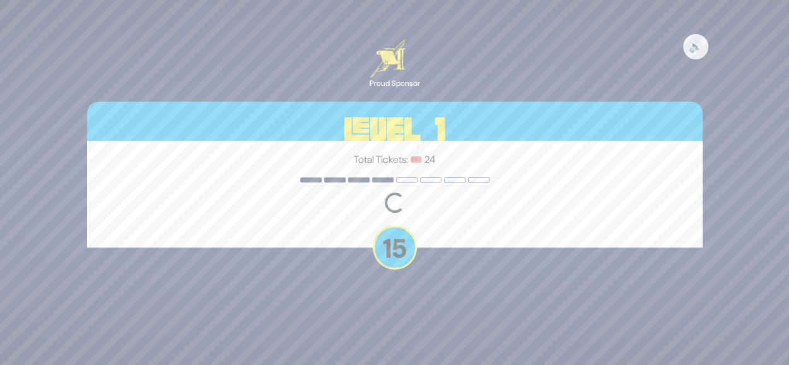
scroll to position [0, 0]
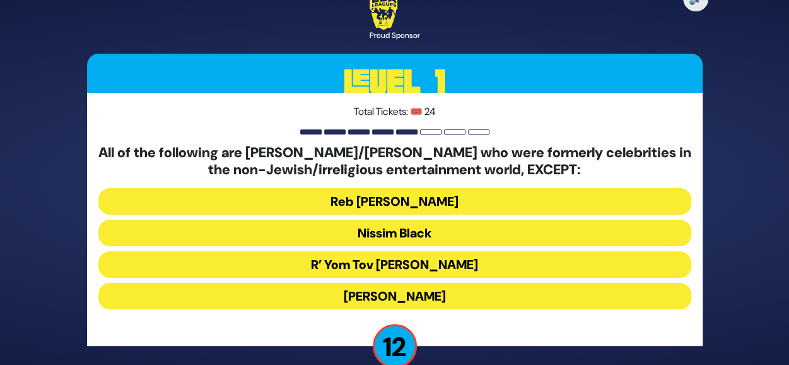
click at [440, 262] on button "R’ Yom Tov [PERSON_NAME]" at bounding box center [394, 264] width 593 height 27
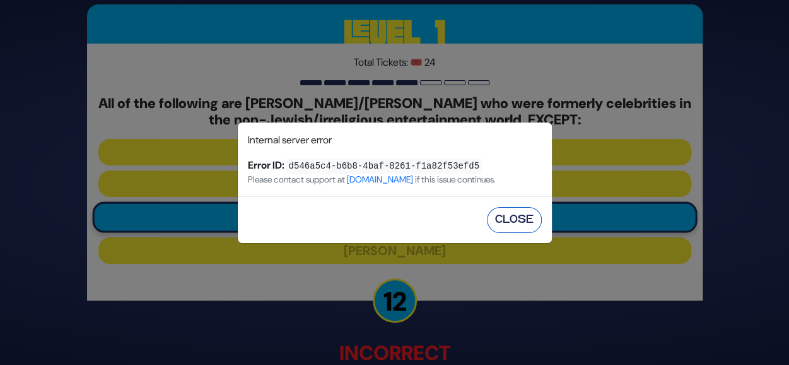
click at [504, 216] on button "Close" at bounding box center [514, 220] width 55 height 26
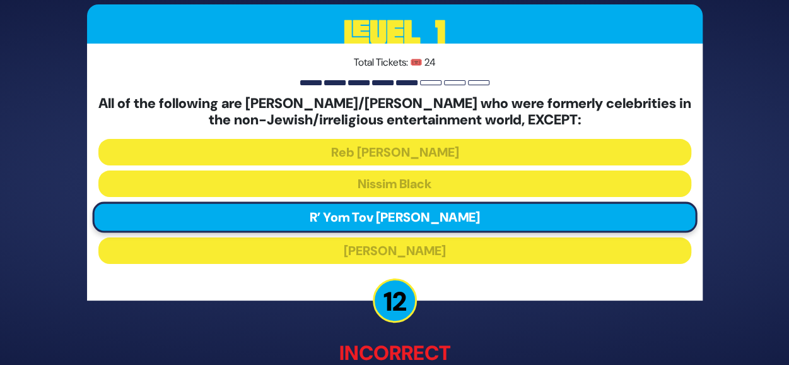
scroll to position [72, 0]
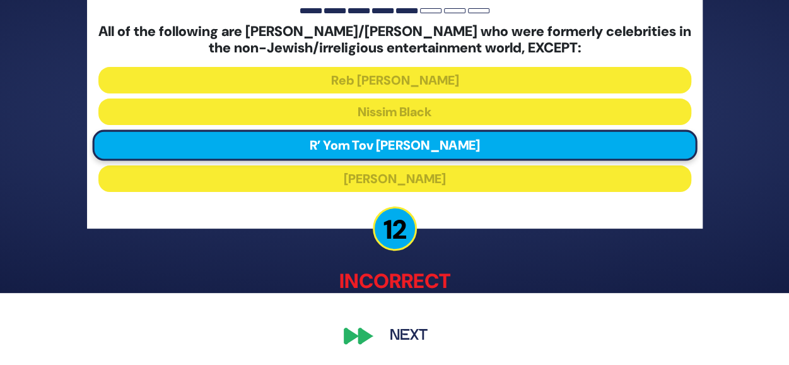
click at [404, 335] on button "Next" at bounding box center [408, 335] width 73 height 29
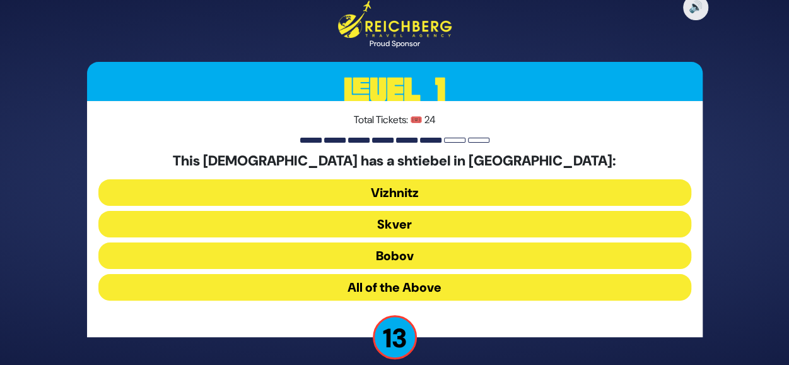
scroll to position [15, 0]
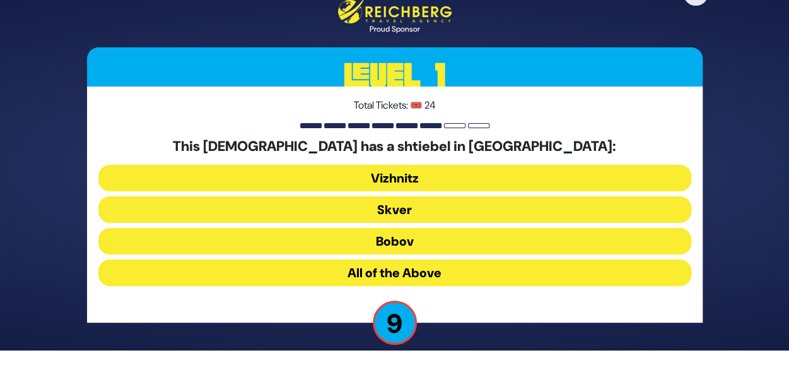
click at [478, 169] on button "Vizhnitz" at bounding box center [394, 178] width 593 height 27
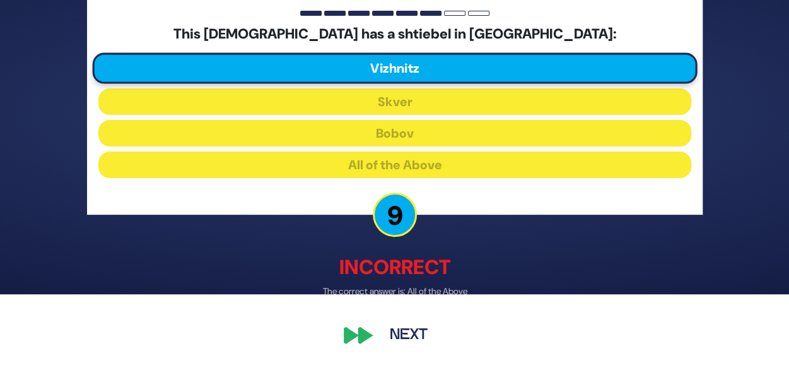
scroll to position [70, 0]
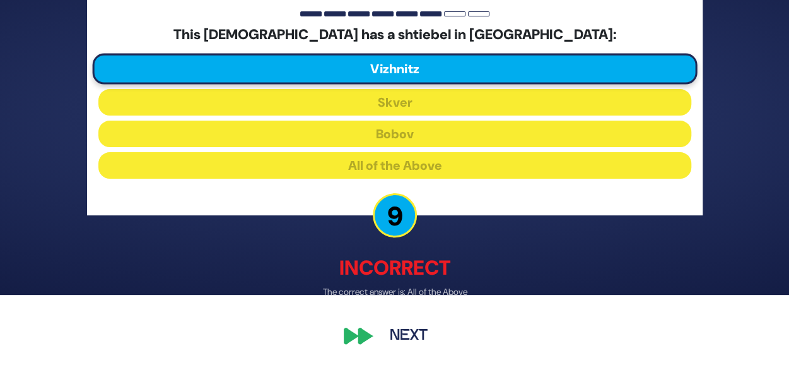
click at [402, 329] on button "Next" at bounding box center [408, 335] width 73 height 29
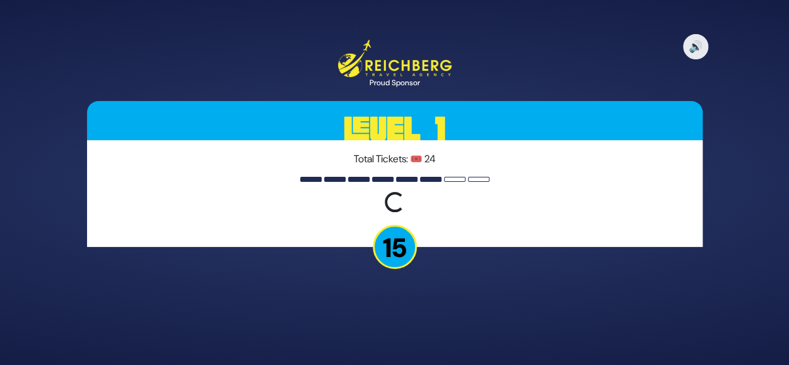
scroll to position [0, 0]
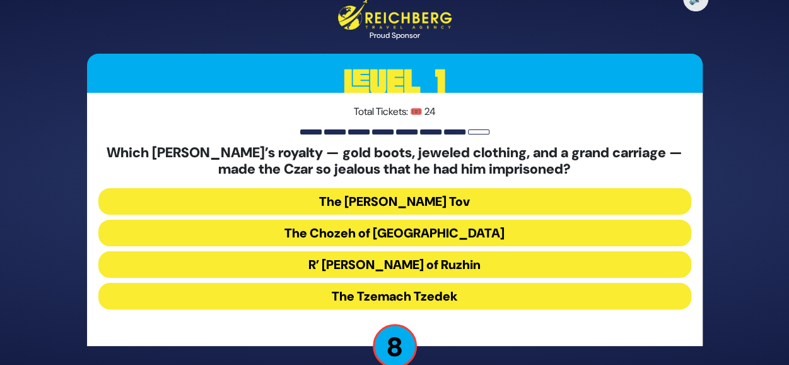
click at [443, 290] on button "The Tzemach Tzedek" at bounding box center [394, 296] width 593 height 27
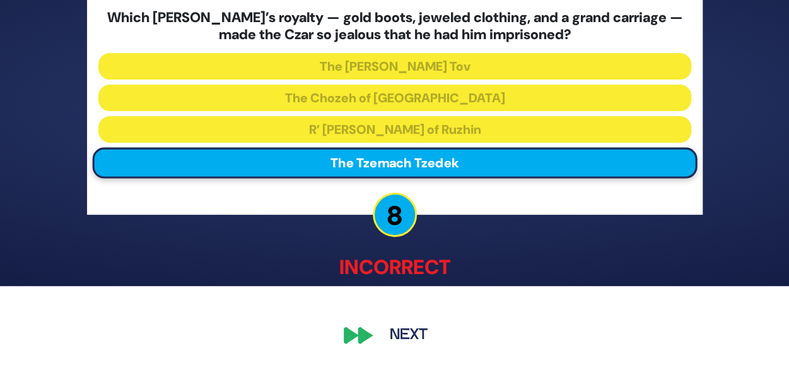
scroll to position [78, 0]
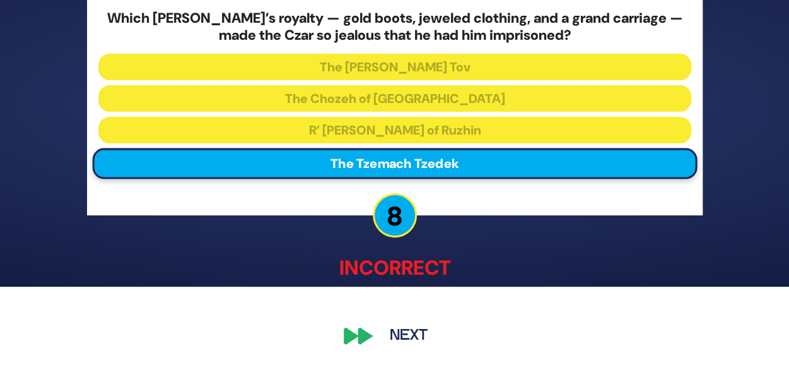
click at [405, 325] on button "Next" at bounding box center [408, 335] width 73 height 29
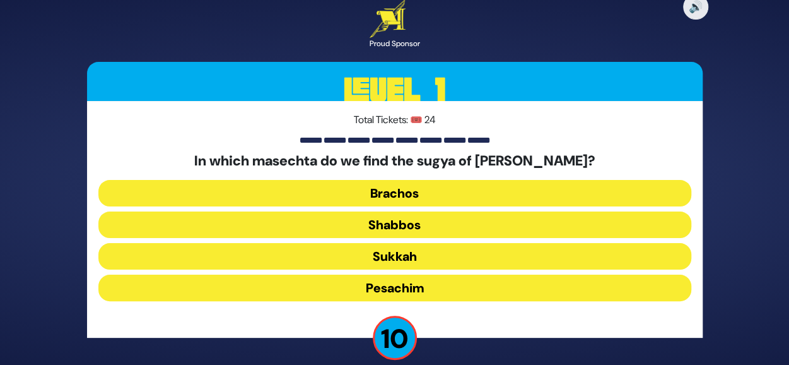
click at [430, 281] on button "Pesachim" at bounding box center [394, 287] width 593 height 27
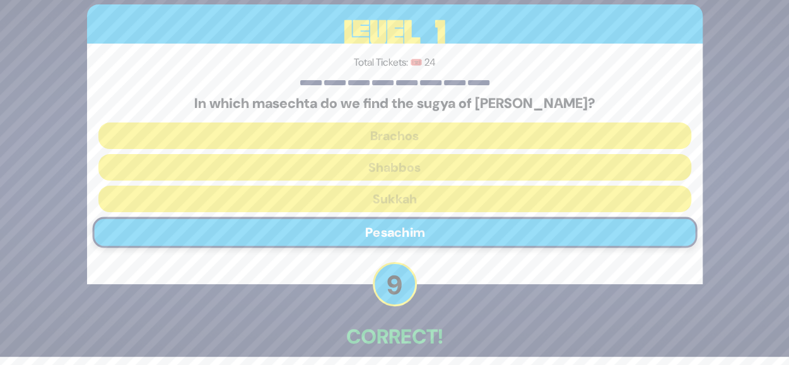
scroll to position [64, 0]
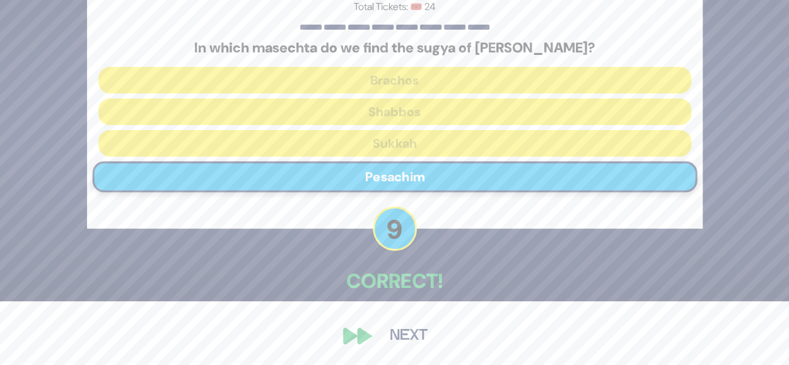
click at [402, 317] on div "🔊 Proud Sponsor Level 1 Total Tickets: 🎟️ 24 In which masechta do we find the s…" at bounding box center [395, 118] width 646 height 493
click at [399, 331] on button "Next" at bounding box center [408, 335] width 73 height 29
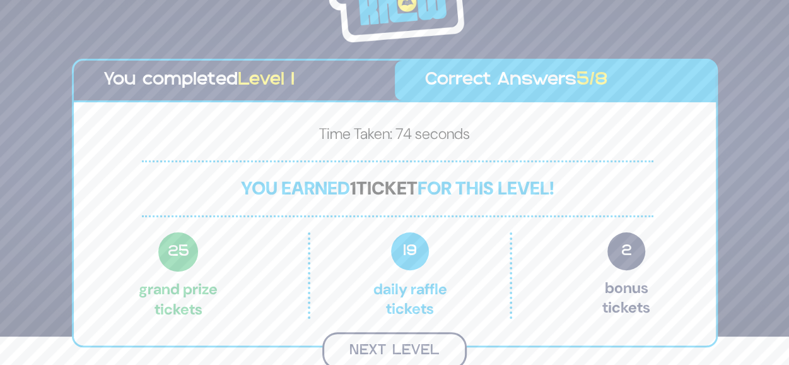
scroll to position [27, 0]
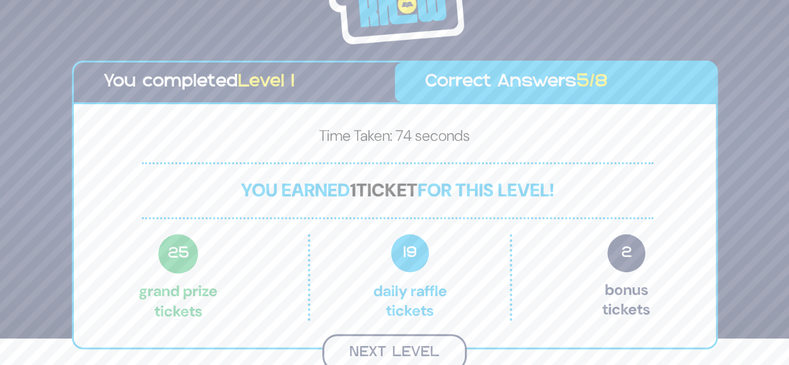
click at [396, 354] on button "Next Level" at bounding box center [394, 352] width 144 height 37
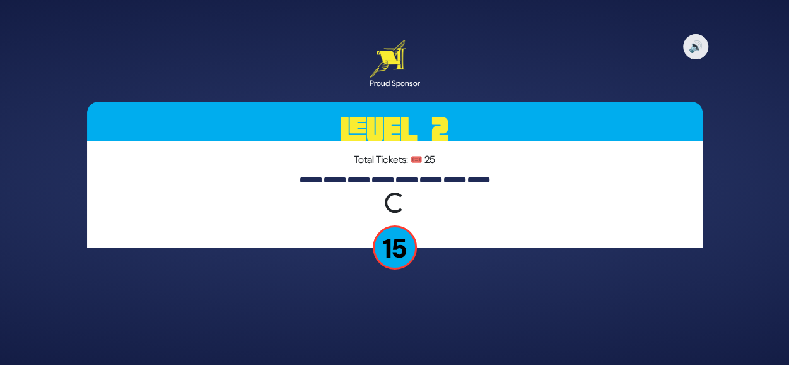
scroll to position [0, 0]
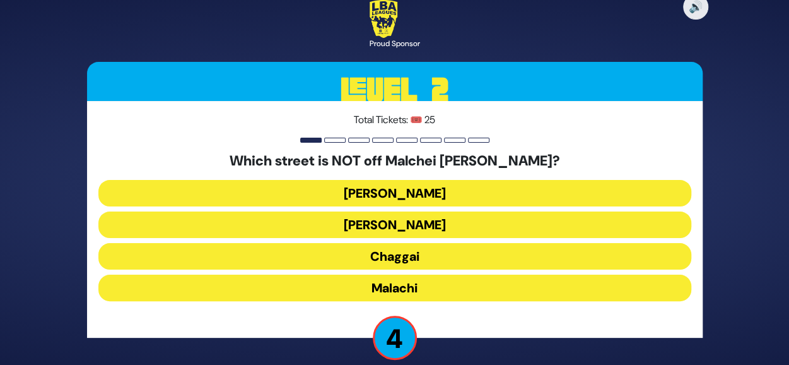
click at [487, 189] on button "[PERSON_NAME]" at bounding box center [394, 193] width 593 height 27
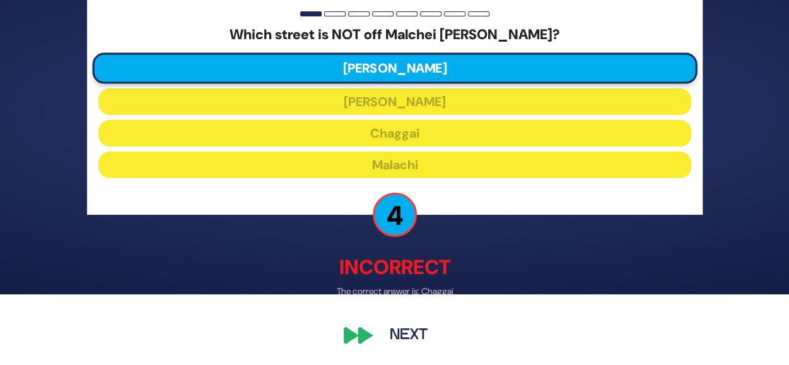
scroll to position [71, 0]
click at [417, 320] on div "🔊 Proud Sponsor Level 2 Total Tickets: 🎟️ [STREET_ADDRESS] is NOT off Malchei […" at bounding box center [395, 112] width 646 height 506
click at [416, 332] on button "Next" at bounding box center [408, 335] width 73 height 29
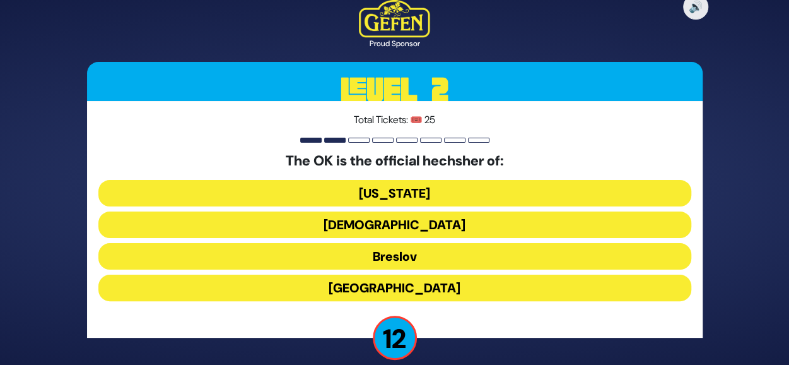
click at [432, 221] on button "[DEMOGRAPHIC_DATA]" at bounding box center [394, 224] width 593 height 27
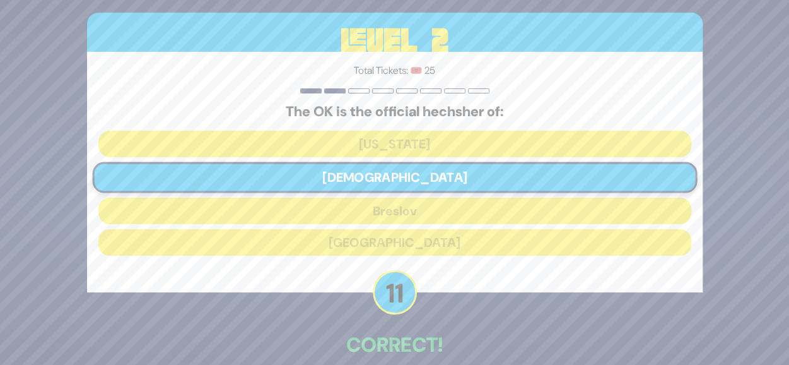
scroll to position [64, 0]
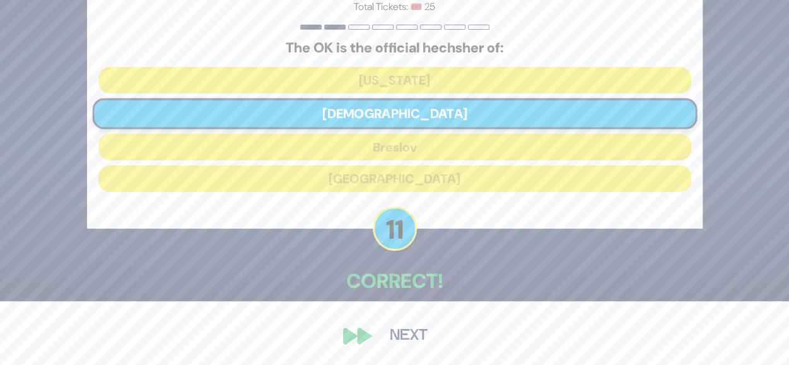
click at [382, 326] on button "Next" at bounding box center [408, 335] width 73 height 29
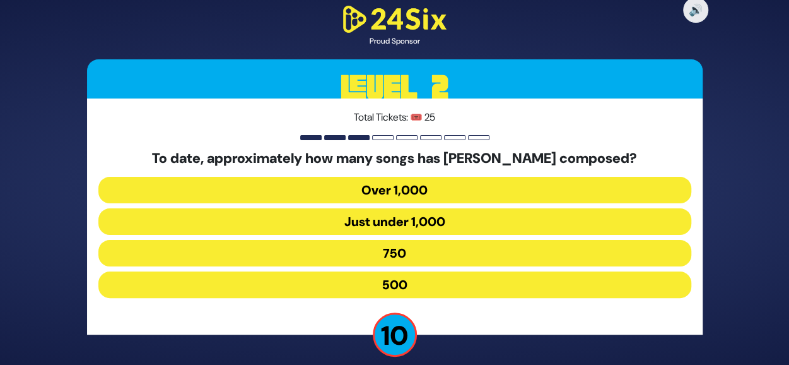
click at [442, 185] on button "Over 1,000" at bounding box center [394, 190] width 593 height 27
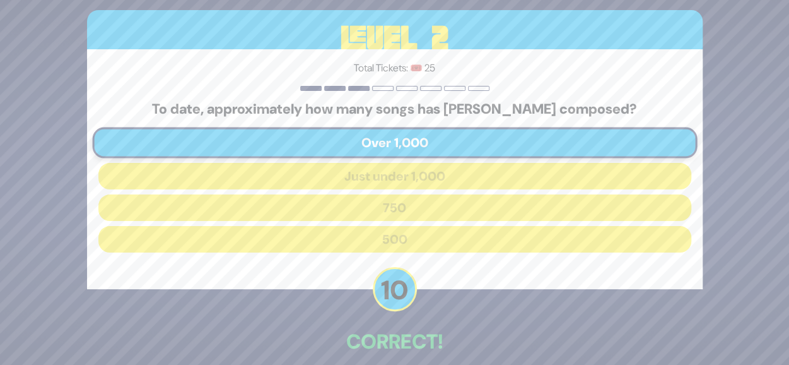
scroll to position [61, 0]
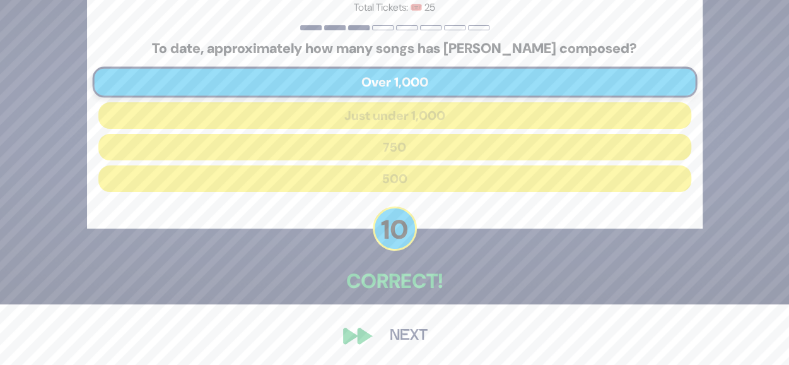
click at [428, 326] on button "Next" at bounding box center [408, 335] width 73 height 29
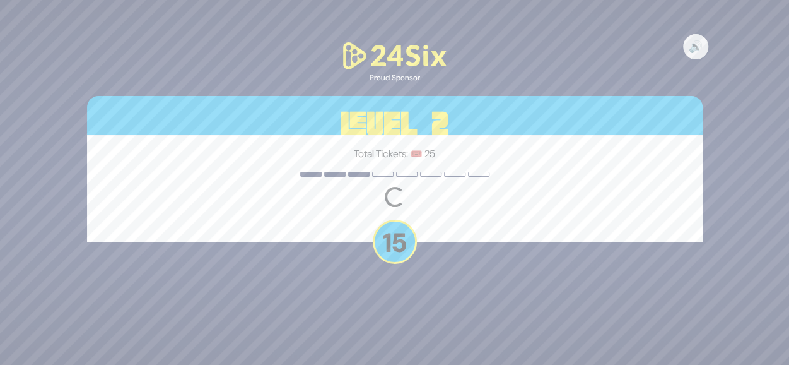
scroll to position [0, 0]
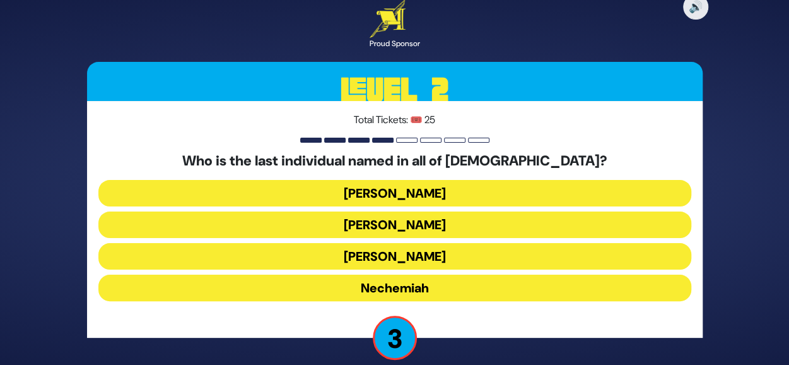
click at [395, 288] on button "Nechemiah" at bounding box center [394, 287] width 593 height 27
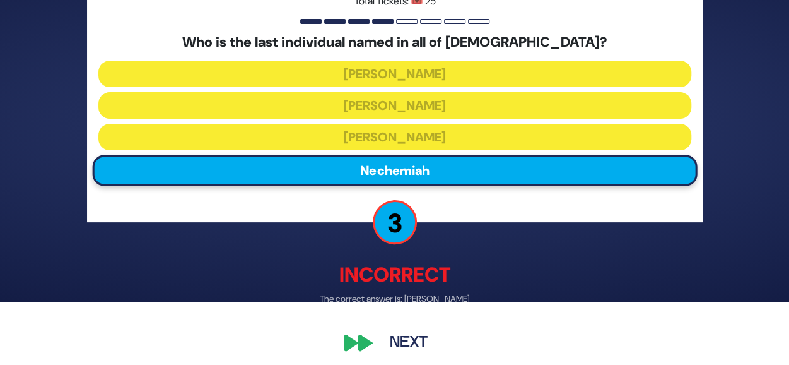
scroll to position [71, 0]
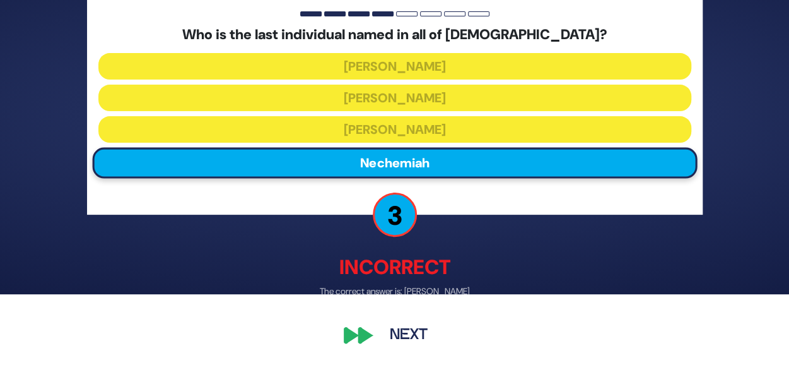
click at [387, 338] on button "Next" at bounding box center [408, 335] width 73 height 29
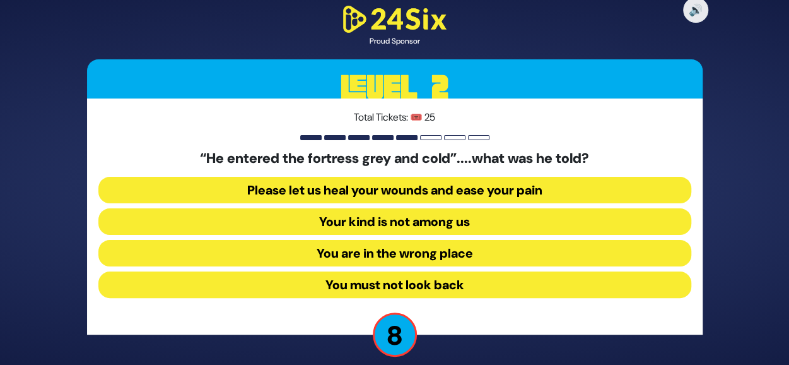
click at [431, 211] on button "Your kind is not among us" at bounding box center [394, 221] width 593 height 27
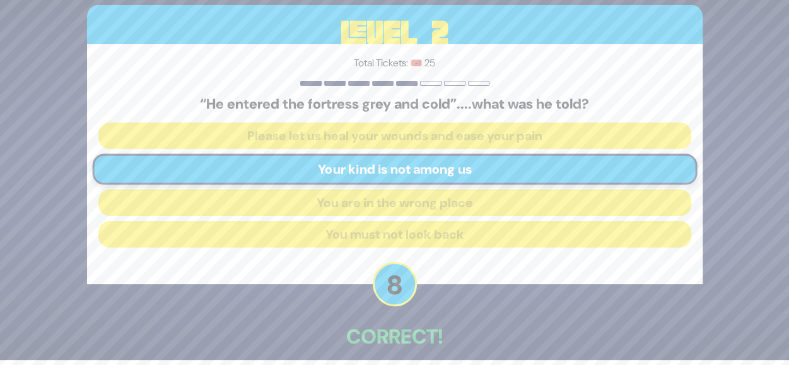
scroll to position [61, 0]
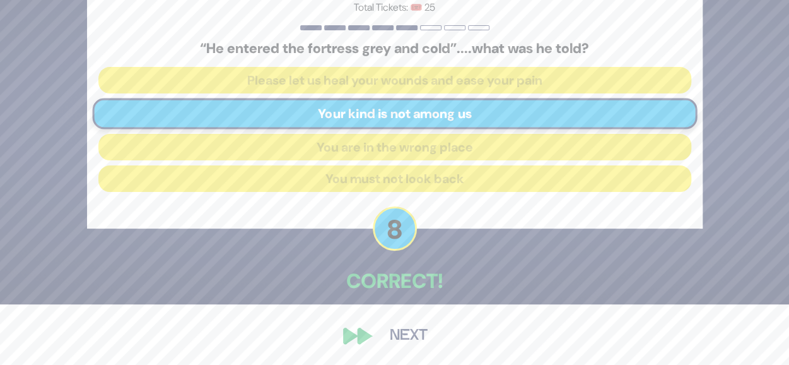
click at [387, 338] on button "Next" at bounding box center [408, 335] width 73 height 29
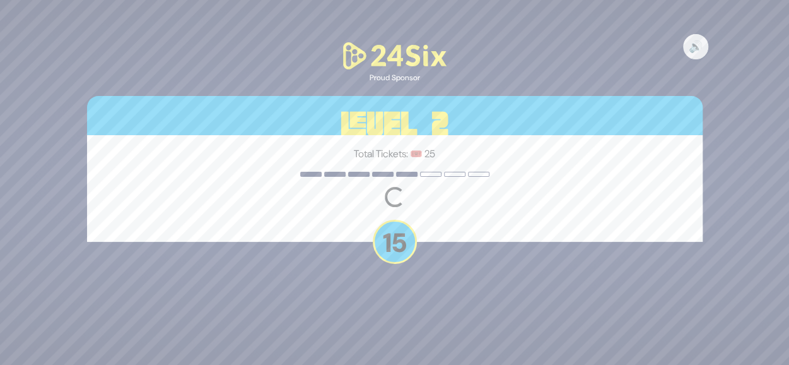
scroll to position [0, 0]
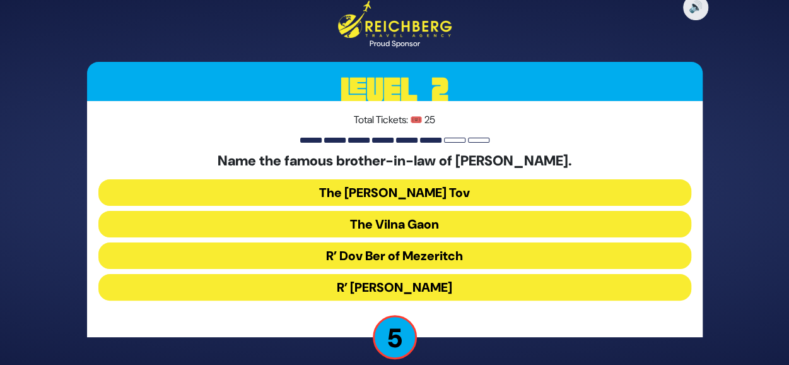
click at [414, 256] on button "R’ Dov Ber of Mezeritch" at bounding box center [394, 255] width 593 height 27
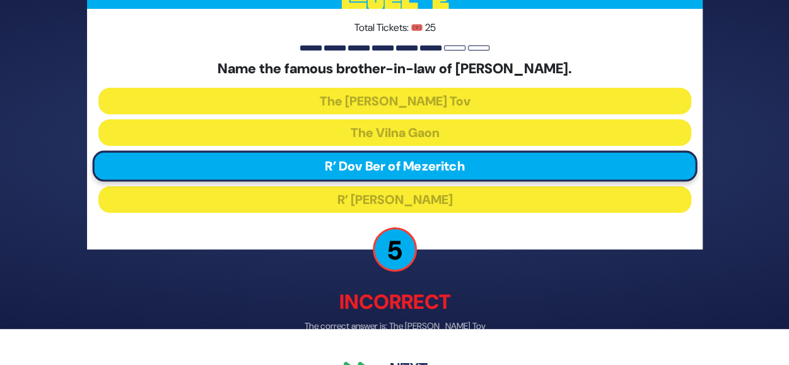
scroll to position [70, 0]
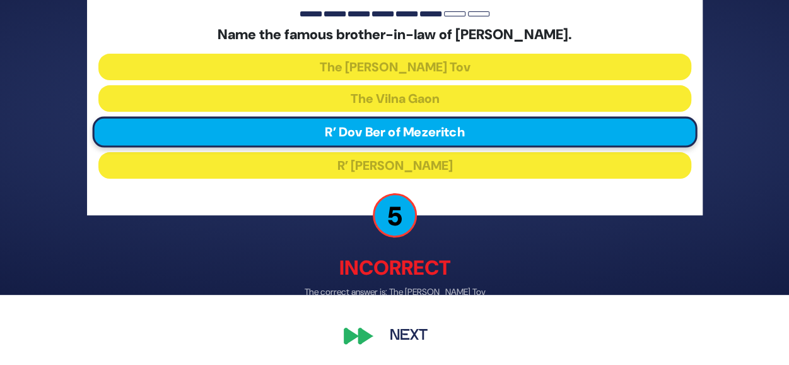
click at [413, 326] on button "Next" at bounding box center [408, 335] width 73 height 29
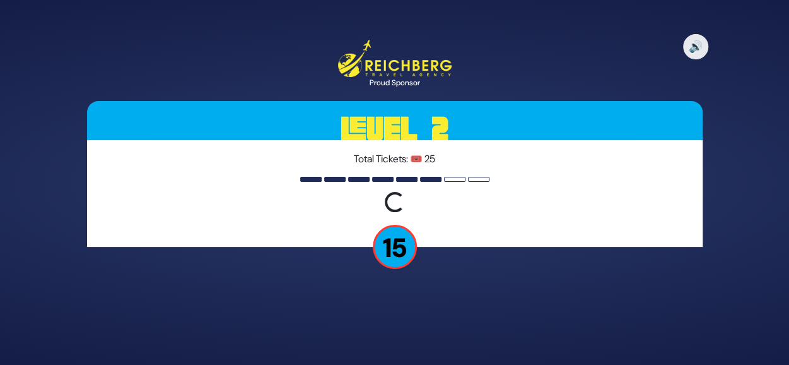
scroll to position [0, 0]
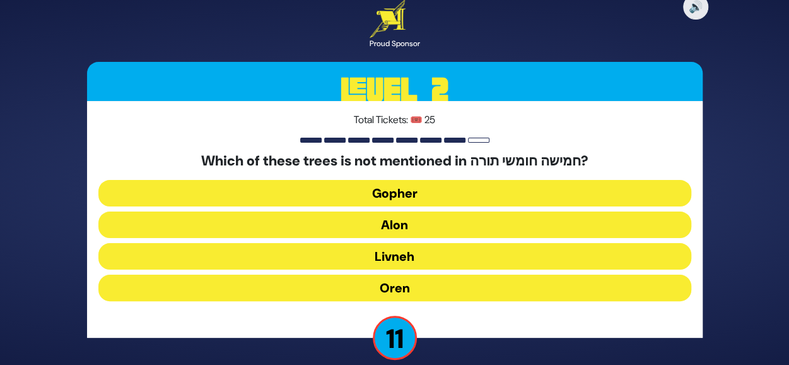
click at [409, 292] on button "Oren" at bounding box center [394, 287] width 593 height 27
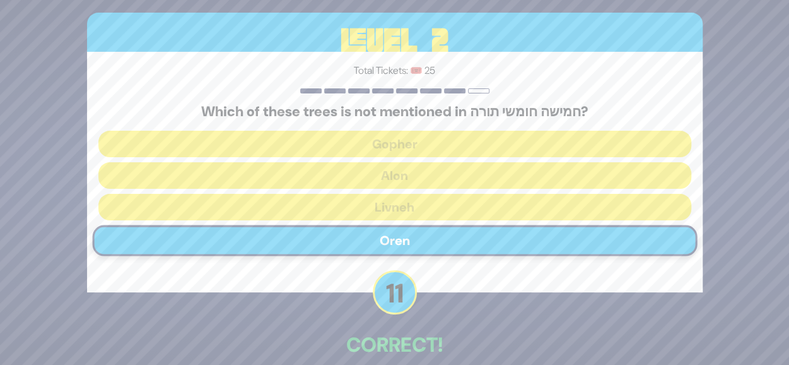
scroll to position [64, 0]
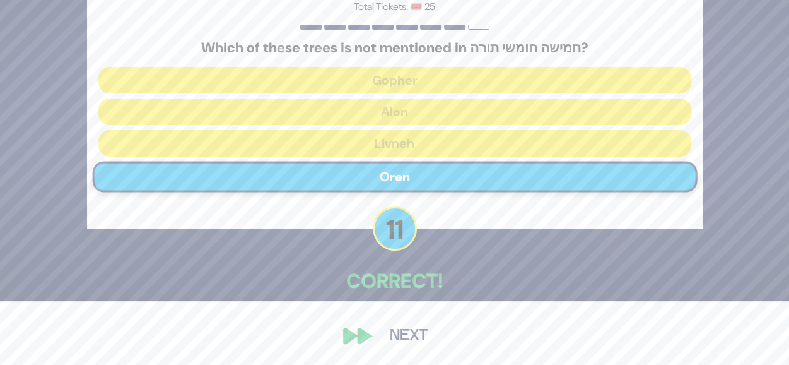
click at [380, 334] on button "Next" at bounding box center [408, 335] width 73 height 29
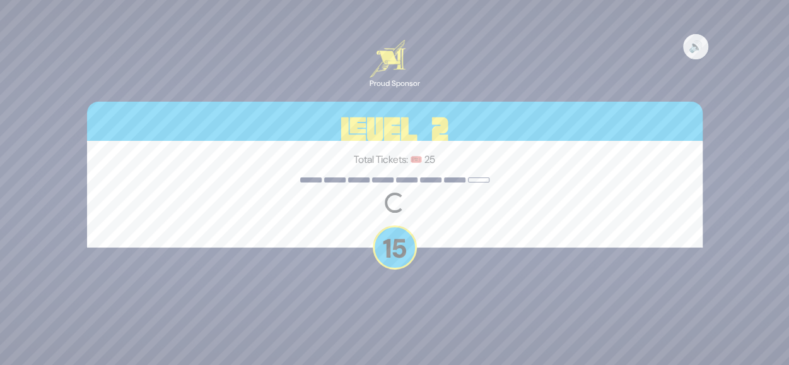
scroll to position [0, 0]
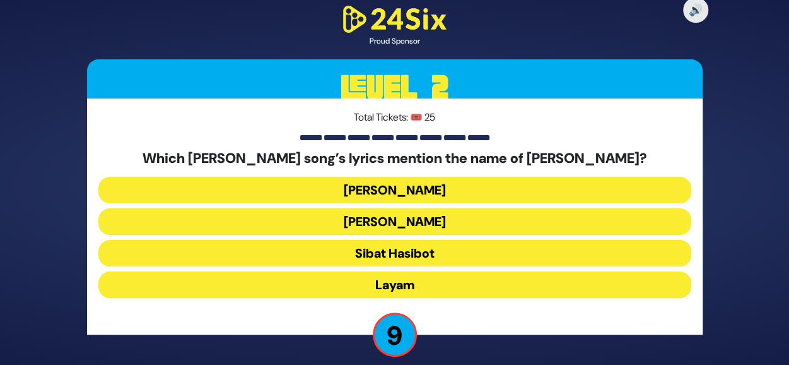
click at [409, 283] on button "Layam" at bounding box center [394, 284] width 593 height 27
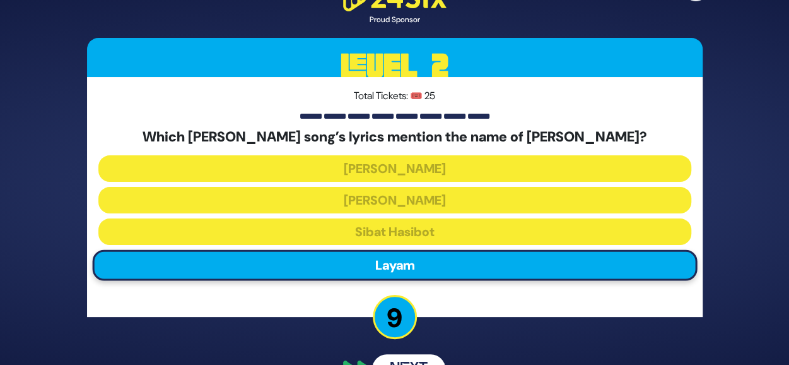
scroll to position [33, 0]
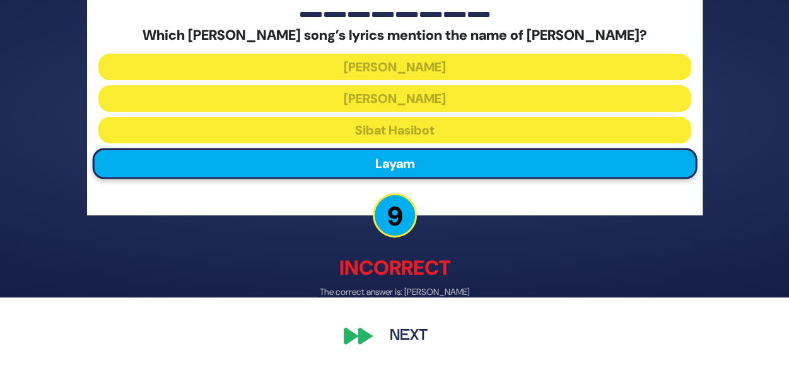
click at [421, 347] on button "Next" at bounding box center [408, 335] width 73 height 29
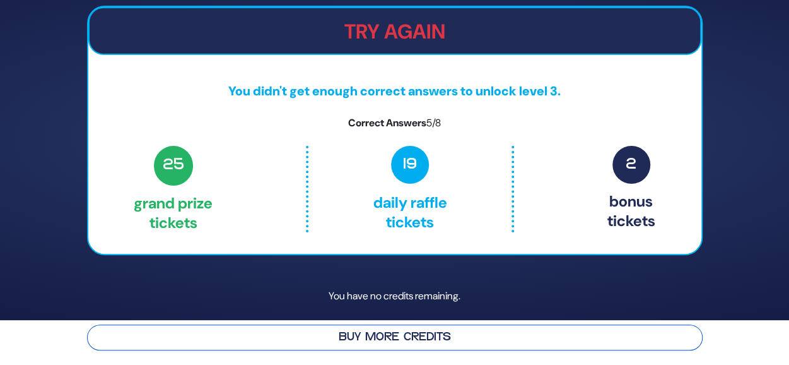
click at [442, 339] on button "Buy More Credits" at bounding box center [395, 337] width 616 height 26
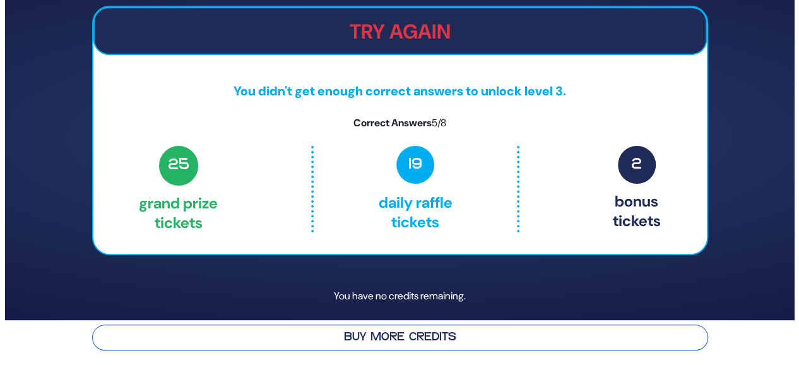
scroll to position [0, 0]
